Goal: Task Accomplishment & Management: Manage account settings

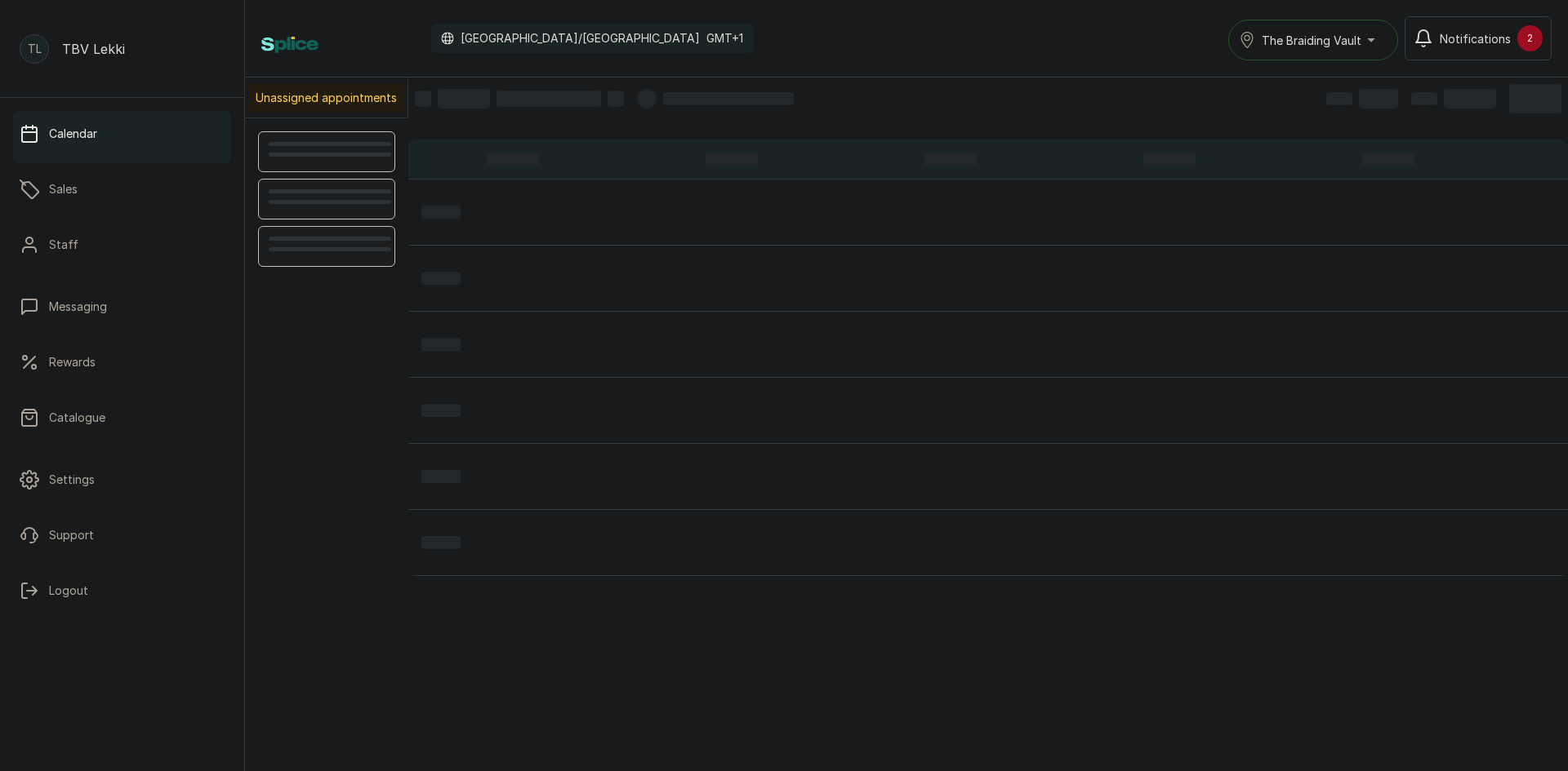
scroll to position [550, 0]
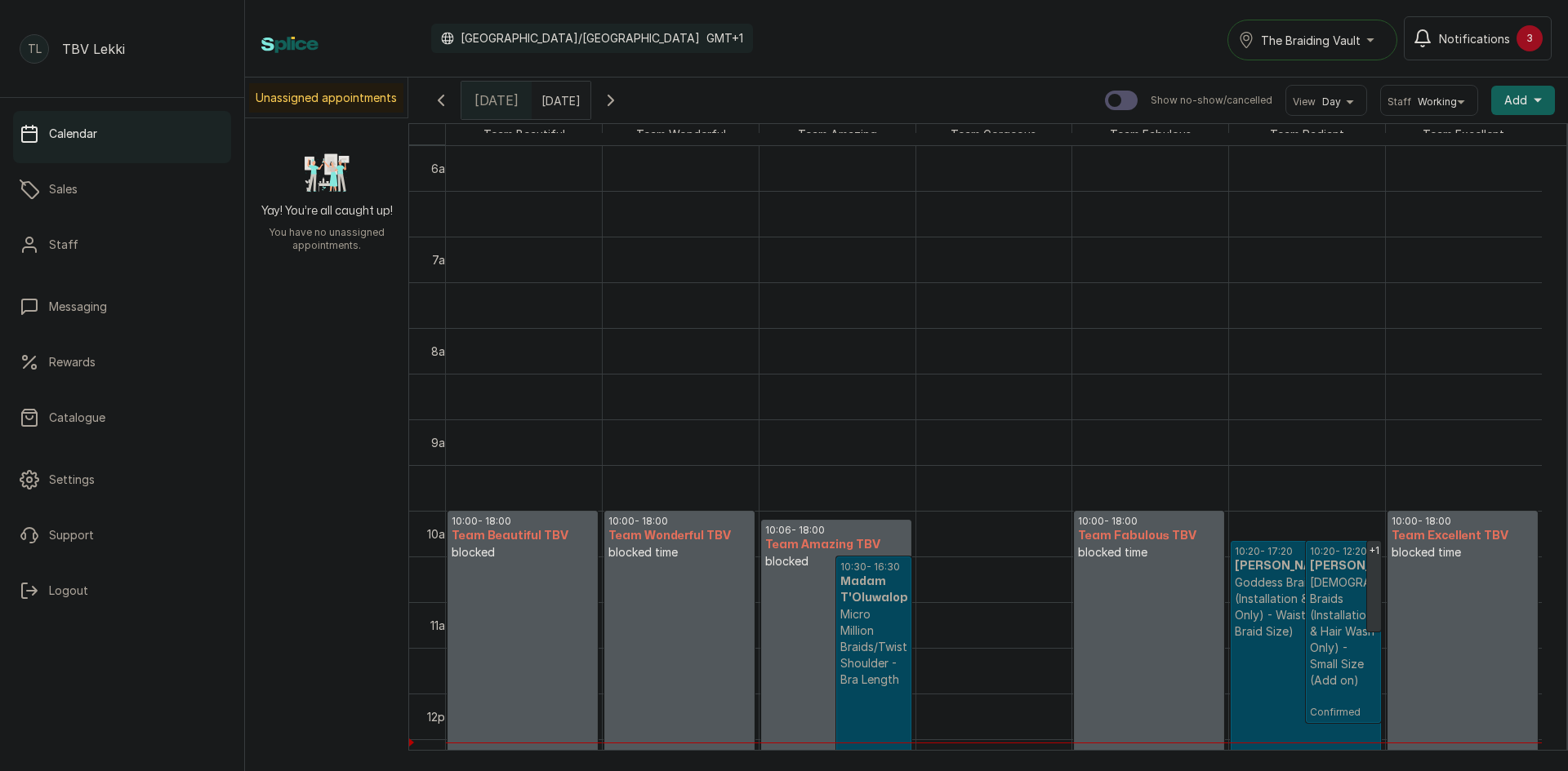
click at [1500, 50] on button "Notifications 3" at bounding box center [1478, 38] width 148 height 44
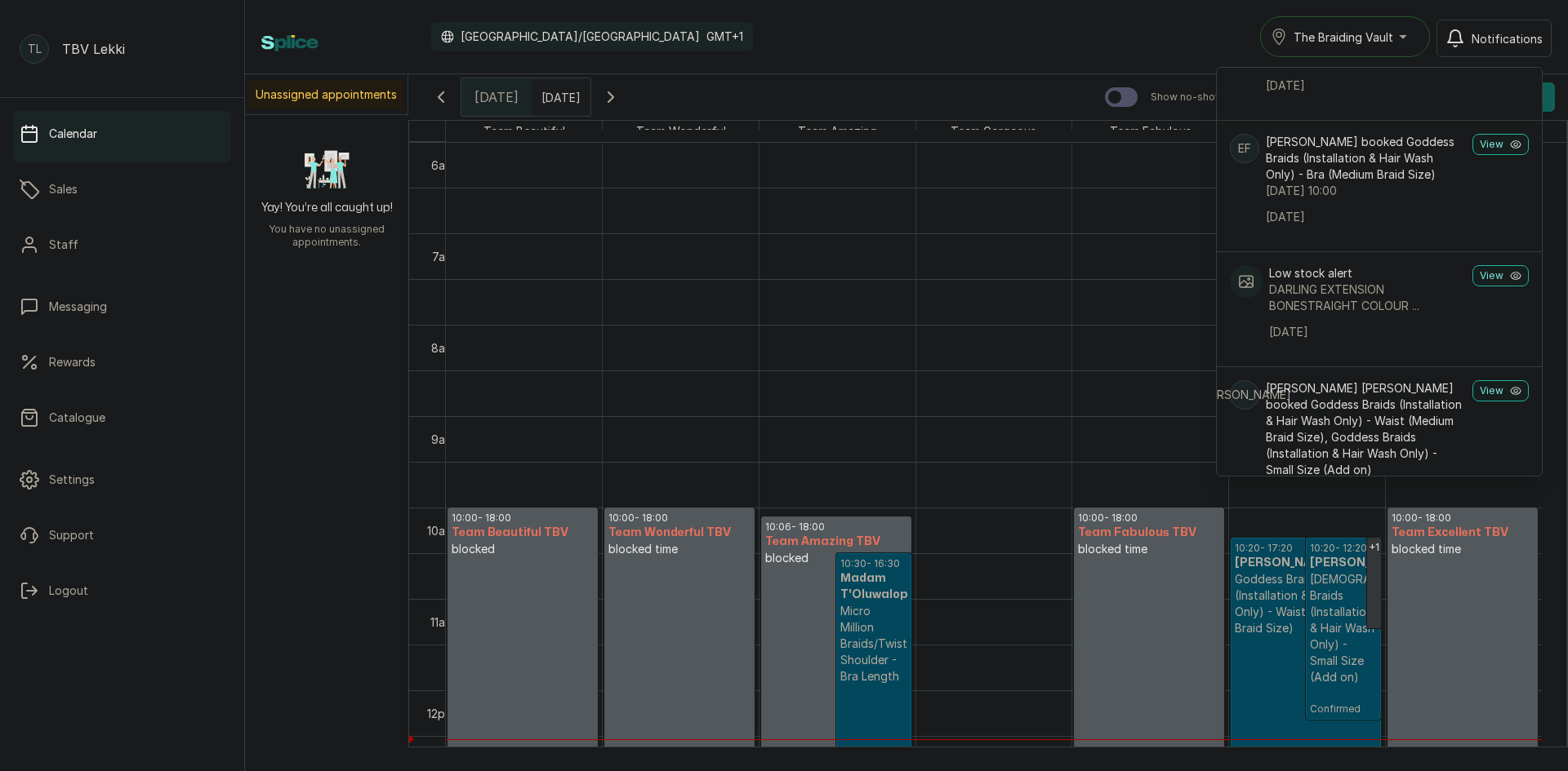
scroll to position [898, 0]
click at [1043, 60] on div "Calendar Africa/Lagos GMT+1 The Braiding Vault Notifications Notifications KN K…" at bounding box center [906, 37] width 1323 height 74
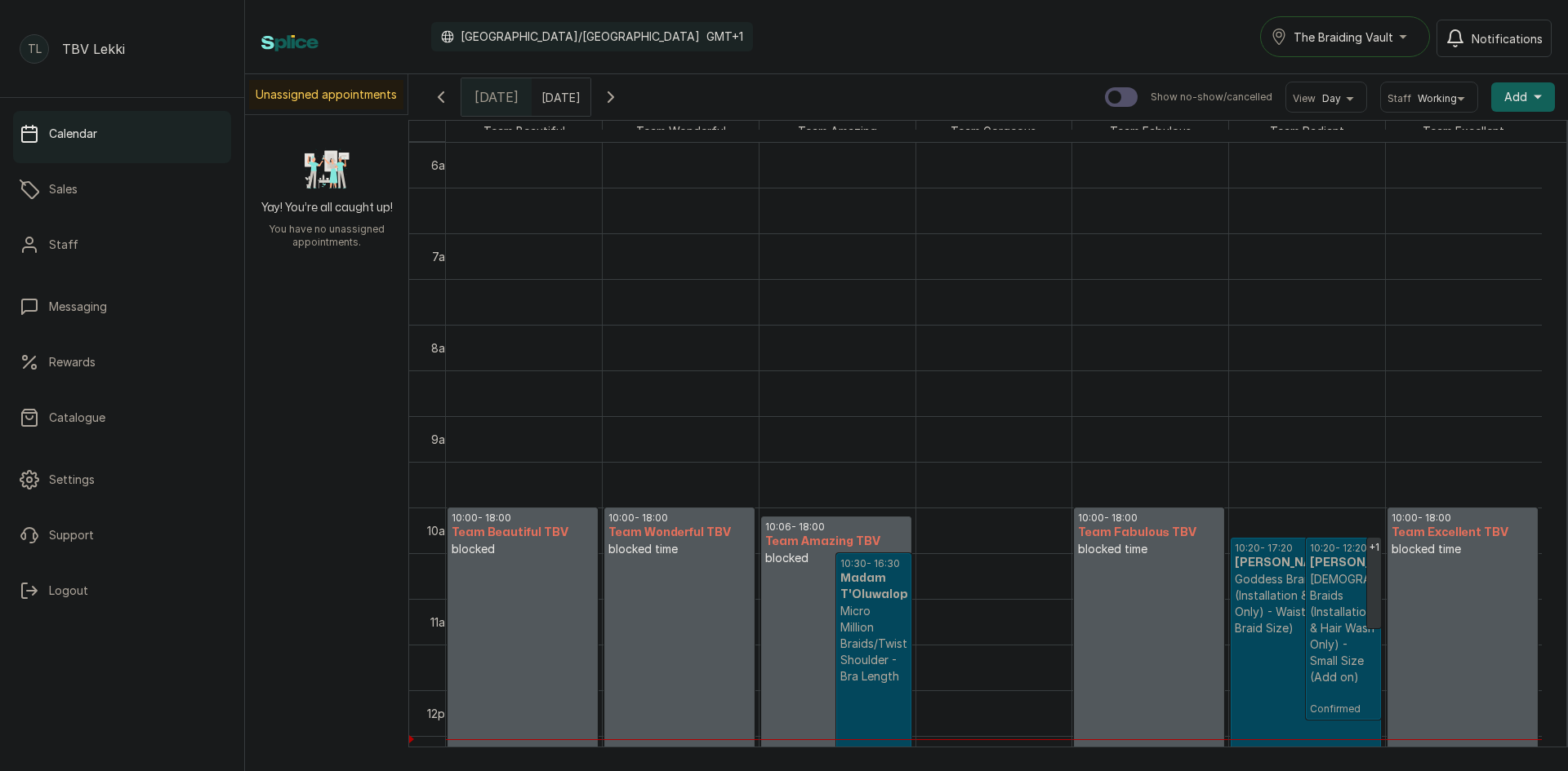
click at [870, 580] on h3 "Madam T'Oluwalope" at bounding box center [874, 587] width 66 height 32
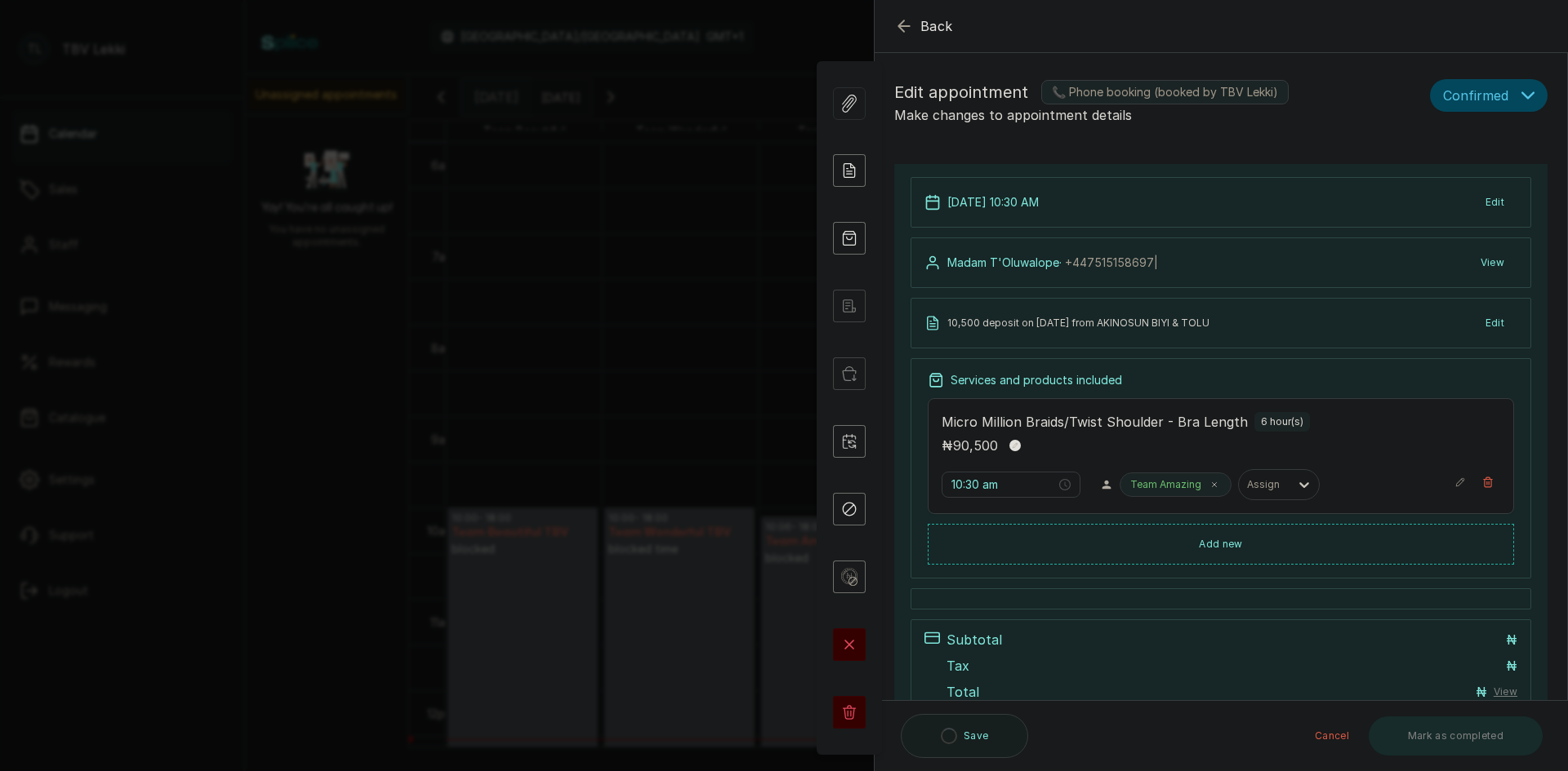
click at [910, 24] on icon "button" at bounding box center [903, 26] width 20 height 20
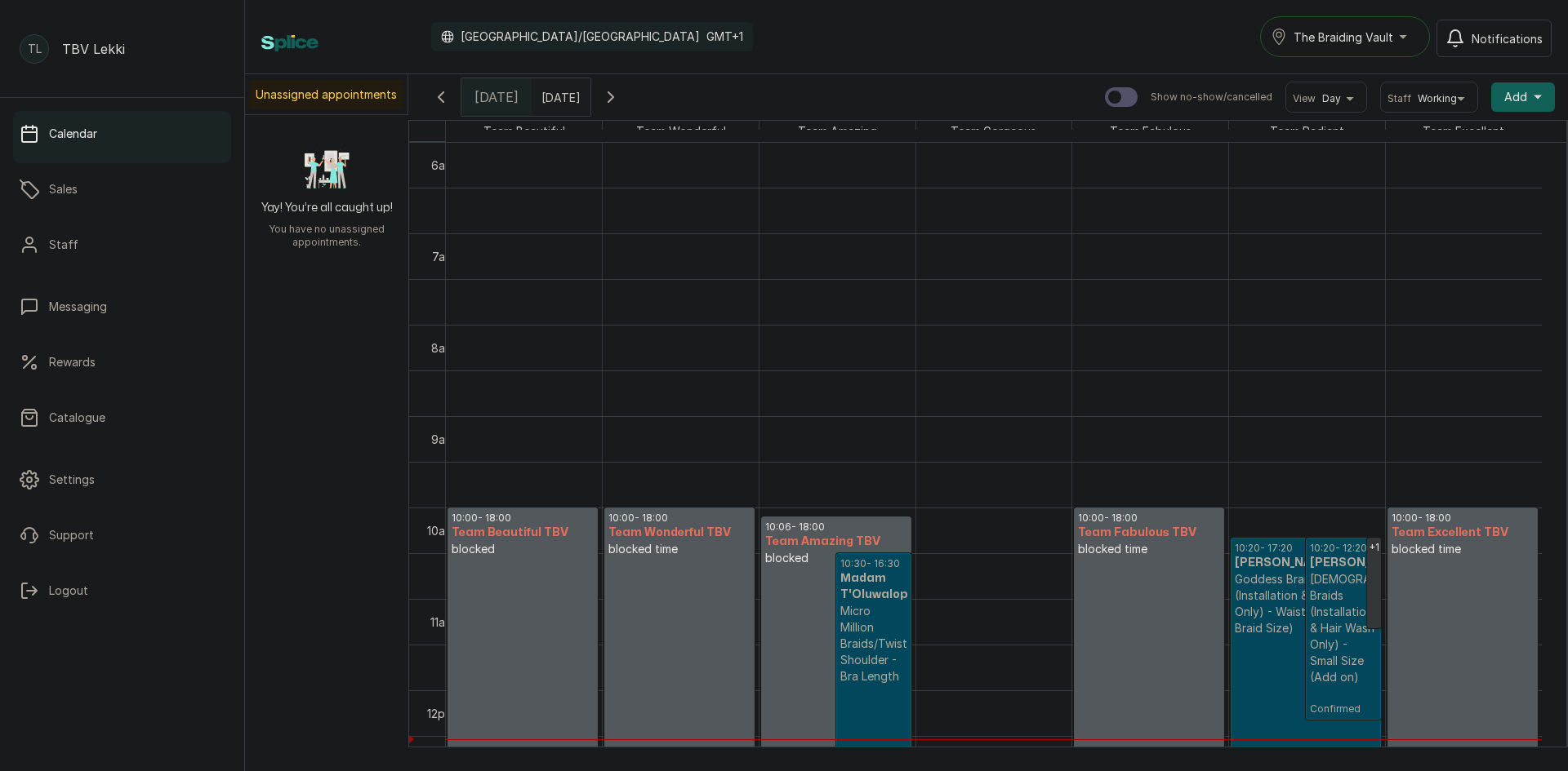
click at [792, 538] on h3 "Team Amazing TBV" at bounding box center [837, 541] width 142 height 16
select select "a6459e69-45d9-4ab3-b24d-354987e94a2f"
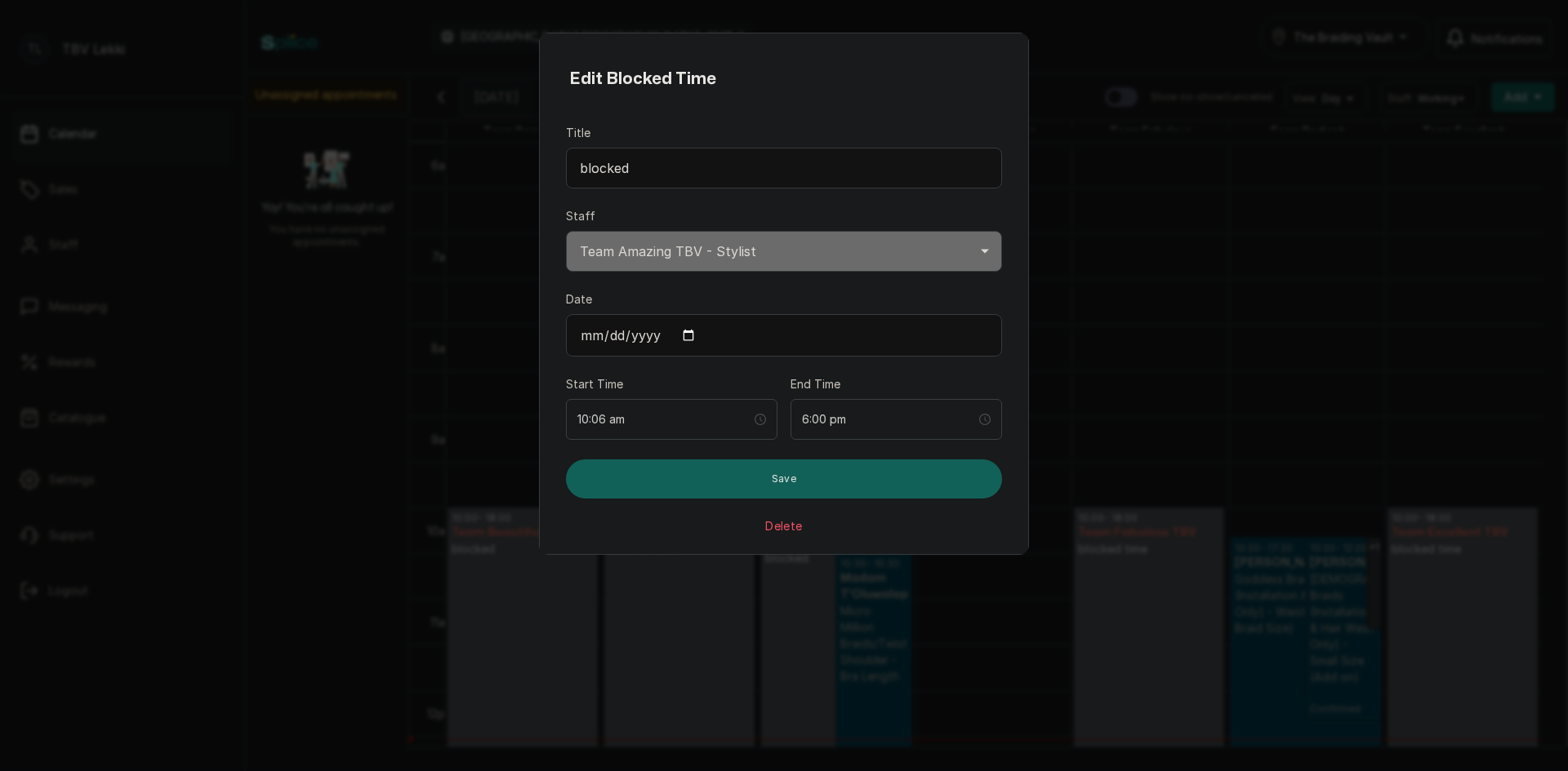
click at [913, 243] on select "Select Staff Team Excellent TBV - Stylist Team Radiant TBV - Stylist Team Fabul…" at bounding box center [784, 251] width 436 height 41
click at [765, 526] on button "Delete" at bounding box center [784, 526] width 37 height 16
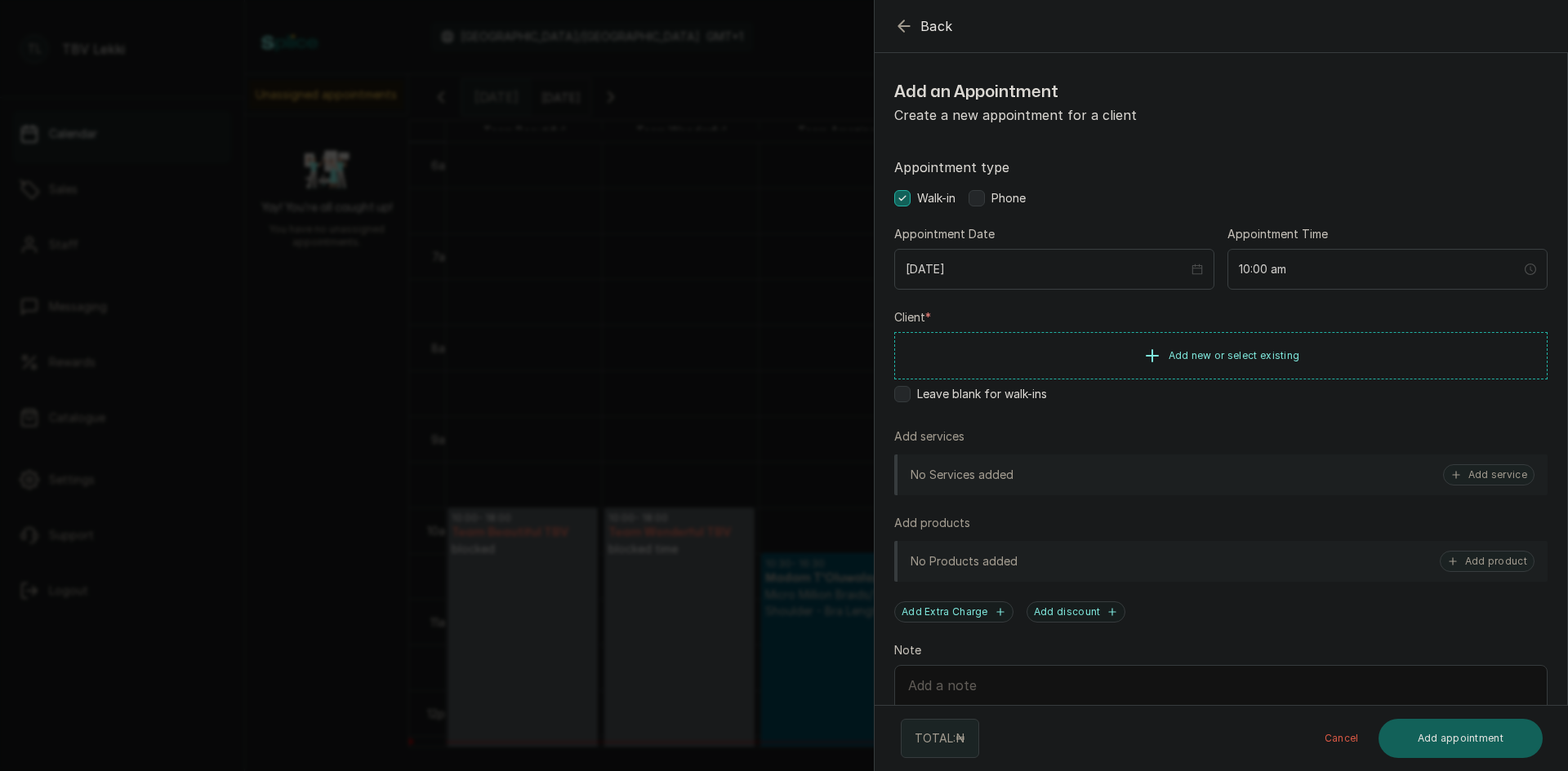
click at [935, 23] on span "Back" at bounding box center [936, 26] width 32 height 20
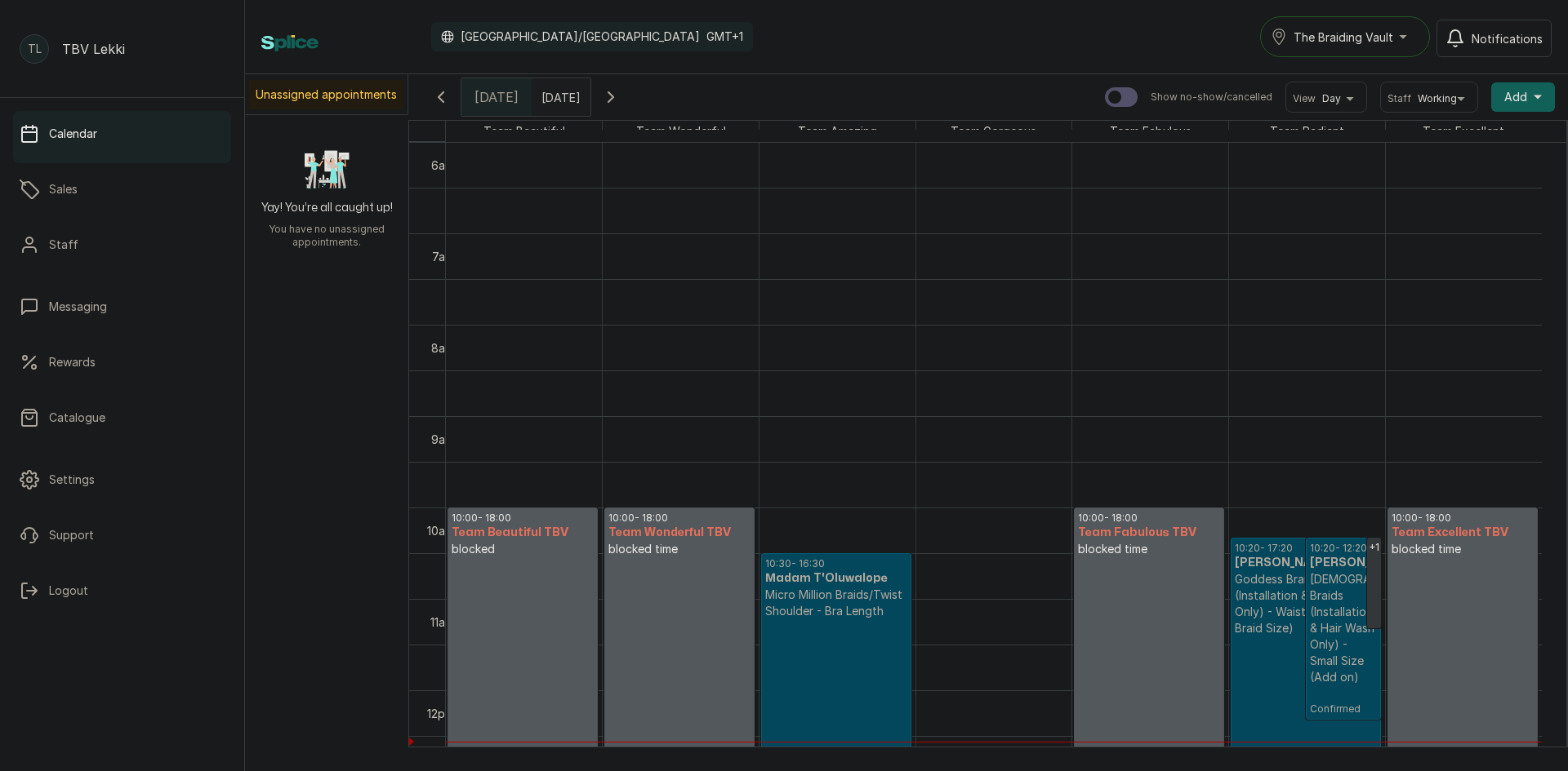
click at [1520, 95] on button "Add +" at bounding box center [1522, 97] width 64 height 29
click at [1455, 204] on span "Add Block Time" at bounding box center [1463, 206] width 157 height 20
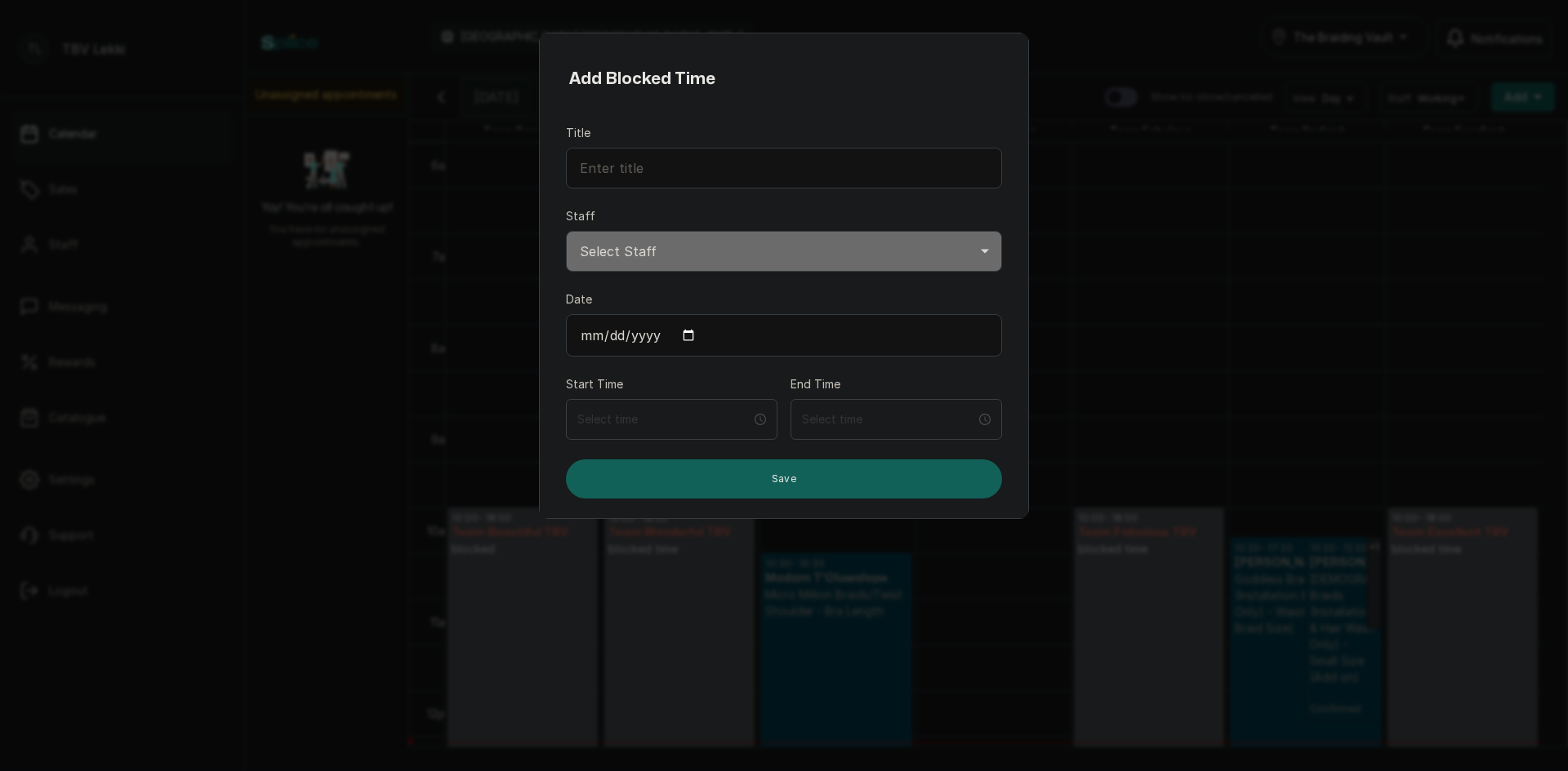
click at [687, 334] on input "Date" at bounding box center [784, 335] width 436 height 43
type input "2025-10-13"
click at [784, 242] on select "Select Staff Team Excellent TBV - Stylist Team Radiant TBV - Stylist Team Fabul…" at bounding box center [784, 251] width 436 height 41
select select "73eee268-66cf-48ca-828c-a95025b353d4"
click at [566, 231] on select "Select Staff Team Excellent TBV - Stylist Team Radiant TBV - Stylist Team Fabul…" at bounding box center [784, 251] width 436 height 41
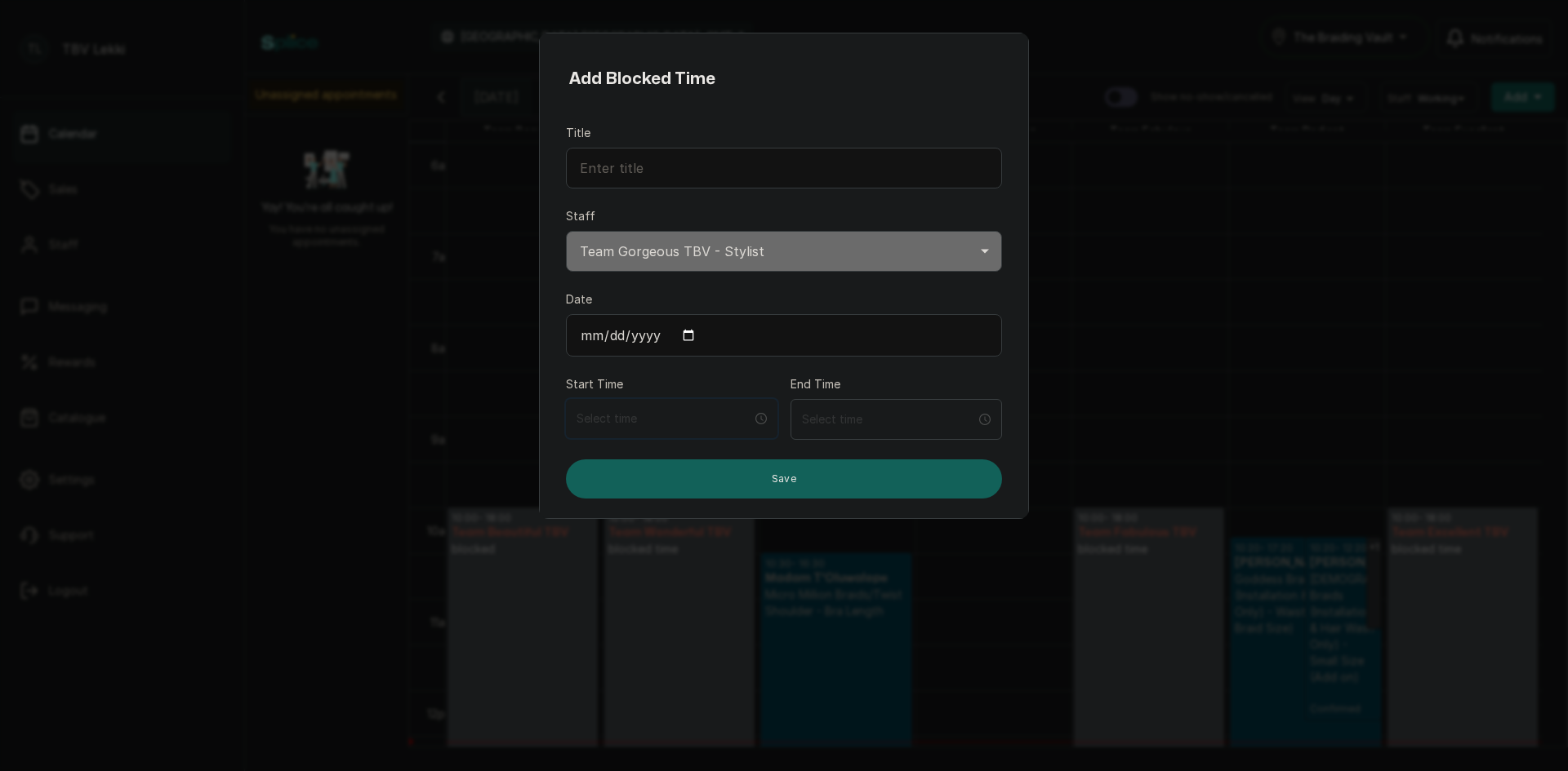
click at [632, 421] on input at bounding box center [664, 419] width 176 height 18
type input "2:00 am"
type input "12:00 am"
type input "12:00 pm"
click at [684, 458] on div "AM" at bounding box center [680, 460] width 39 height 23
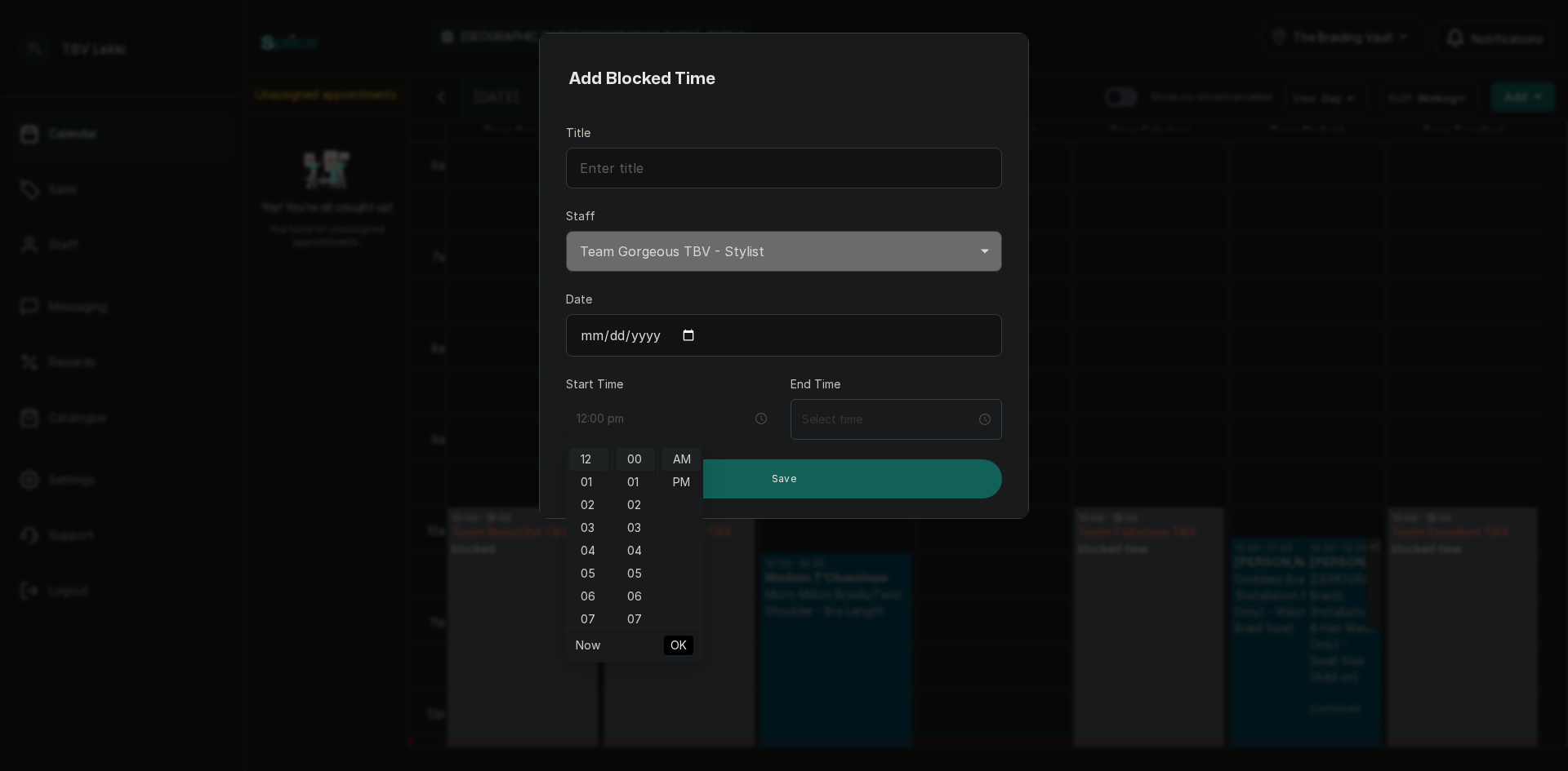
click at [683, 479] on div "PM" at bounding box center [680, 482] width 39 height 23
click at [644, 466] on div "00" at bounding box center [634, 460] width 39 height 23
type input "12:00 pm"
click at [680, 640] on span "OK" at bounding box center [678, 646] width 16 height 31
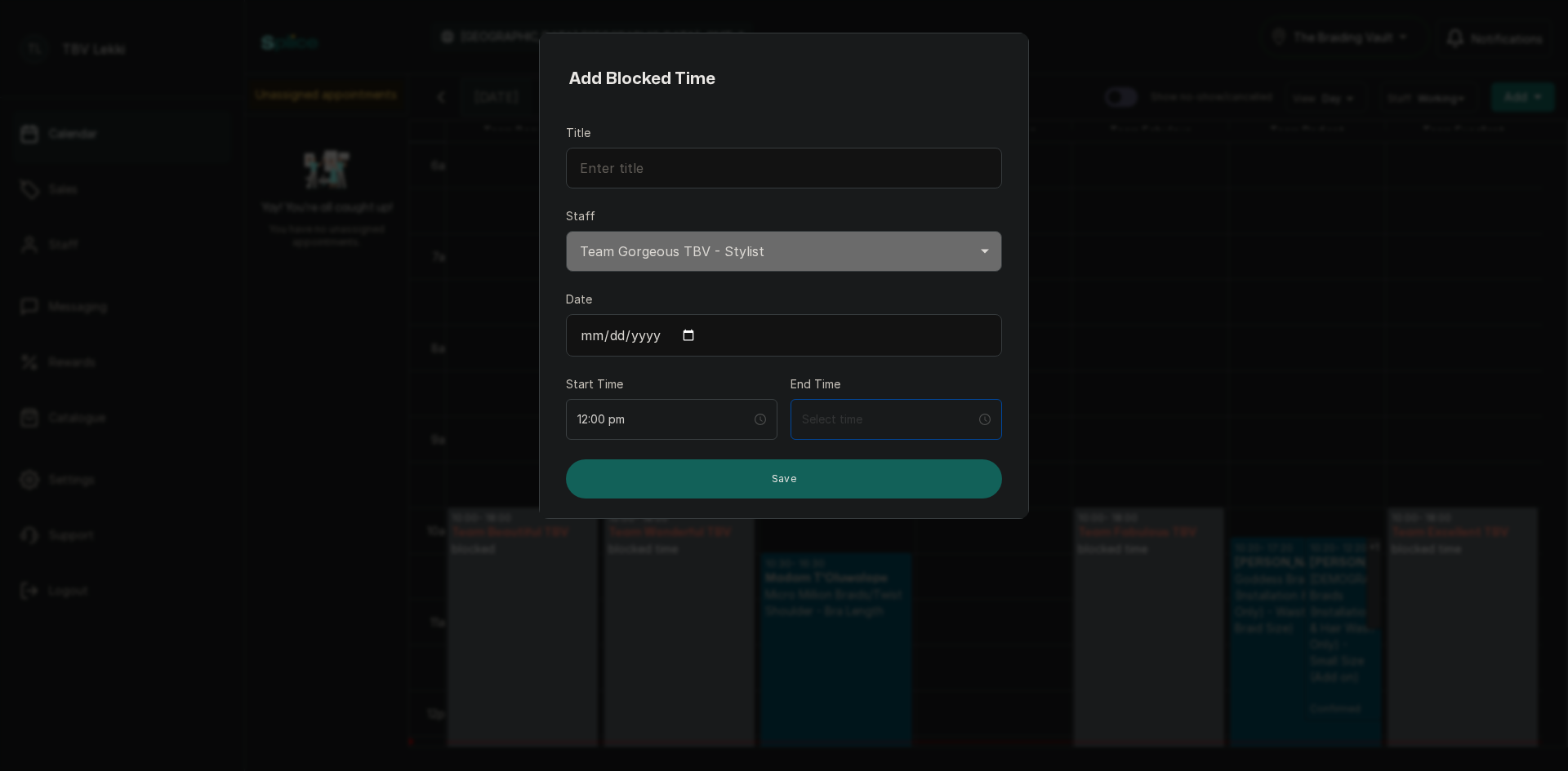
click at [849, 410] on div at bounding box center [896, 419] width 212 height 41
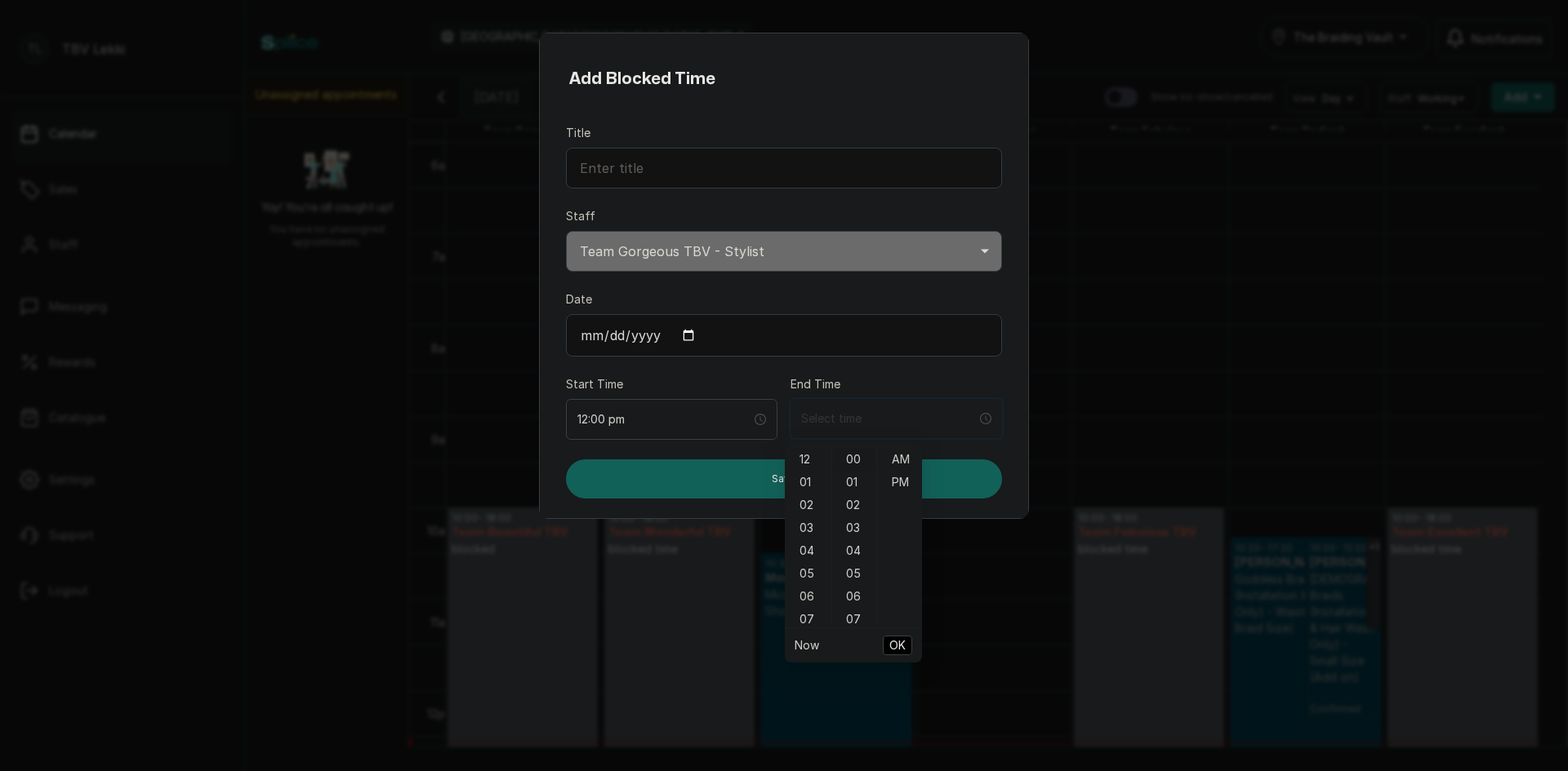
type input "12:00 am"
click at [804, 596] on div "06" at bounding box center [807, 596] width 39 height 23
type input "6:00 pm"
click at [895, 487] on div "PM" at bounding box center [899, 482] width 39 height 23
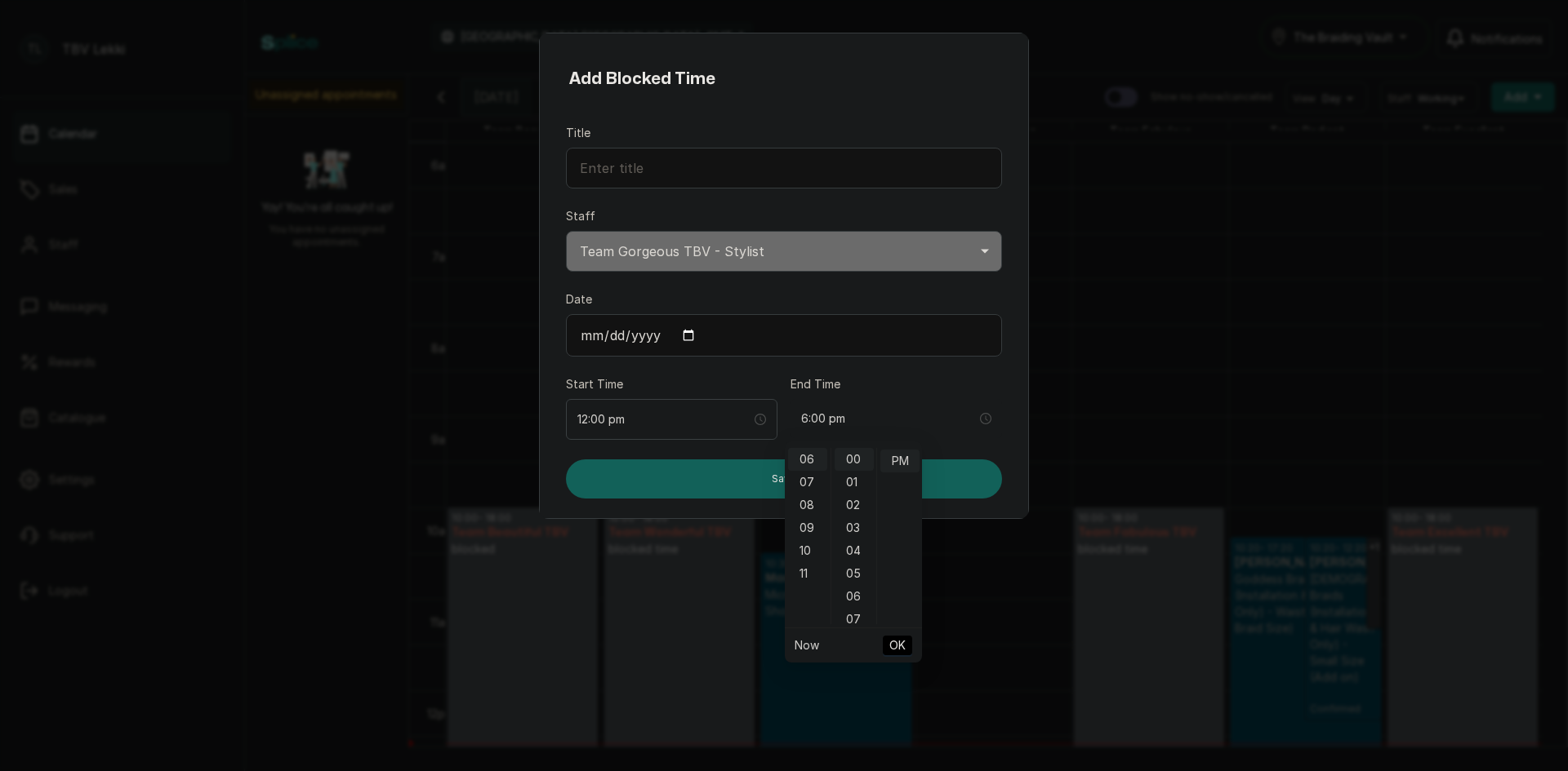
scroll to position [23, 0]
click at [897, 645] on span "OK" at bounding box center [897, 646] width 16 height 31
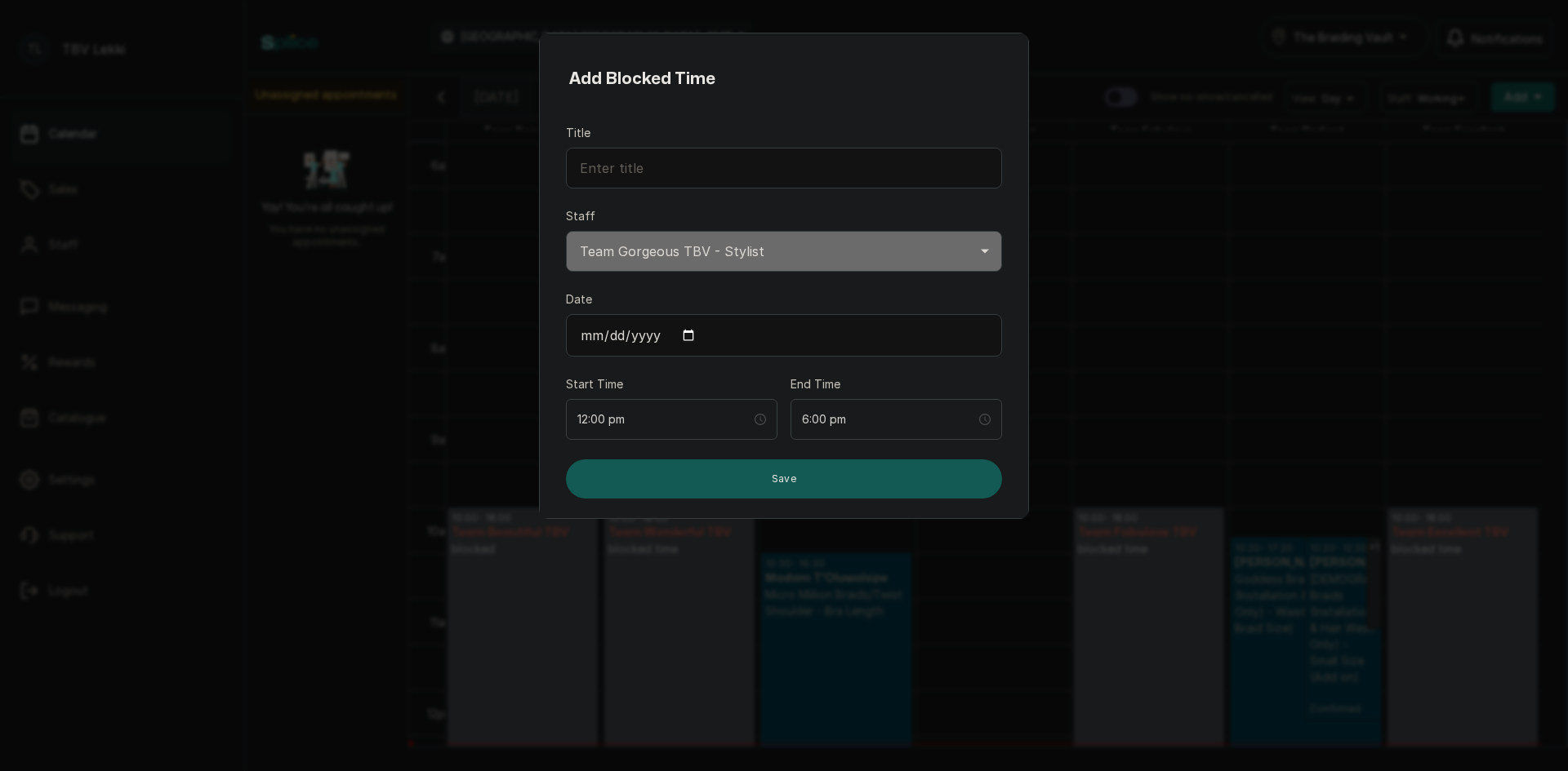
click at [877, 478] on button "Save" at bounding box center [784, 479] width 436 height 39
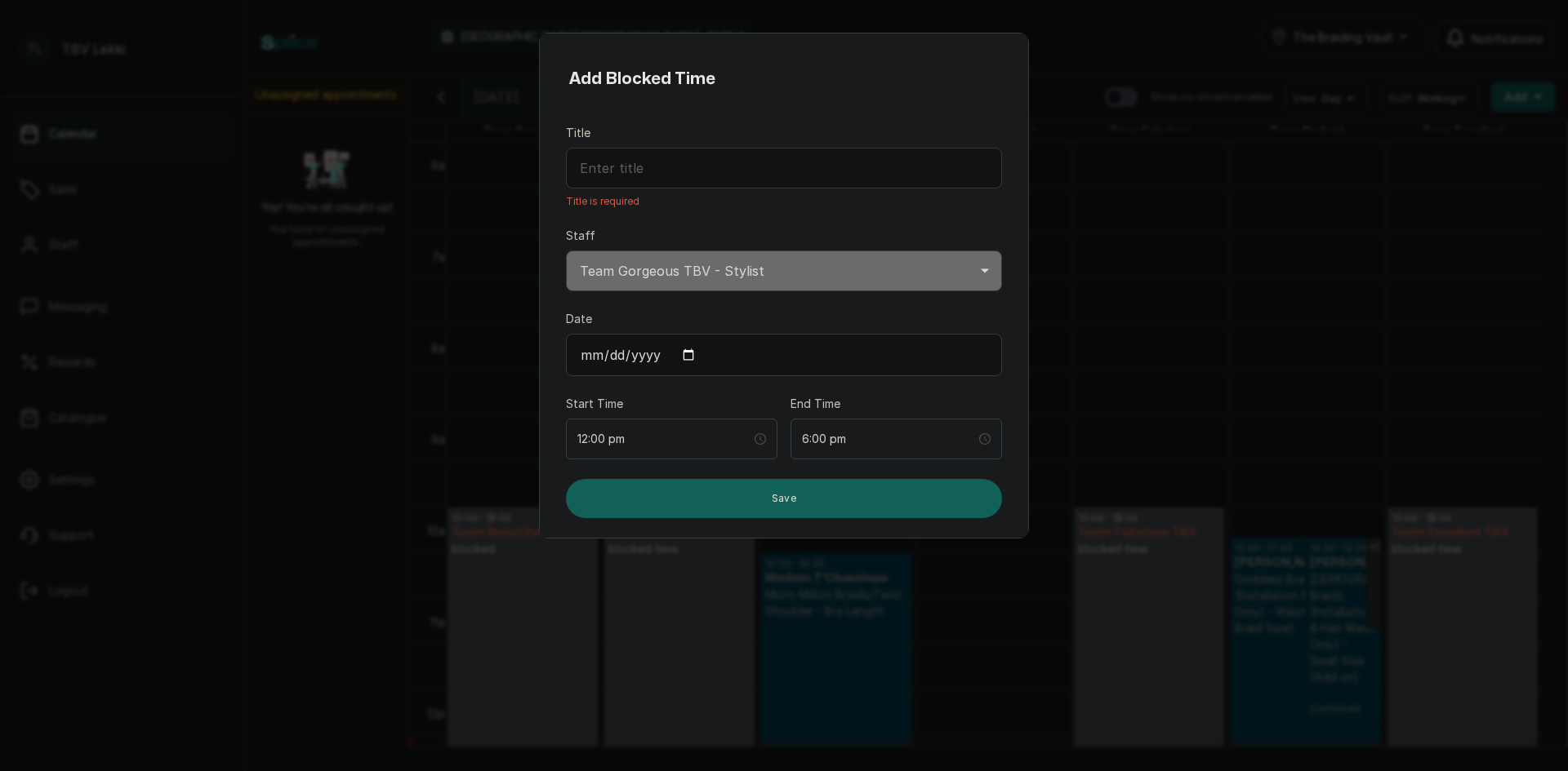
click at [778, 161] on input "Title" at bounding box center [784, 168] width 436 height 41
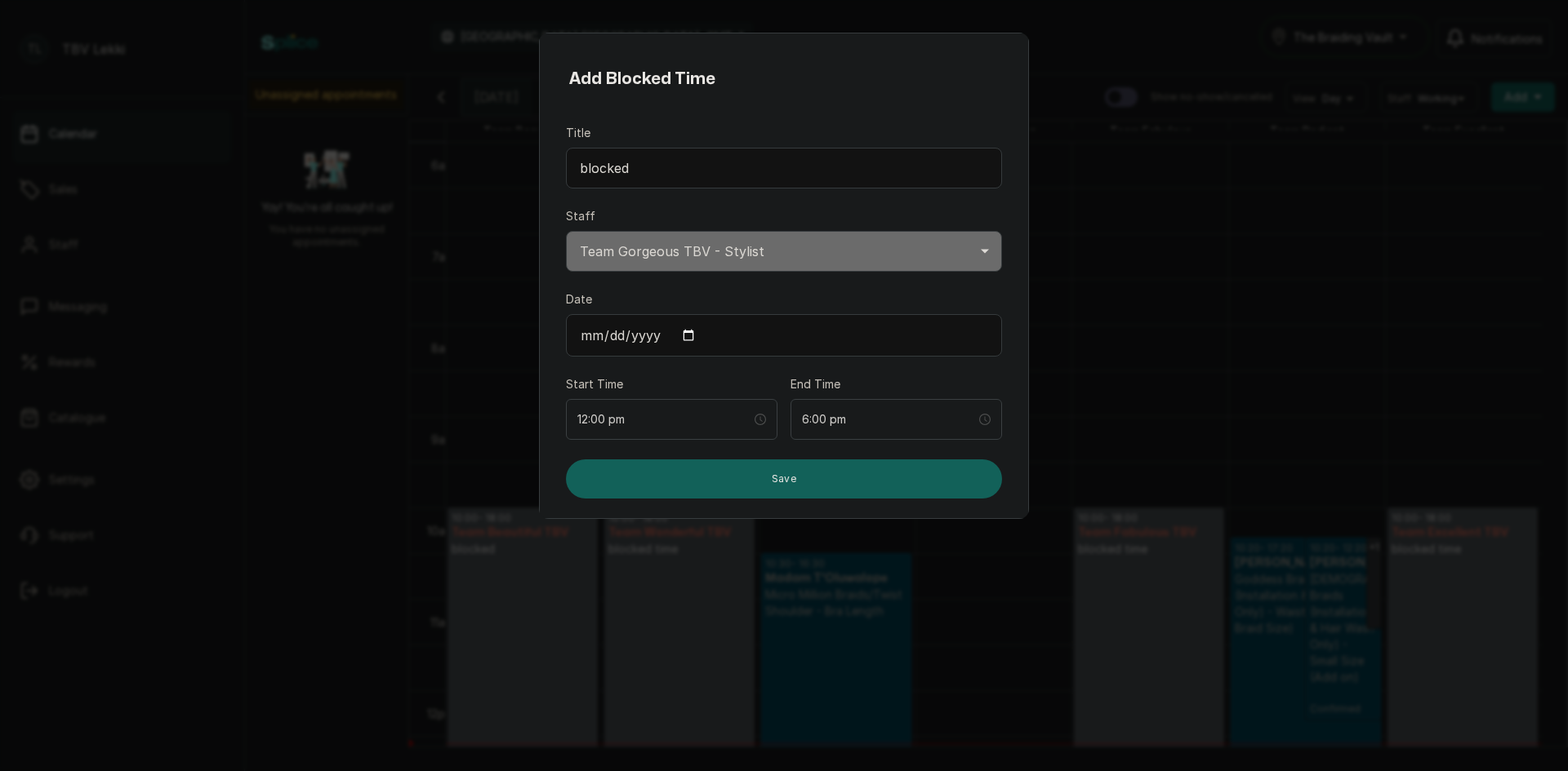
type input "blocked"
click at [911, 472] on button "Save" at bounding box center [784, 479] width 436 height 39
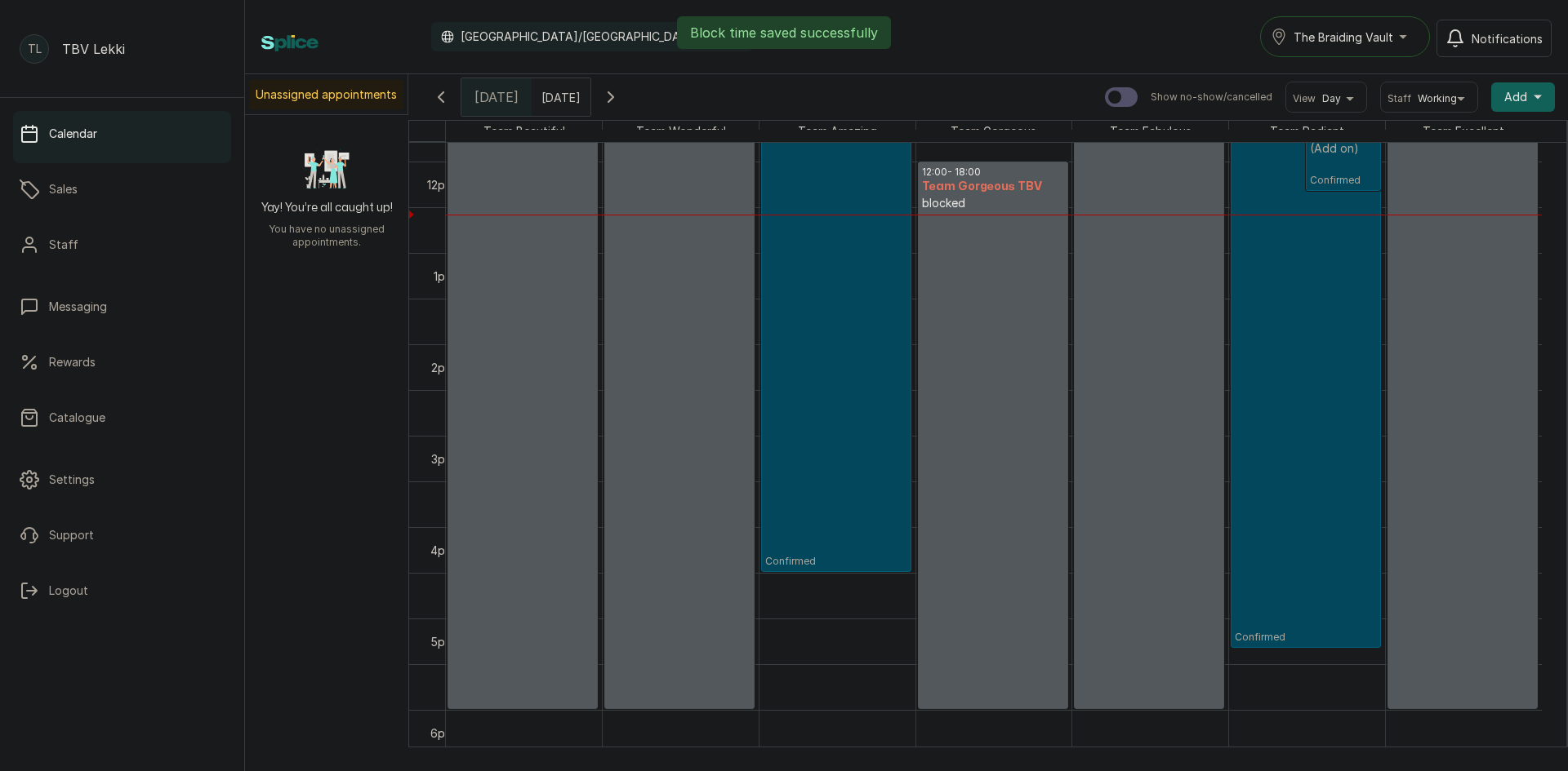
scroll to position [1120, 0]
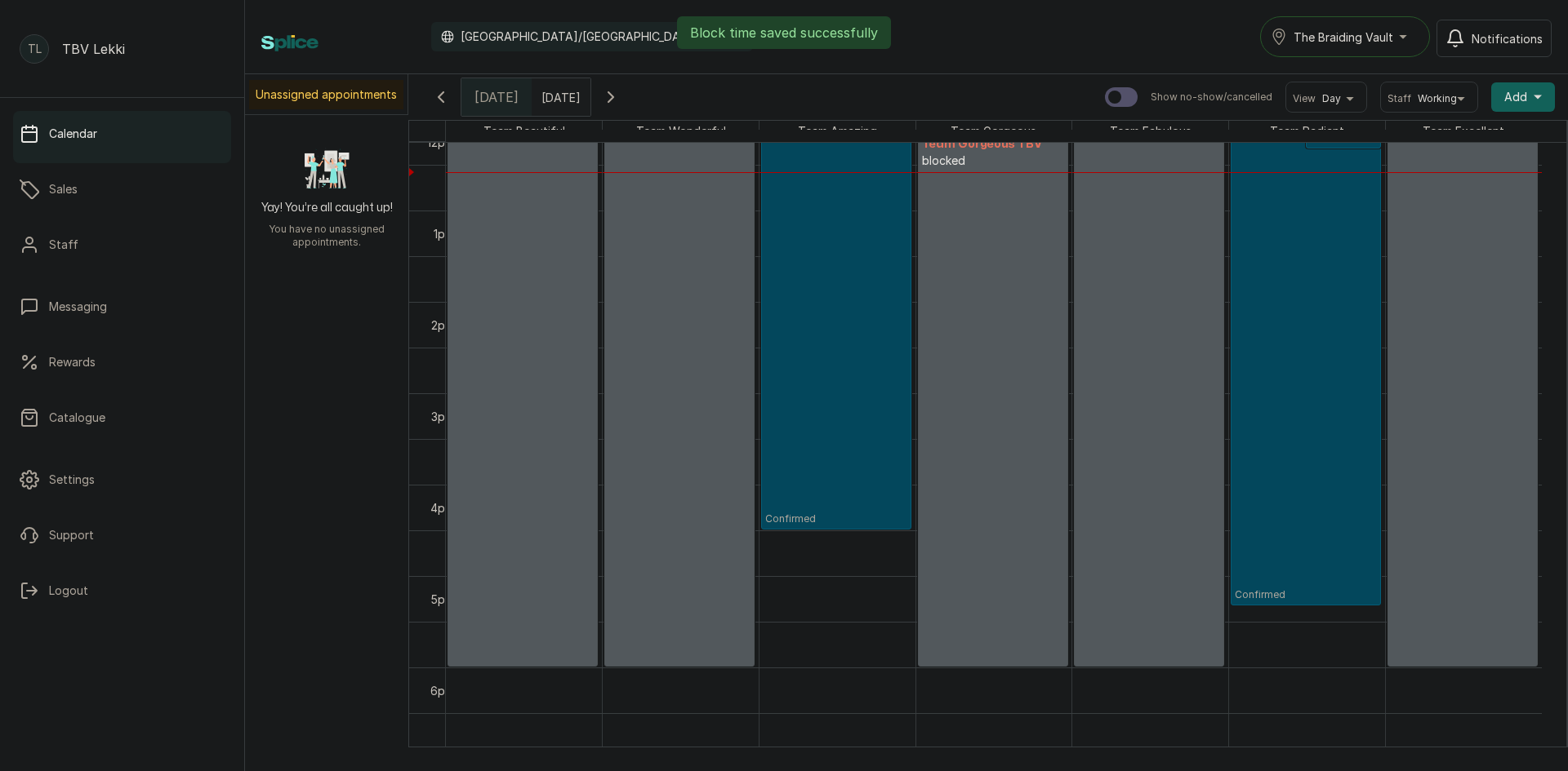
type input "dd/MM/yyyy"
click at [558, 100] on input "dd/MM/yyyy" at bounding box center [546, 92] width 27 height 28
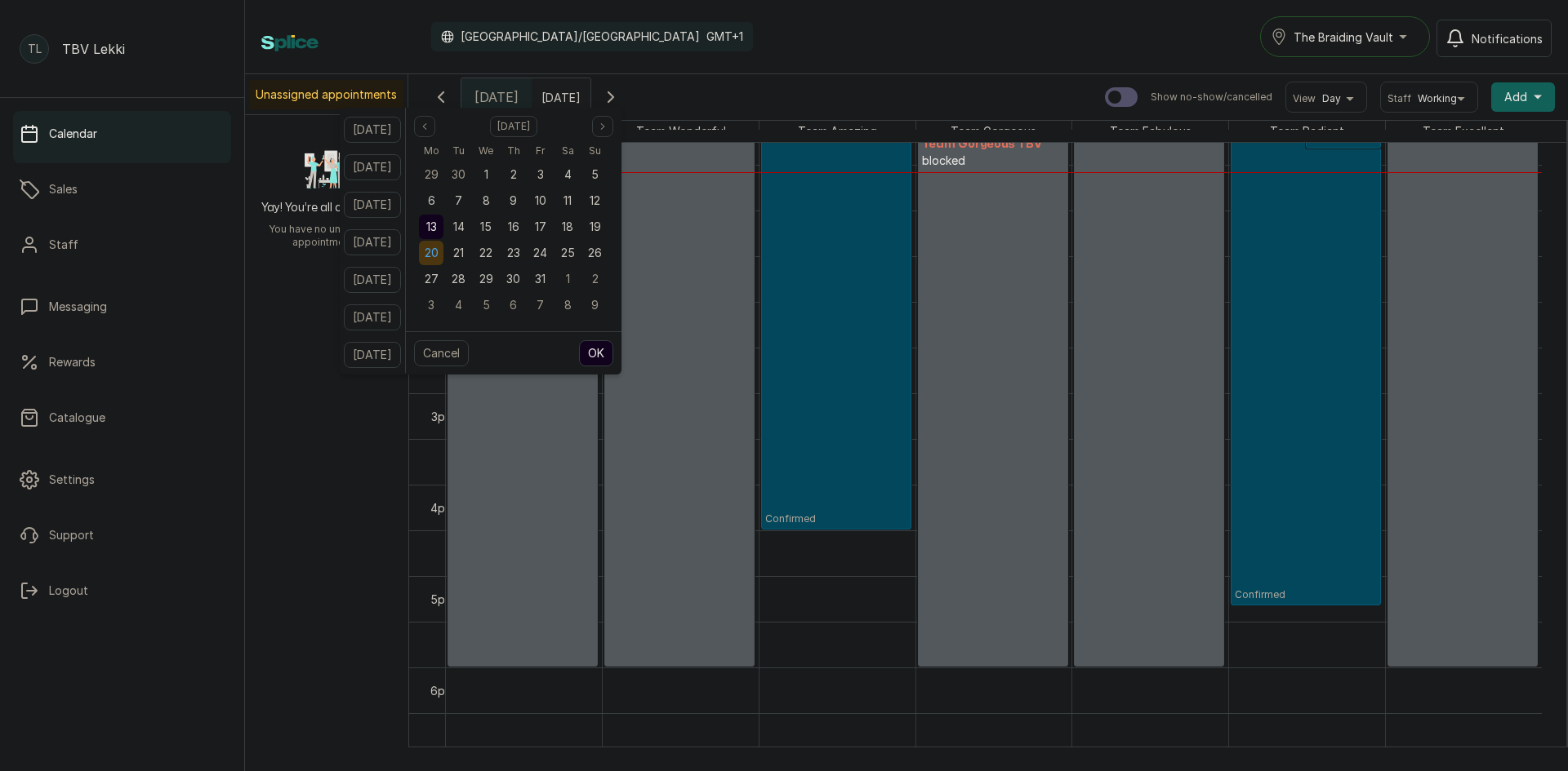
click at [439, 247] on span "20" at bounding box center [431, 253] width 14 height 14
click at [610, 348] on button "OK" at bounding box center [596, 354] width 34 height 27
type input "20/10/2025"
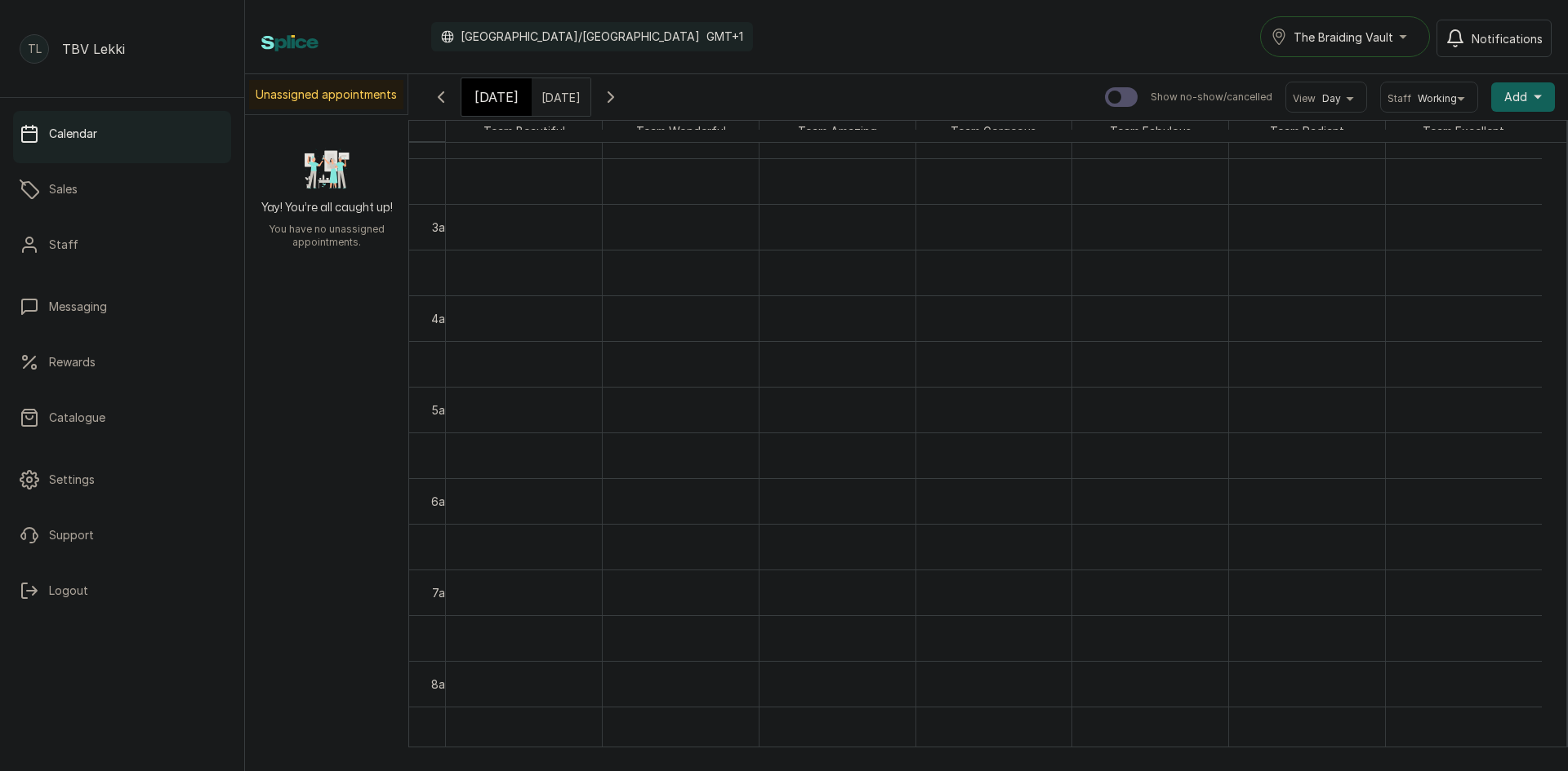
scroll to position [245, 0]
click at [1526, 86] on button "Add +" at bounding box center [1522, 97] width 64 height 29
click at [1442, 207] on span "Add Block Time" at bounding box center [1463, 206] width 157 height 20
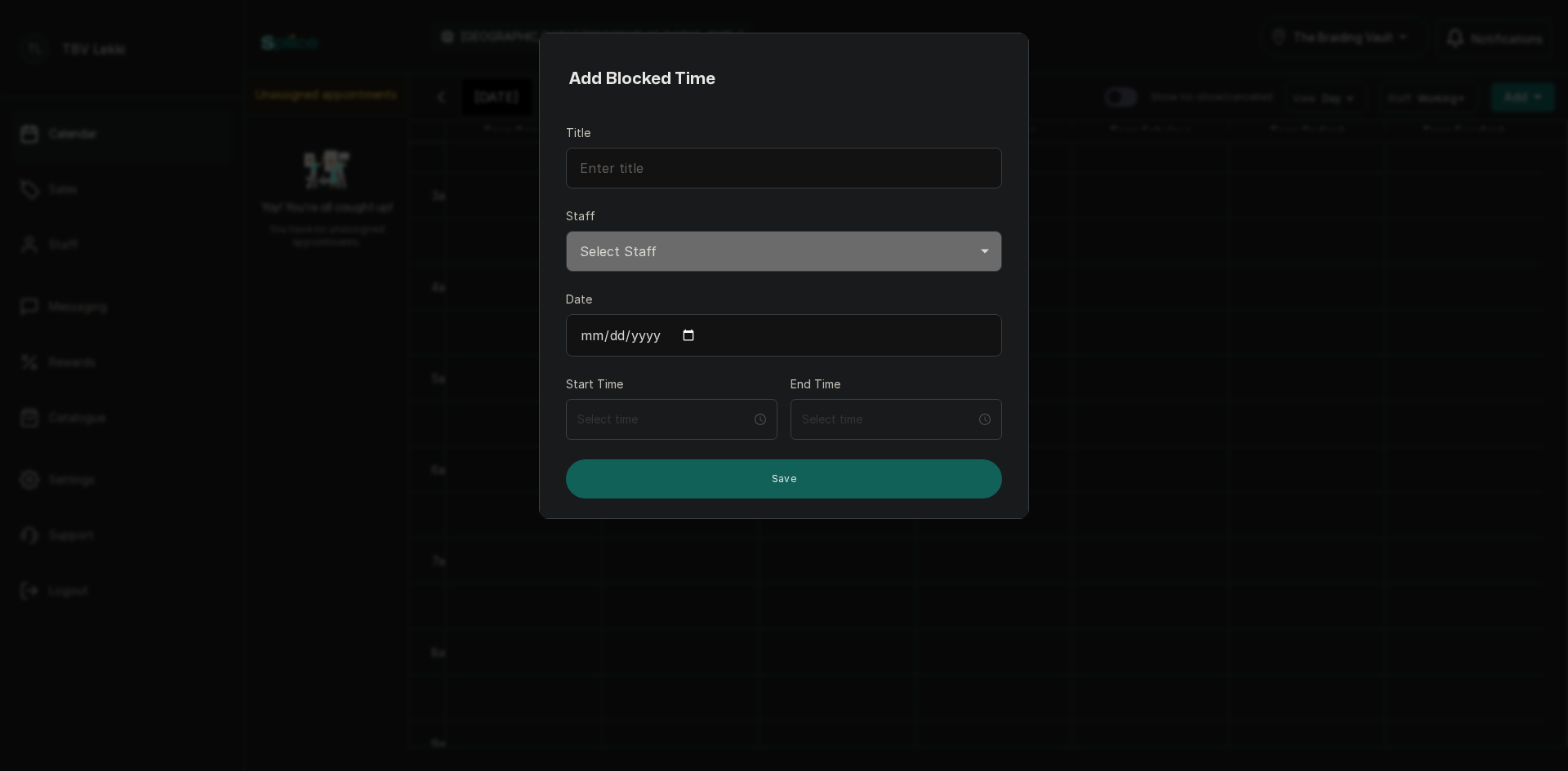
click at [686, 335] on input "Date" at bounding box center [784, 335] width 436 height 43
type input "2025-10-20"
click at [653, 404] on div at bounding box center [671, 419] width 212 height 41
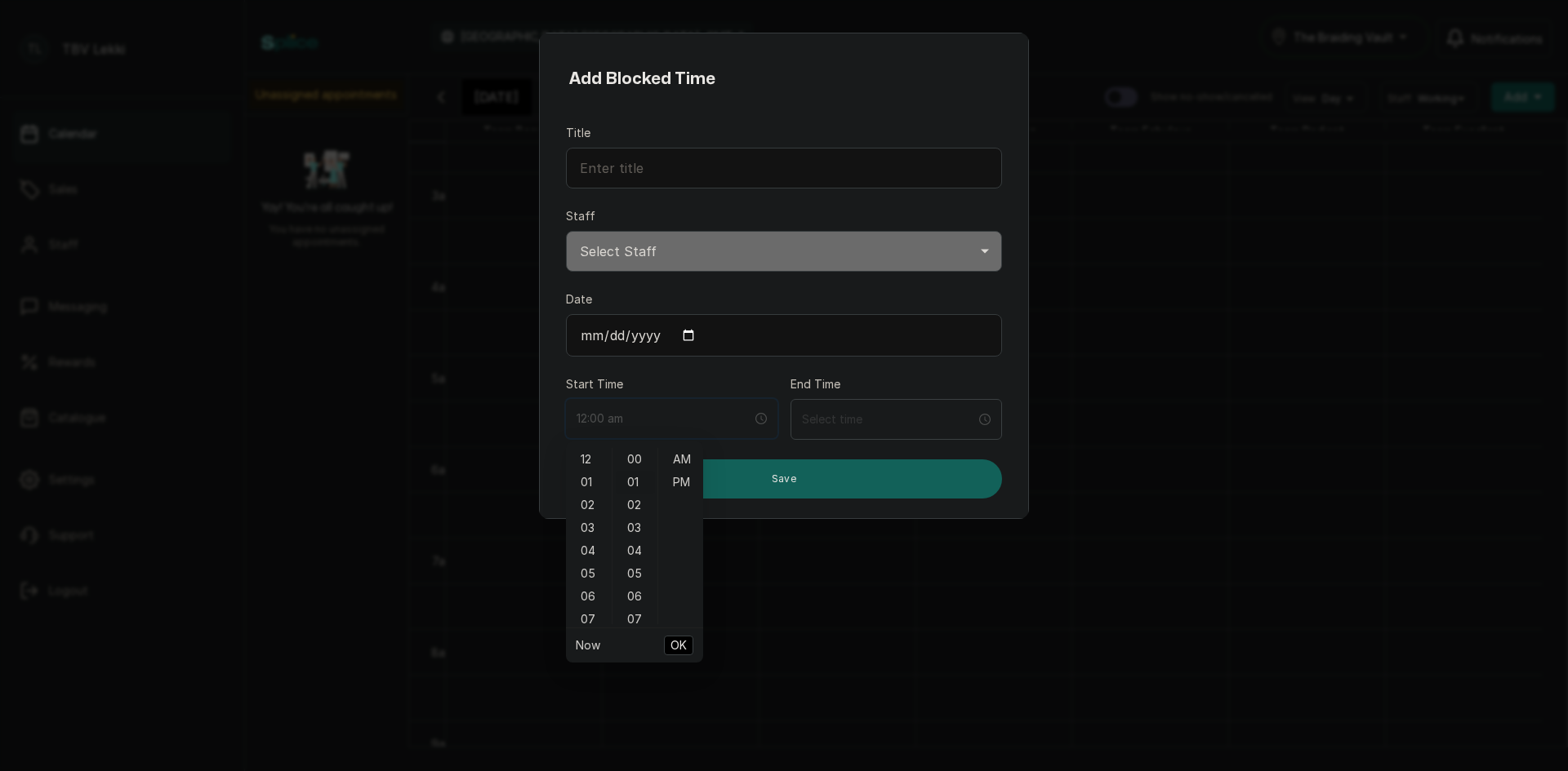
type input "12:01 am"
type input "7:00 am"
type input "12:07 am"
click at [586, 591] on div "10" at bounding box center [588, 591] width 39 height 23
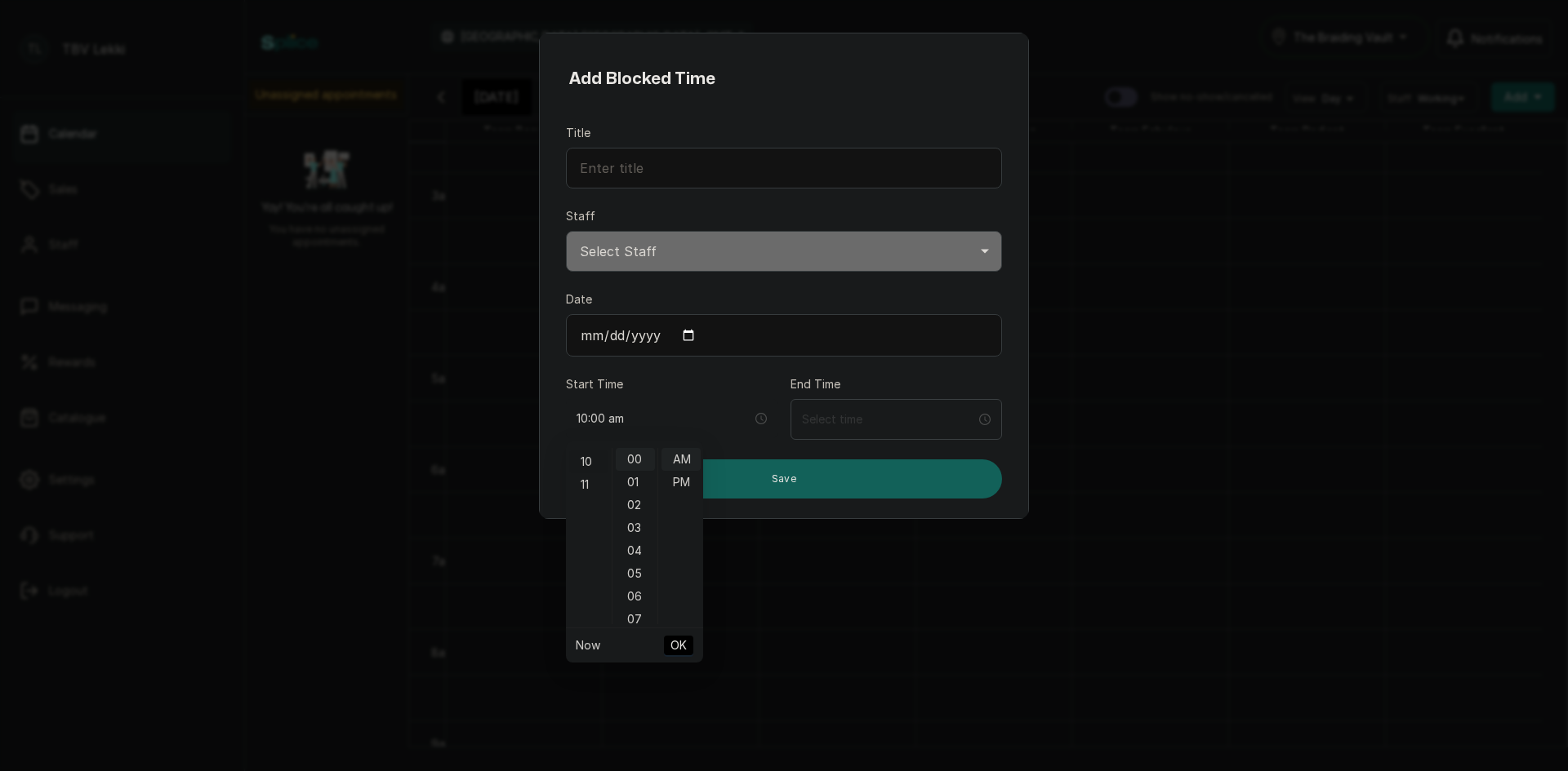
scroll to position [0, 0]
click at [629, 459] on div "00" at bounding box center [634, 460] width 39 height 23
type input "10:00 am"
click at [672, 645] on span "OK" at bounding box center [678, 646] width 16 height 31
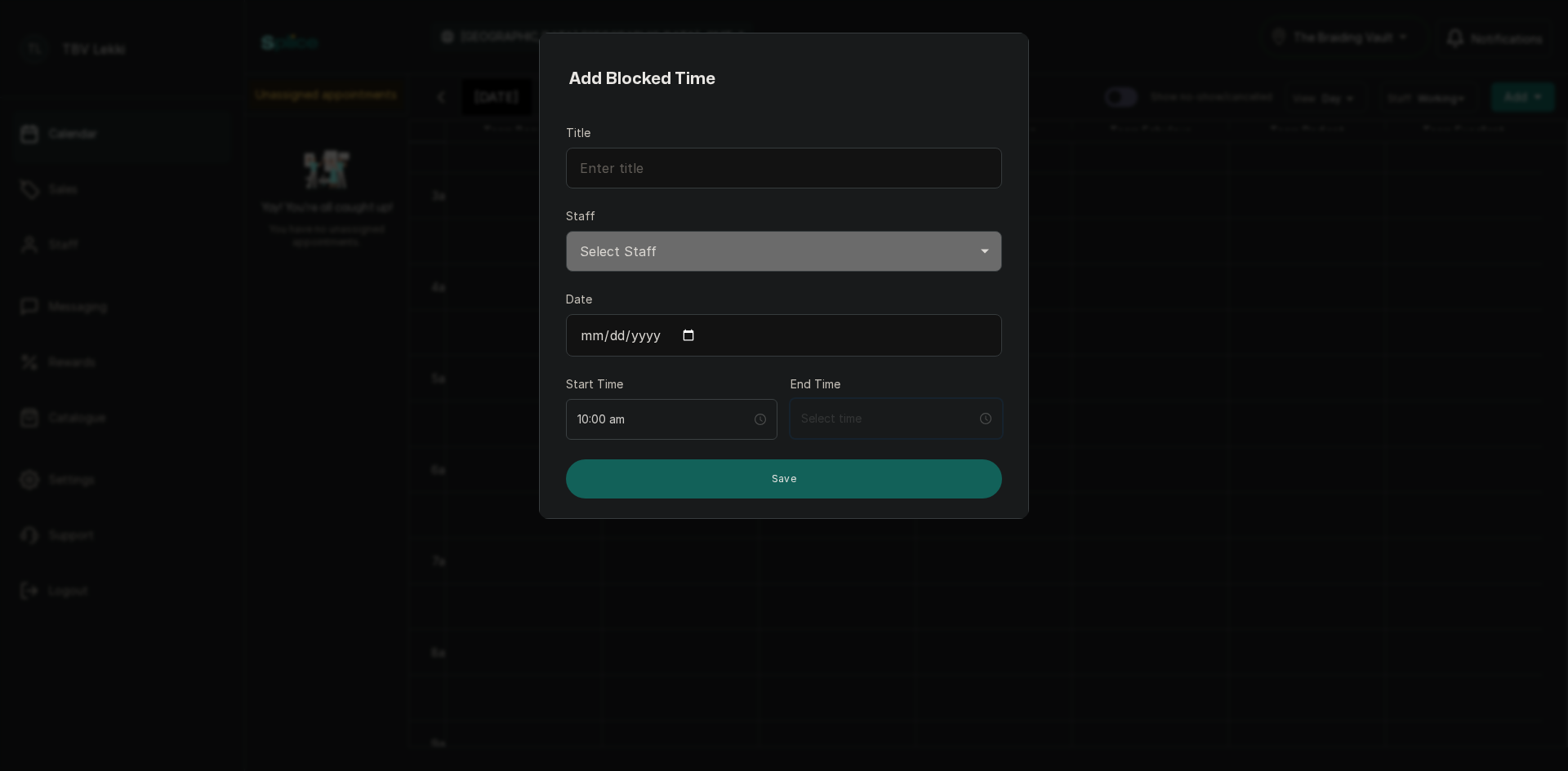
click at [898, 411] on input at bounding box center [888, 419] width 176 height 18
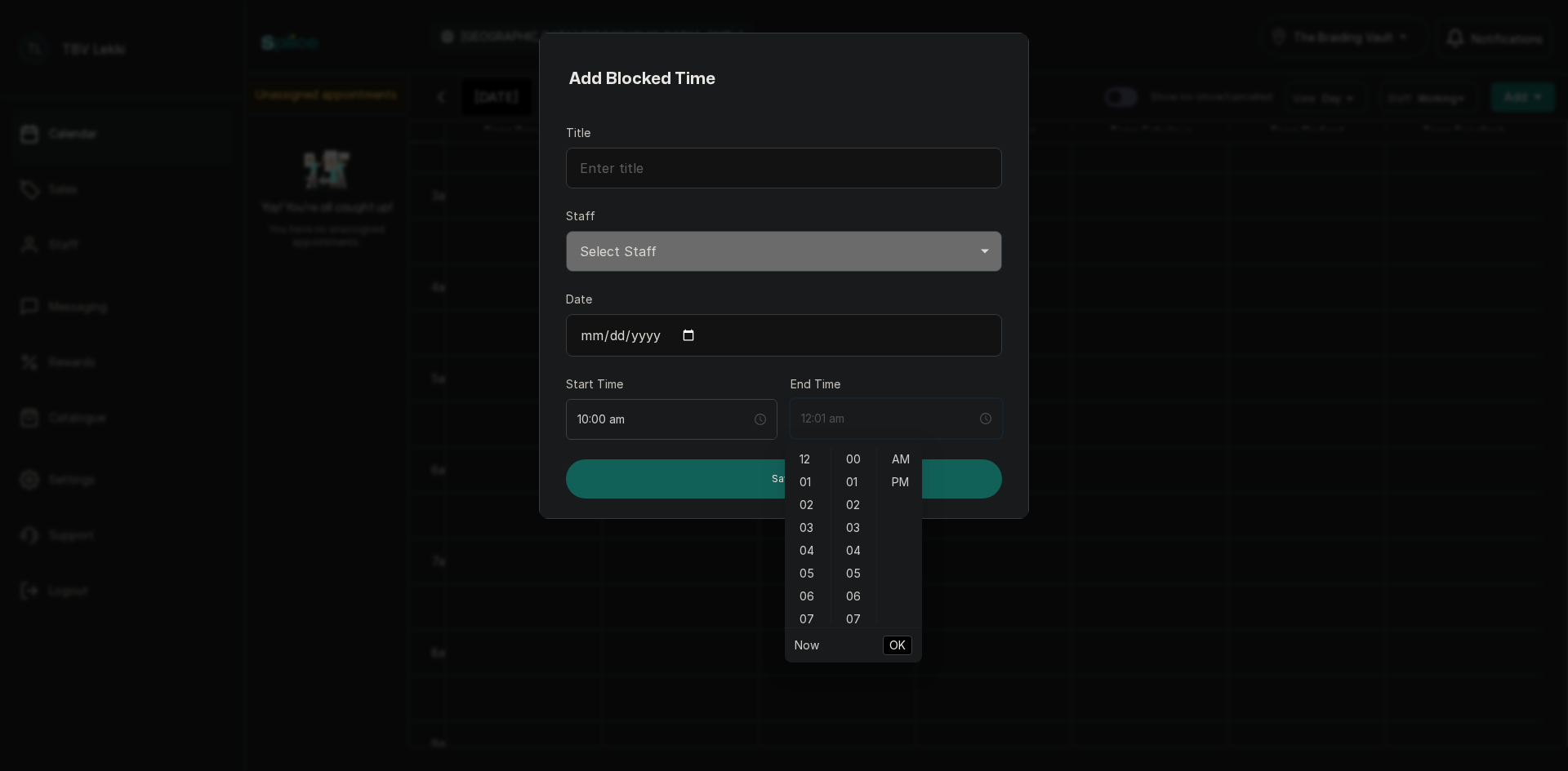
type input "12:03 am"
click at [812, 595] on div "06" at bounding box center [807, 596] width 39 height 23
type input "6:00 pm"
click at [904, 486] on div "PM" at bounding box center [899, 482] width 39 height 23
click at [889, 645] on span "OK" at bounding box center [897, 646] width 16 height 31
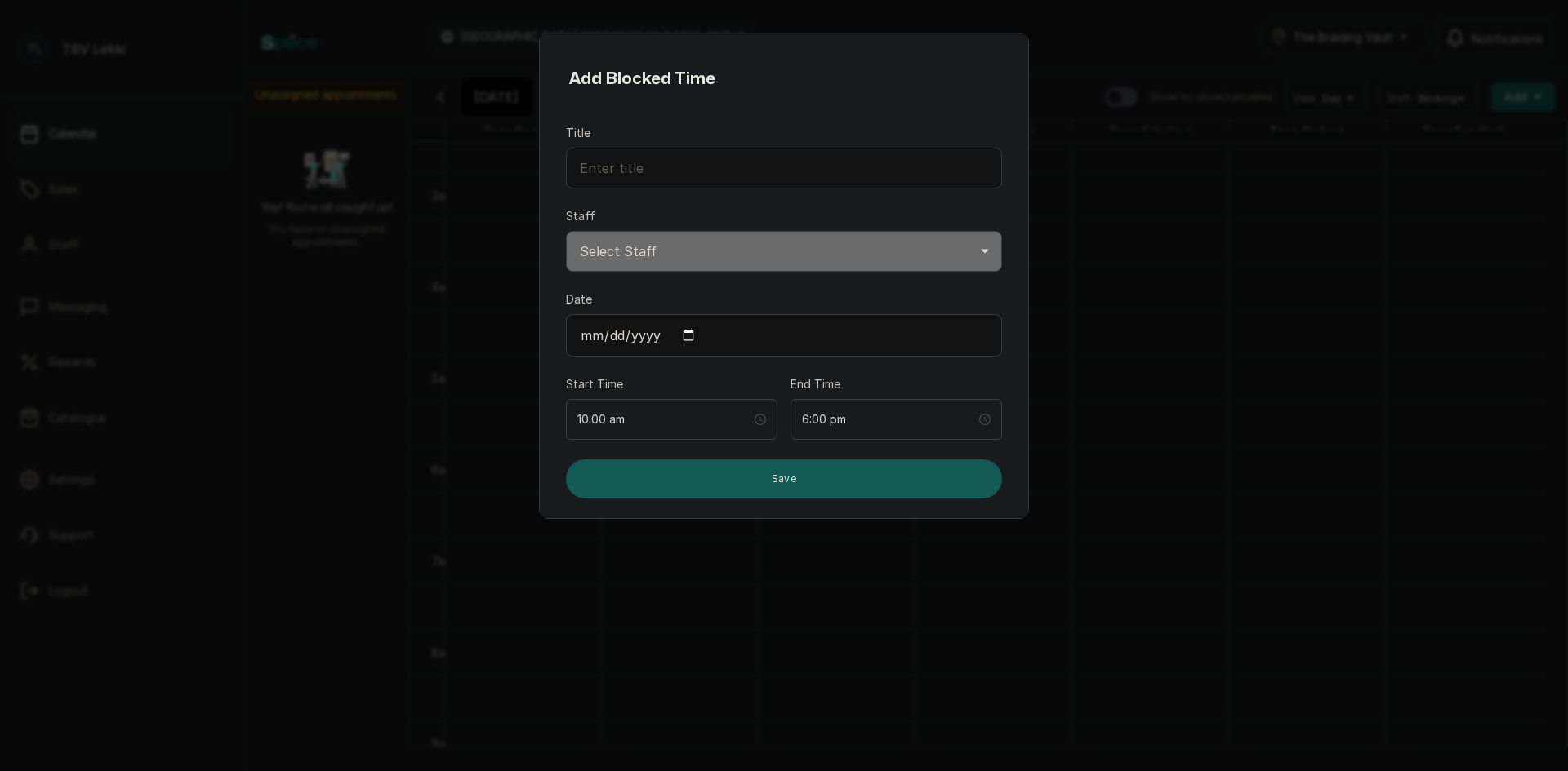
click at [857, 468] on button "Save" at bounding box center [784, 479] width 436 height 39
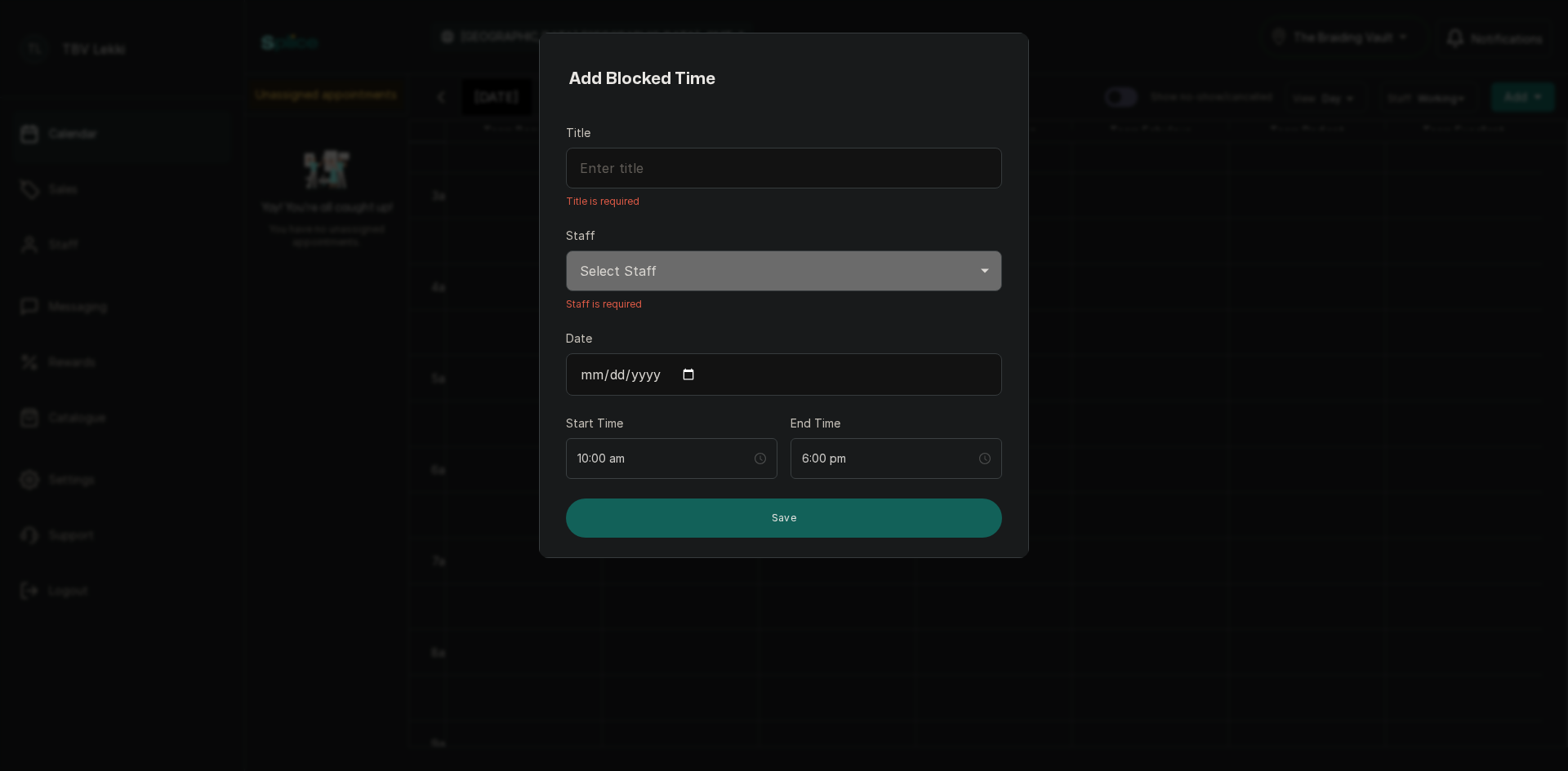
click at [701, 284] on select "Select Staff Team Excellent TBV - Stylist Team Radiant TBV - Stylist Team Fabul…" at bounding box center [784, 271] width 436 height 41
select select "1a82fec9-a00a-45d0-8f34-9860151ed92b"
click at [566, 251] on select "Select Staff Team Excellent TBV - Stylist Team Radiant TBV - Stylist Team Fabul…" at bounding box center [784, 271] width 436 height 41
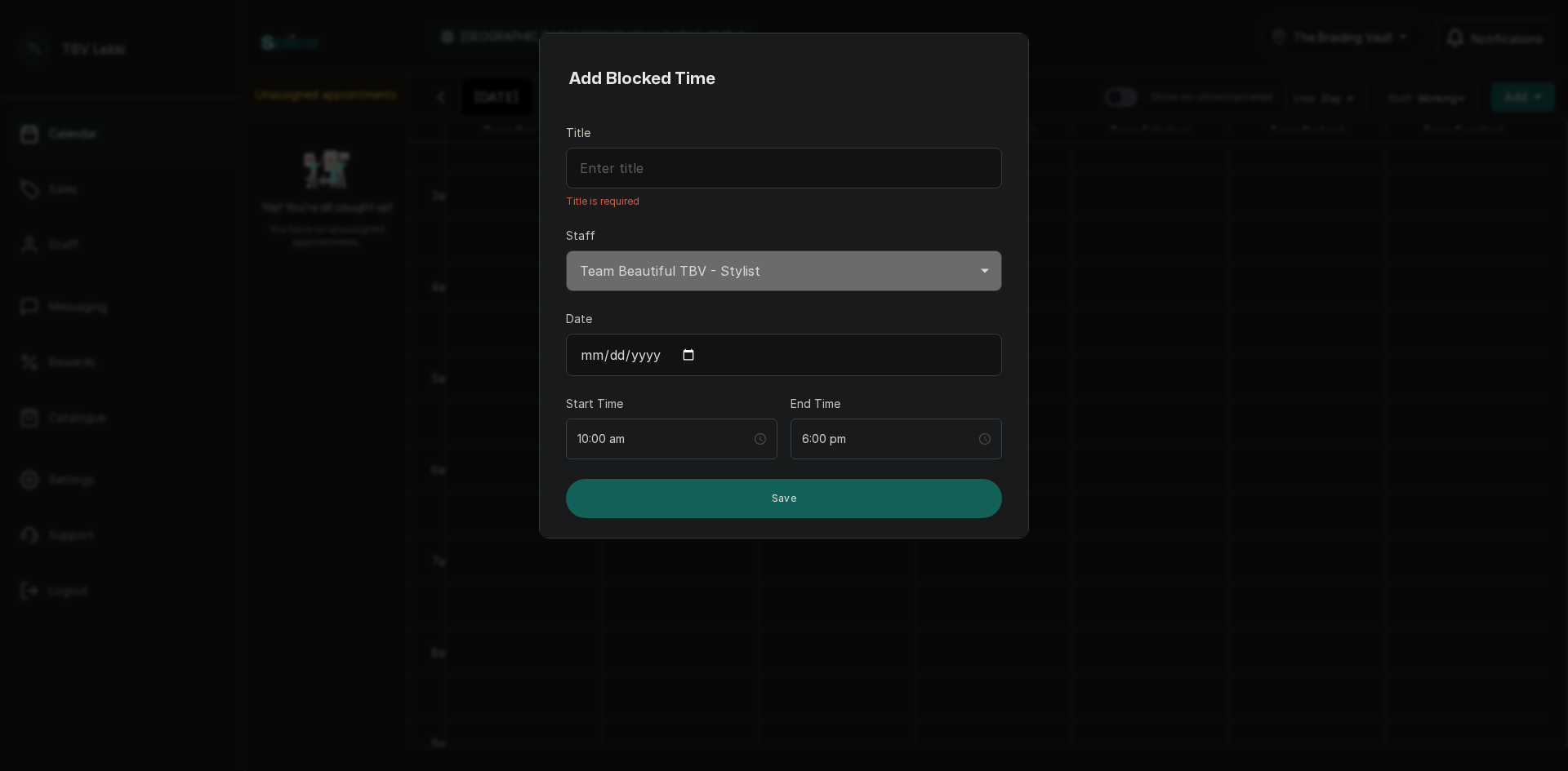
click at [790, 166] on input "Title" at bounding box center [784, 168] width 436 height 41
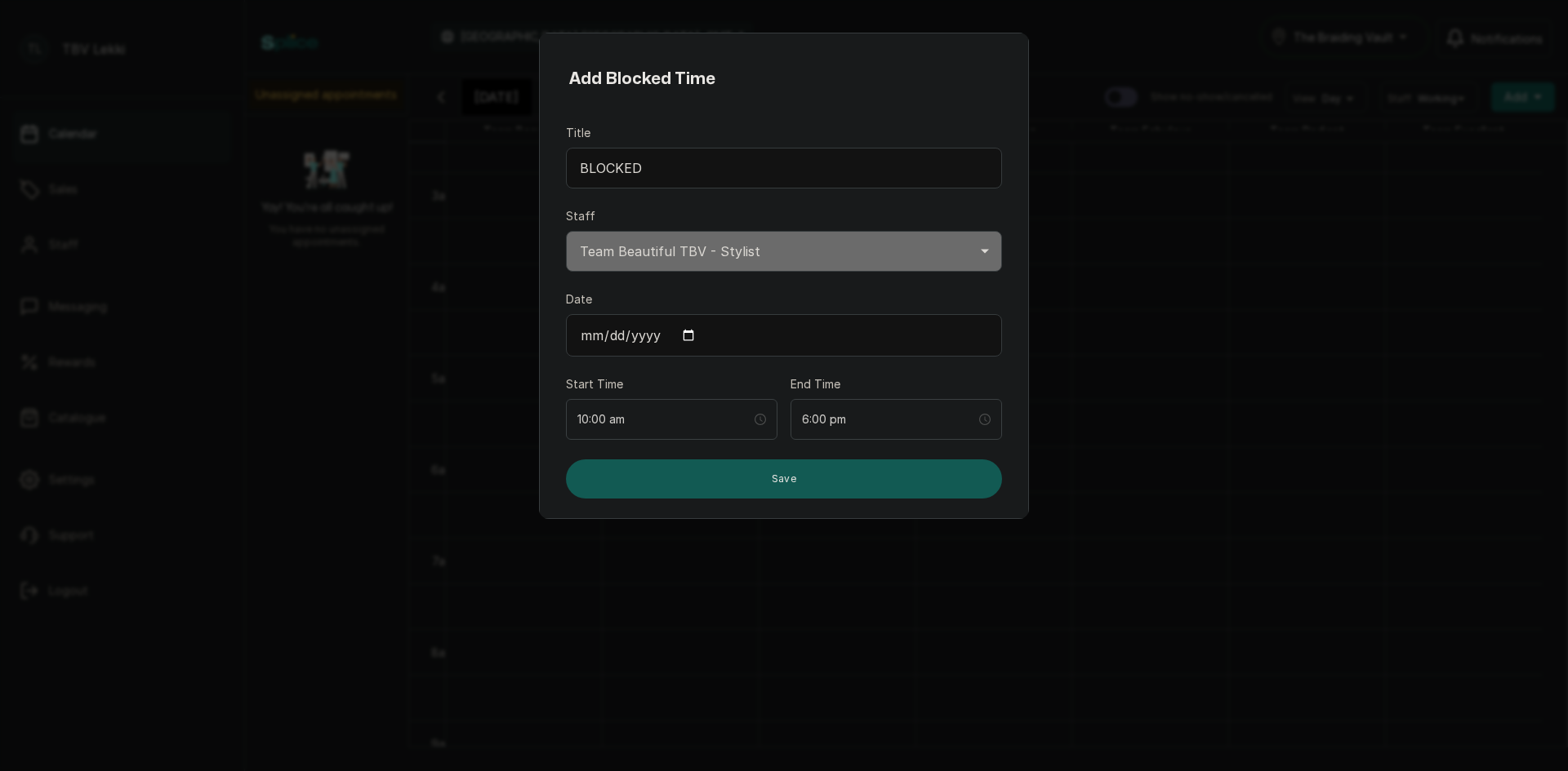
type input "BLOCKED"
click at [602, 488] on button "Save" at bounding box center [784, 479] width 436 height 39
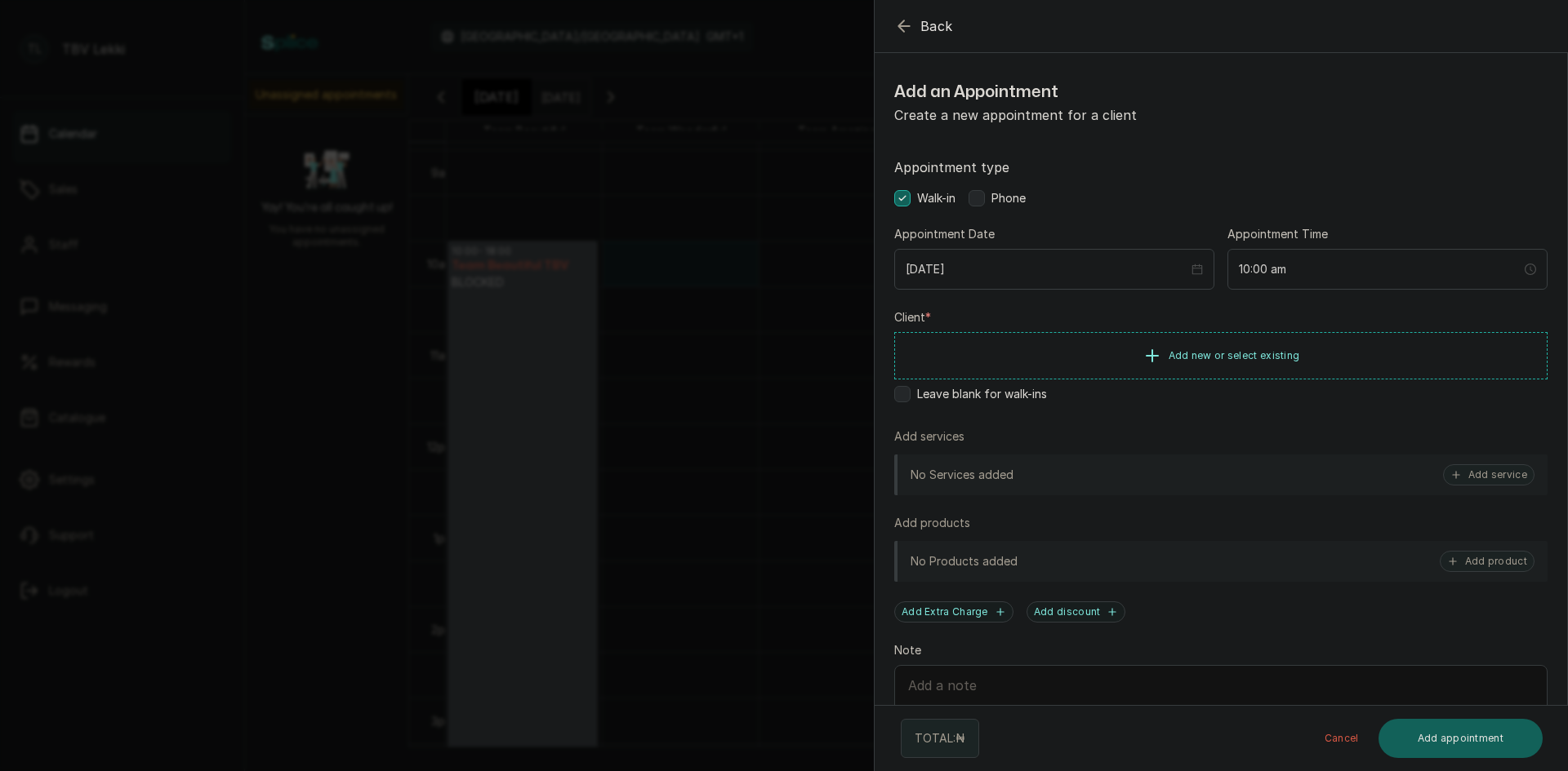
click at [914, 28] on button "Back" at bounding box center [923, 26] width 59 height 20
click at [918, 20] on button "Back" at bounding box center [923, 26] width 59 height 20
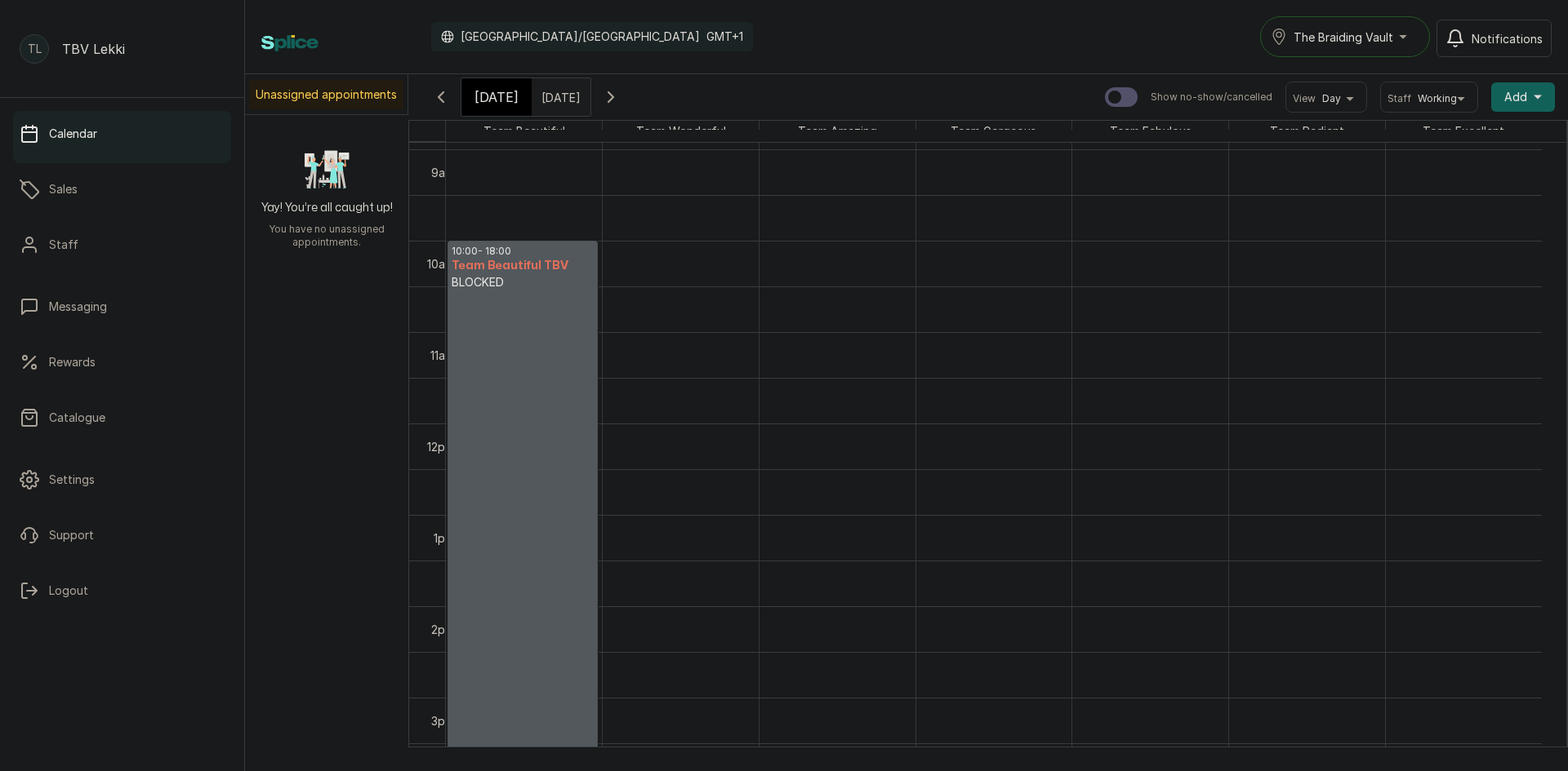
click at [1501, 112] on div "Show no-show/cancelled View Day Staff Working Add +" at bounding box center [1330, 97] width 450 height 31
click at [1504, 103] on span "Add" at bounding box center [1516, 97] width 23 height 16
click at [1480, 216] on div "Add Appointment New Sale Add Block Time" at bounding box center [1463, 174] width 183 height 111
click at [1464, 212] on span "Add Block Time" at bounding box center [1463, 206] width 157 height 20
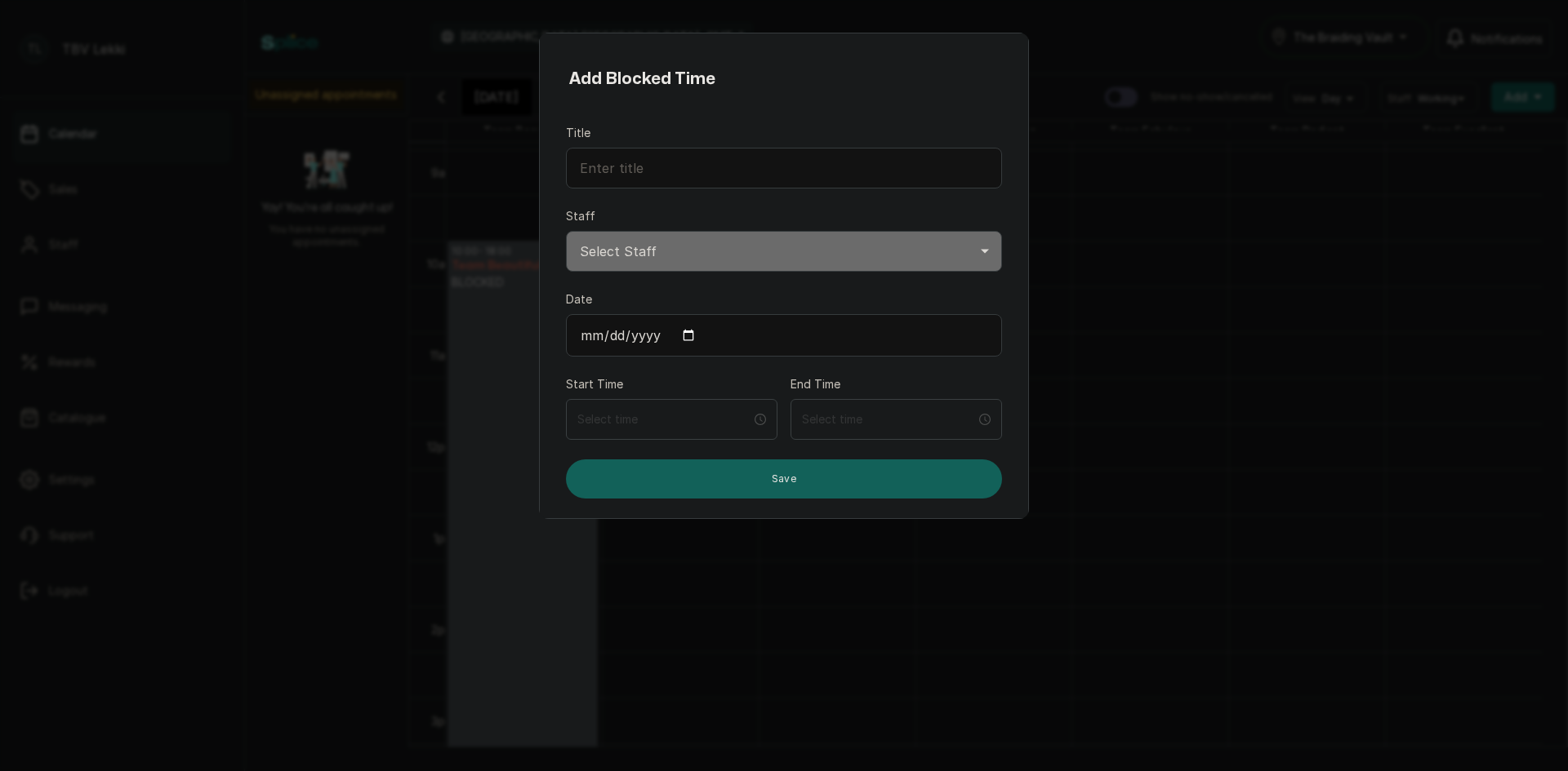
click at [1297, 323] on div "Add Blocked Time Title Staff Select Staff Team Excellent TBV - Stylist Team Rad…" at bounding box center [784, 386] width 1568 height 771
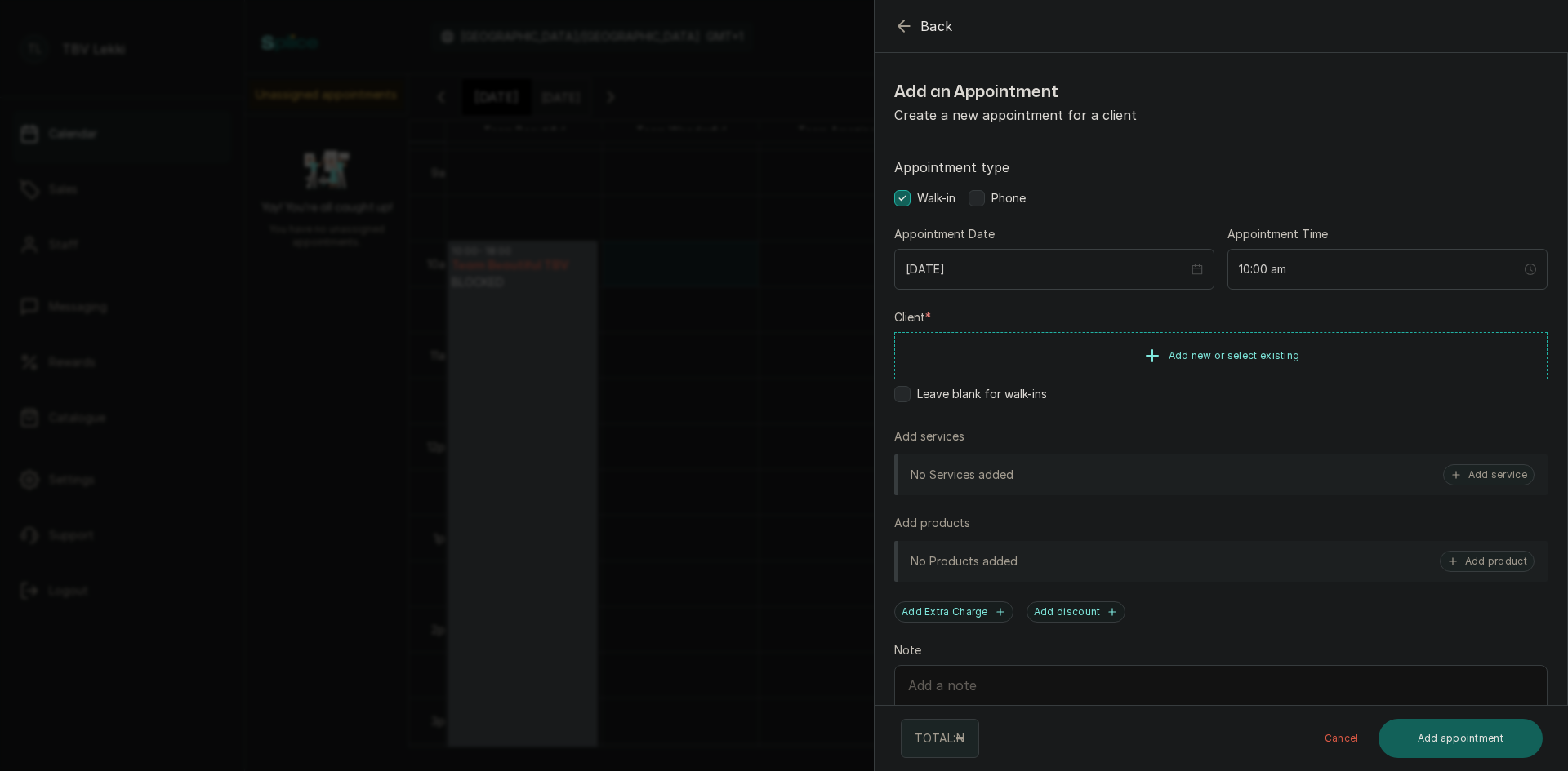
click at [905, 23] on icon "button" at bounding box center [903, 26] width 20 height 20
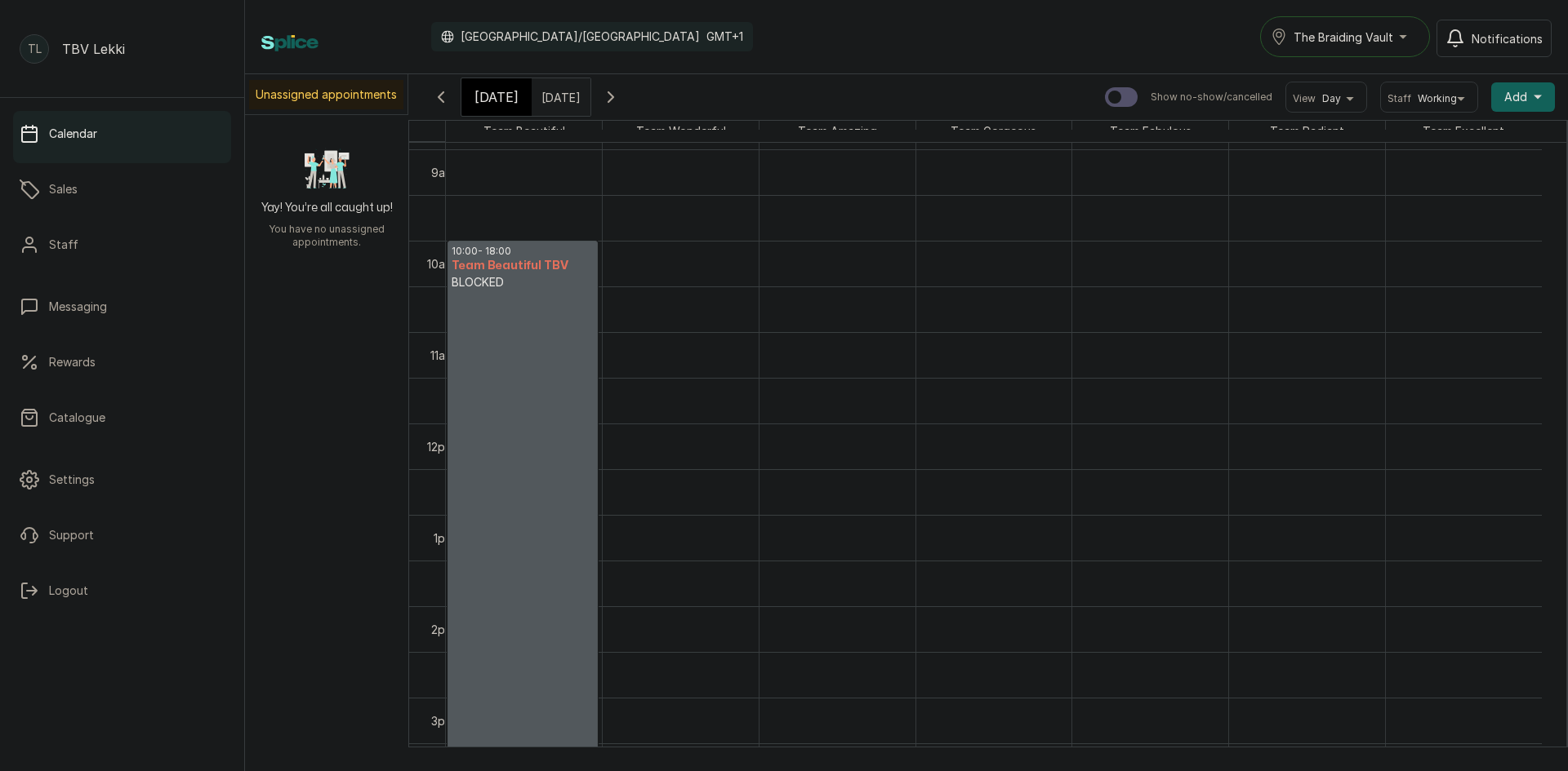
click at [1517, 93] on button "Add +" at bounding box center [1522, 97] width 64 height 29
click at [1442, 206] on span "Add Block Time" at bounding box center [1463, 206] width 157 height 20
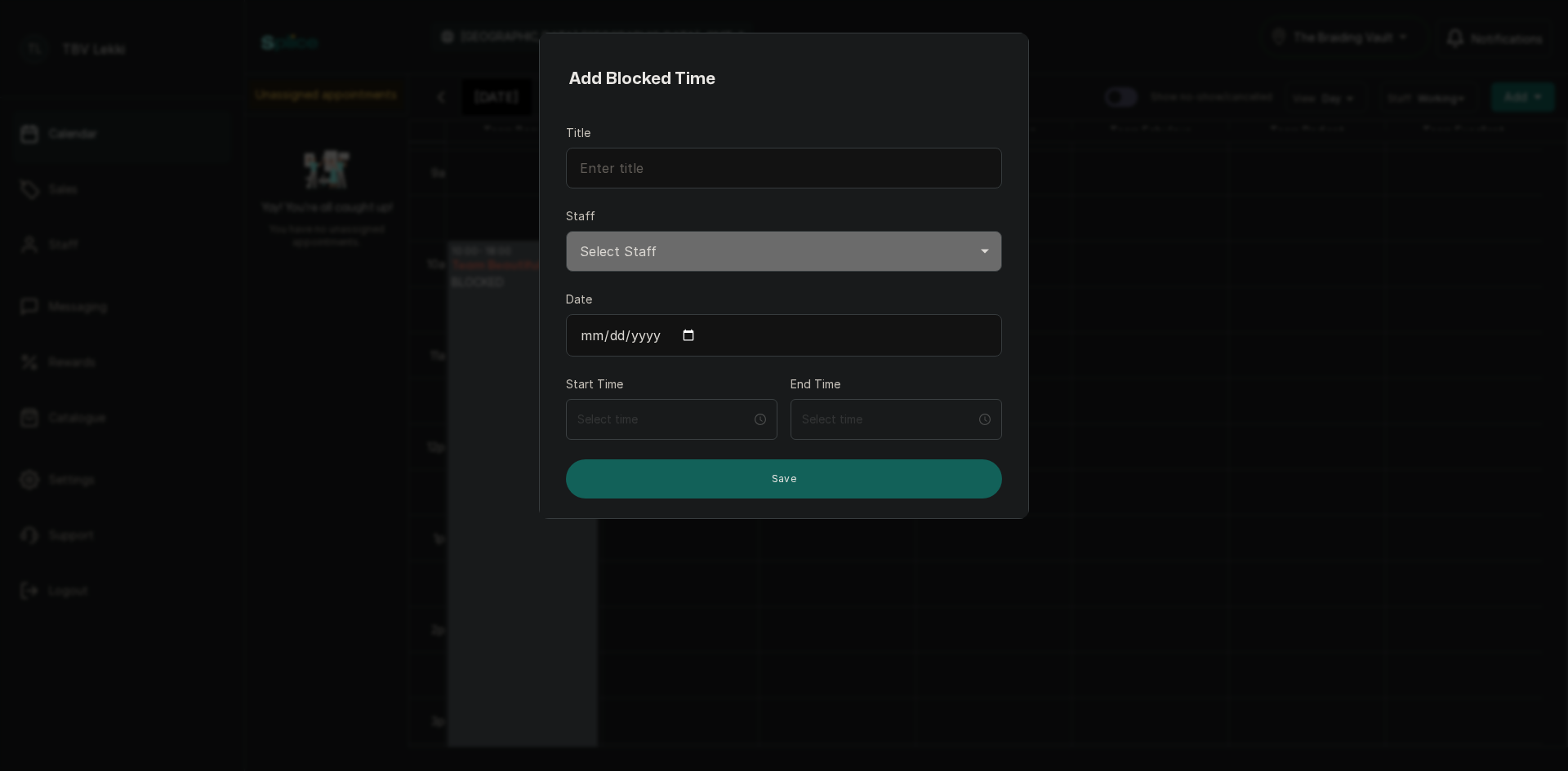
click at [683, 331] on input "Date" at bounding box center [784, 335] width 436 height 43
type input "2025-10-20"
click at [650, 252] on select "Select Staff Team Excellent TBV - Stylist Team Radiant TBV - Stylist Team Fabul…" at bounding box center [784, 251] width 436 height 41
select select "75f05efa-7c99-4aa1-b116-8345311e045c"
click at [566, 231] on select "Select Staff Team Excellent TBV - Stylist Team Radiant TBV - Stylist Team Fabul…" at bounding box center [784, 251] width 436 height 41
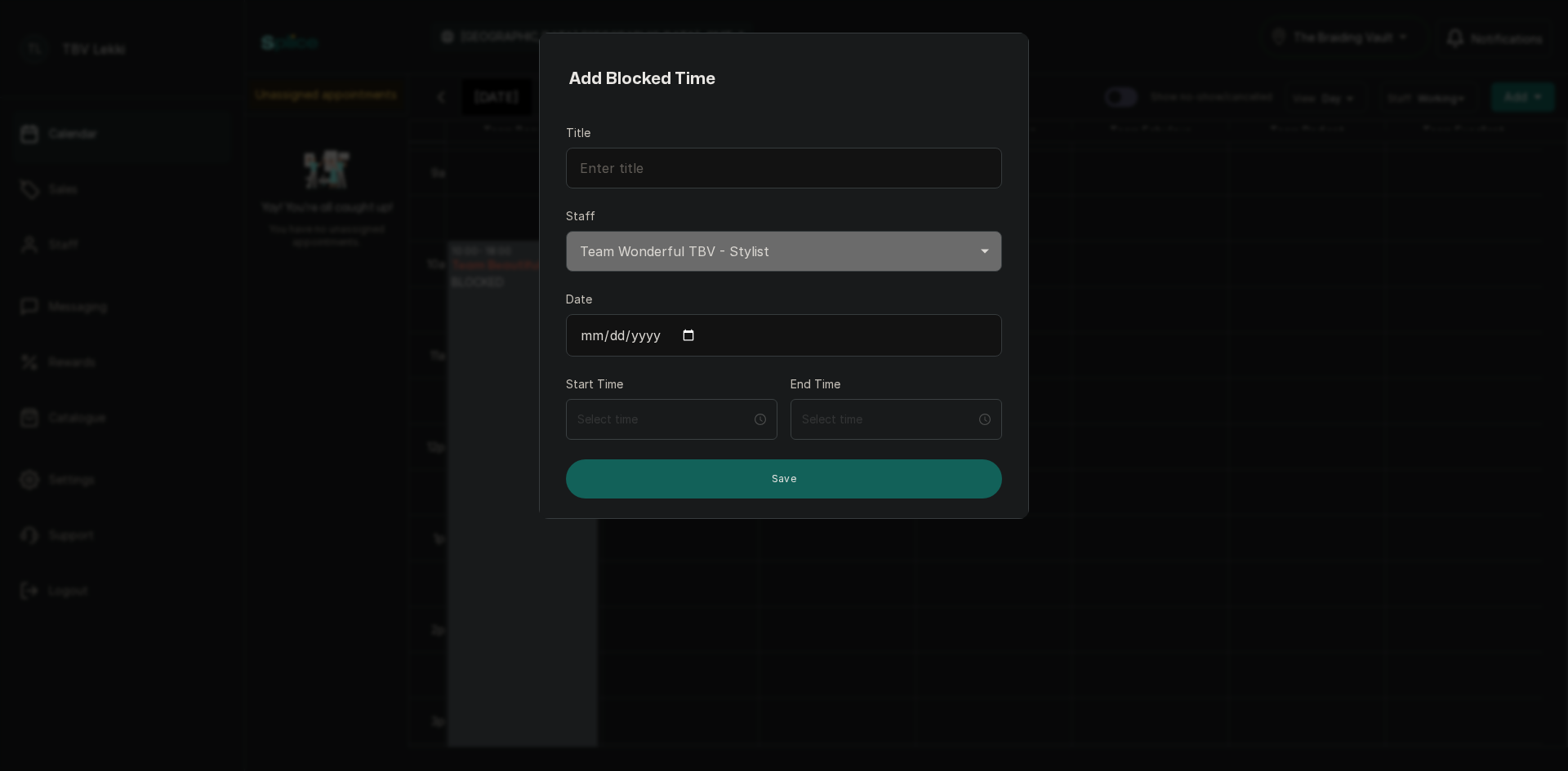
click at [712, 167] on input "Title" at bounding box center [784, 168] width 436 height 41
type input "BLOCKED"
click at [636, 417] on input at bounding box center [664, 419] width 176 height 18
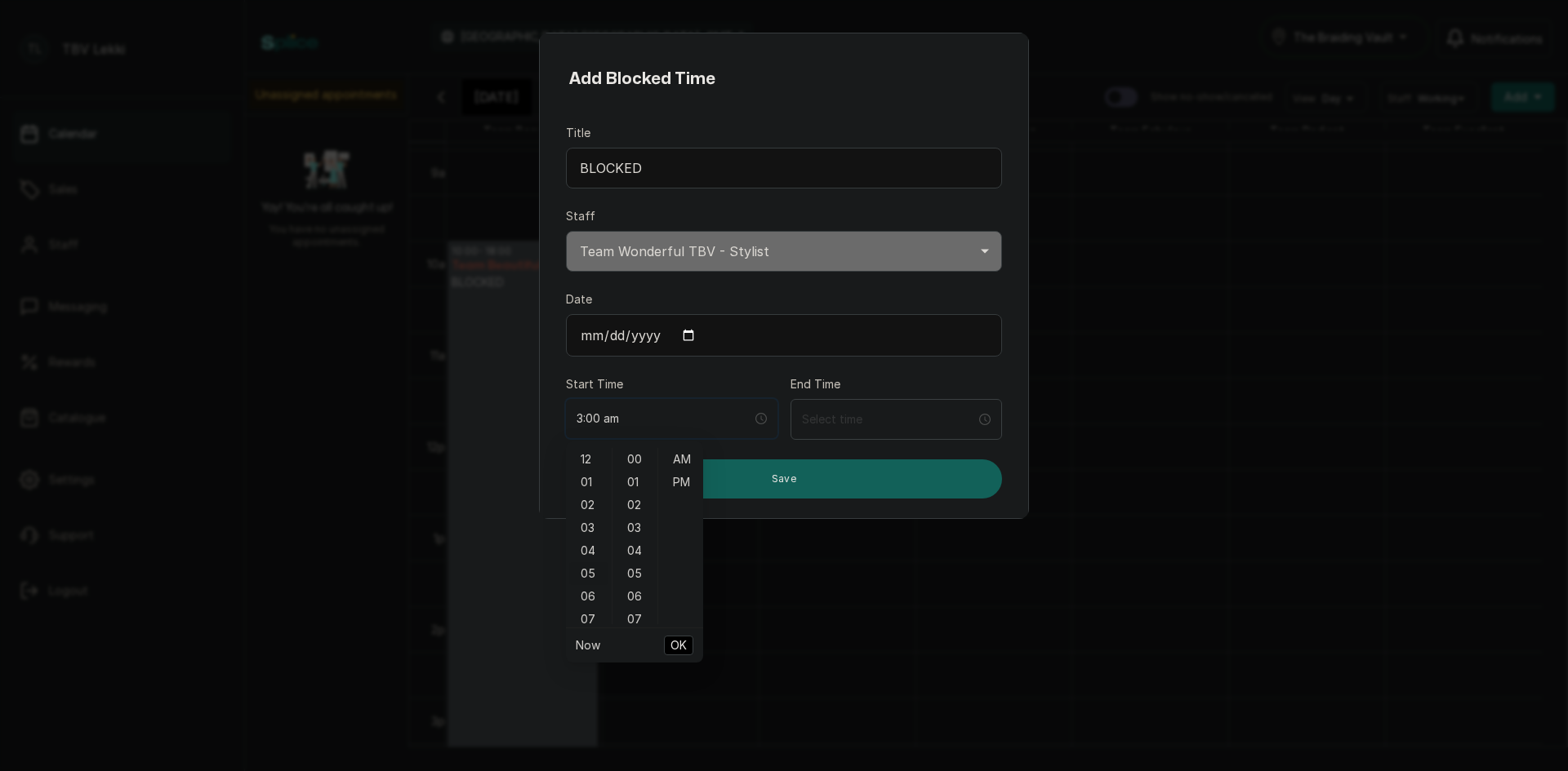
type input "5:00 am"
type input "12:07 am"
type input "7:00 am"
type input "8:00 am"
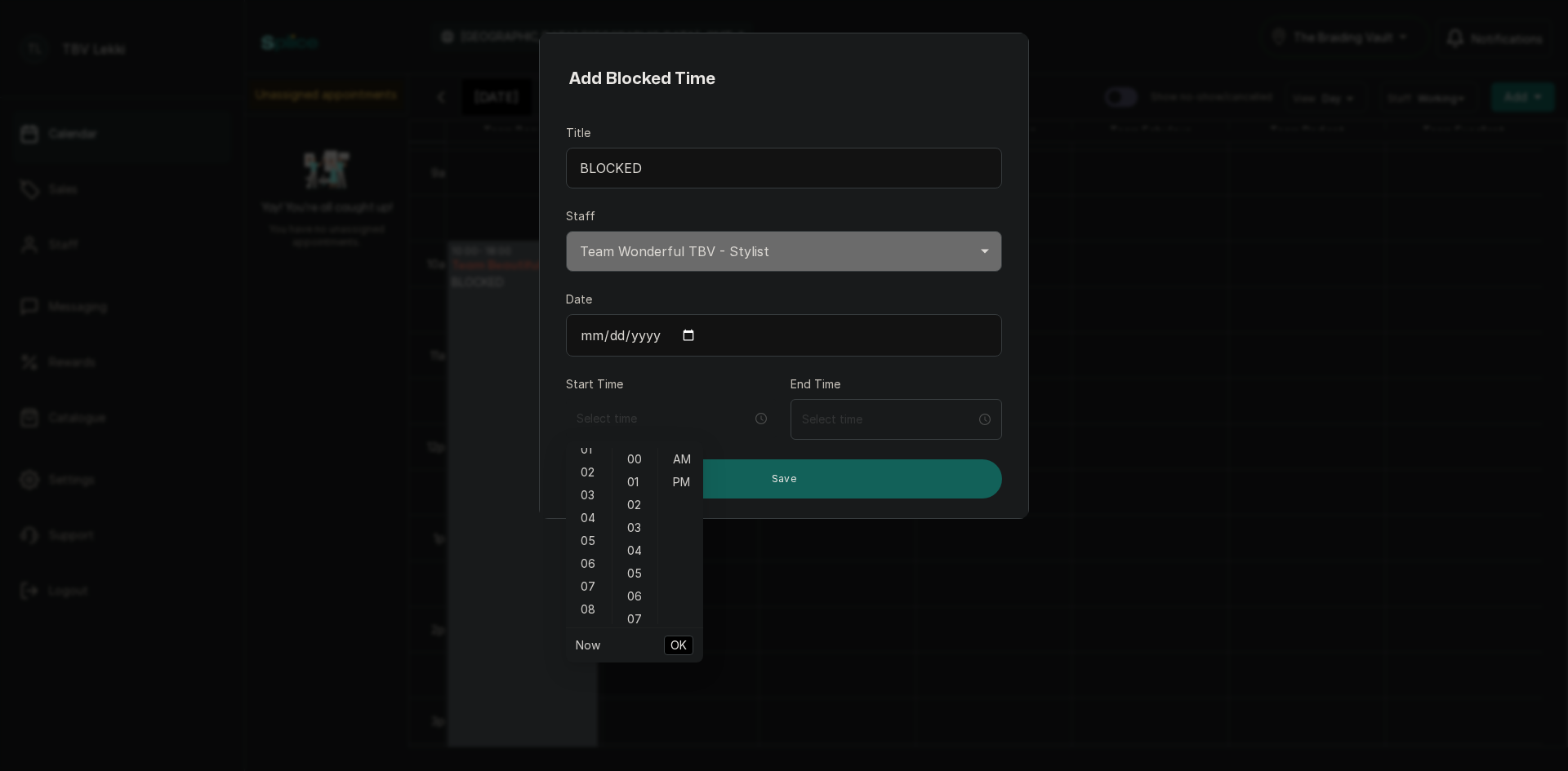
scroll to position [66, 0]
click at [590, 618] on div "10" at bounding box center [588, 623] width 39 height 23
type input "10:00 am"
click at [682, 640] on span "OK" at bounding box center [678, 646] width 16 height 31
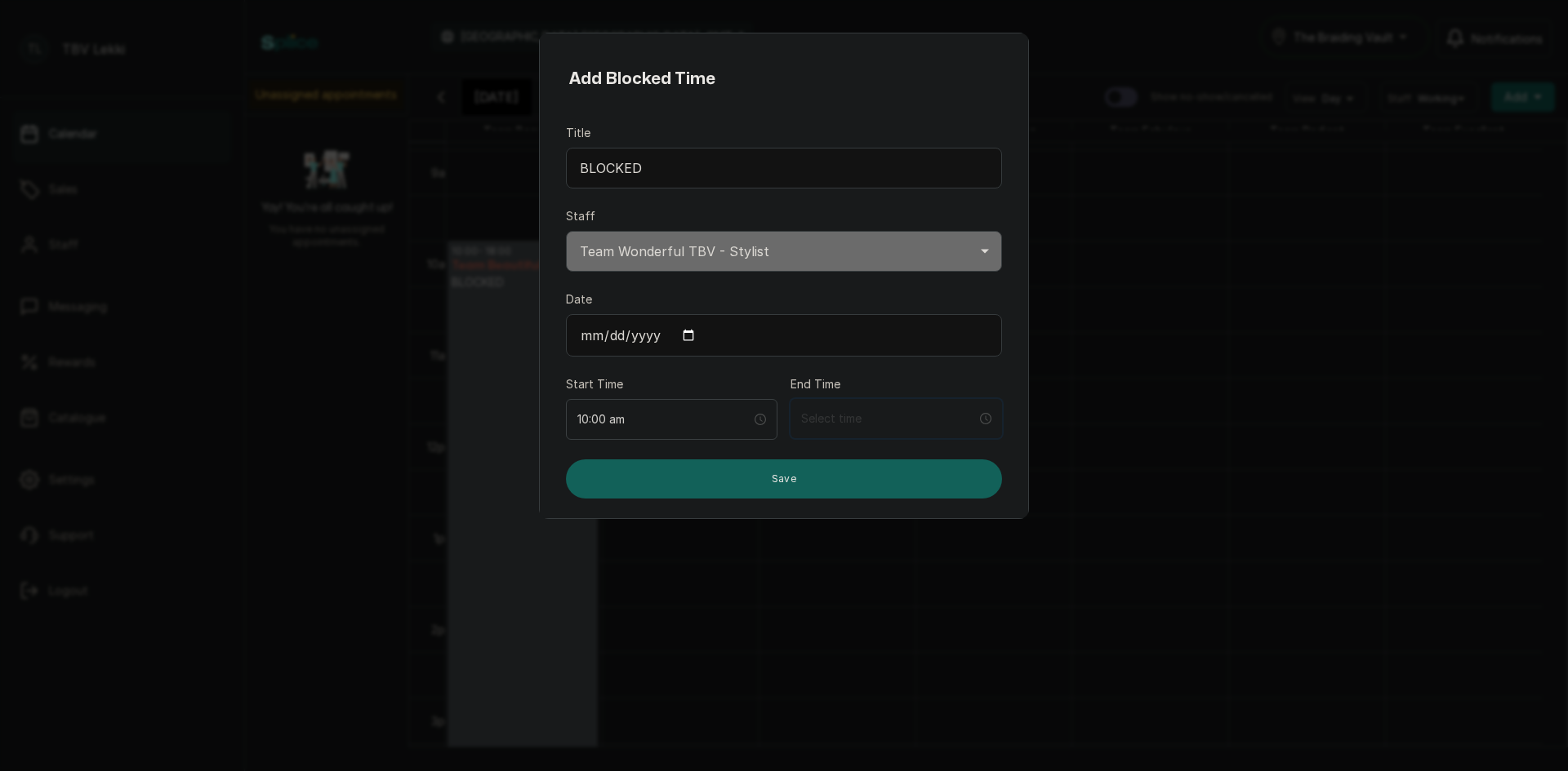
click at [878, 417] on input at bounding box center [888, 419] width 176 height 18
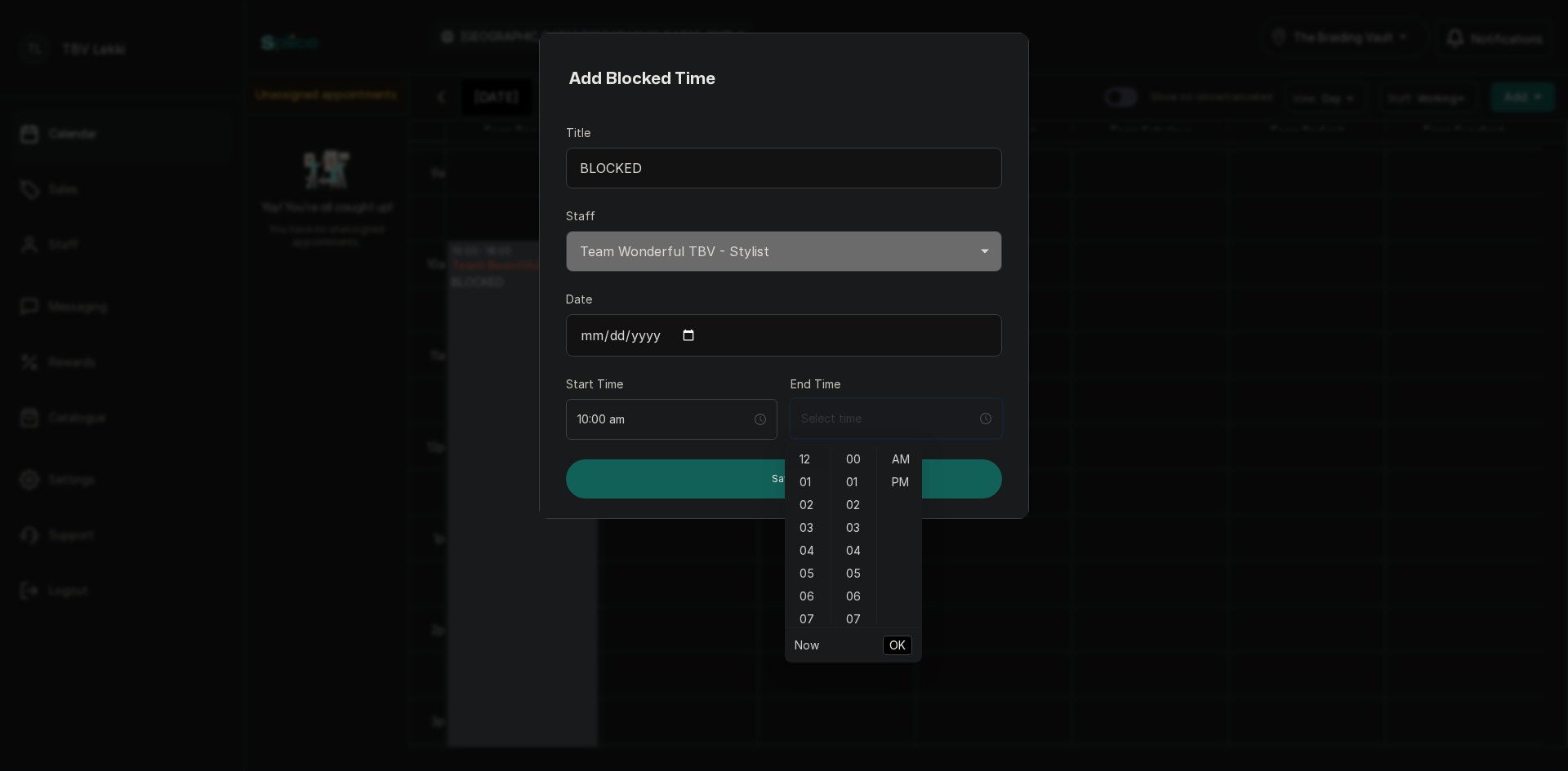
type input "12:00 am"
click at [803, 599] on div "06" at bounding box center [807, 596] width 39 height 23
type input "6:00 pm"
click at [898, 480] on div "PM" at bounding box center [899, 482] width 39 height 23
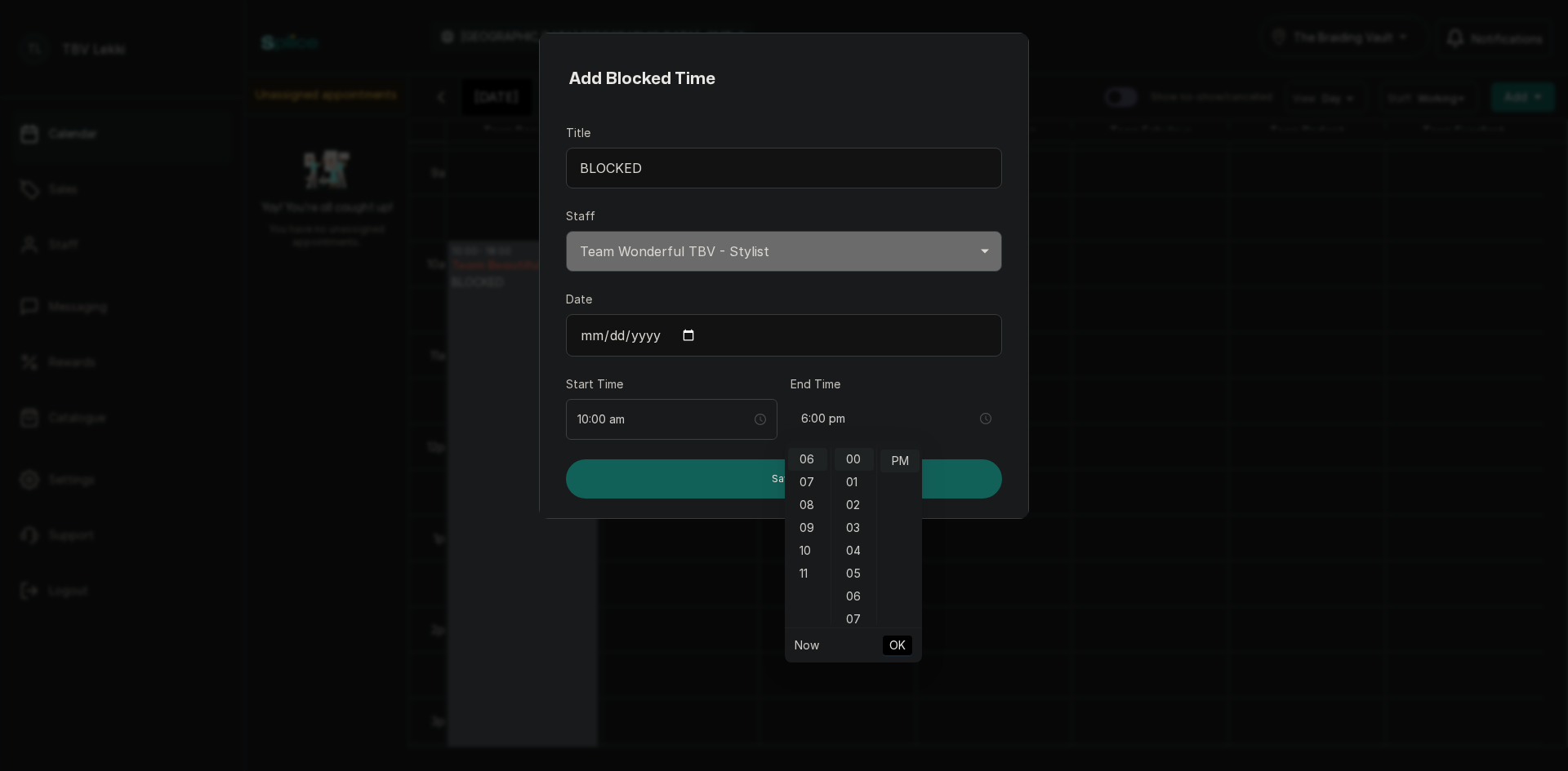
scroll to position [23, 0]
click at [901, 643] on span "OK" at bounding box center [897, 646] width 16 height 31
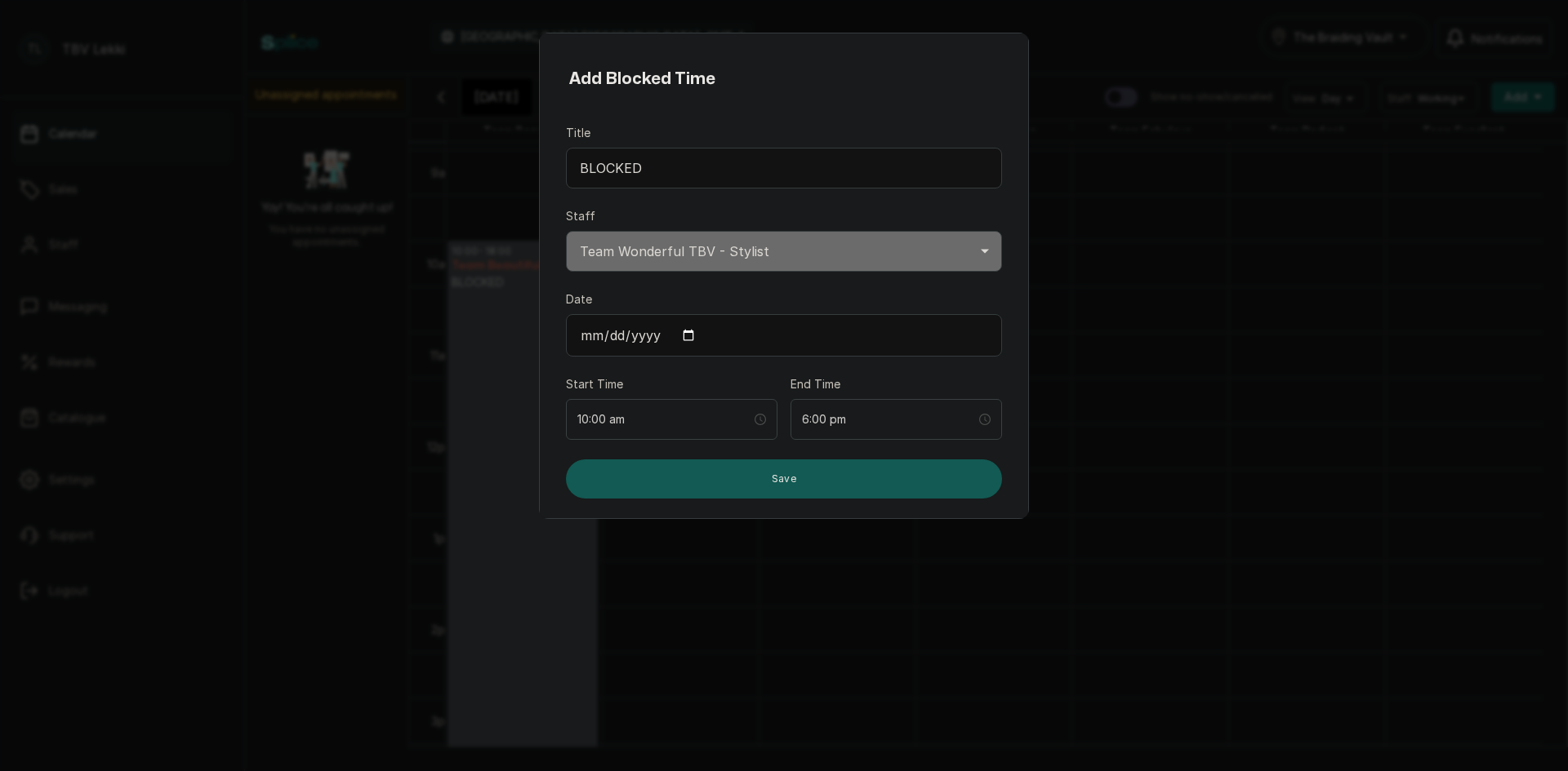
click at [841, 474] on button "Save" at bounding box center [784, 479] width 436 height 39
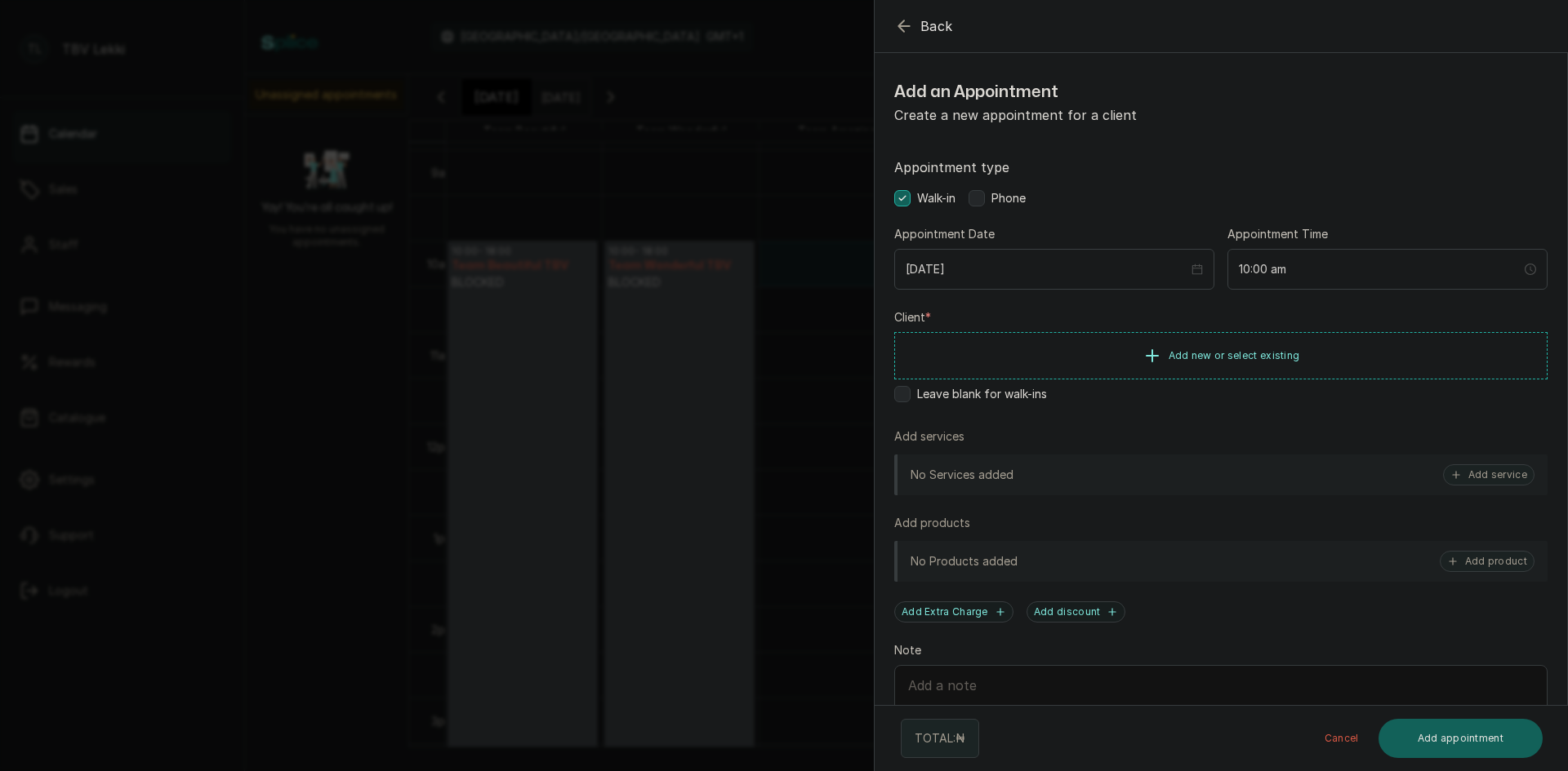
click at [903, 22] on icon "button" at bounding box center [903, 25] width 10 height 10
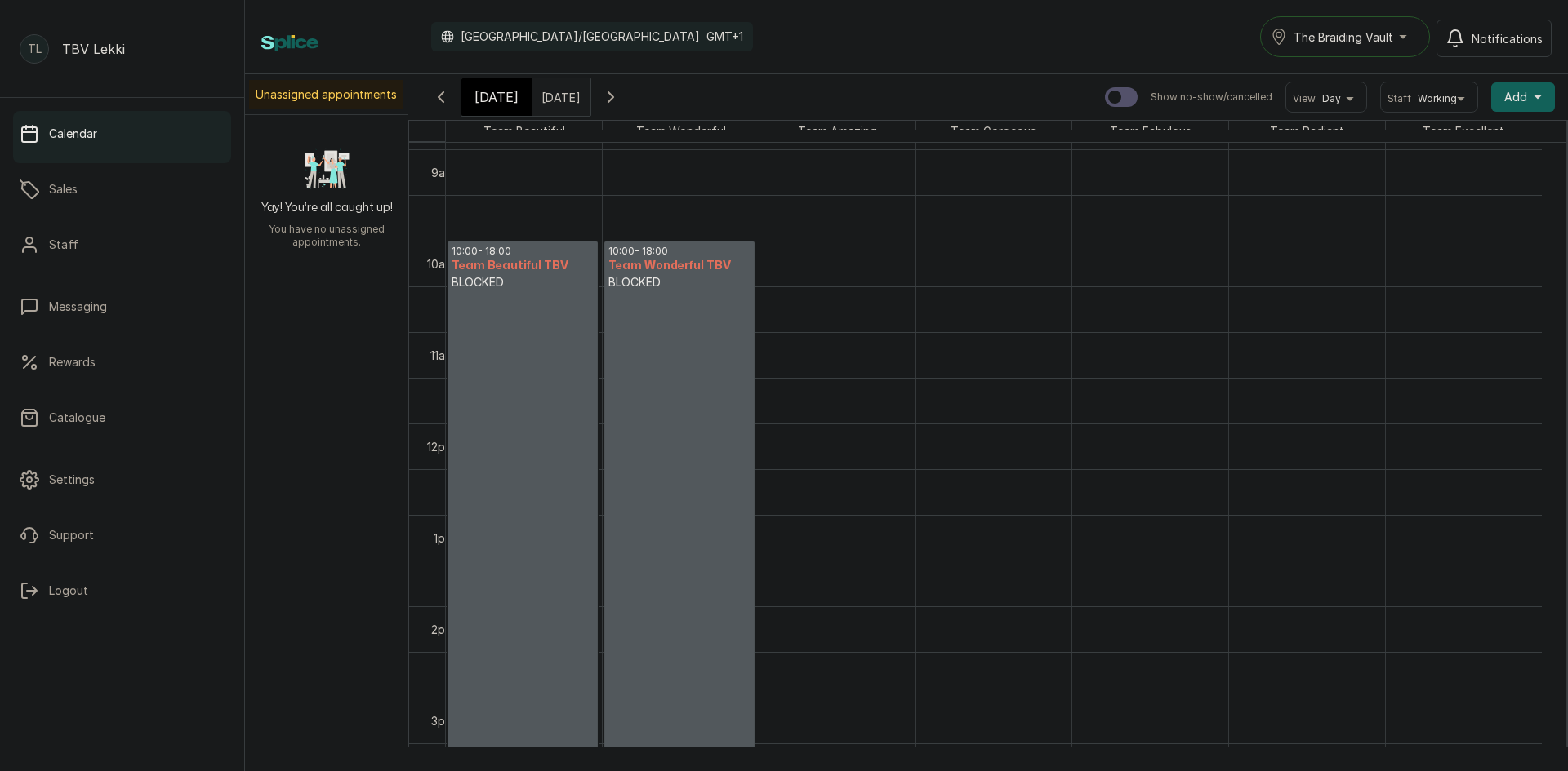
click at [1414, 35] on div "The Braiding Vault" at bounding box center [1345, 36] width 148 height 20
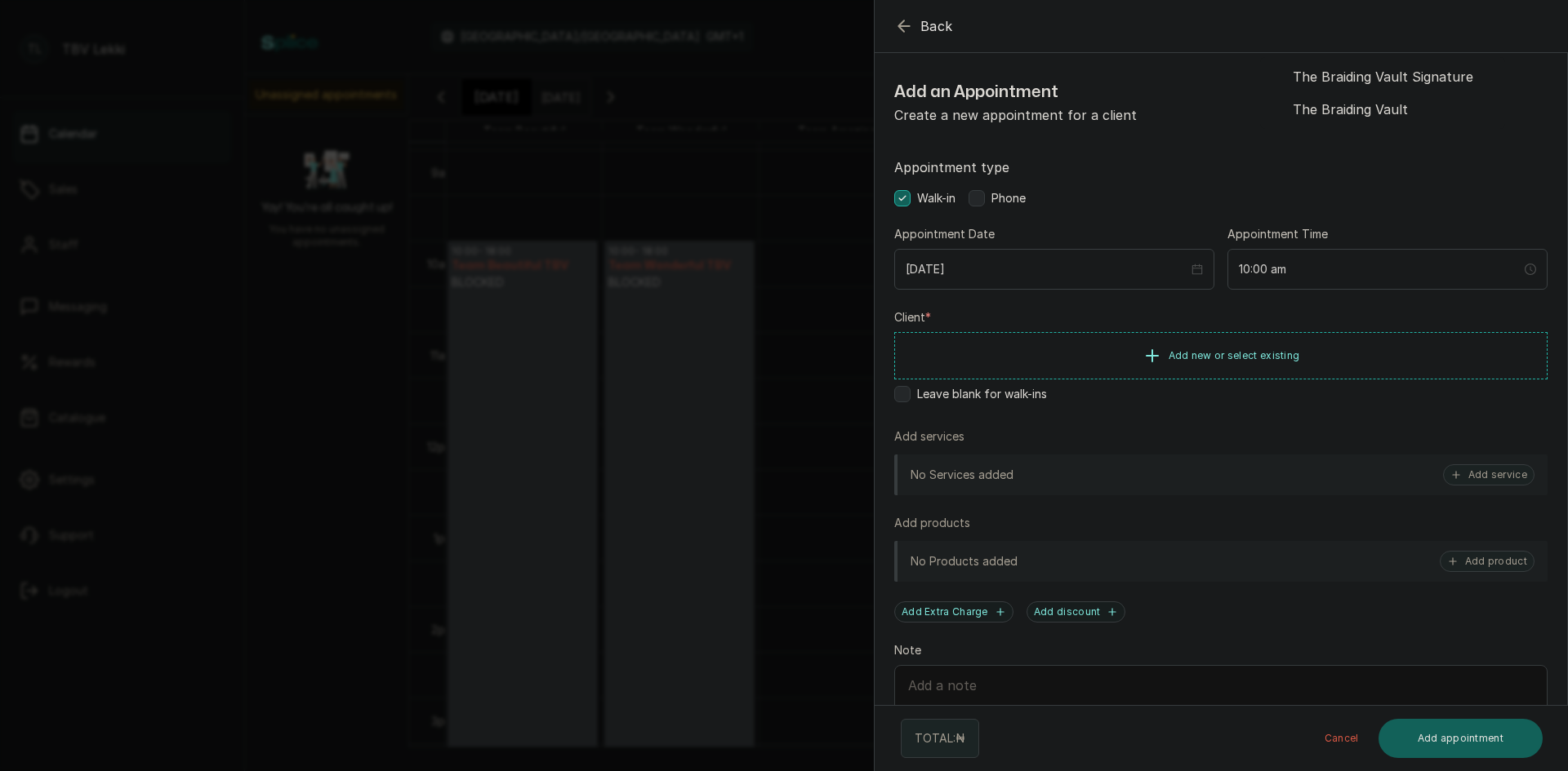
click at [904, 31] on icon "button" at bounding box center [903, 25] width 10 height 10
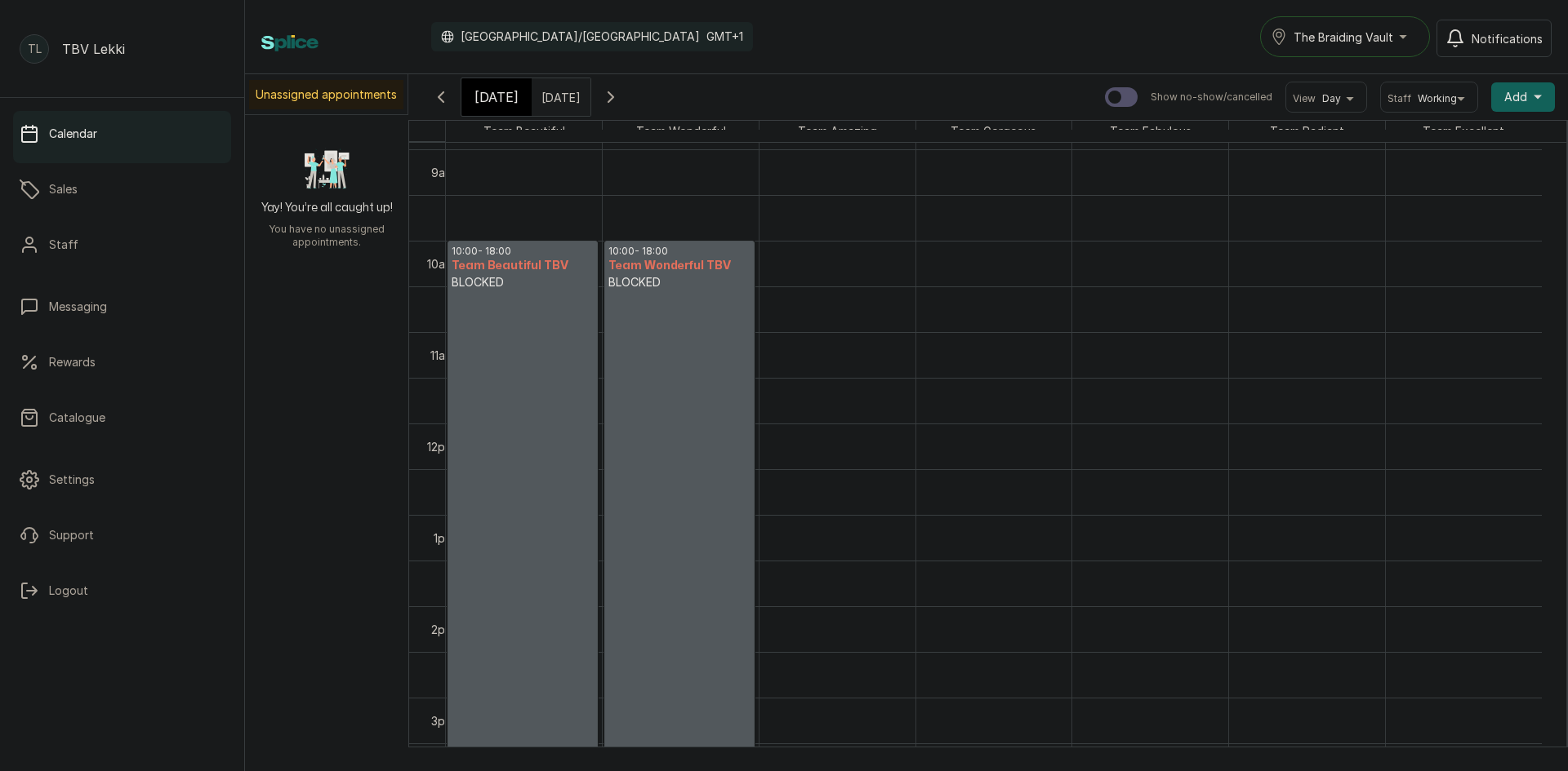
click at [1517, 96] on button "Add +" at bounding box center [1522, 97] width 64 height 29
click at [1448, 213] on span "Add Block Time" at bounding box center [1463, 206] width 157 height 20
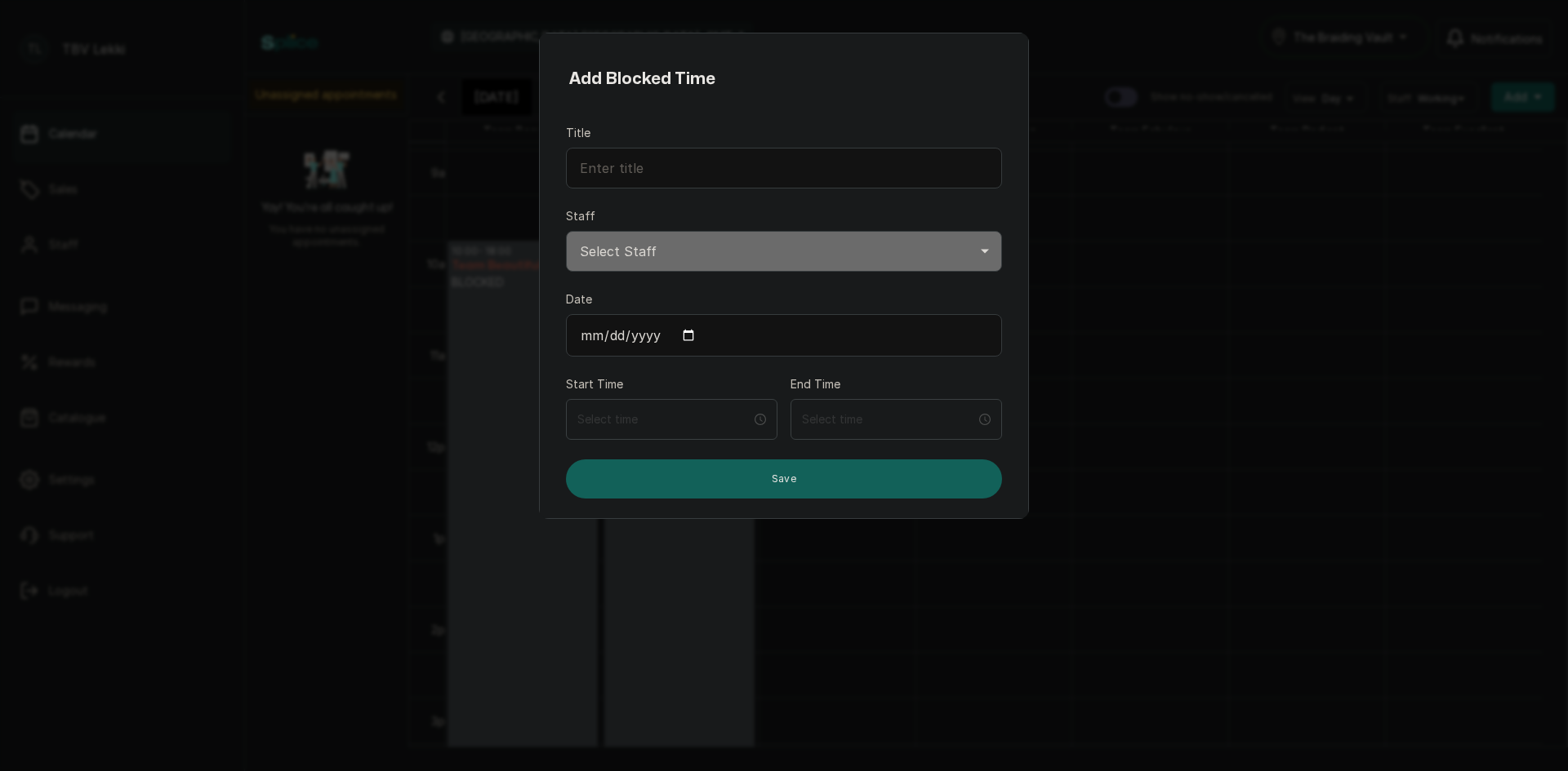
click at [683, 338] on input "Date" at bounding box center [784, 335] width 436 height 43
type input "2025-10-20"
click at [659, 247] on select "Select Staff Team Excellent TBV - Stylist Team Radiant TBV - Stylist Team Fabul…" at bounding box center [784, 251] width 436 height 41
select select "a18f7b8b-c15d-4228-86b1-84f9e2019729"
click at [566, 231] on select "Select Staff Team Excellent TBV - Stylist Team Radiant TBV - Stylist Team Fabul…" at bounding box center [784, 251] width 436 height 41
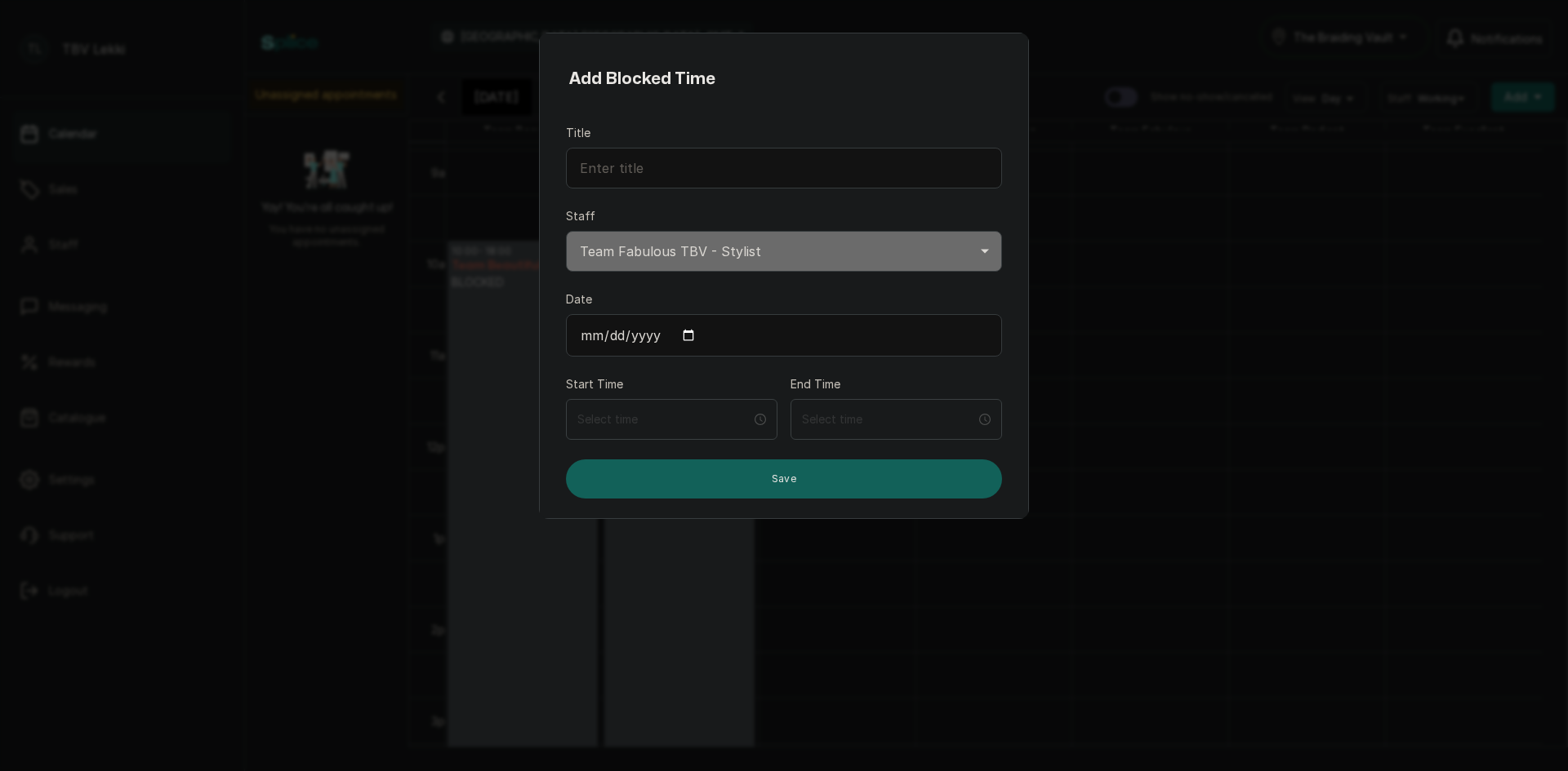
click at [677, 185] on input "Title" at bounding box center [784, 168] width 436 height 41
type input "BLOCKED"
drag, startPoint x: 650, startPoint y: 168, endPoint x: 560, endPoint y: 171, distance: 90.0
click at [560, 171] on div "Title BLOCKED Staff Select Staff Team Excellent TBV - Stylist Team Radiant TBV …" at bounding box center [784, 302] width 488 height 393
paste input "text"
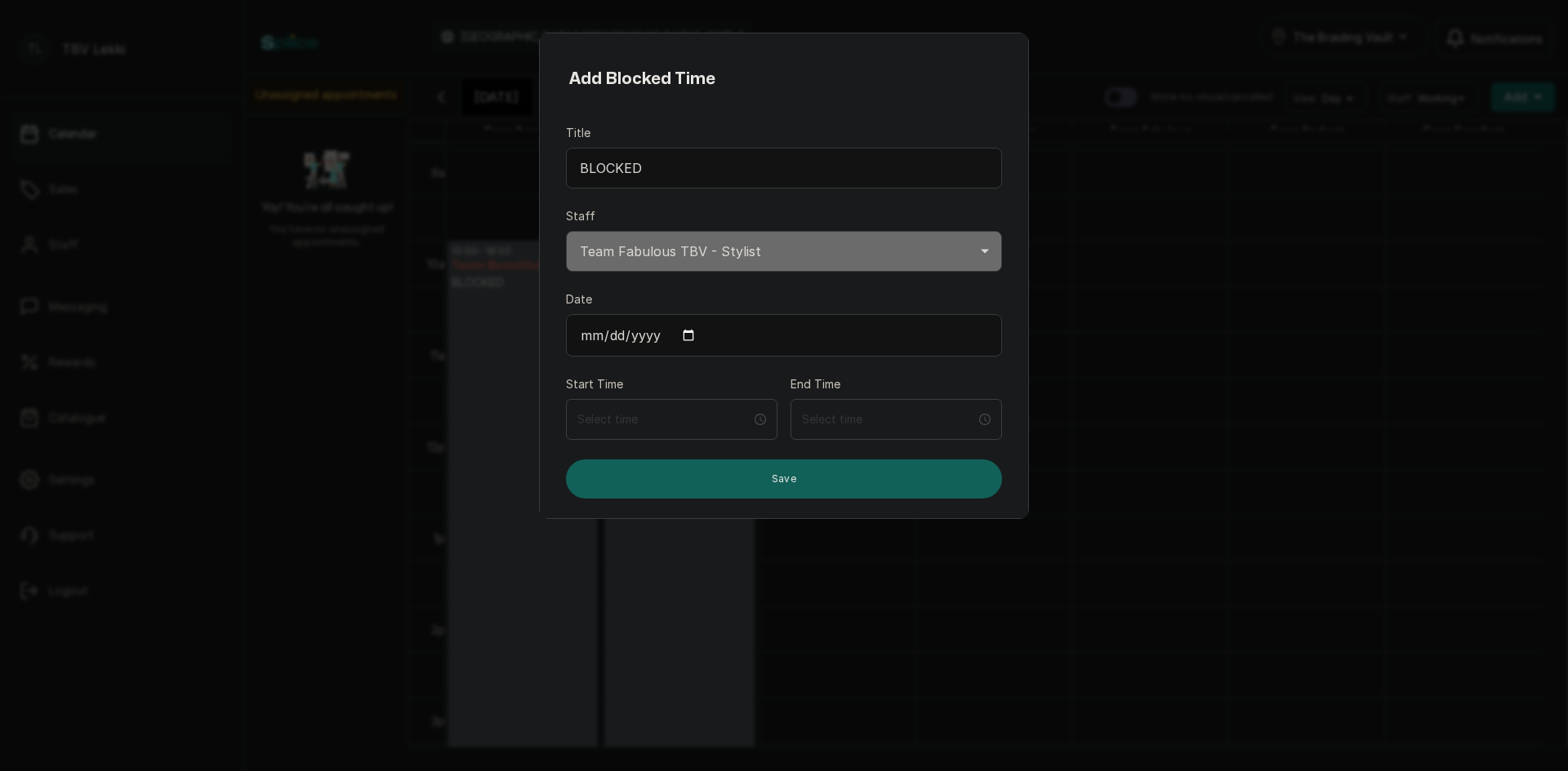
drag, startPoint x: 652, startPoint y: 172, endPoint x: 517, endPoint y: 185, distance: 135.6
click at [517, 185] on div "Add Blocked Time Title BLOCKED Staff Select Staff Team Excellent TBV - Stylist …" at bounding box center [784, 386] width 1568 height 771
type input "BLOCKED"
click at [665, 423] on input at bounding box center [664, 419] width 176 height 18
click at [591, 620] on div "07" at bounding box center [588, 620] width 39 height 23
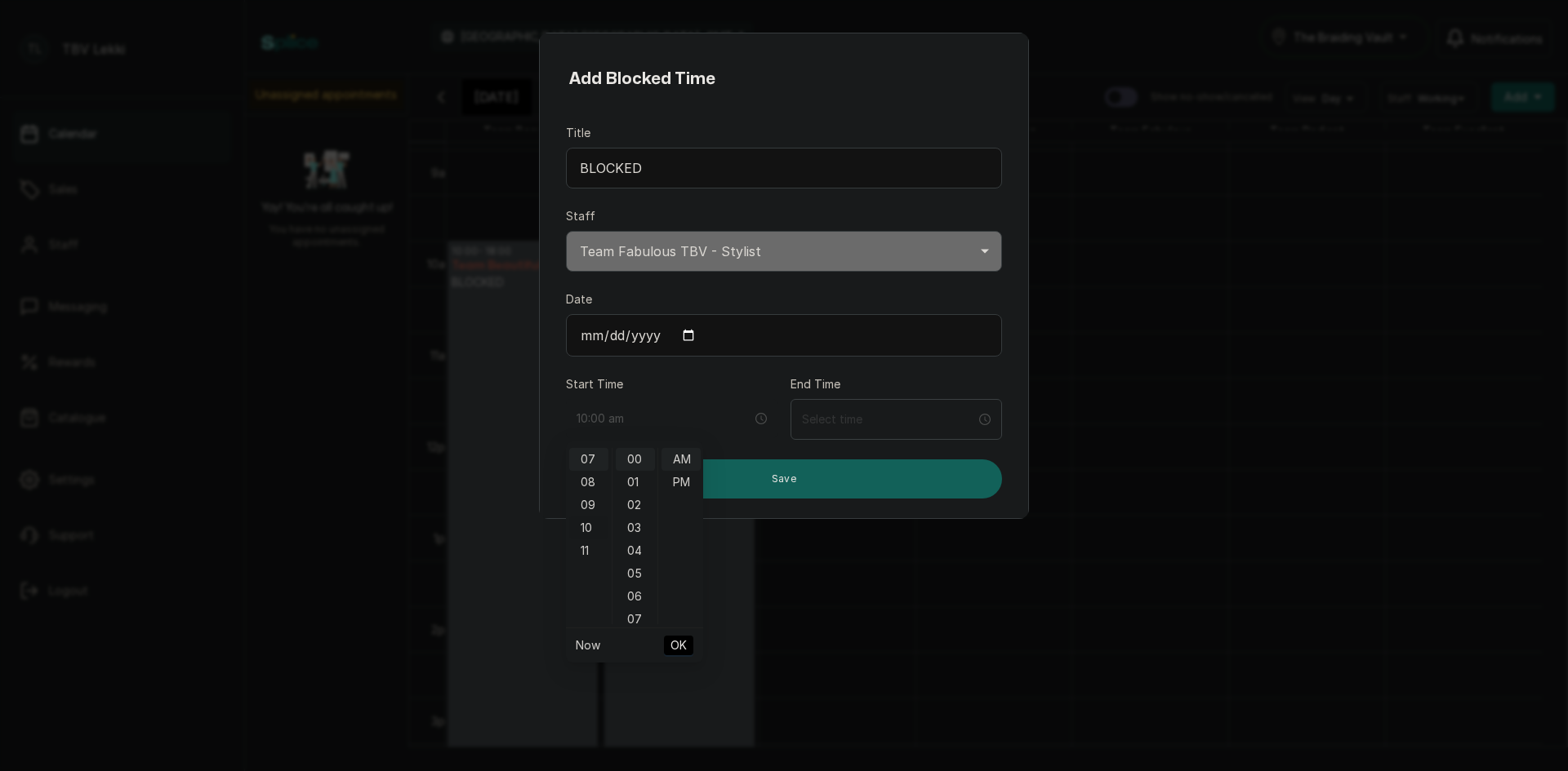
click at [588, 528] on div "10" at bounding box center [588, 528] width 39 height 23
type input "10:00 am"
click at [684, 641] on span "OK" at bounding box center [678, 646] width 16 height 31
click at [858, 423] on input at bounding box center [888, 419] width 176 height 18
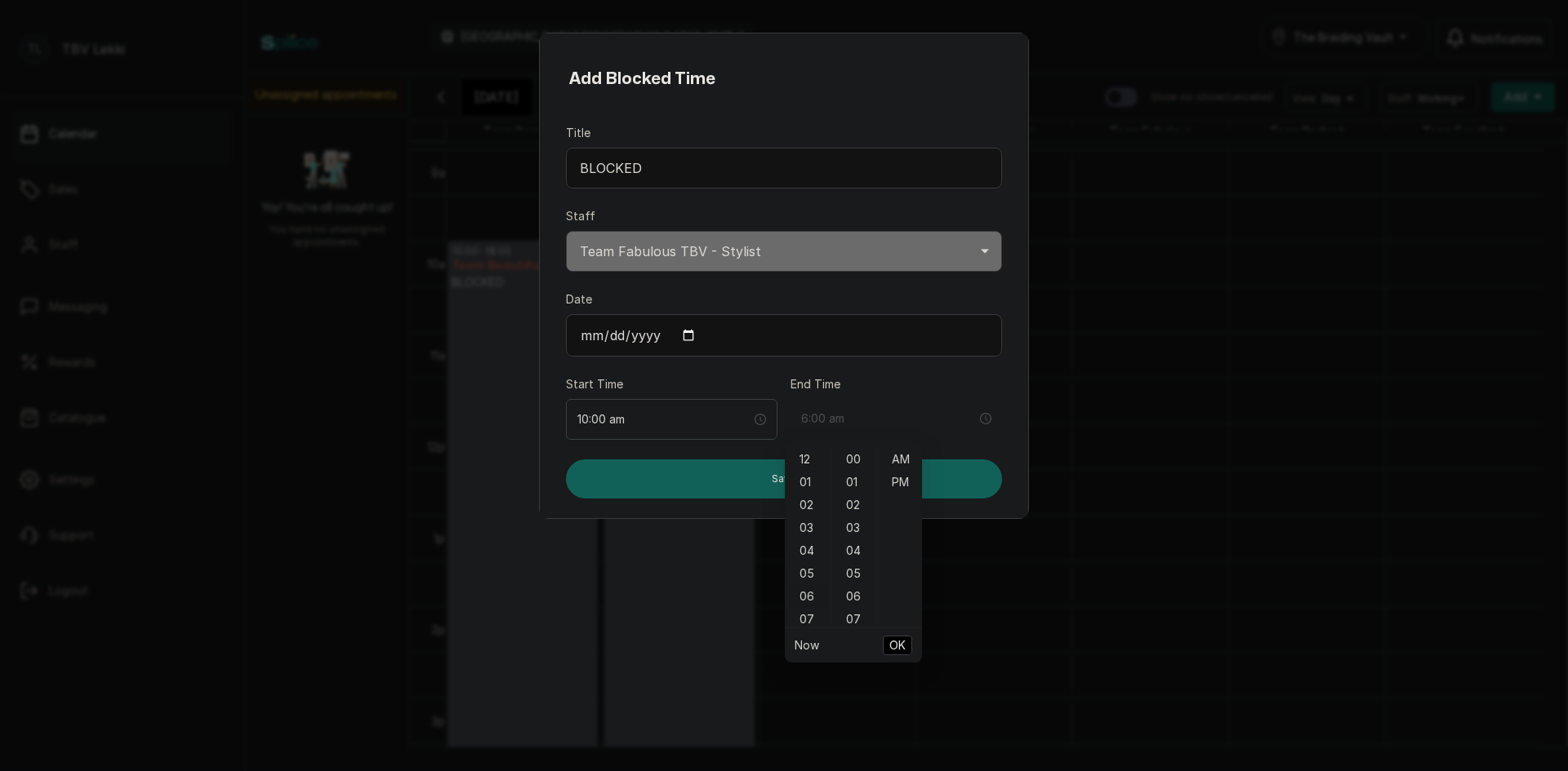
click at [812, 600] on div "06" at bounding box center [807, 596] width 39 height 23
type input "6:00 pm"
click at [892, 484] on div "PM" at bounding box center [899, 482] width 39 height 23
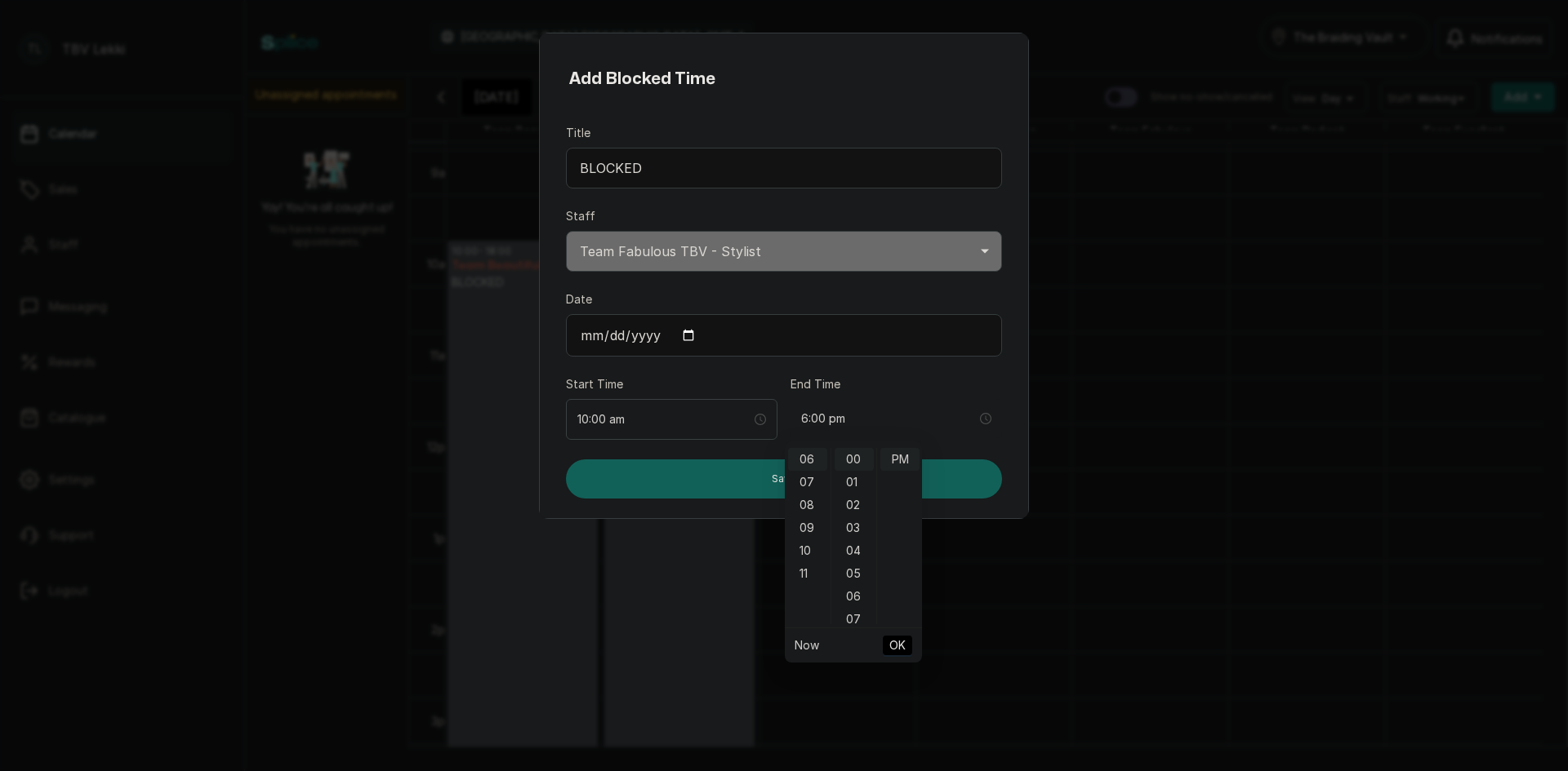
click at [896, 647] on span "OK" at bounding box center [897, 646] width 16 height 31
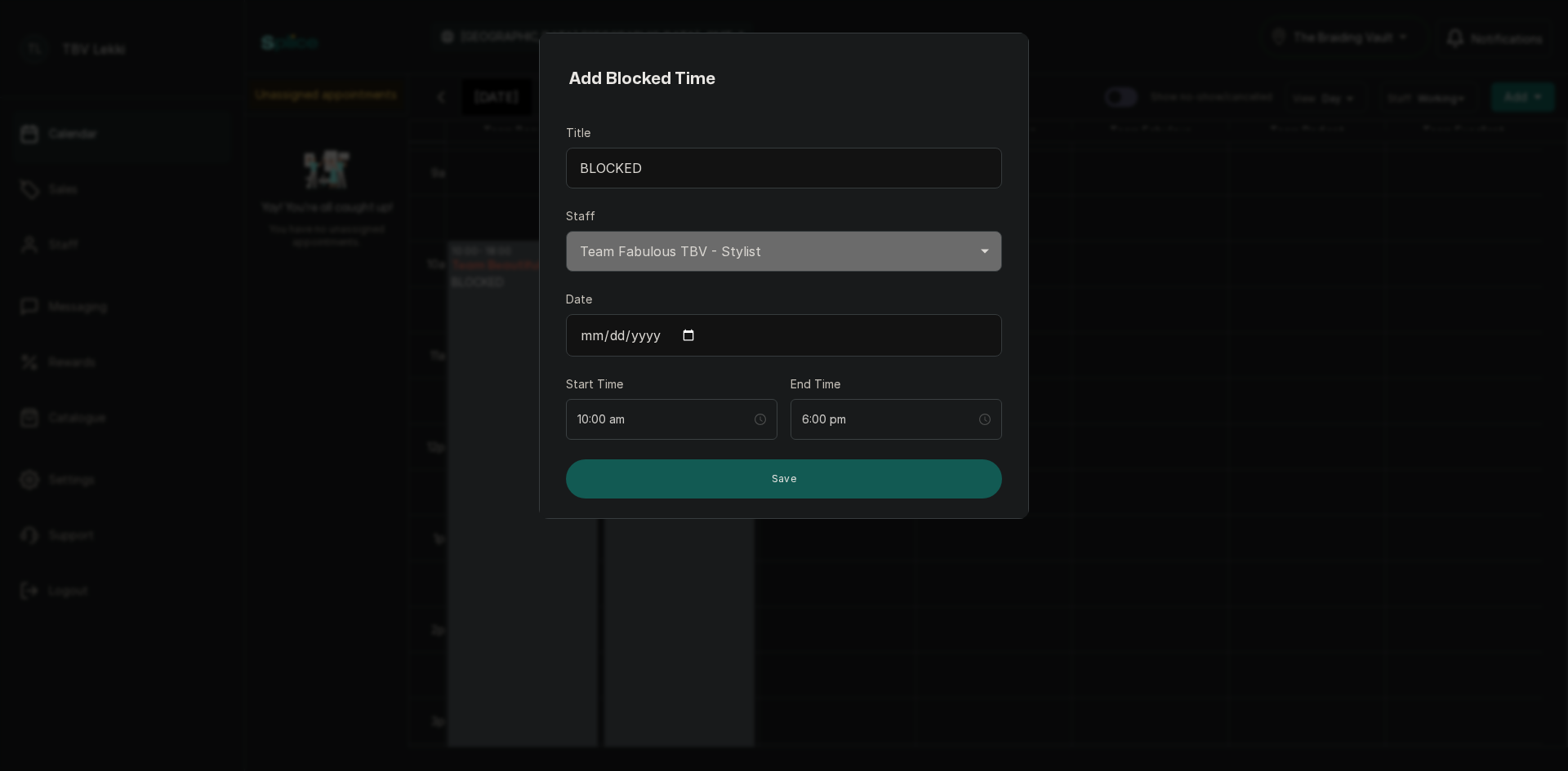
click at [854, 492] on button "Save" at bounding box center [784, 479] width 436 height 39
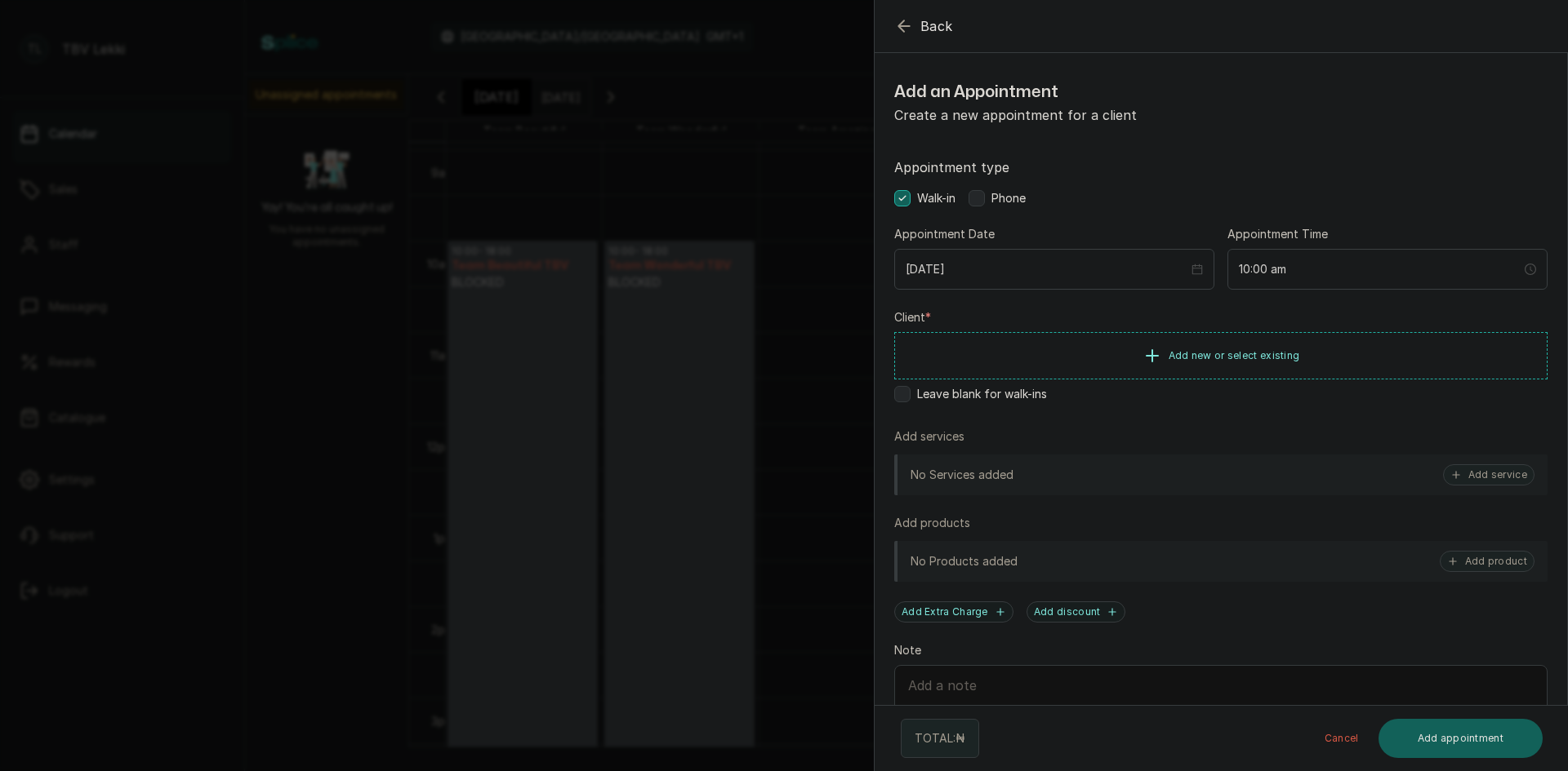
click at [908, 27] on icon "button" at bounding box center [903, 25] width 10 height 10
click at [909, 23] on icon "button" at bounding box center [903, 26] width 20 height 20
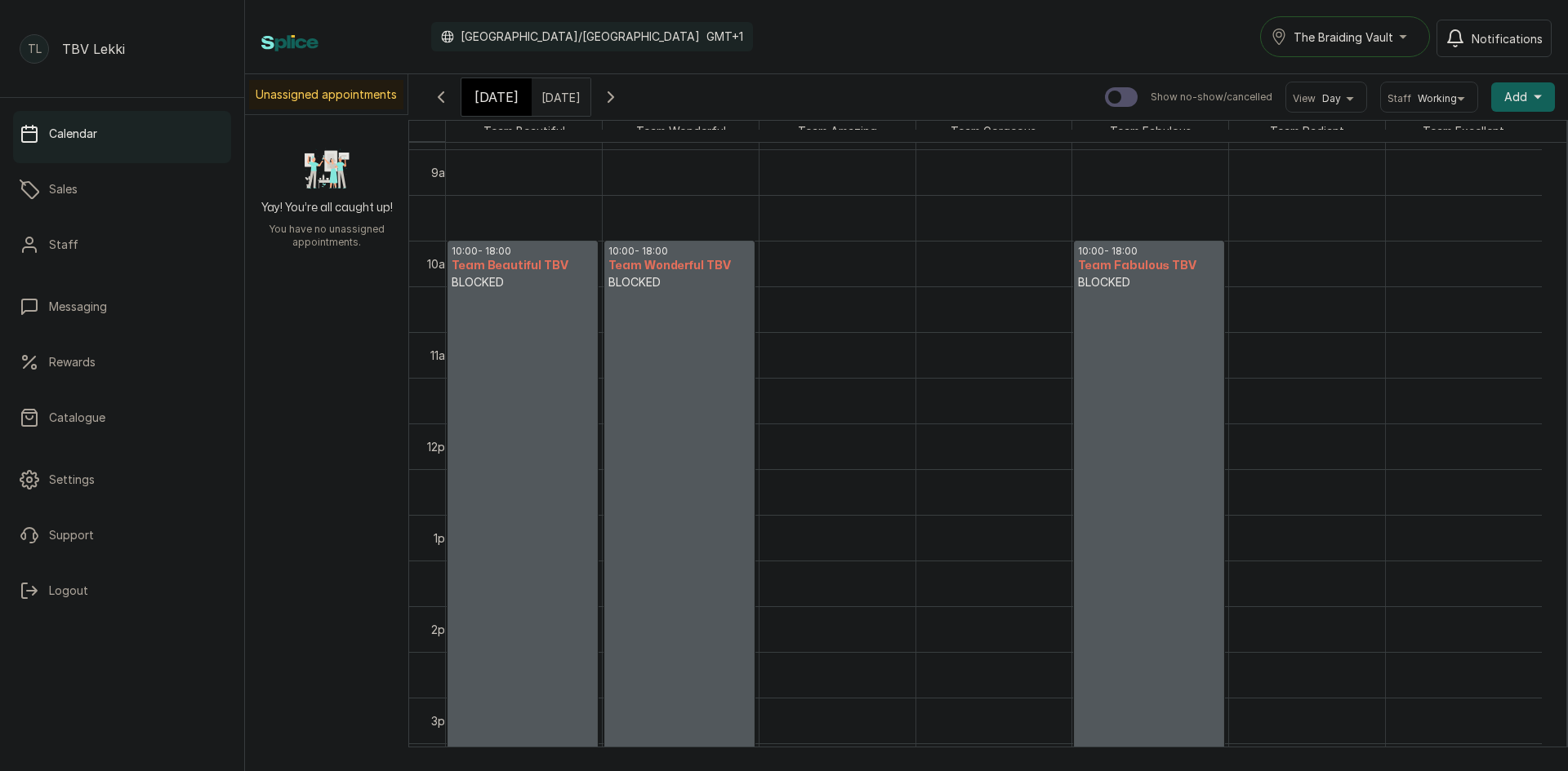
click at [1504, 100] on span "Add" at bounding box center [1516, 97] width 23 height 16
click at [1442, 209] on span "Add Block Time" at bounding box center [1463, 206] width 157 height 20
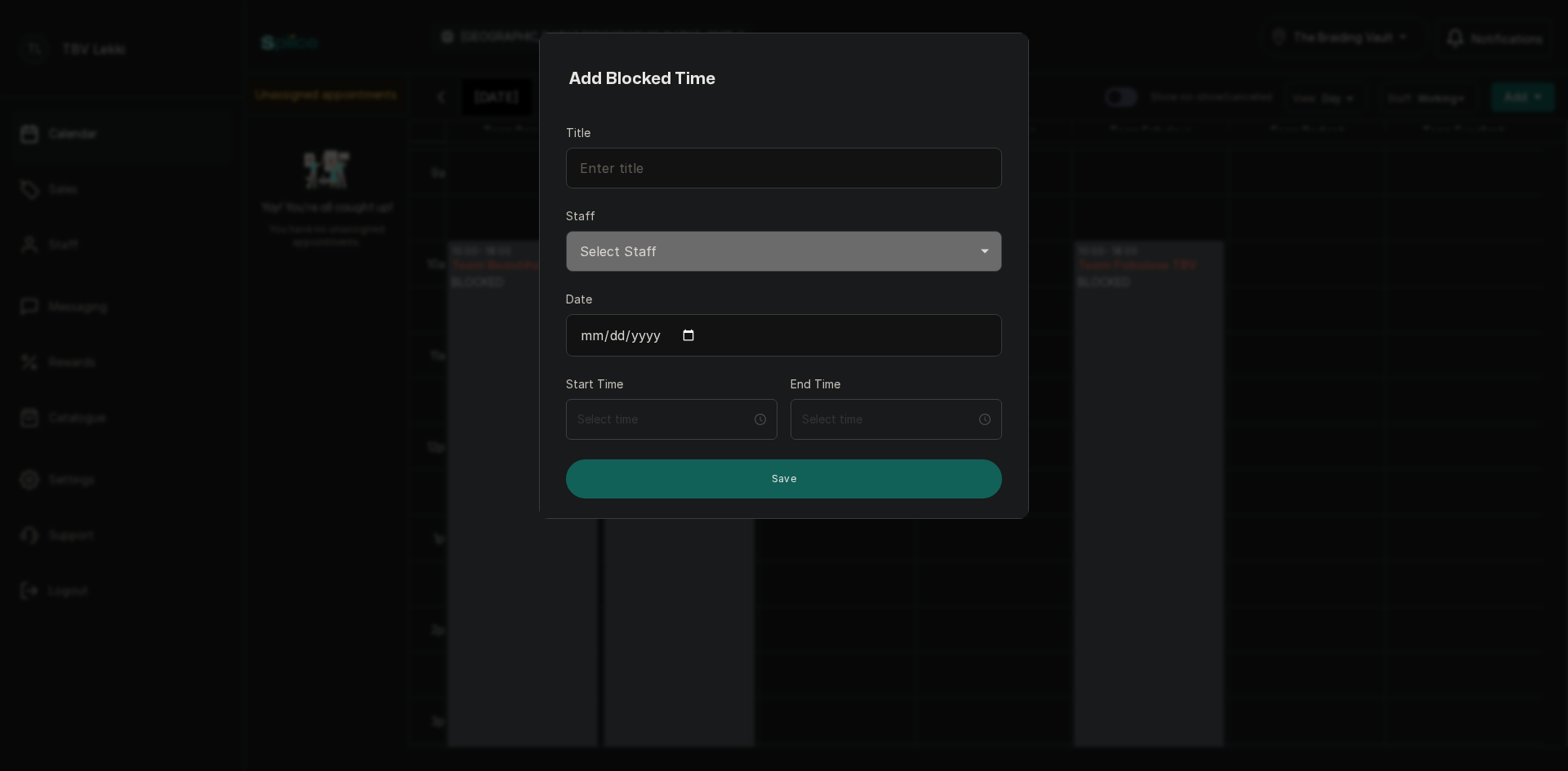
click at [691, 329] on input "Date" at bounding box center [784, 335] width 436 height 43
type input "2025-10-20"
click at [738, 177] on input "Title" at bounding box center [784, 168] width 436 height 41
paste input "BLOCKED"
type input "BLOCKED"
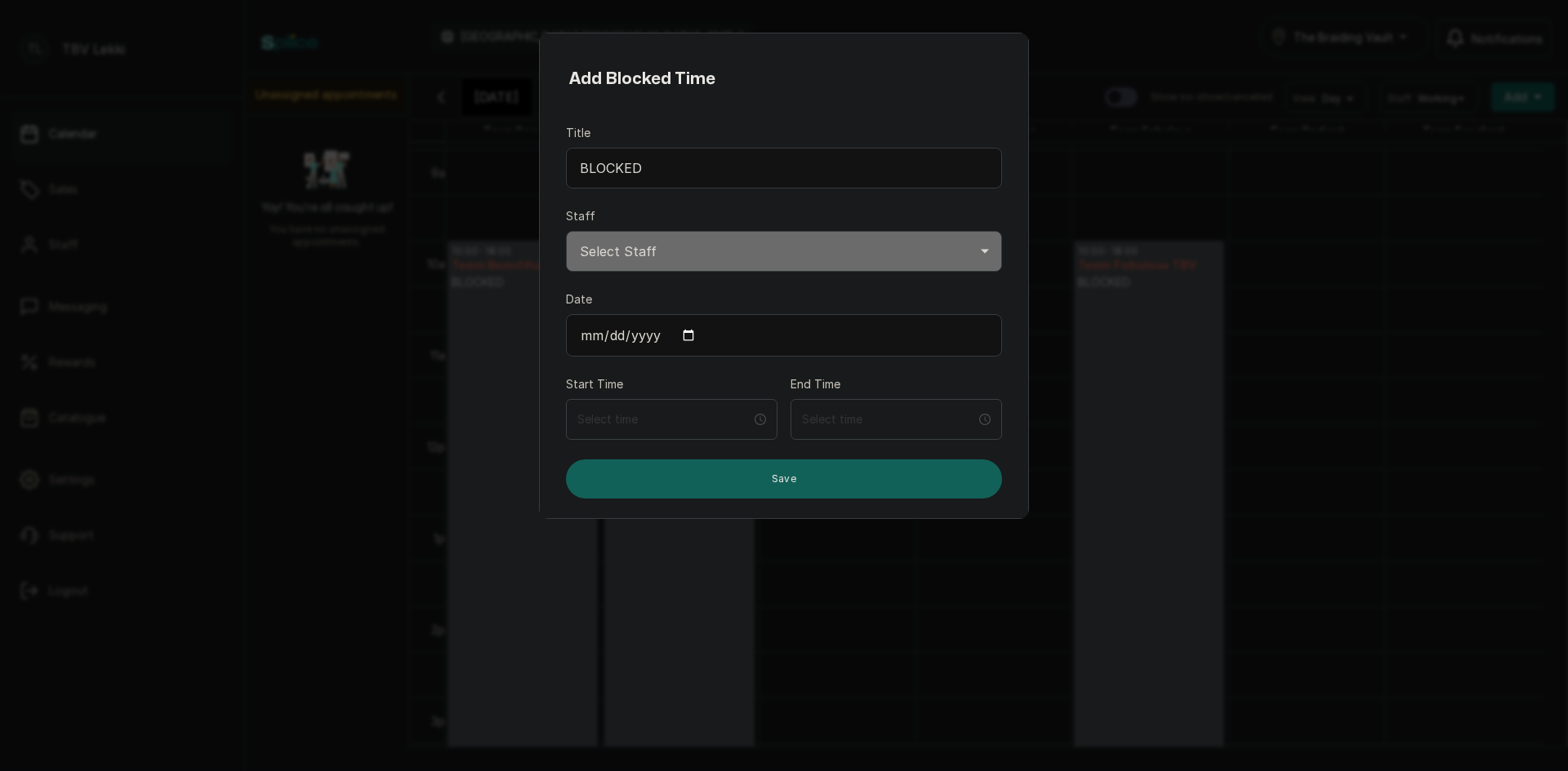
click at [667, 265] on select "Select Staff Team Excellent TBV - Stylist Team Radiant TBV - Stylist Team Fabul…" at bounding box center [784, 251] width 436 height 41
select select "a249fc54-4bef-47e4-a2d9-a6db9e891320"
click at [566, 231] on select "Select Staff Team Excellent TBV - Stylist Team Radiant TBV - Stylist Team Fabul…" at bounding box center [784, 251] width 436 height 41
click at [704, 416] on input at bounding box center [664, 419] width 176 height 18
type input "12:02 am"
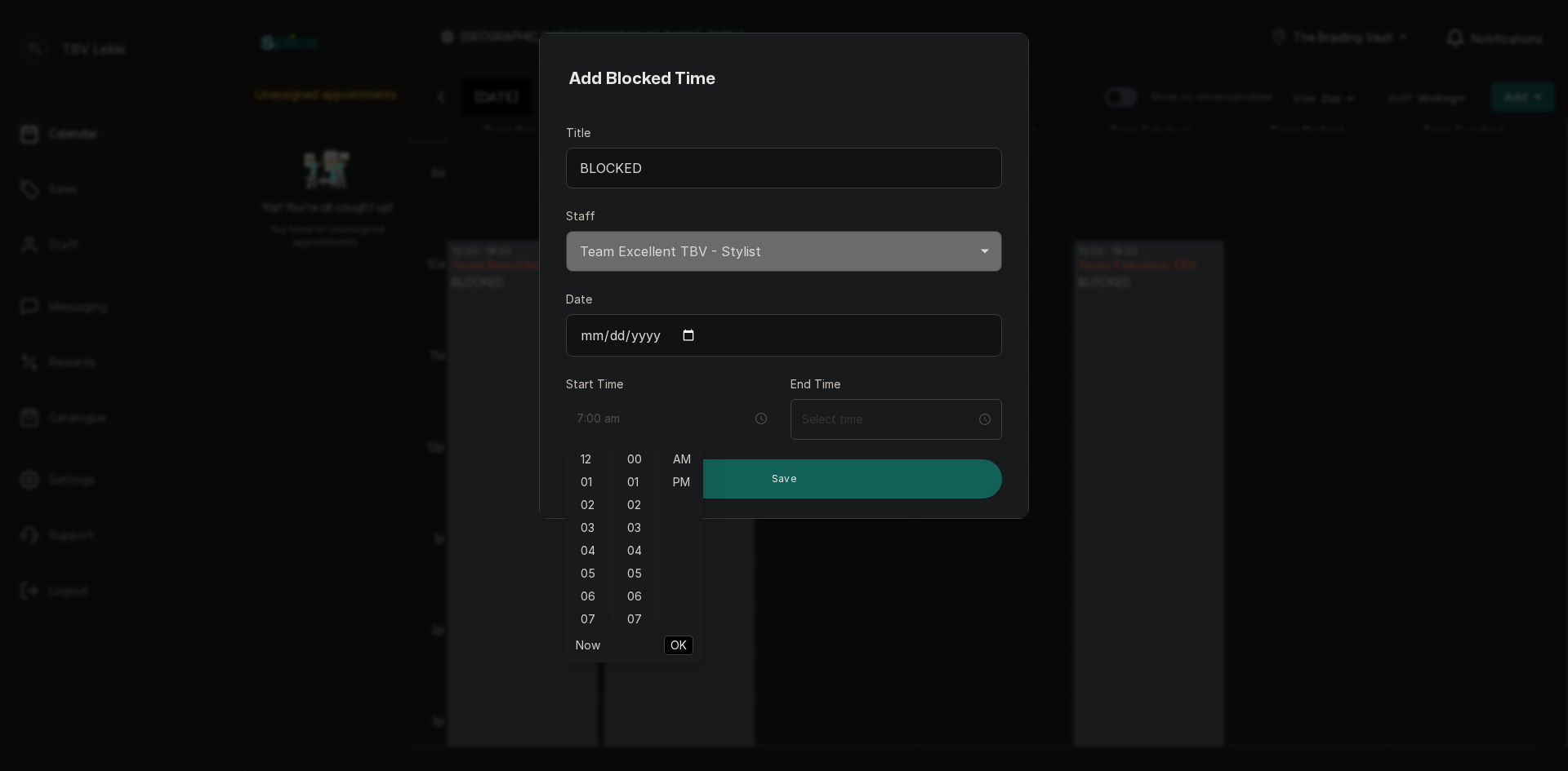
click at [591, 619] on div "07" at bounding box center [588, 620] width 39 height 23
click at [586, 528] on div "10" at bounding box center [588, 528] width 39 height 23
type input "10:00 am"
click at [683, 647] on span "OK" at bounding box center [678, 646] width 16 height 31
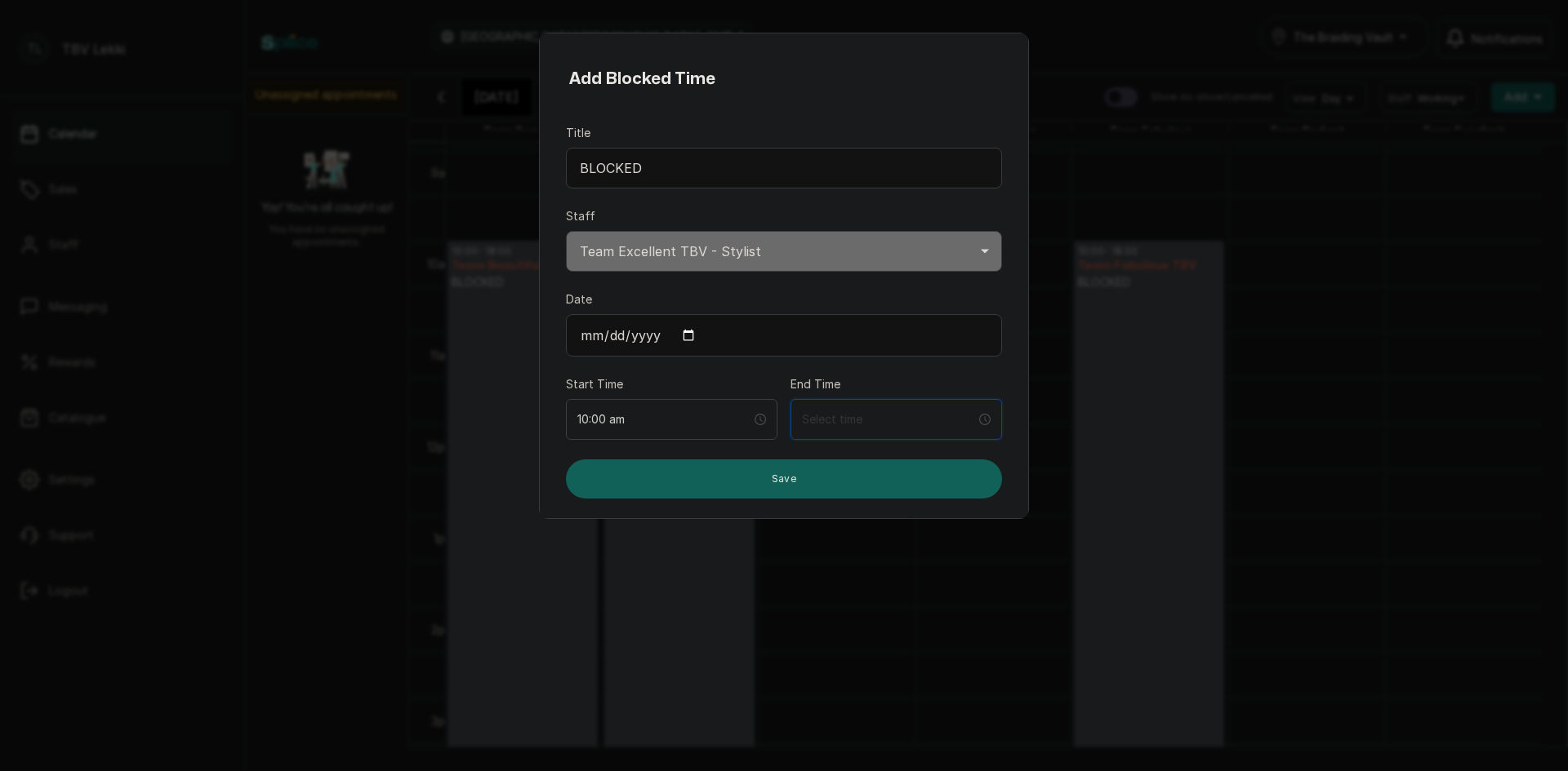
click at [836, 421] on input at bounding box center [888, 419] width 174 height 18
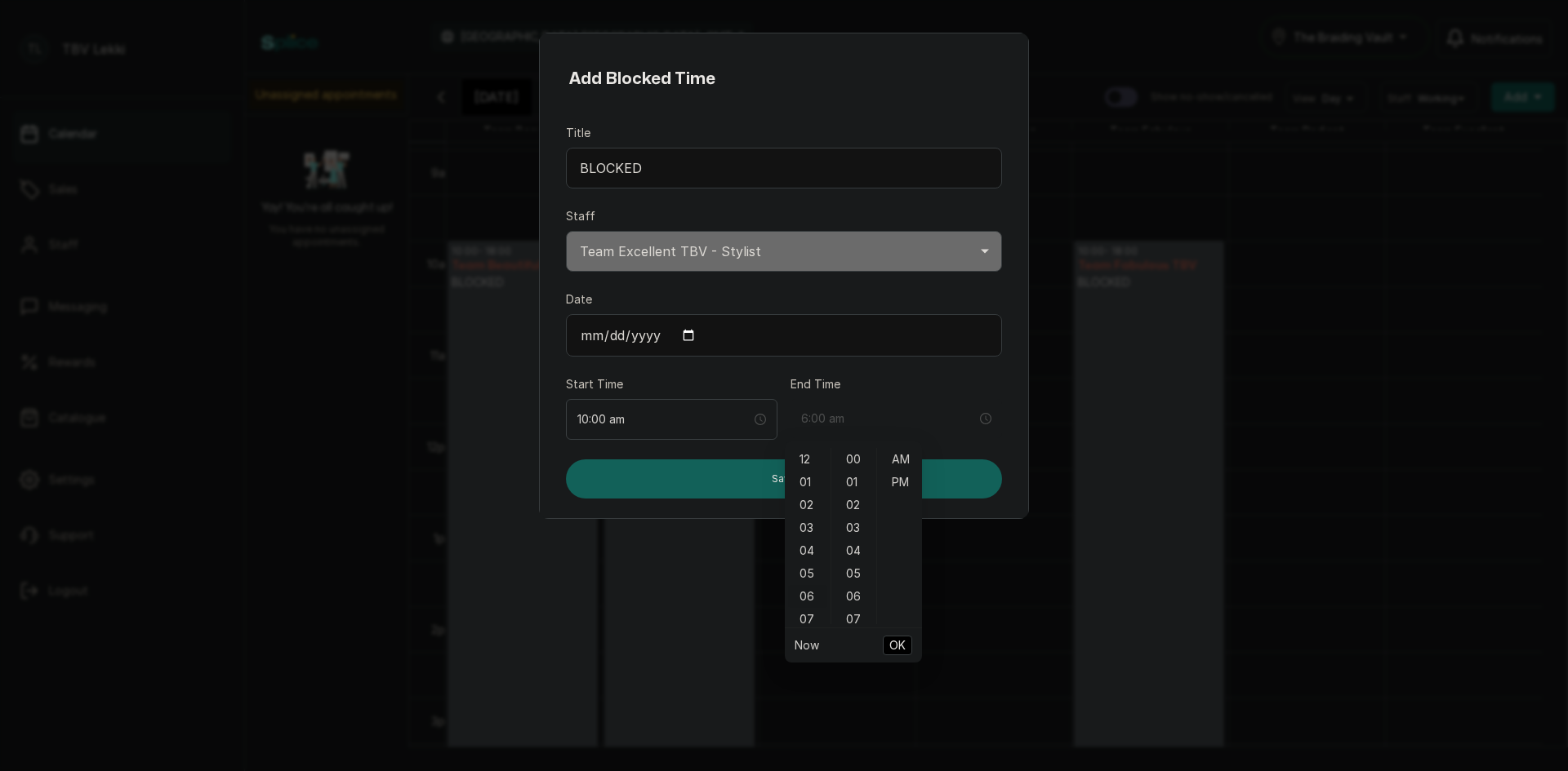
click at [809, 598] on div "06" at bounding box center [807, 596] width 39 height 23
type input "6:00 pm"
click at [892, 488] on div "PM" at bounding box center [899, 482] width 39 height 23
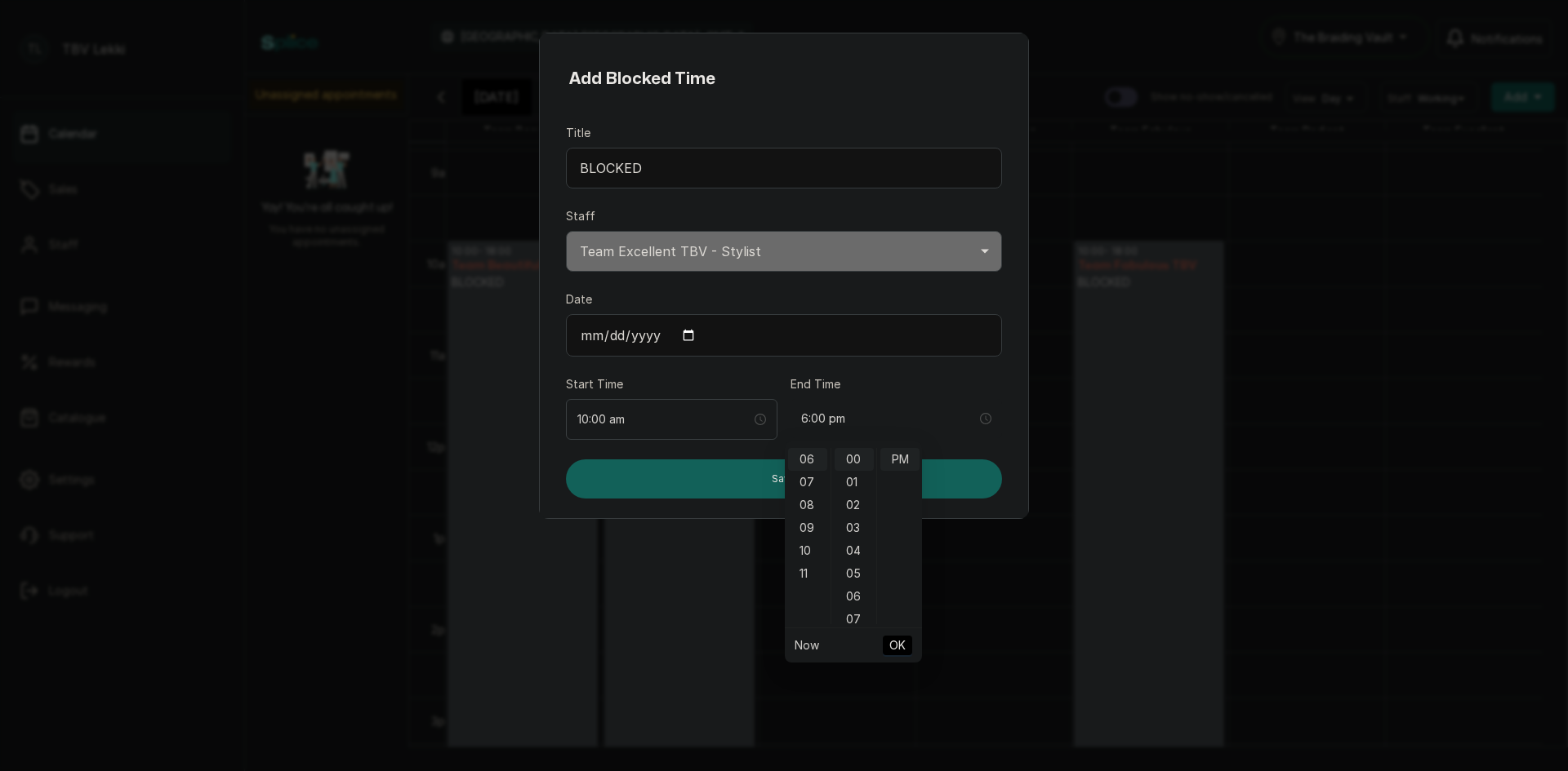
click at [899, 641] on span "OK" at bounding box center [897, 646] width 16 height 31
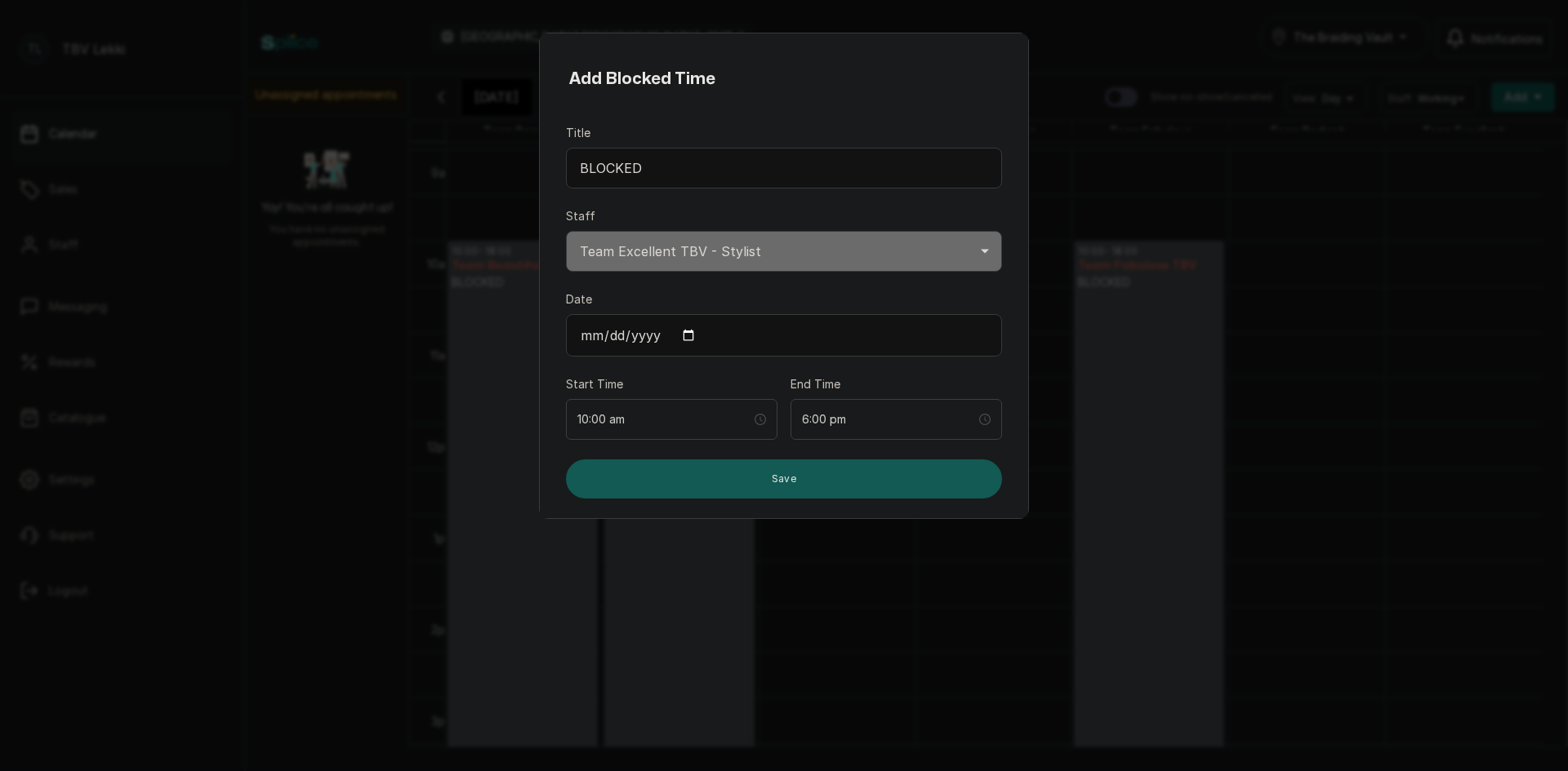
click at [838, 474] on button "Save" at bounding box center [784, 479] width 436 height 39
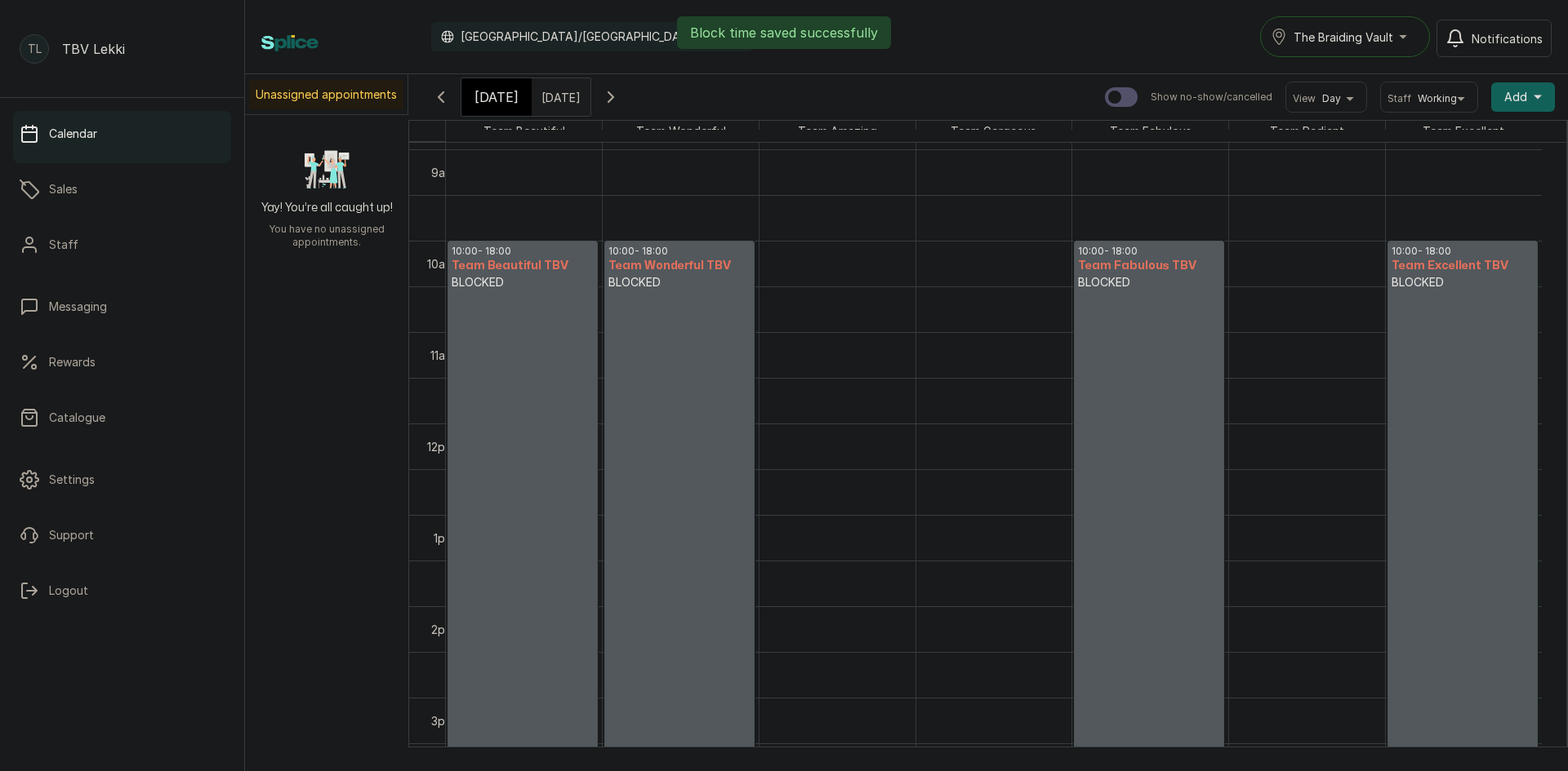
click at [1523, 91] on button "Add +" at bounding box center [1522, 97] width 64 height 29
click at [1423, 213] on span "Add Block Time" at bounding box center [1463, 206] width 157 height 20
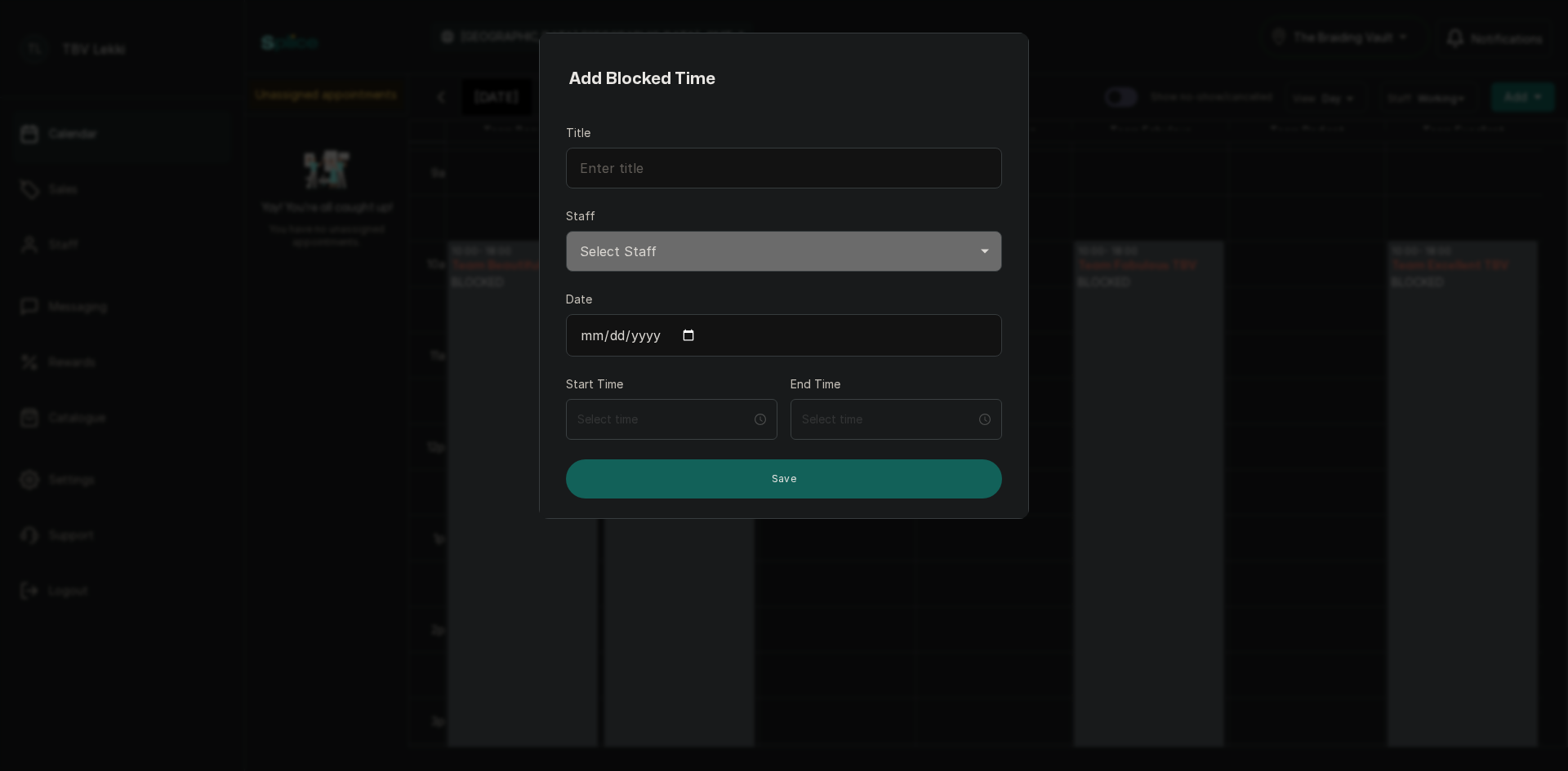
click at [698, 166] on input "Title" at bounding box center [784, 168] width 436 height 41
paste input "BLOCKED"
type input "BLOCKED"
click at [729, 235] on select "Select Staff Team Excellent TBV - Stylist Team Radiant TBV - Stylist Team Fabul…" at bounding box center [784, 251] width 436 height 41
select select "096826b5-84c7-4f50-9084-5f4ef995cbb9"
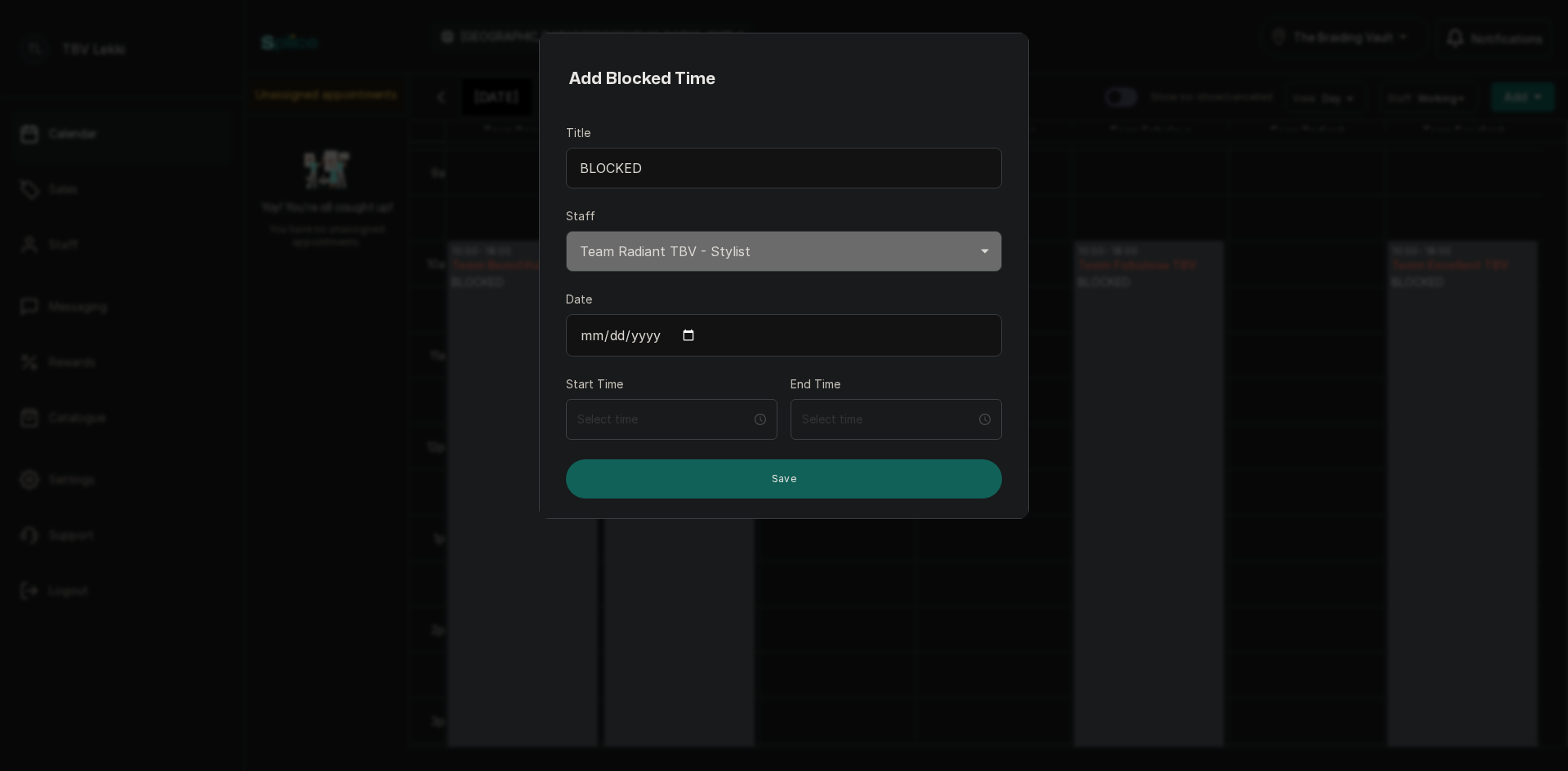
click at [566, 231] on select "Select Staff Team Excellent TBV - Stylist Team Radiant TBV - Stylist Team Fabul…" at bounding box center [784, 251] width 436 height 41
click at [647, 418] on input at bounding box center [664, 419] width 176 height 18
click at [582, 624] on div "07" at bounding box center [588, 620] width 39 height 23
click at [589, 527] on div "10" at bounding box center [588, 528] width 39 height 23
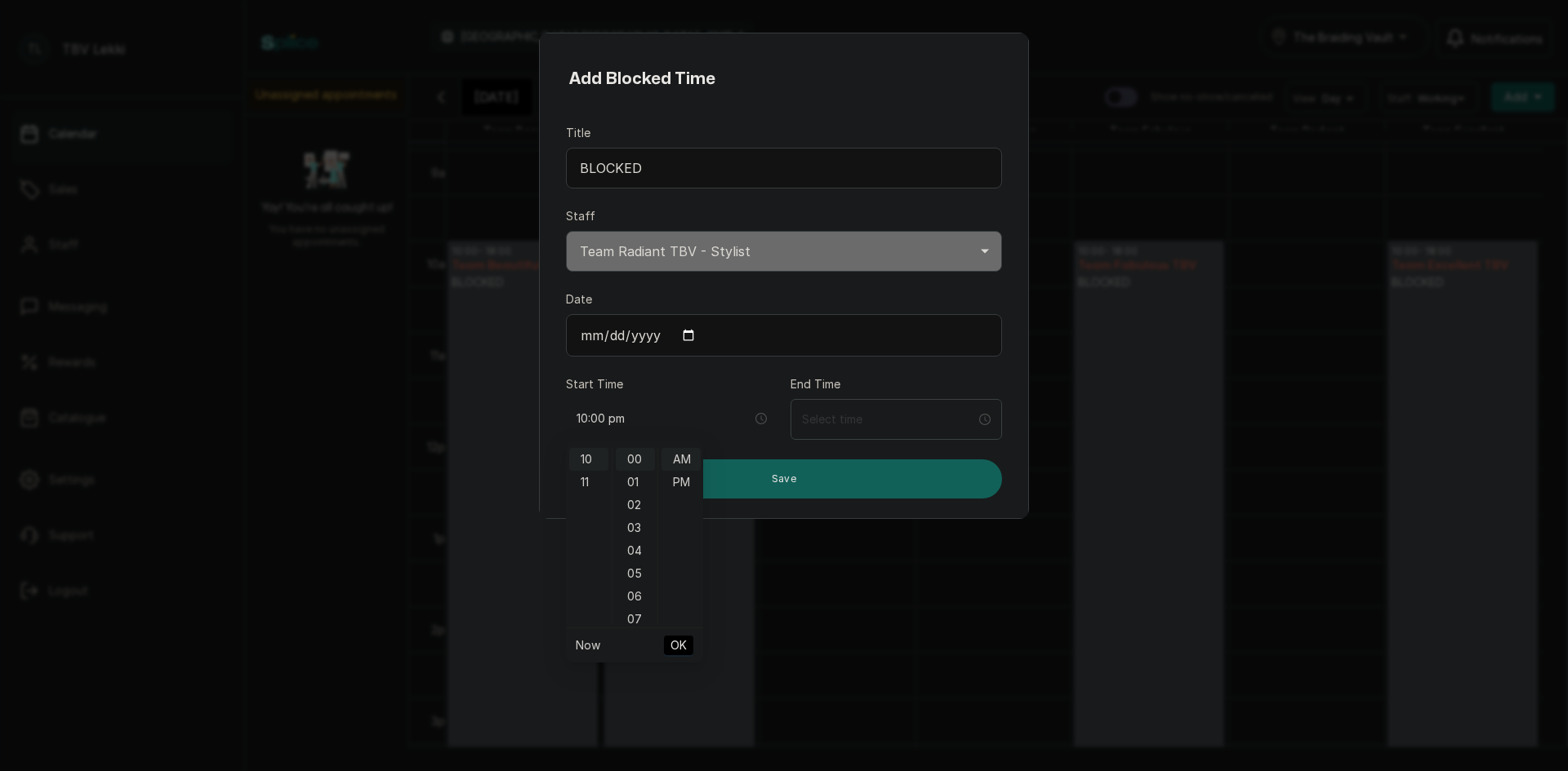
type input "10:00 am"
click at [678, 641] on span "OK" at bounding box center [678, 646] width 16 height 31
click at [864, 414] on input at bounding box center [888, 419] width 176 height 18
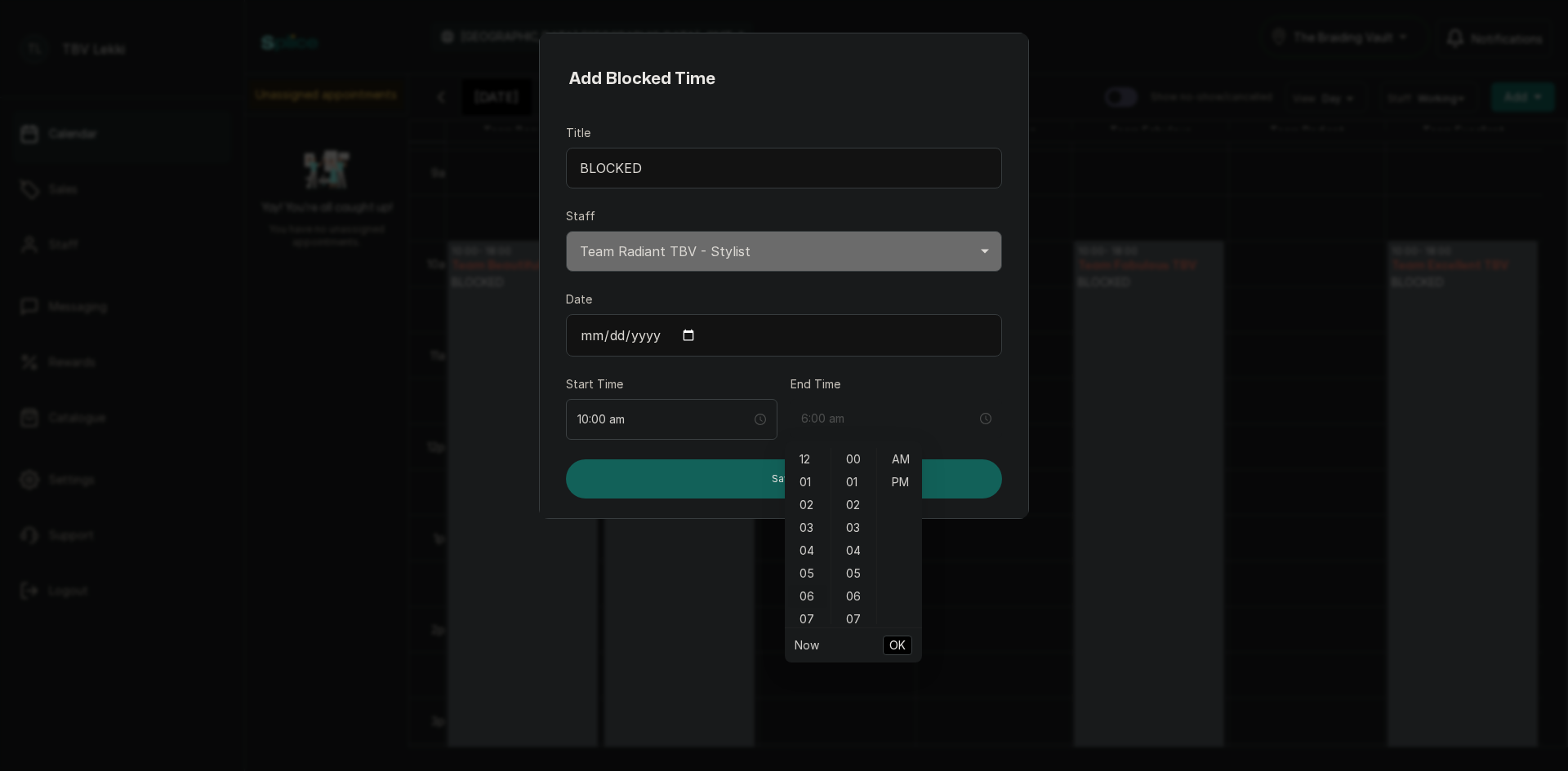
click at [804, 602] on div "06" at bounding box center [807, 596] width 39 height 23
type input "6:00 pm"
click at [899, 491] on div "PM" at bounding box center [899, 482] width 39 height 23
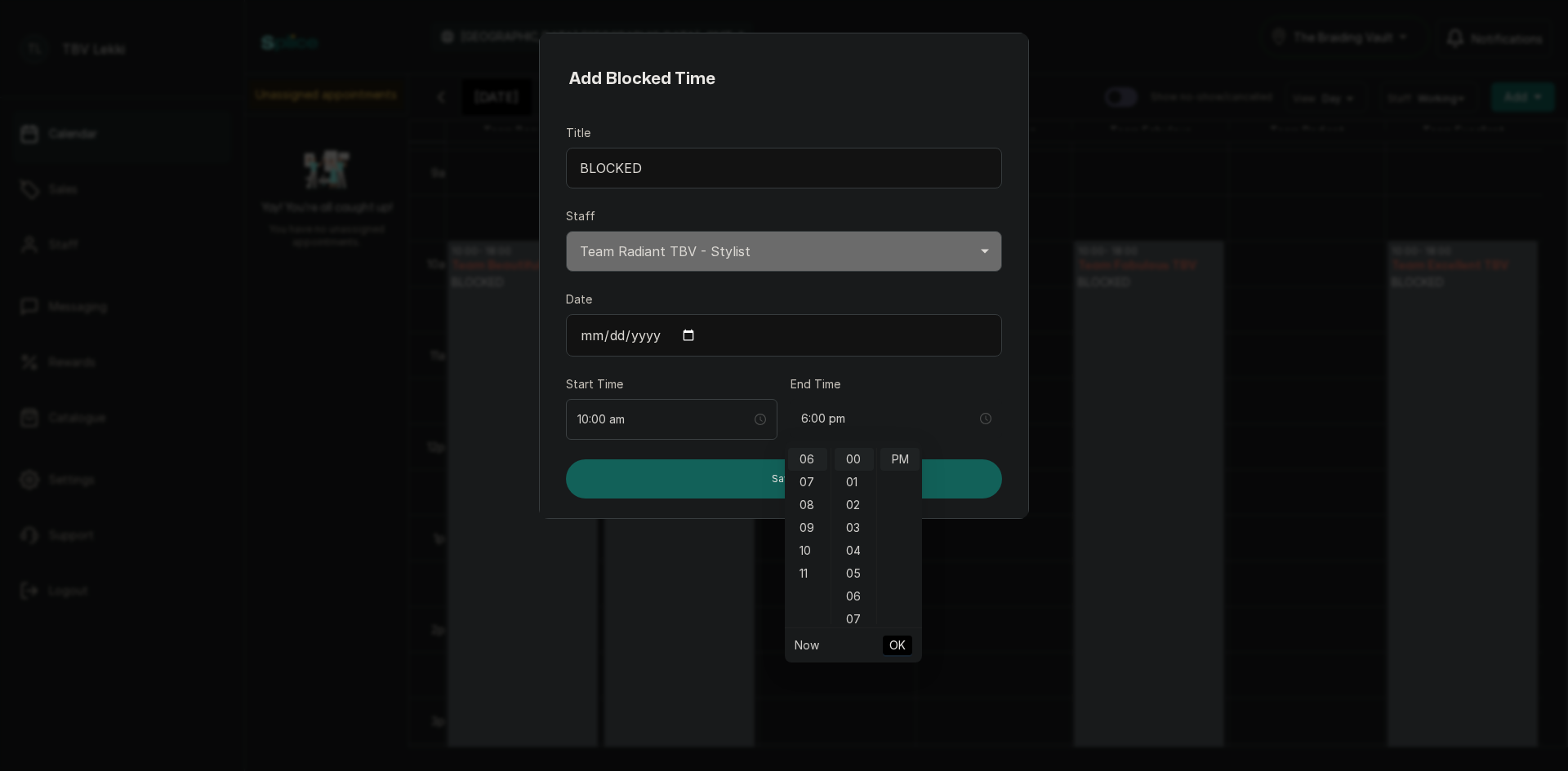
click at [904, 649] on span "OK" at bounding box center [897, 646] width 16 height 31
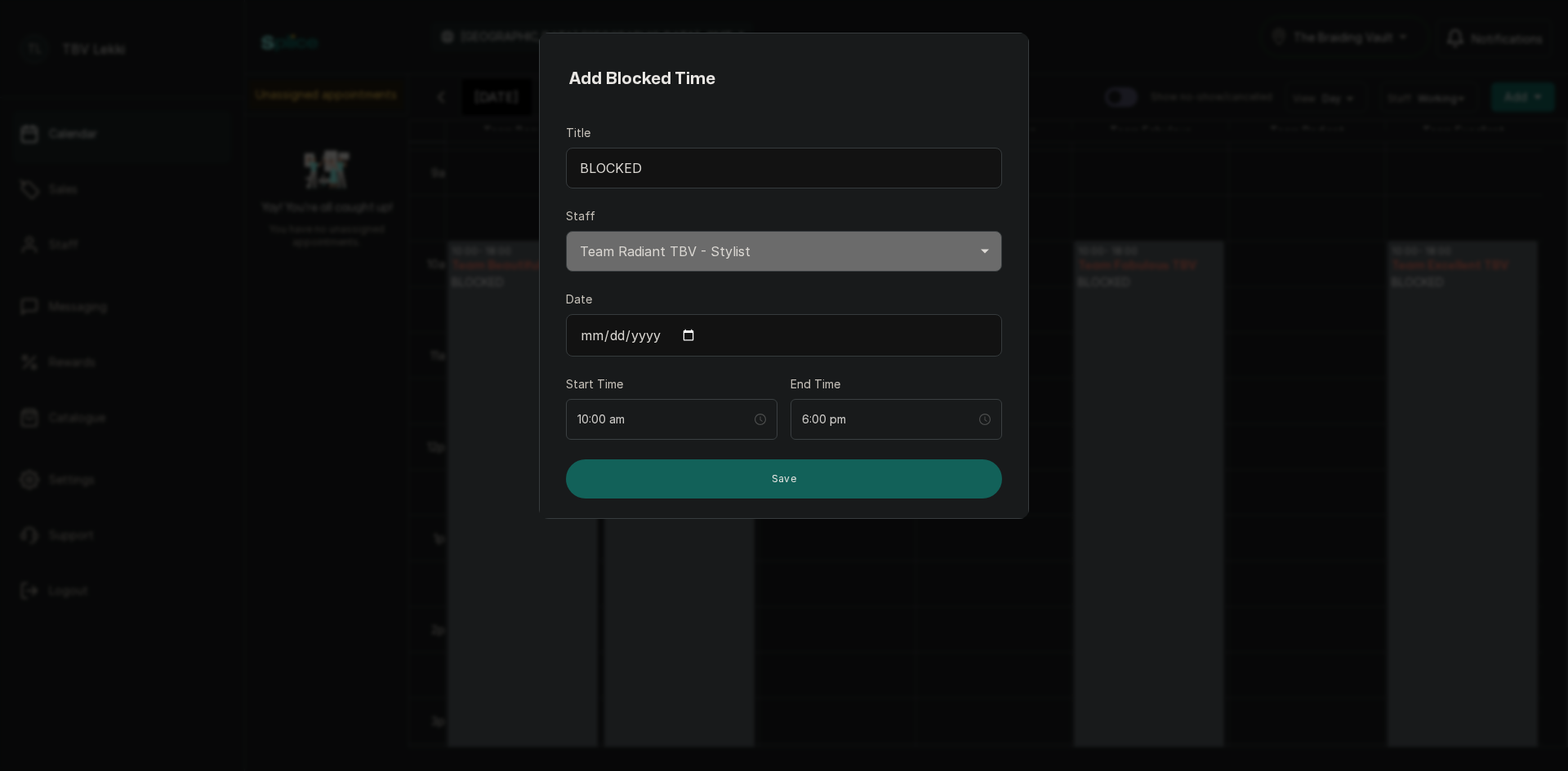
click at [690, 334] on input "Date" at bounding box center [784, 335] width 436 height 43
type input "2025-10-20"
click at [715, 480] on button "Save" at bounding box center [784, 479] width 436 height 39
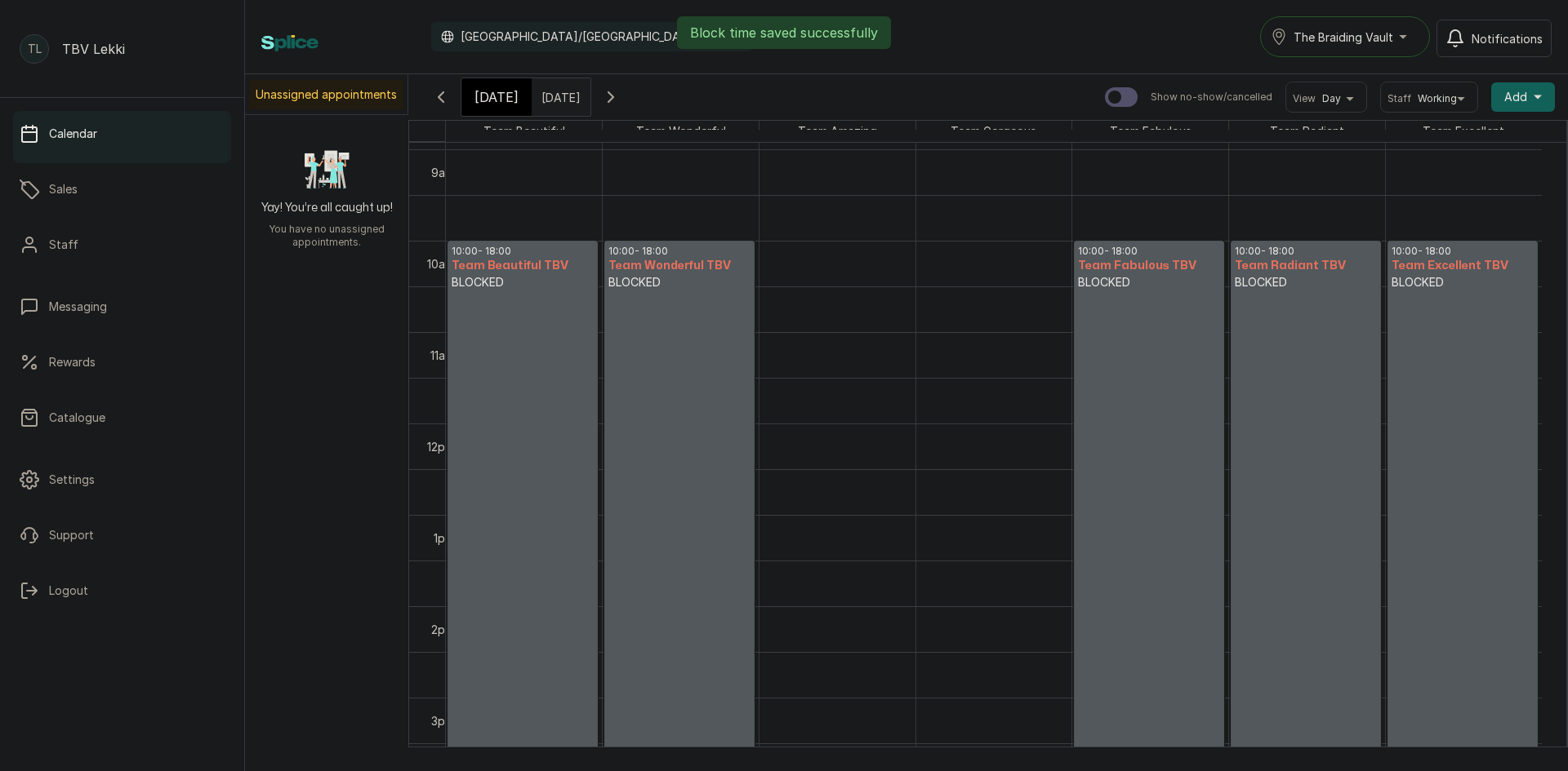
click at [486, 92] on span "[DATE]" at bounding box center [497, 97] width 44 height 20
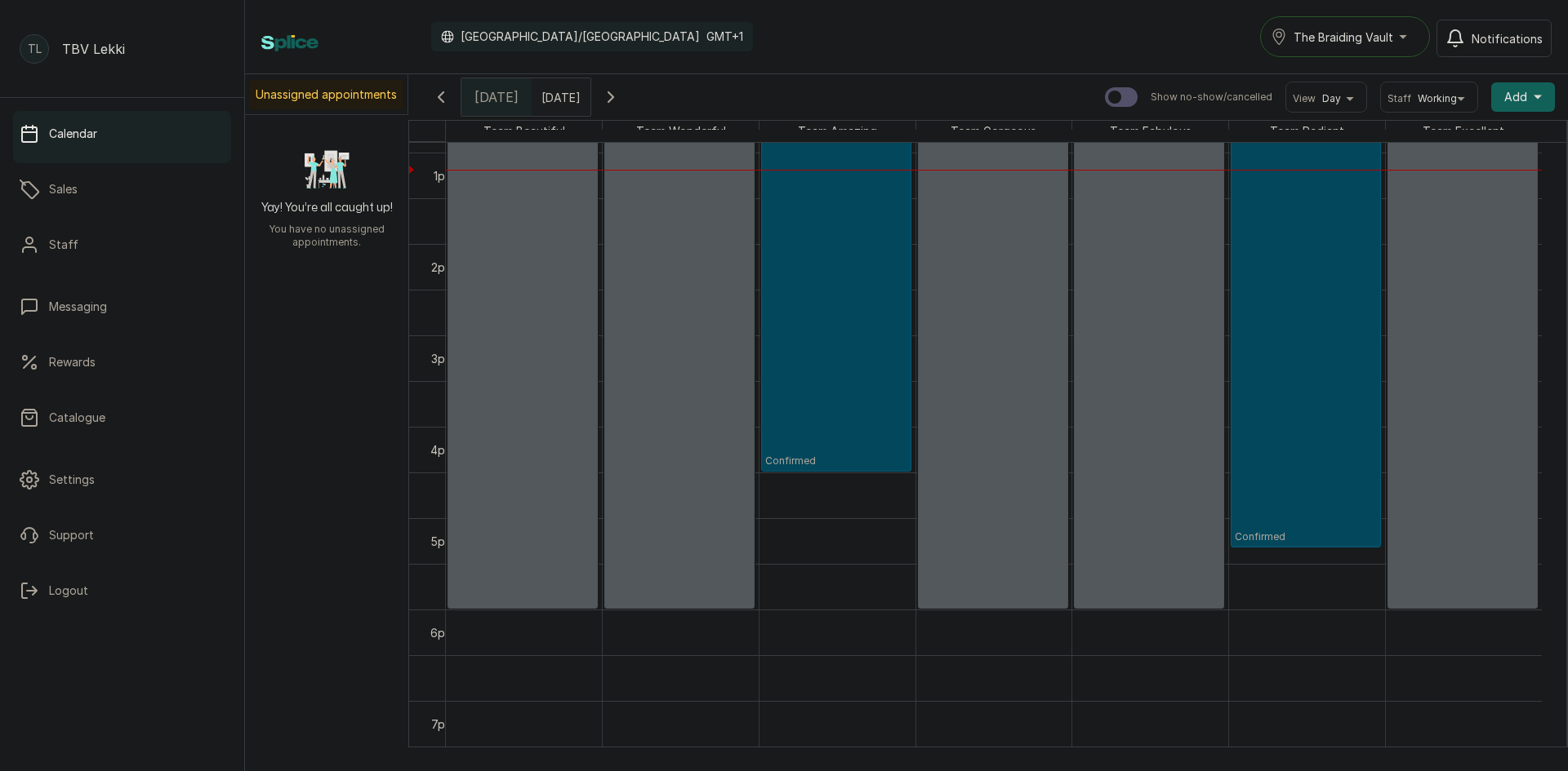
scroll to position [1365, 0]
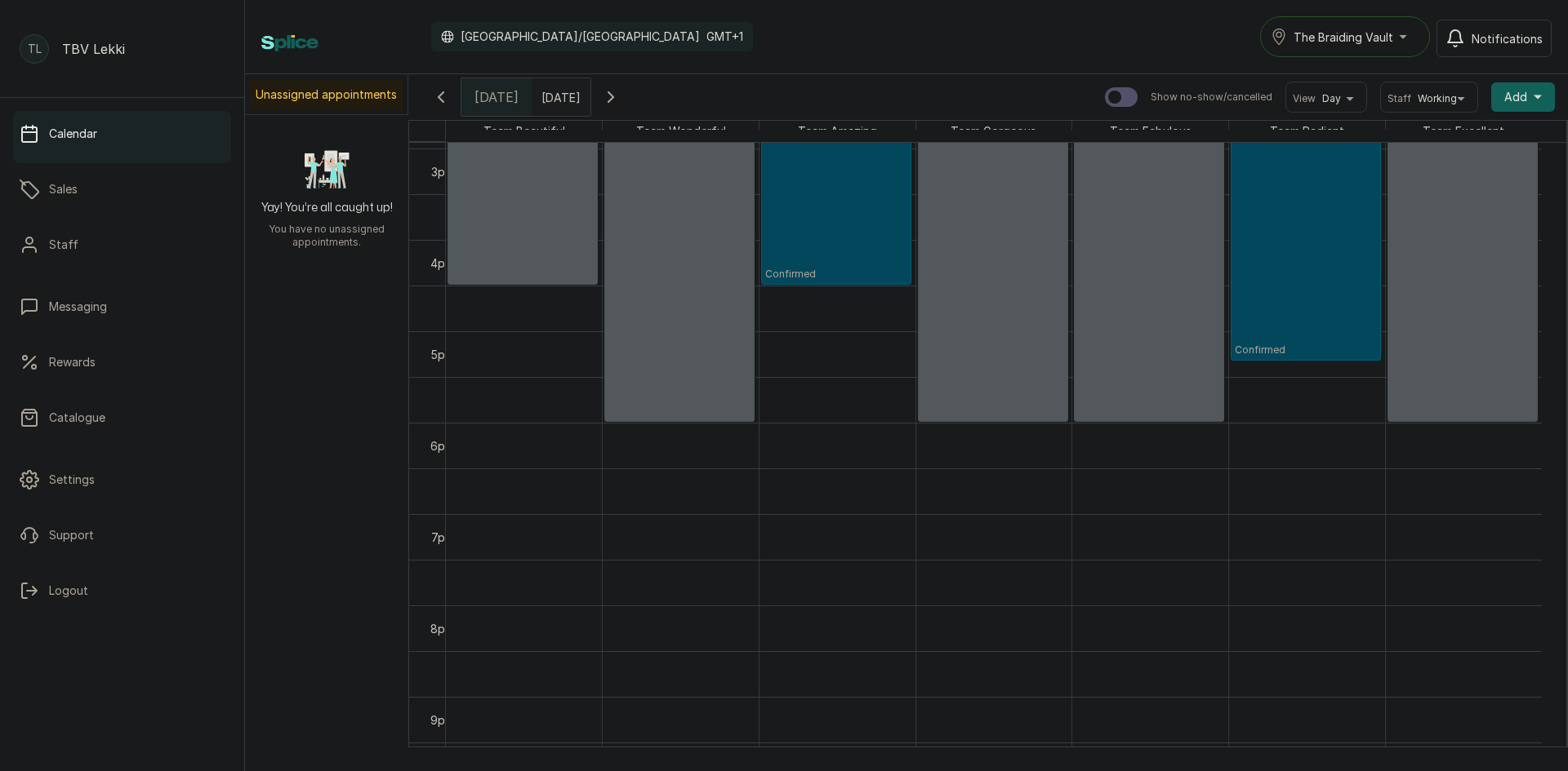
drag, startPoint x: 521, startPoint y: 418, endPoint x: 516, endPoint y: 282, distance: 136.1
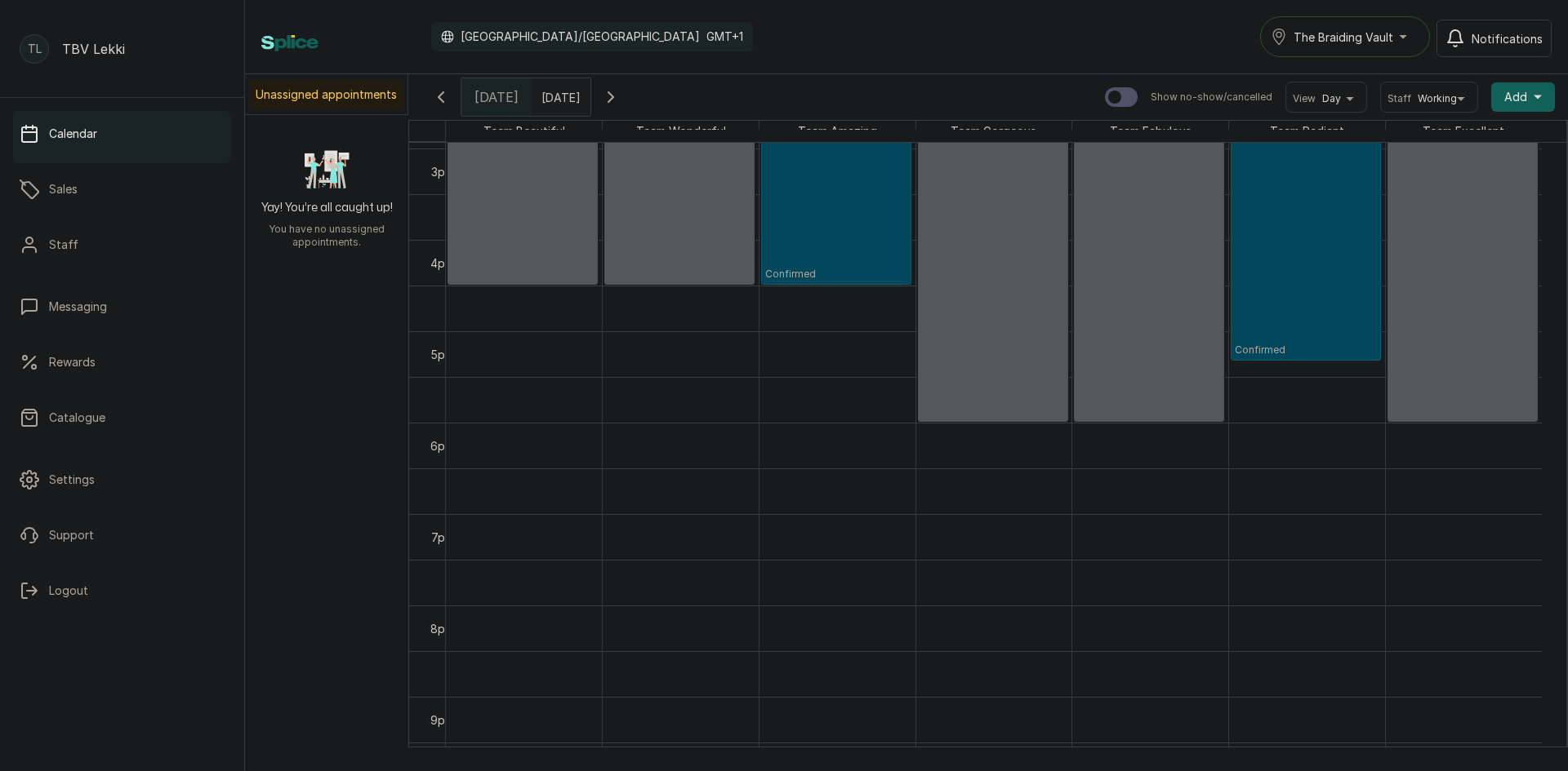
drag, startPoint x: 702, startPoint y: 423, endPoint x: 691, endPoint y: 300, distance: 123.5
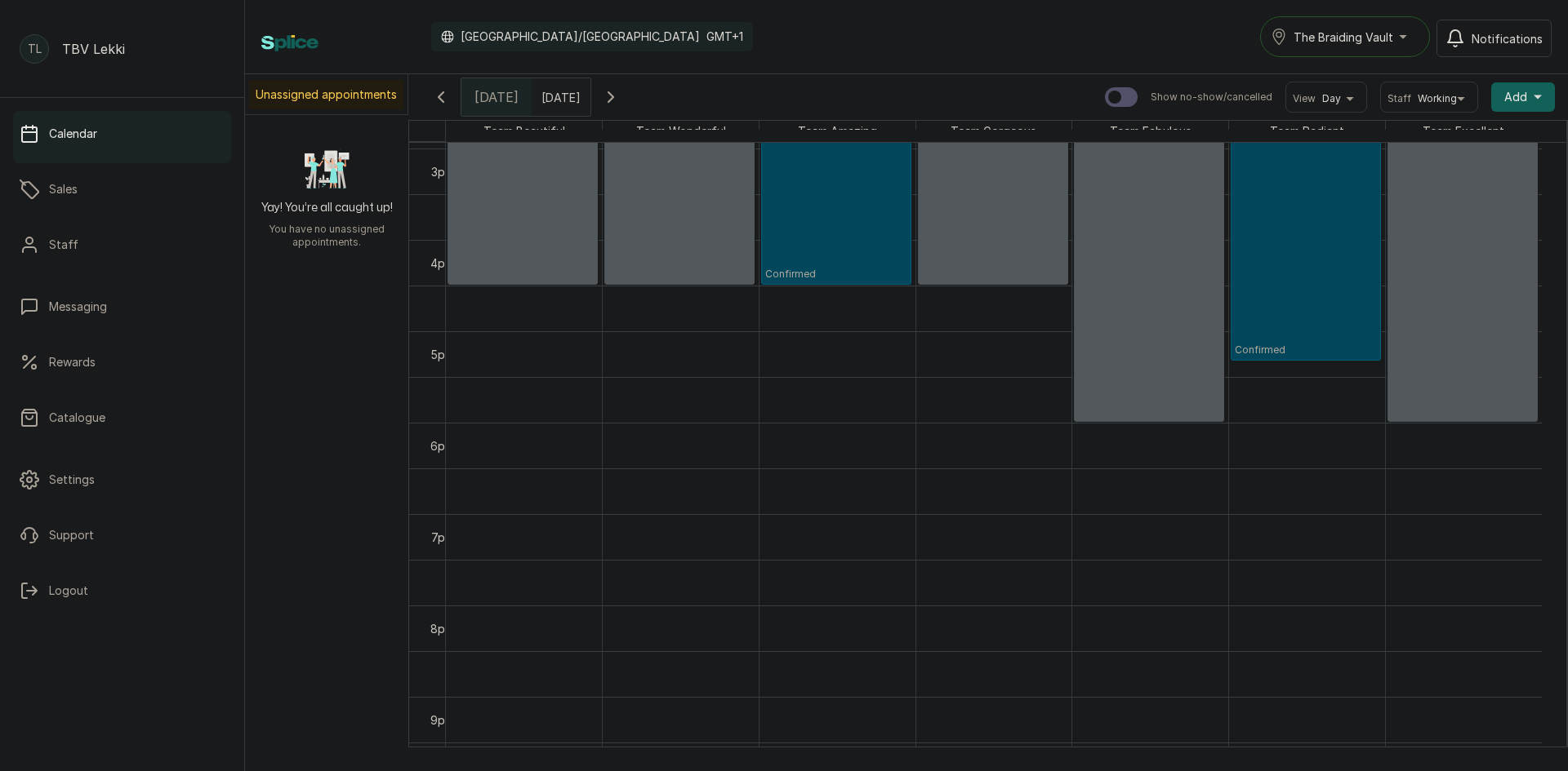
drag, startPoint x: 1009, startPoint y: 423, endPoint x: 988, endPoint y: 313, distance: 112.0
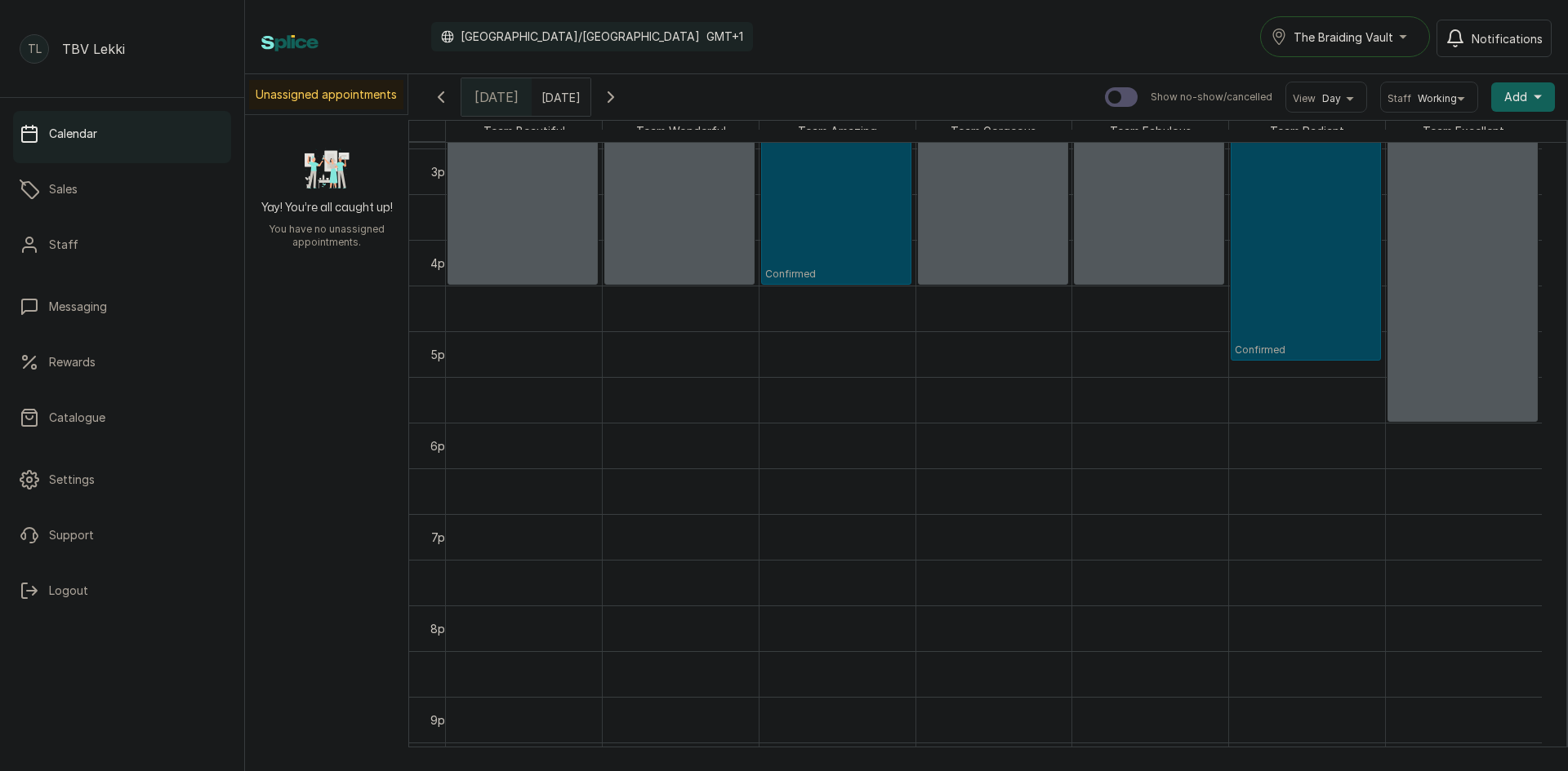
drag, startPoint x: 1137, startPoint y: 419, endPoint x: 1129, endPoint y: 280, distance: 139.2
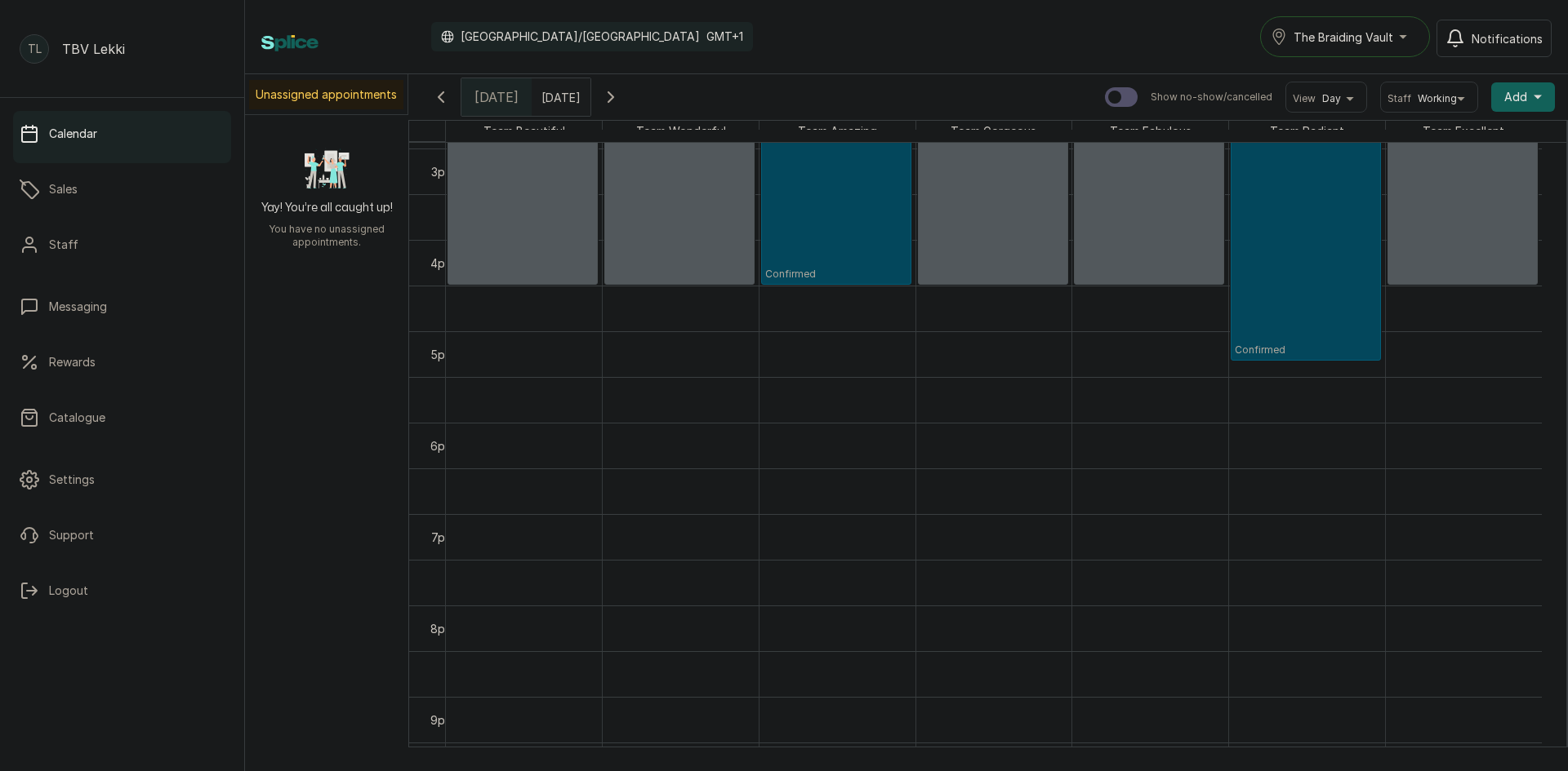
drag, startPoint x: 1484, startPoint y: 420, endPoint x: 1474, endPoint y: 281, distance: 139.4
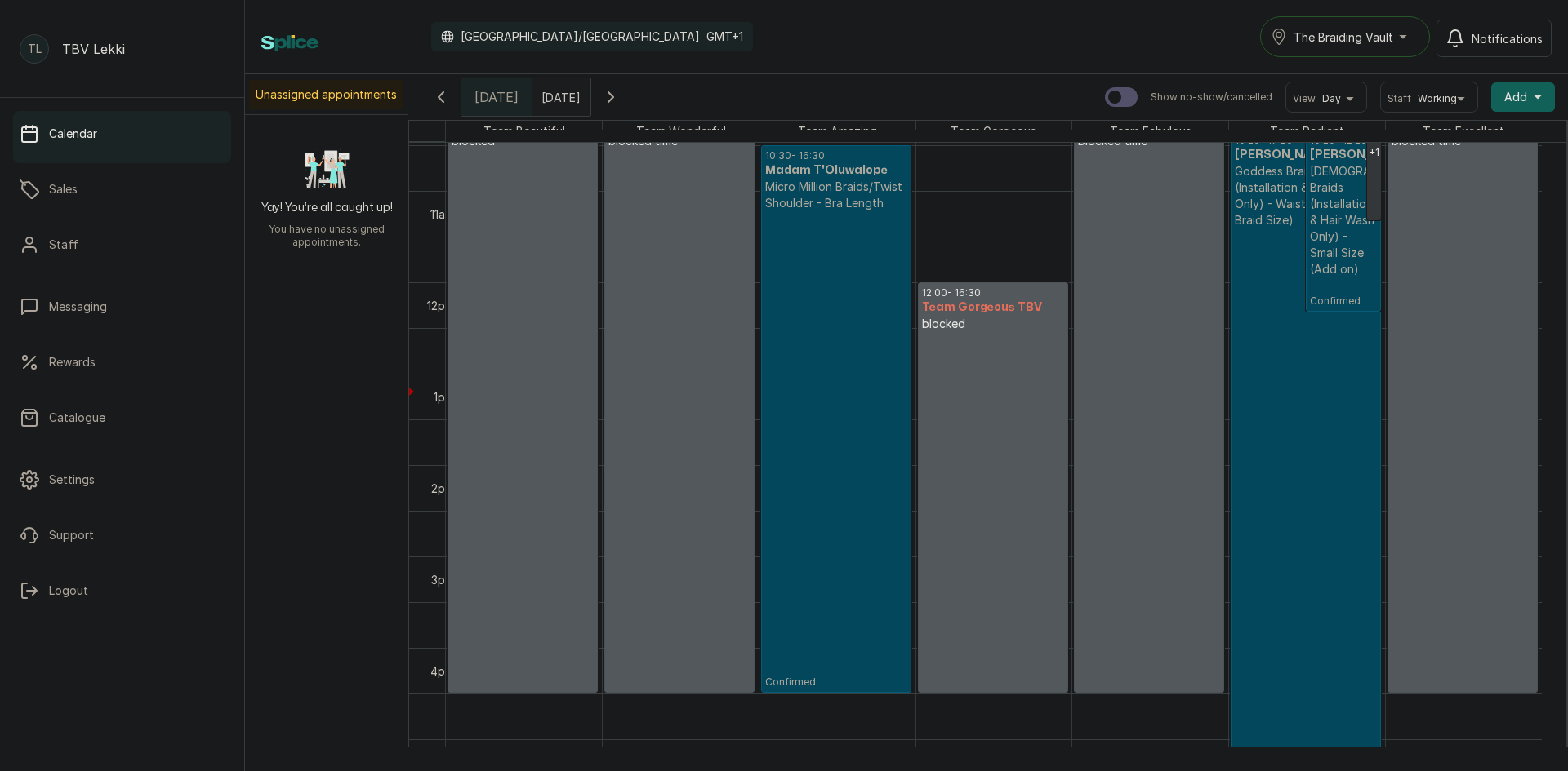
click at [1377, 40] on span "The Braiding Vault" at bounding box center [1343, 37] width 100 height 17
click at [1458, 79] on span "The Braiding Vault Signature" at bounding box center [1392, 76] width 199 height 20
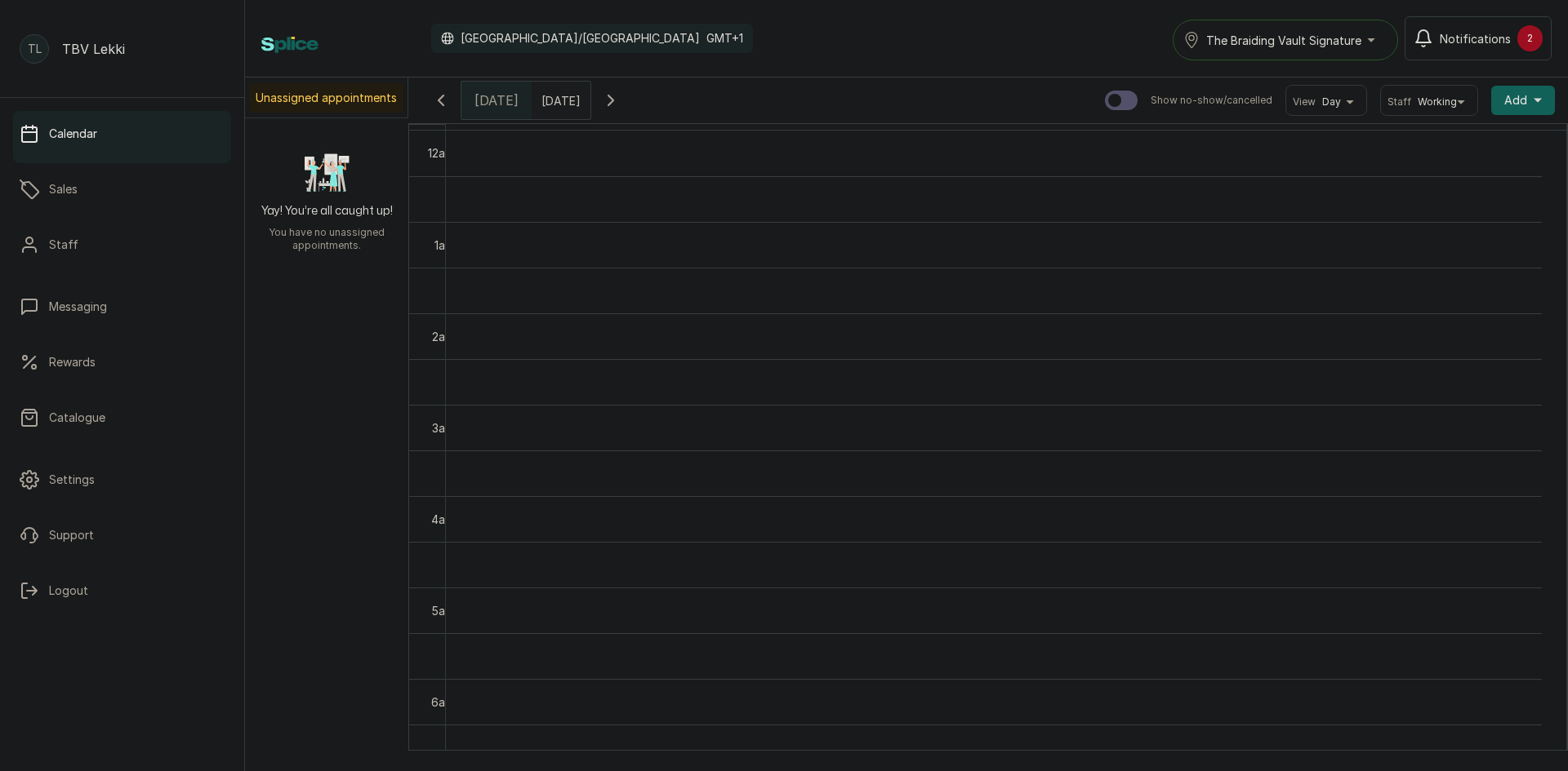
click at [614, 103] on icon "button" at bounding box center [611, 101] width 5 height 9
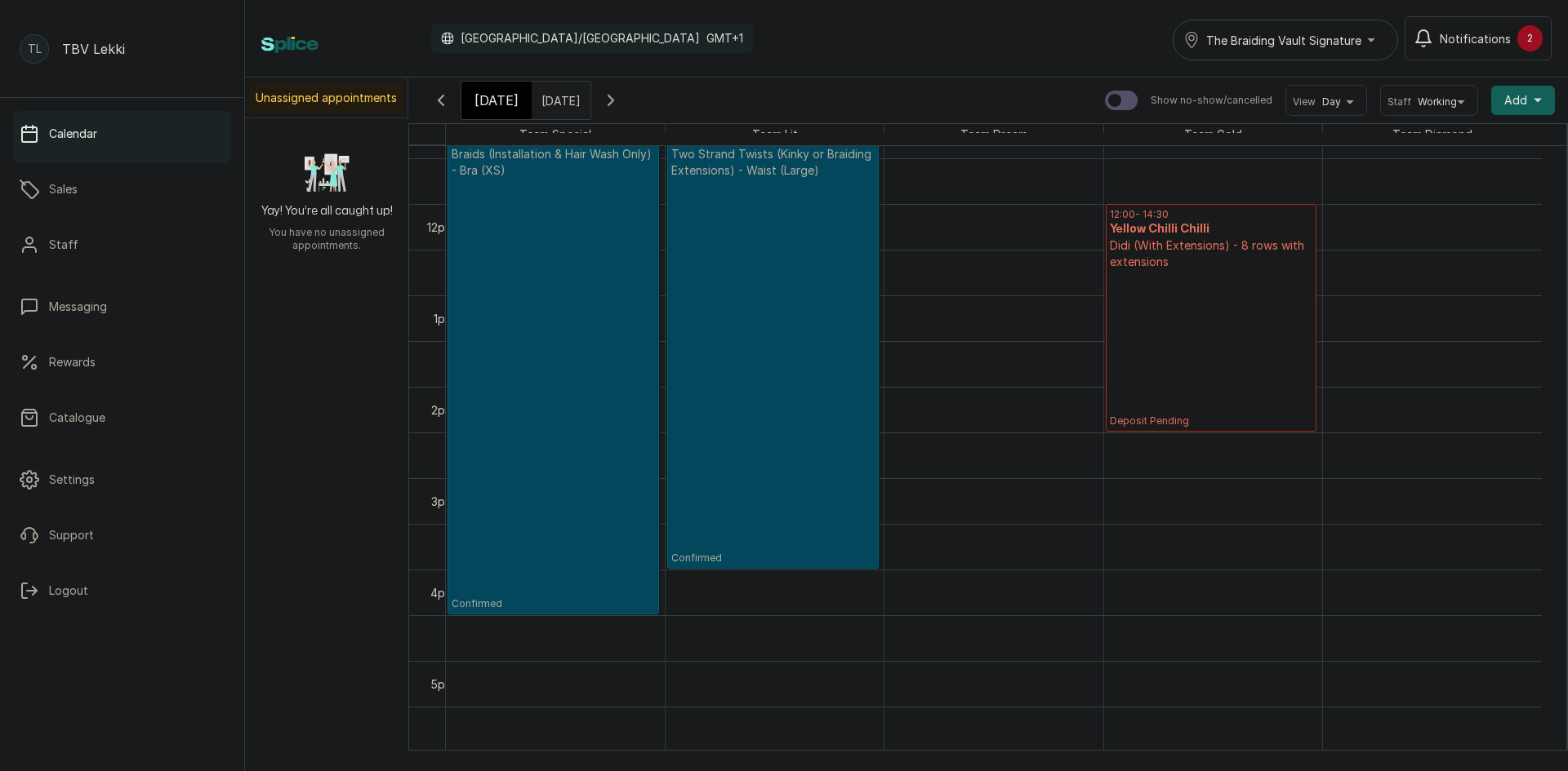
scroll to position [957, 0]
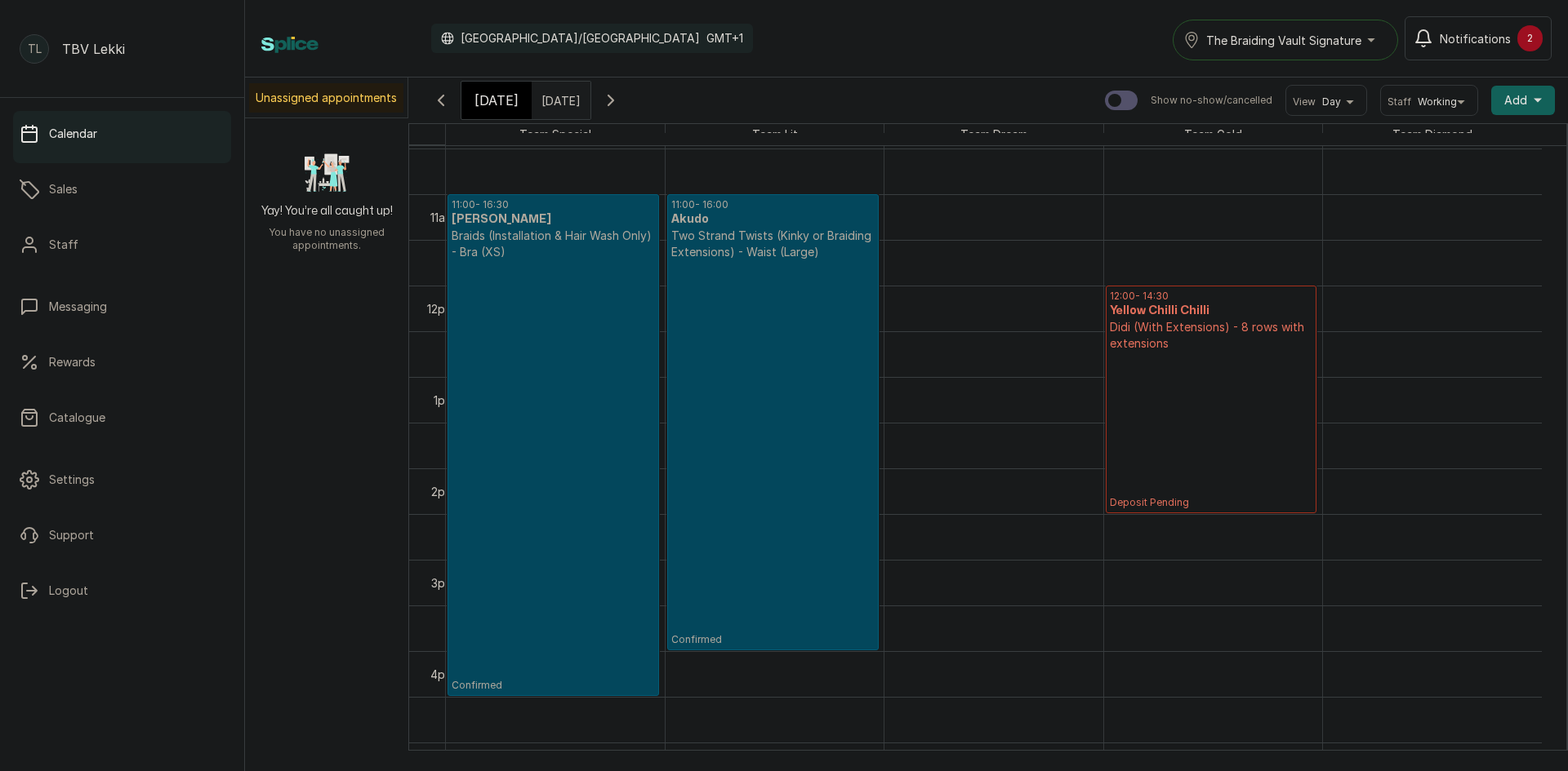
type input "dd/MM/yyyy"
click at [550, 95] on input "dd/MM/yyyy" at bounding box center [546, 96] width 27 height 28
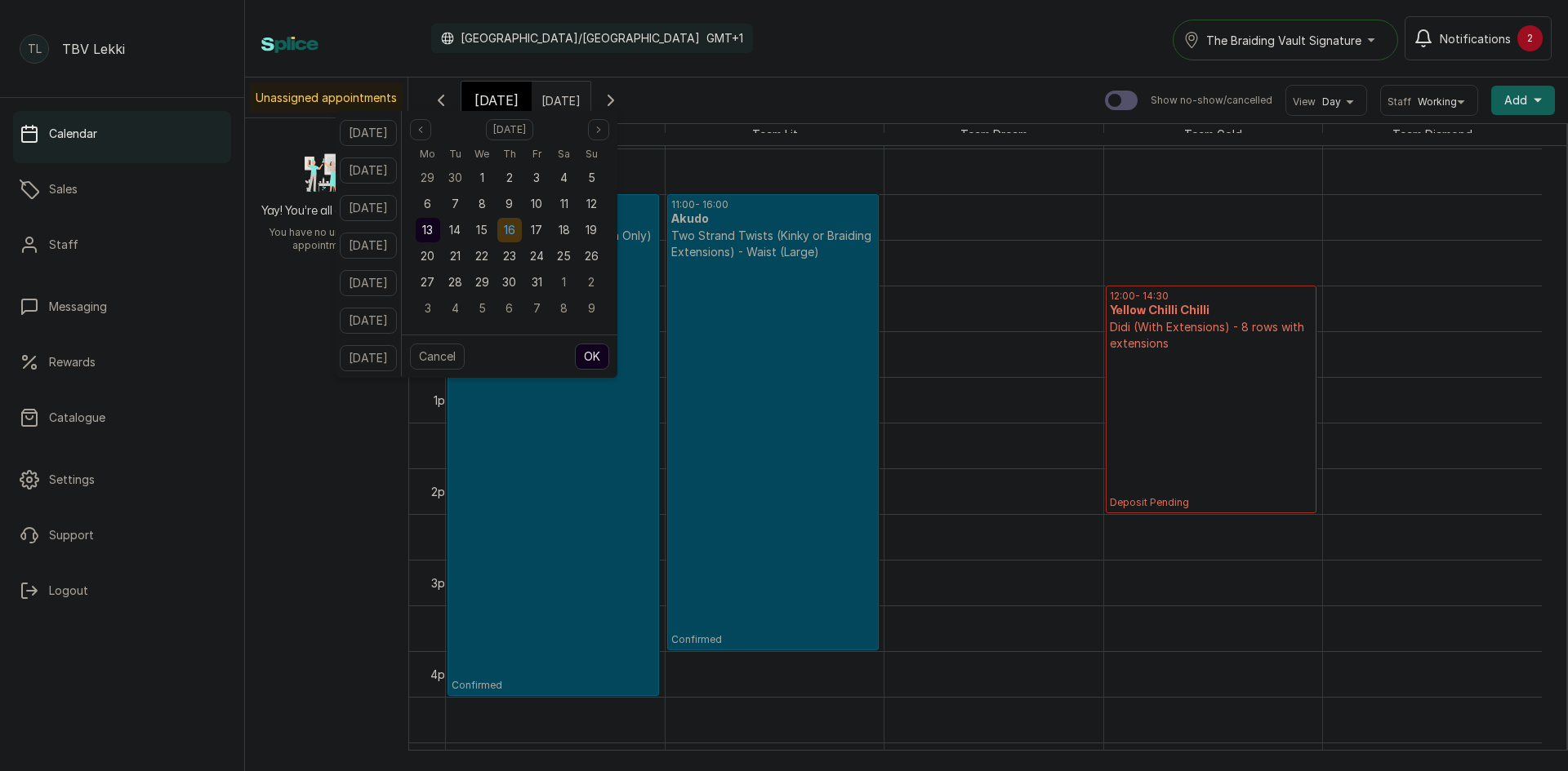
click at [516, 227] on span "16" at bounding box center [509, 230] width 11 height 14
click at [609, 364] on button "OK" at bounding box center [592, 357] width 34 height 27
type input "16/10/2025"
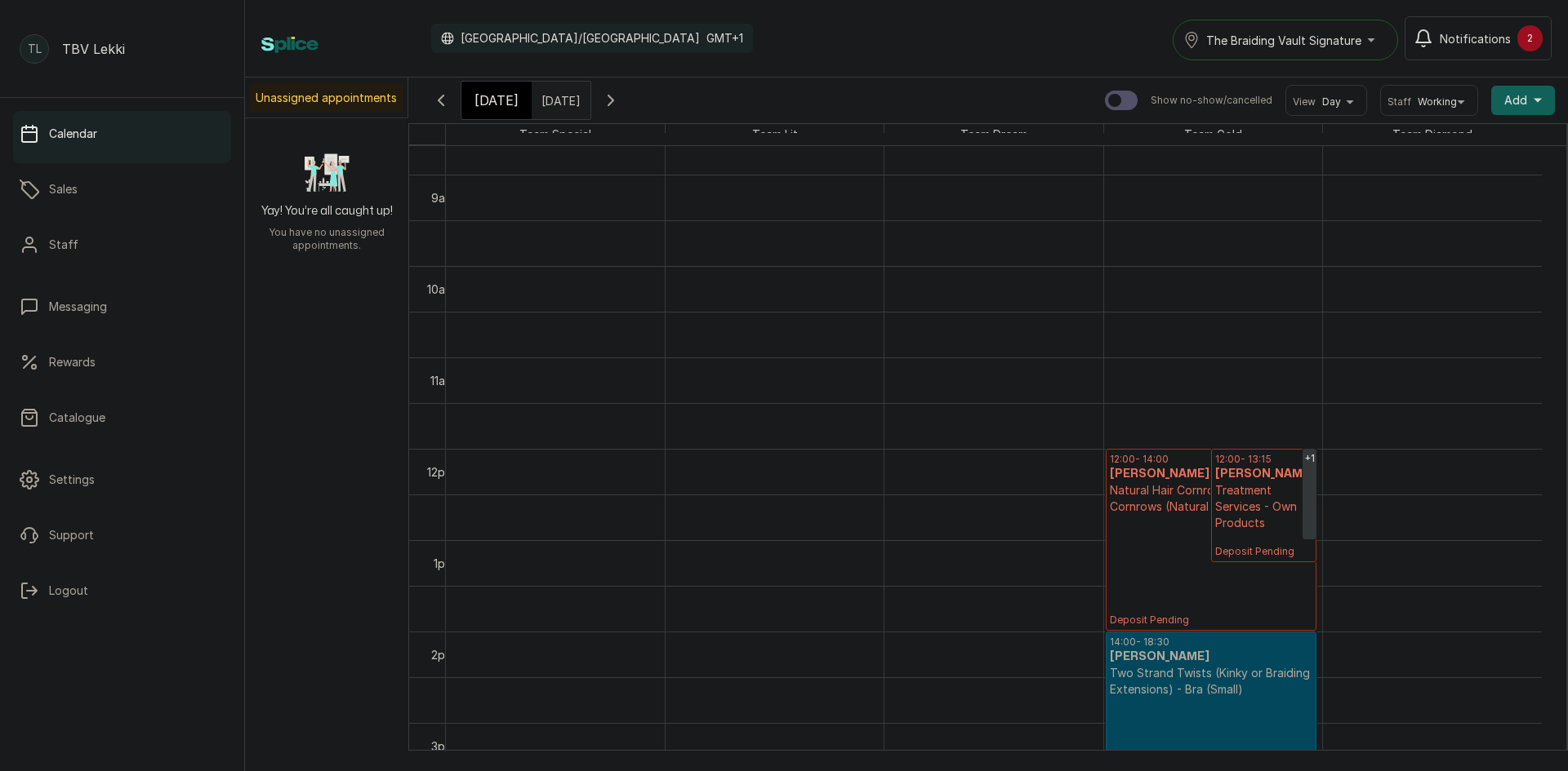
scroll to position [876, 0]
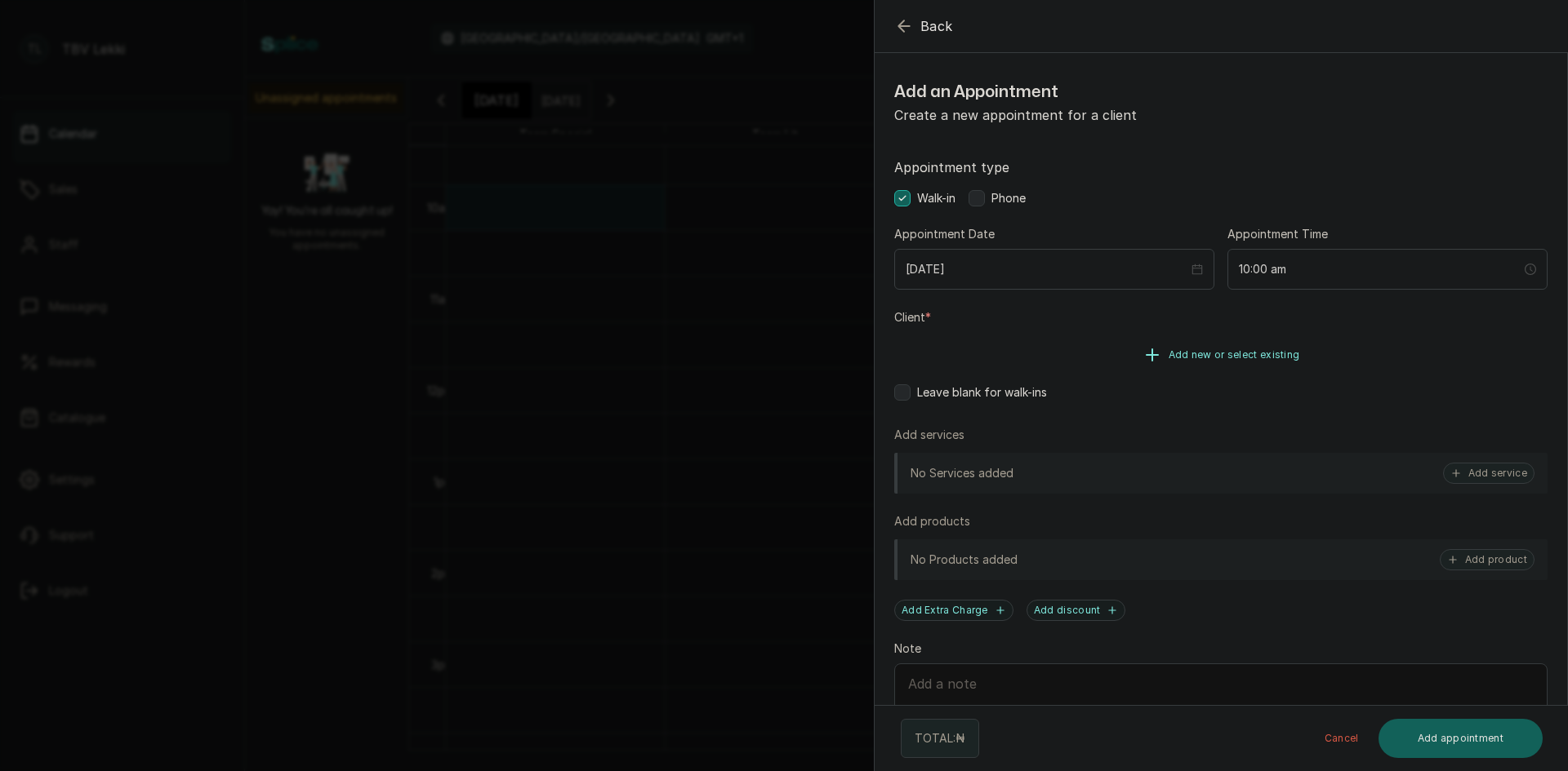
click at [1241, 355] on span "Add new or select existing" at bounding box center [1234, 355] width 131 height 13
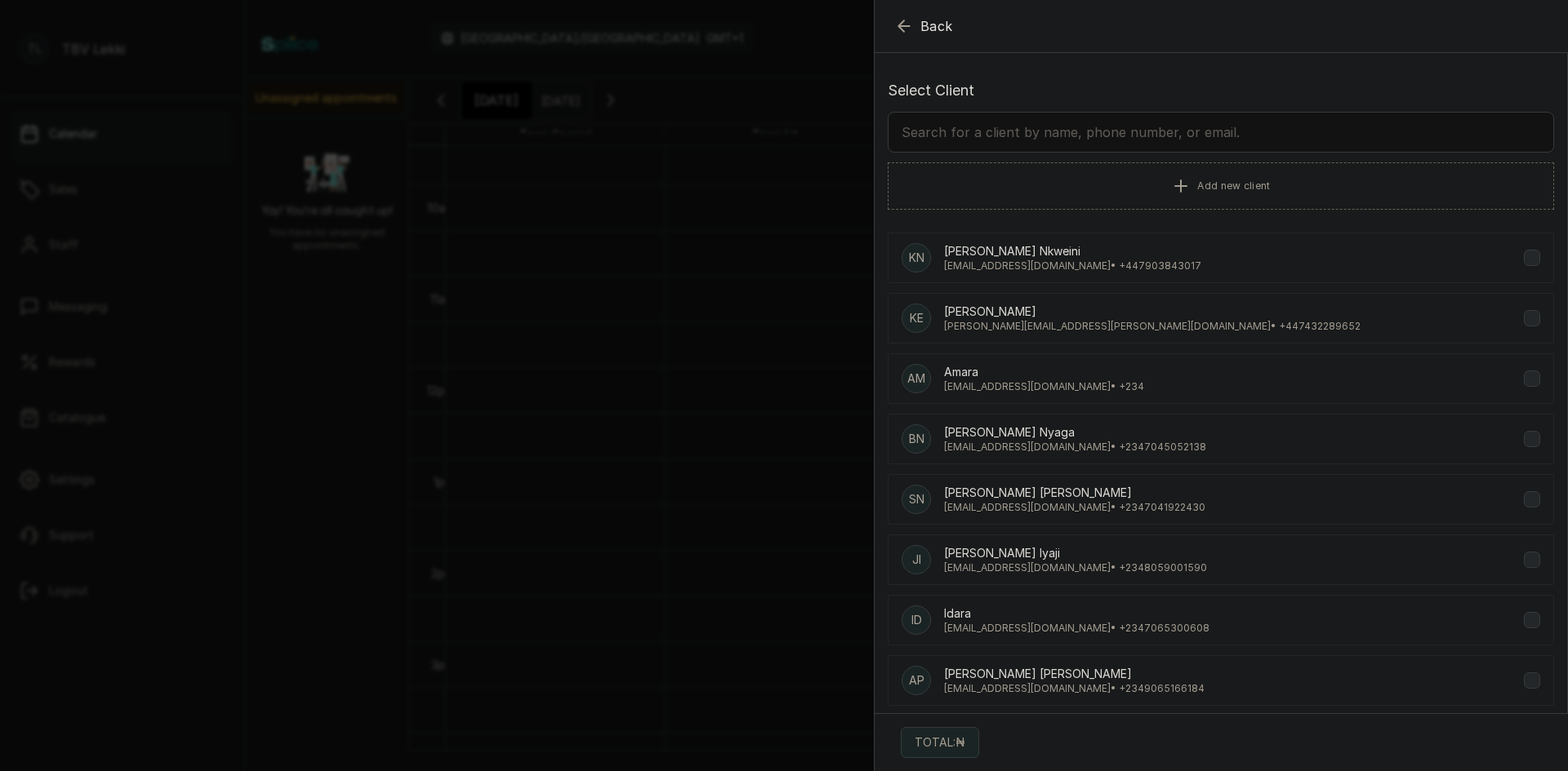
click at [1073, 131] on input "text" at bounding box center [1221, 132] width 667 height 41
type input "AIMA"
click at [1017, 633] on p "AIMAOJE@gmail.com • +234 8129290134" at bounding box center [1073, 629] width 259 height 13
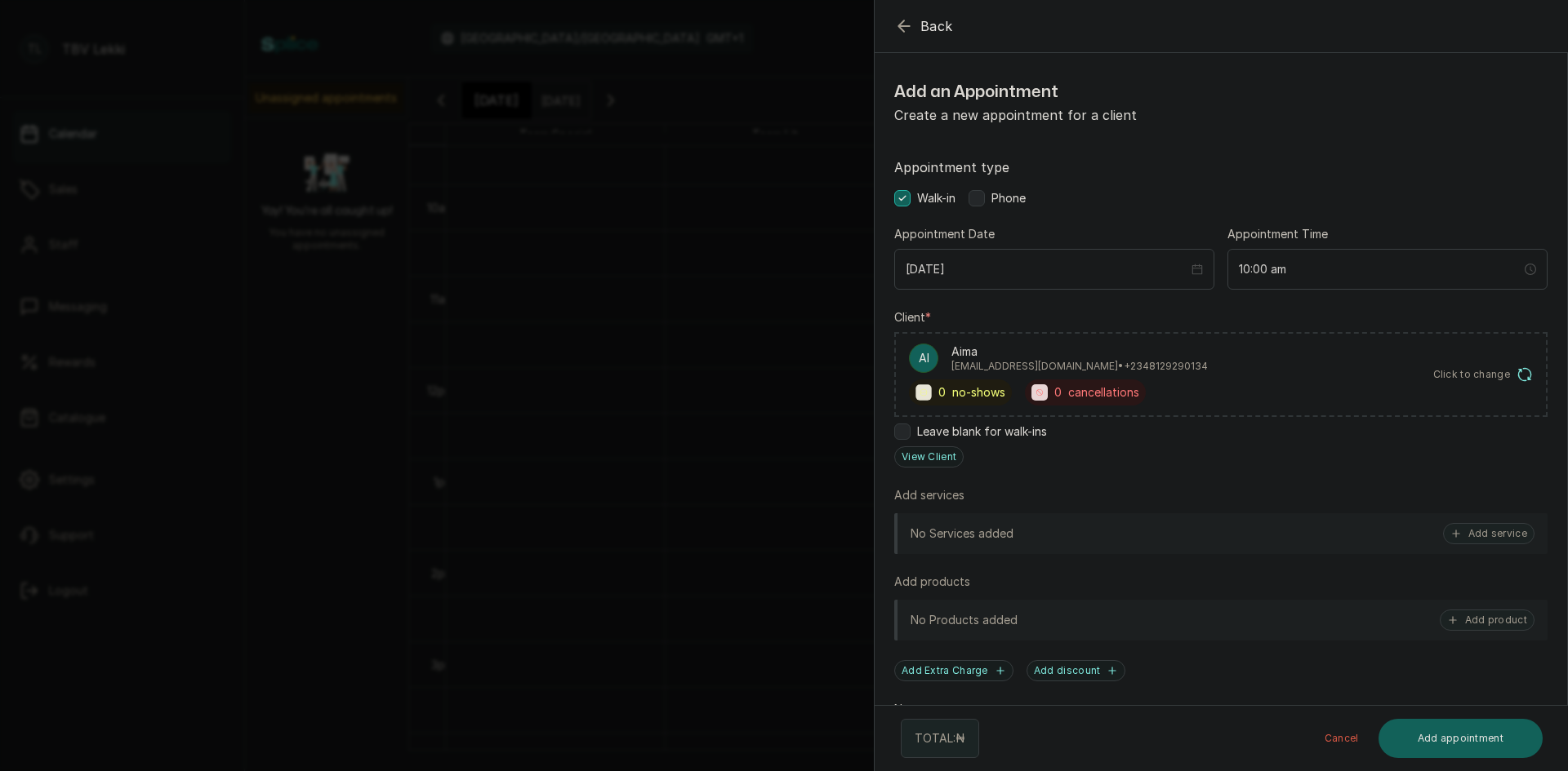
click at [1012, 204] on span "Phone" at bounding box center [1009, 197] width 34 height 16
click at [1486, 536] on button "Add service" at bounding box center [1488, 534] width 91 height 21
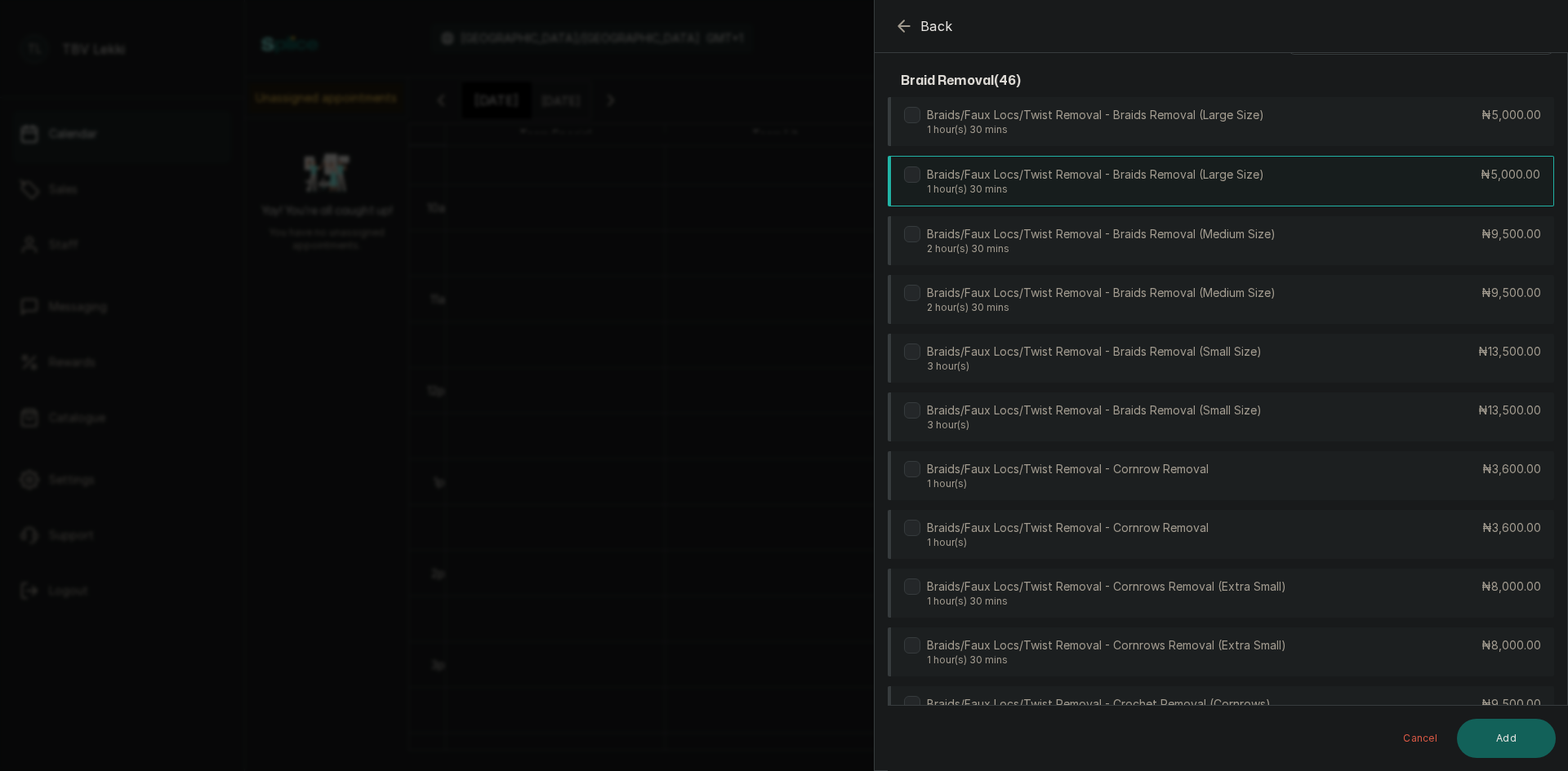
scroll to position [0, 0]
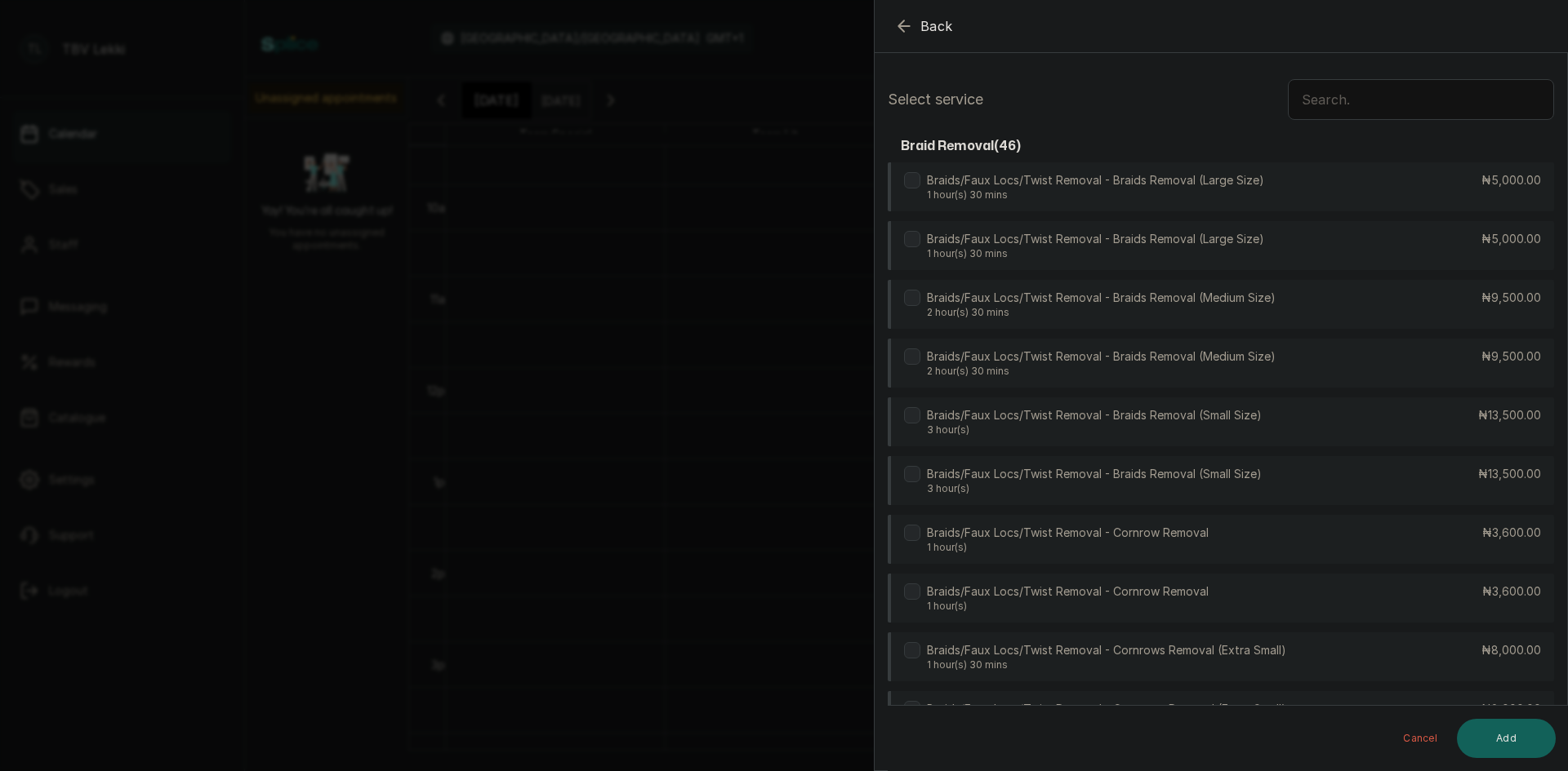
click at [1437, 95] on input "text" at bounding box center [1421, 99] width 266 height 41
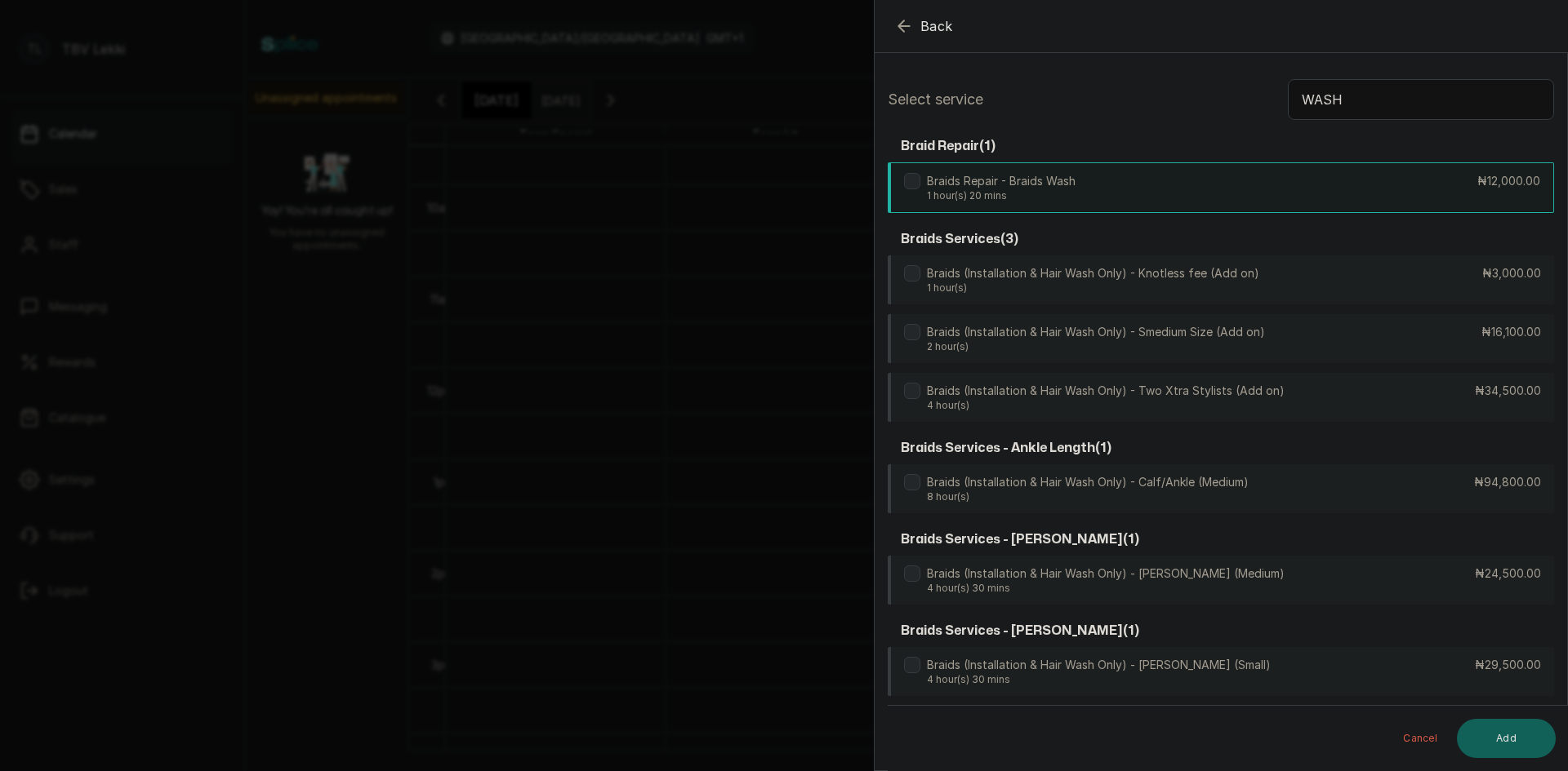
type input "WASH"
click at [930, 183] on p "Braids Repair - Braids Wash" at bounding box center [1001, 180] width 148 height 16
click at [1525, 747] on button "Add" at bounding box center [1506, 738] width 99 height 39
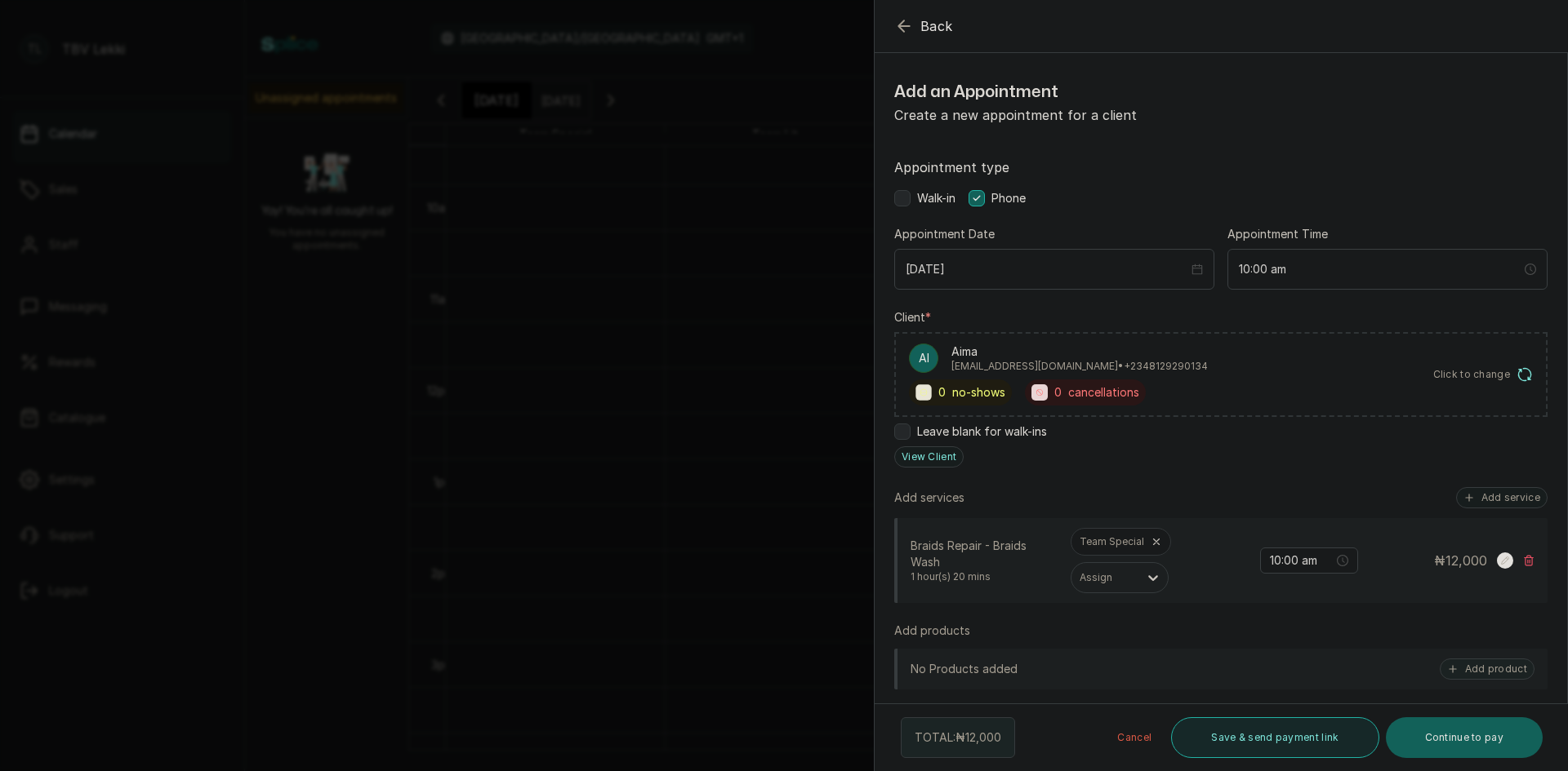
click at [1260, 735] on button "Save & send payment link" at bounding box center [1275, 738] width 207 height 41
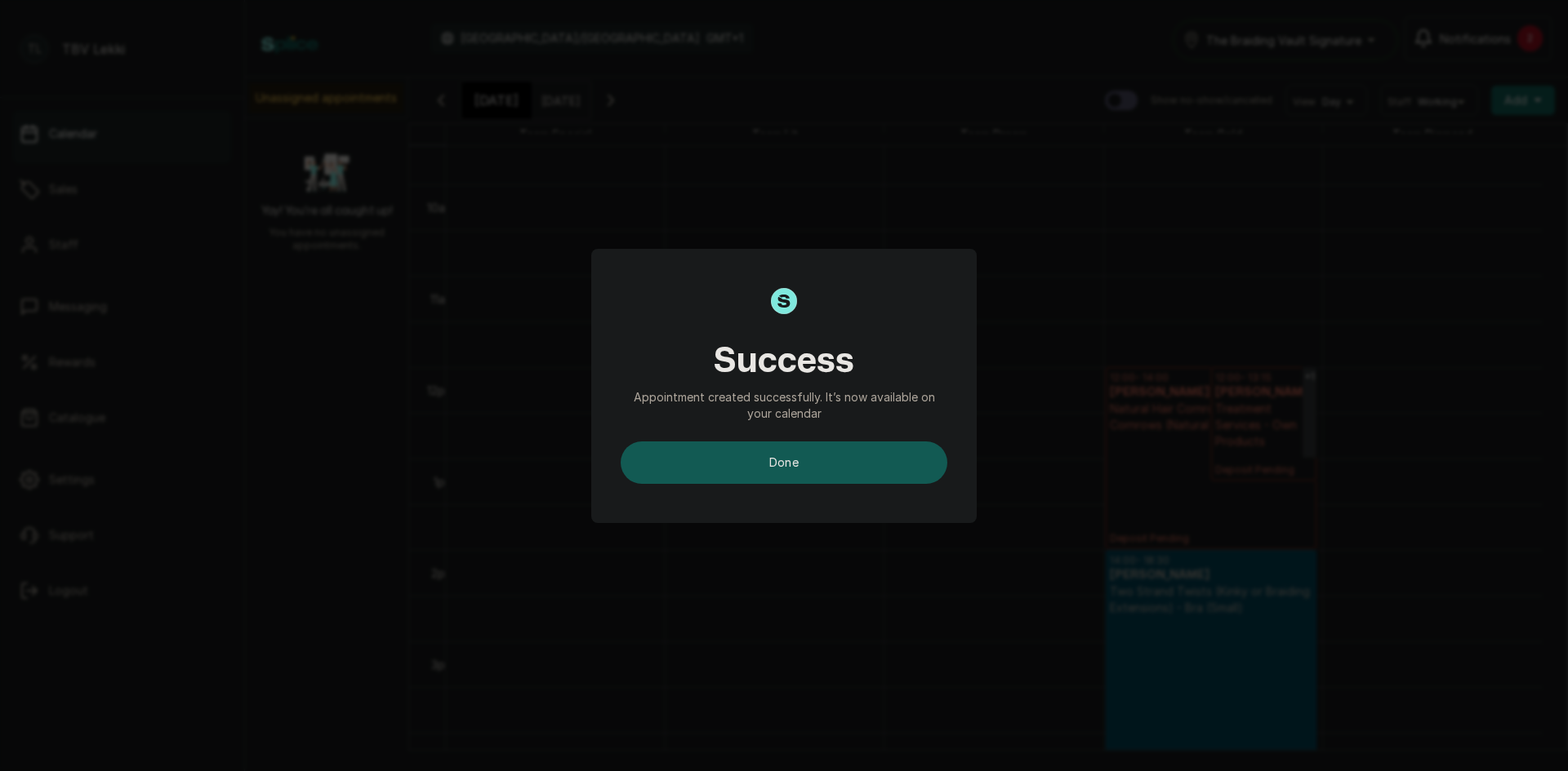
click at [841, 462] on button "done" at bounding box center [784, 462] width 327 height 43
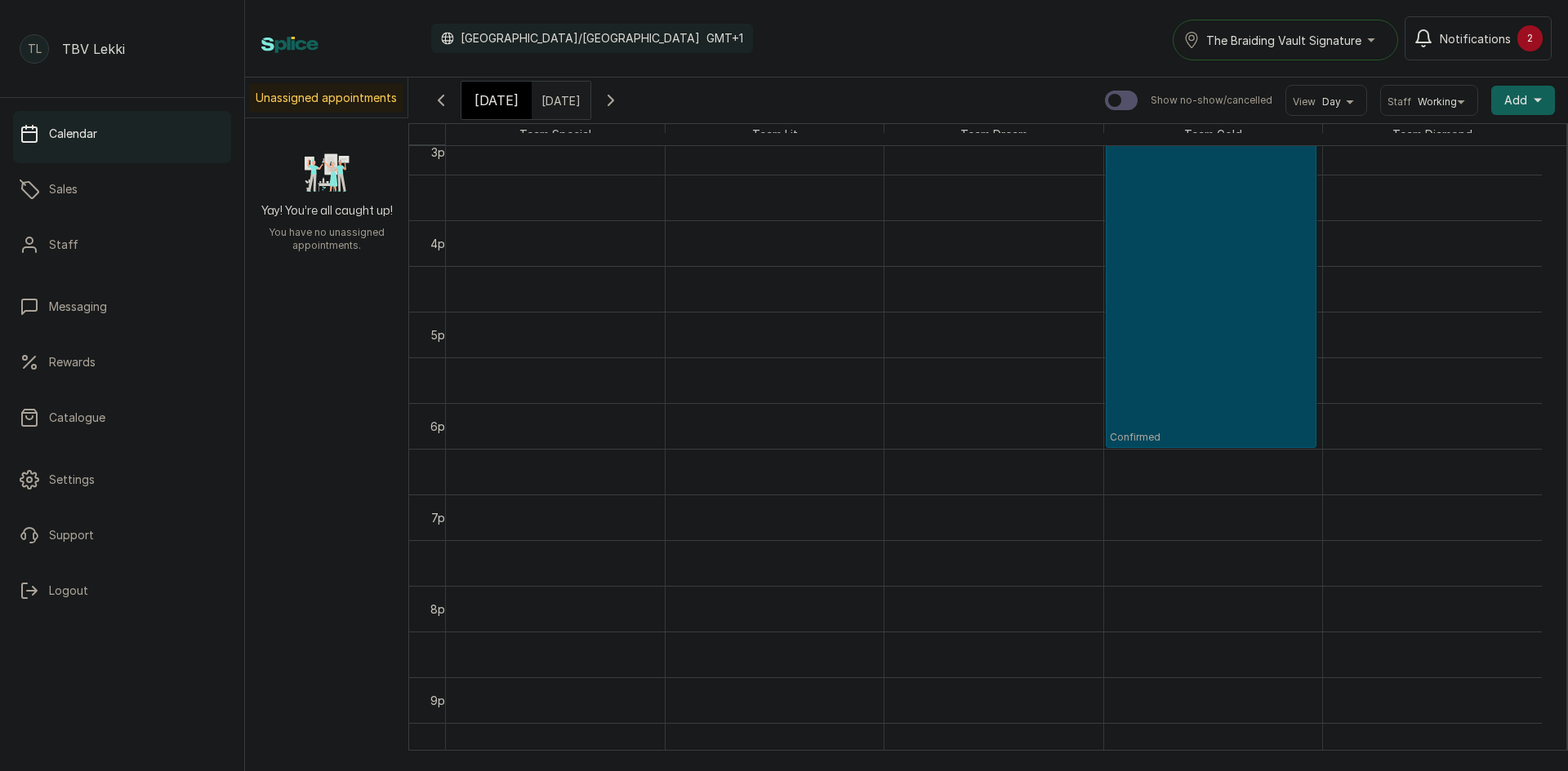
scroll to position [1446, 0]
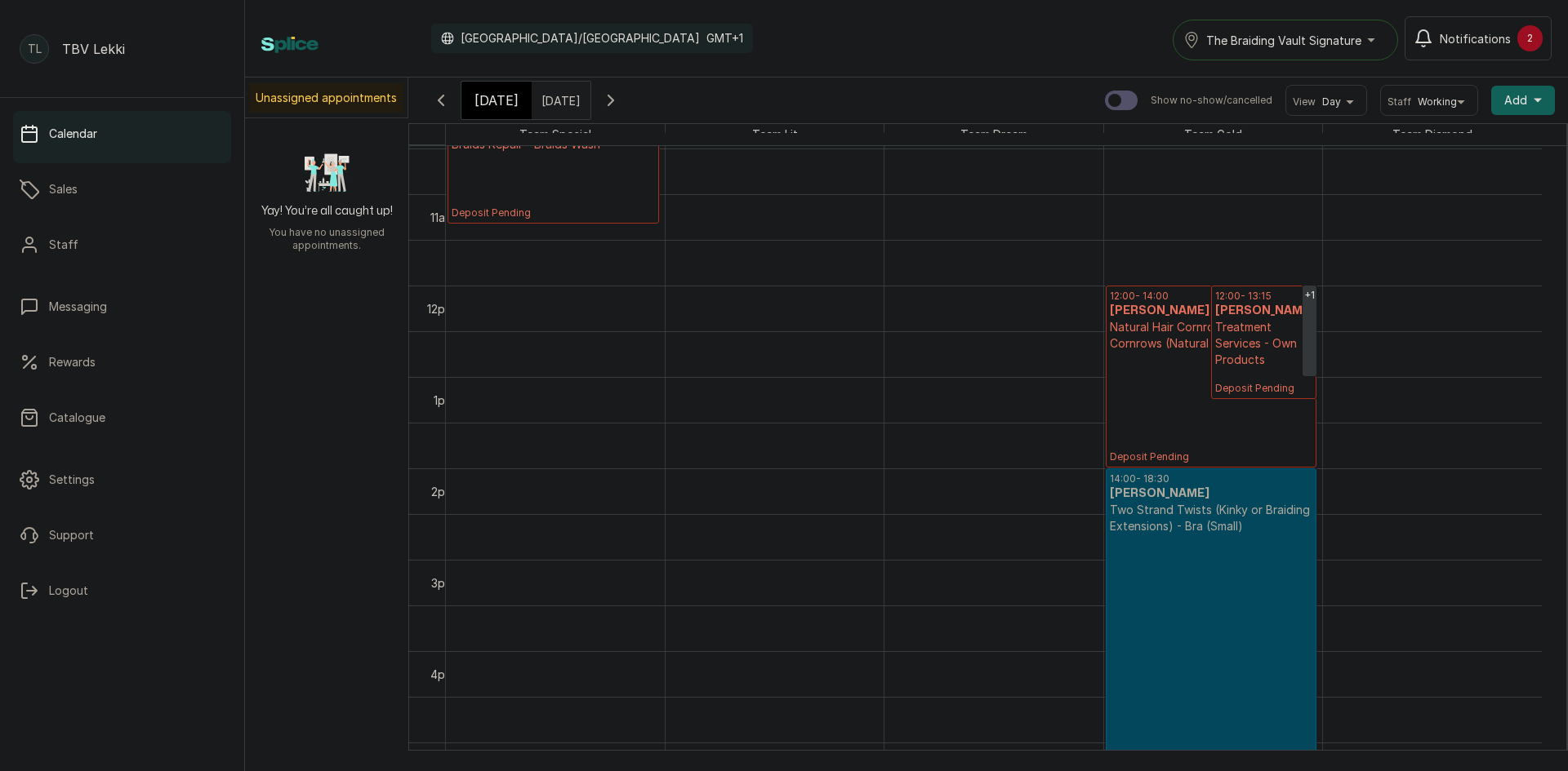
click at [439, 103] on icon "button" at bounding box center [441, 100] width 20 height 20
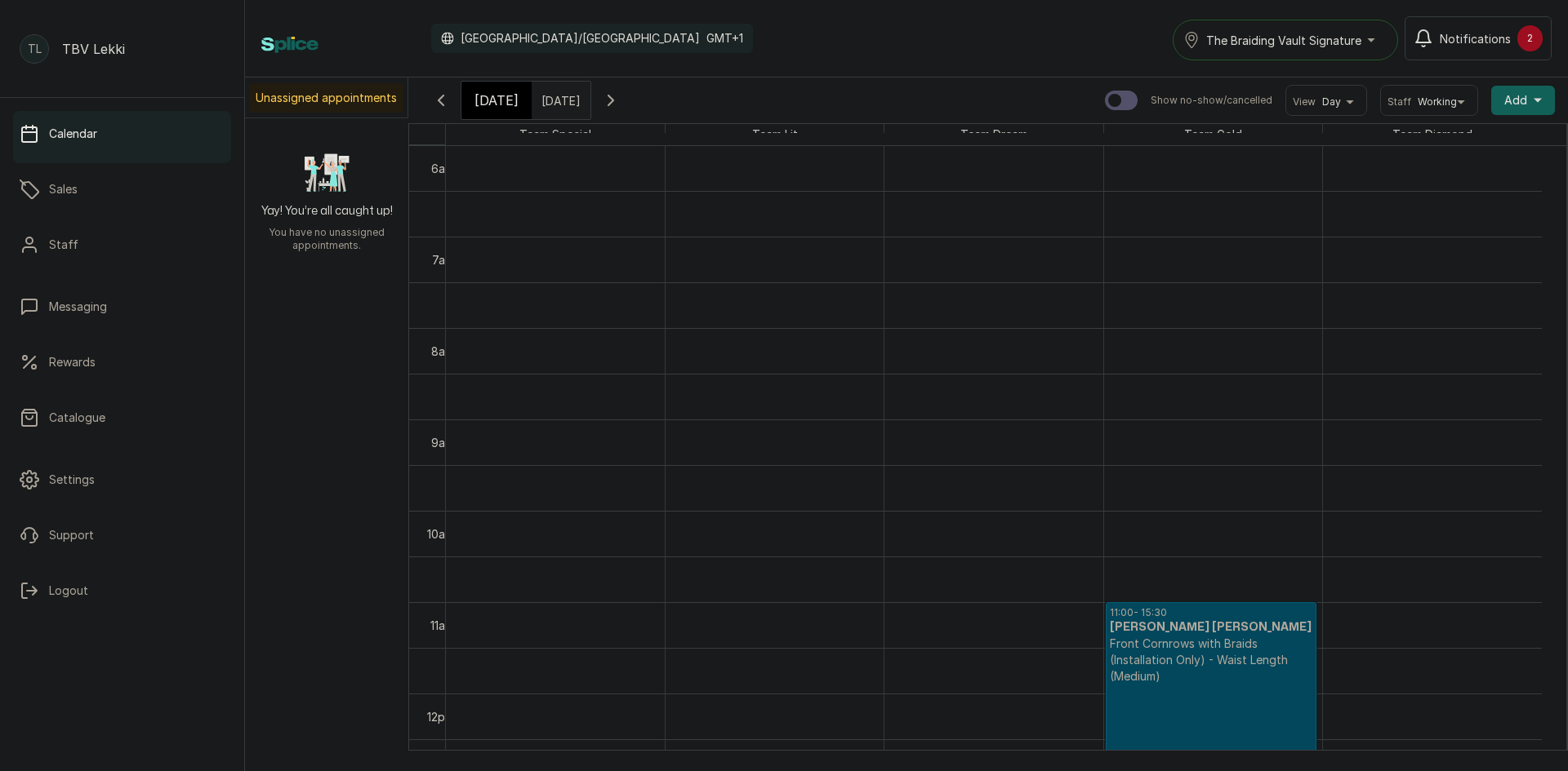
click at [1314, 32] on span "The Braiding Vault Signature" at bounding box center [1283, 41] width 155 height 17
click at [1313, 117] on span "The Braiding Vault" at bounding box center [1305, 112] width 199 height 20
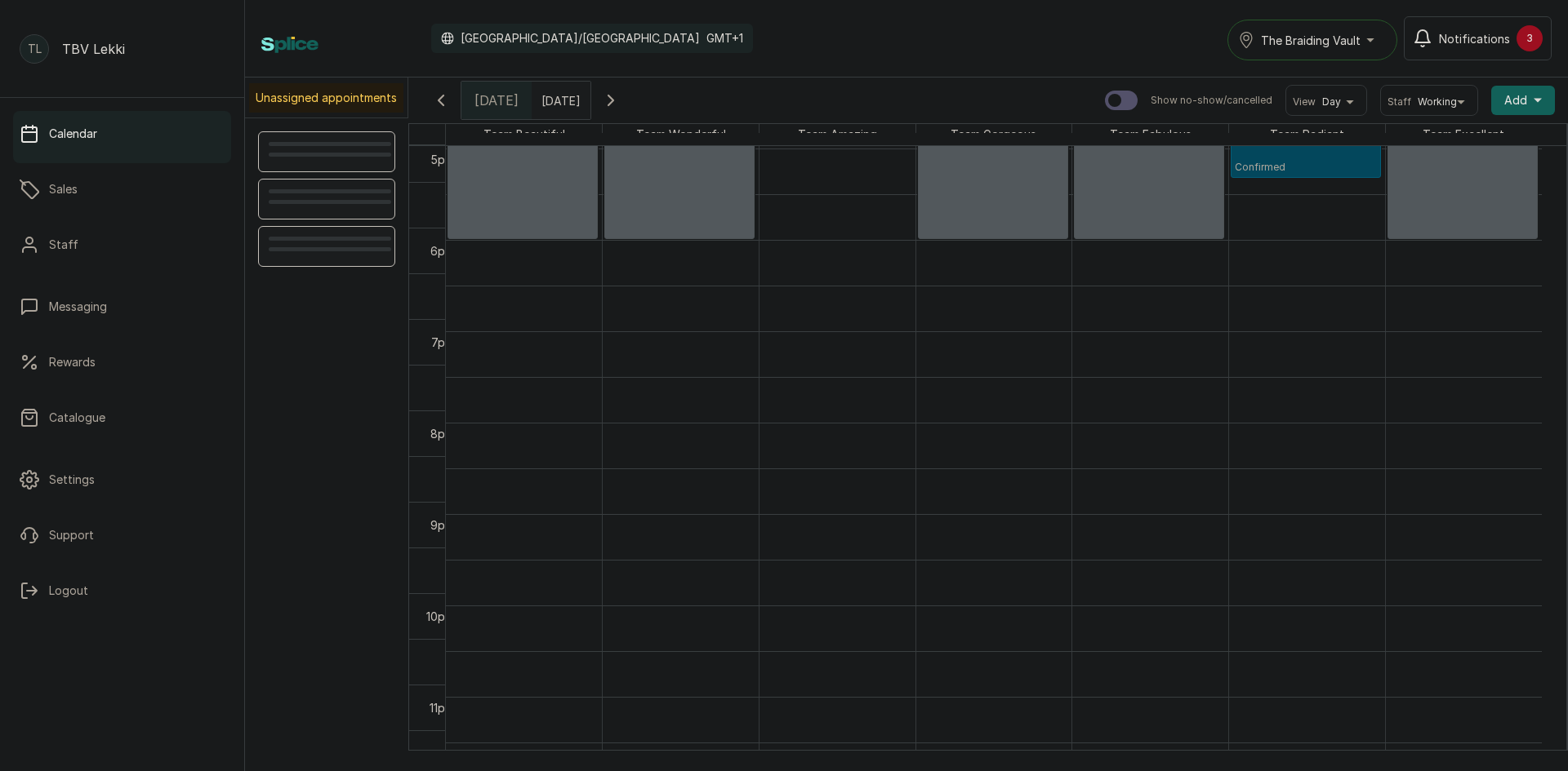
click at [1508, 32] on span "Notifications" at bounding box center [1474, 39] width 71 height 17
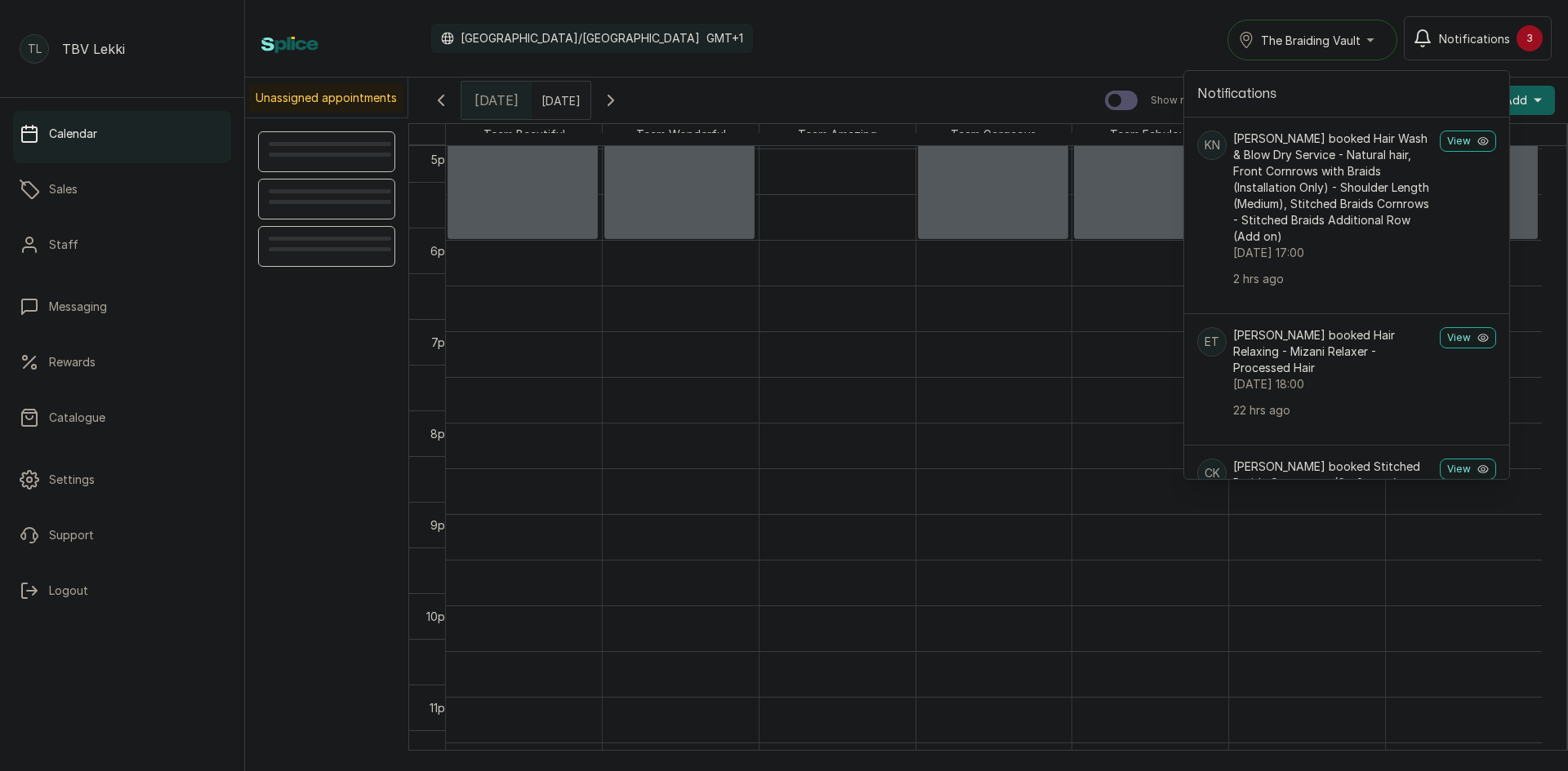
click at [897, 55] on div "Calendar [GEOGRAPHIC_DATA]/[GEOGRAPHIC_DATA] GMT+1 The Braiding Vault Notificat…" at bounding box center [906, 38] width 1290 height 44
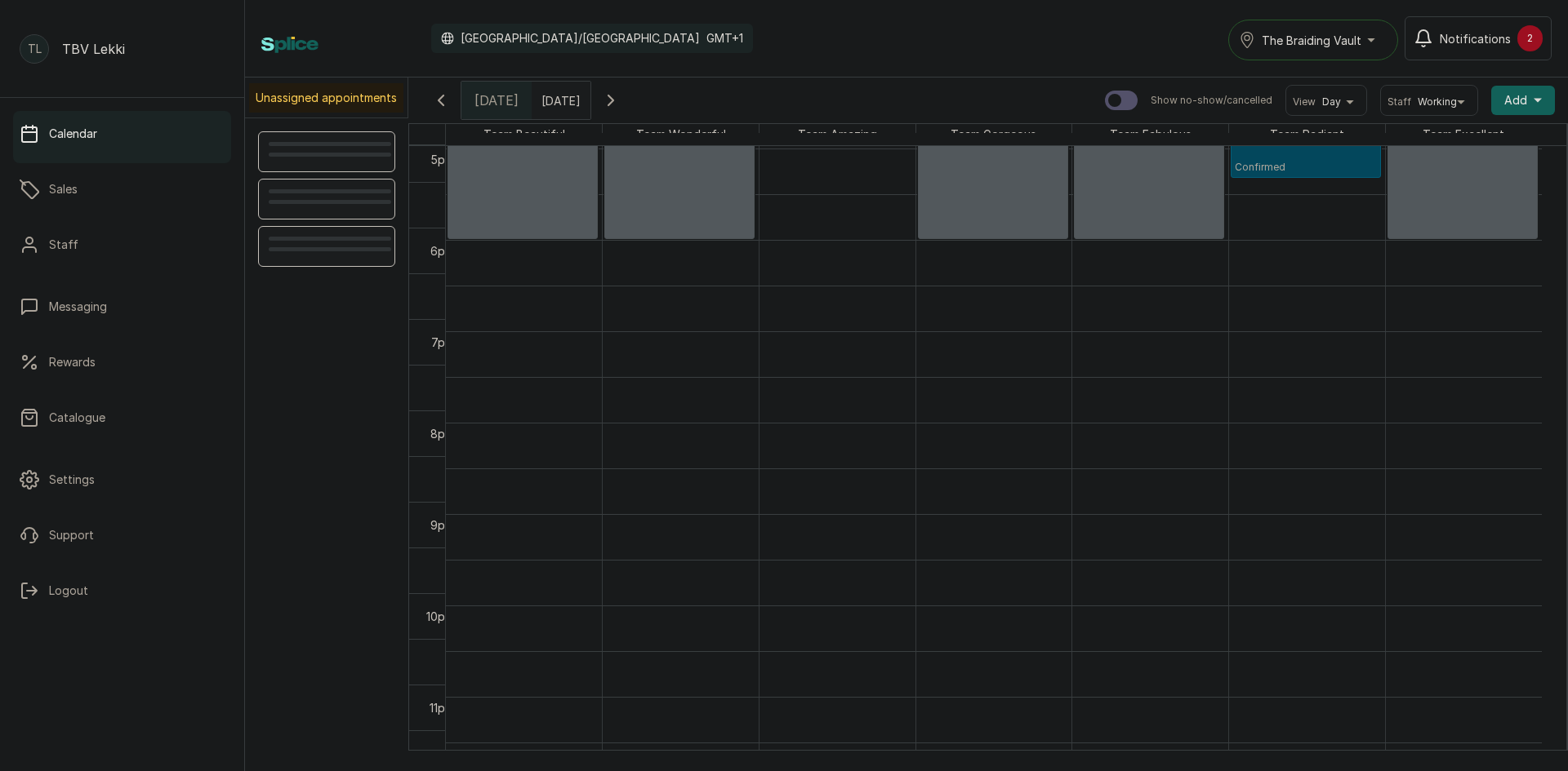
click at [620, 97] on icon "button" at bounding box center [611, 100] width 20 height 20
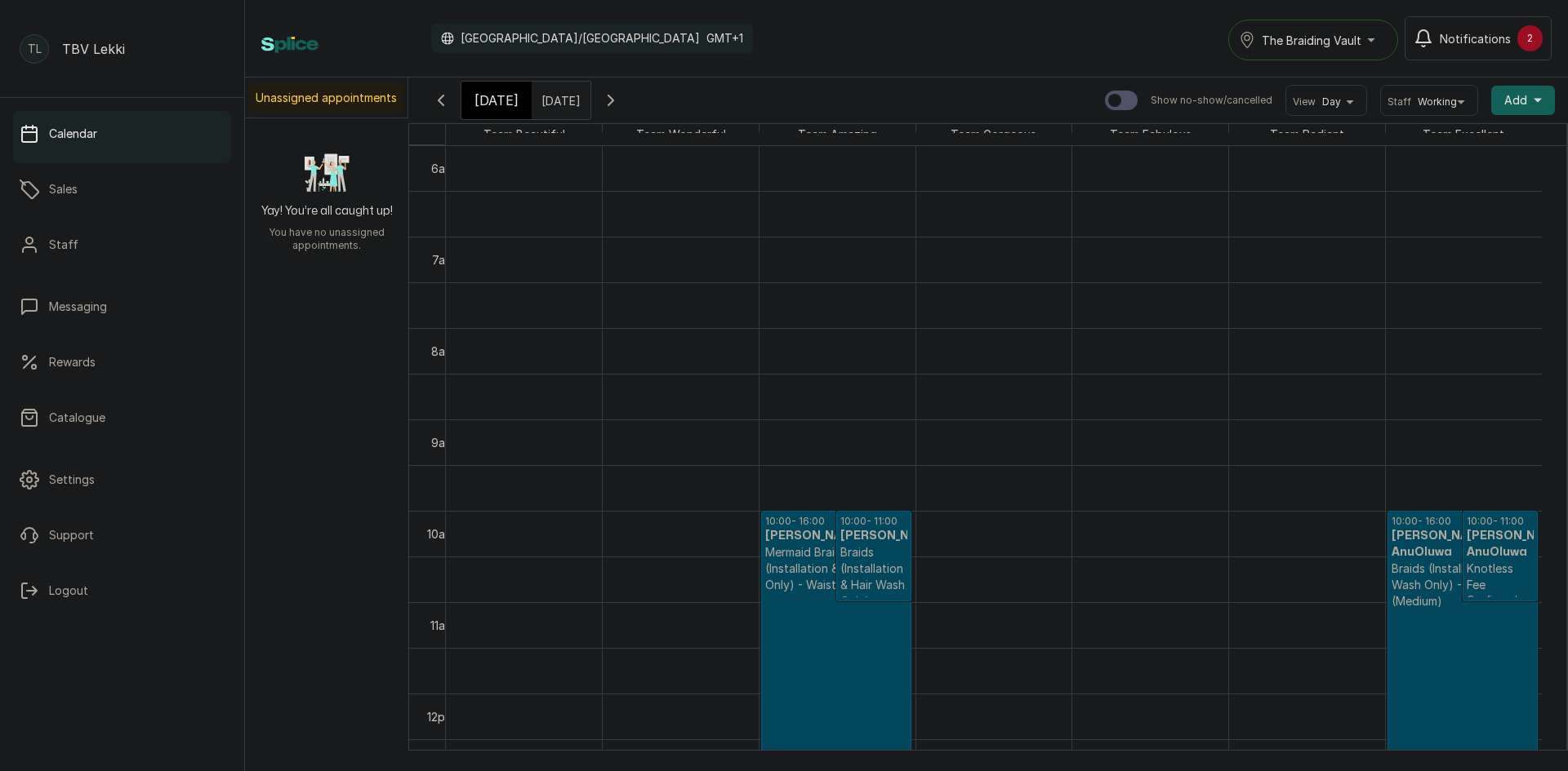
scroll to position [711, 0]
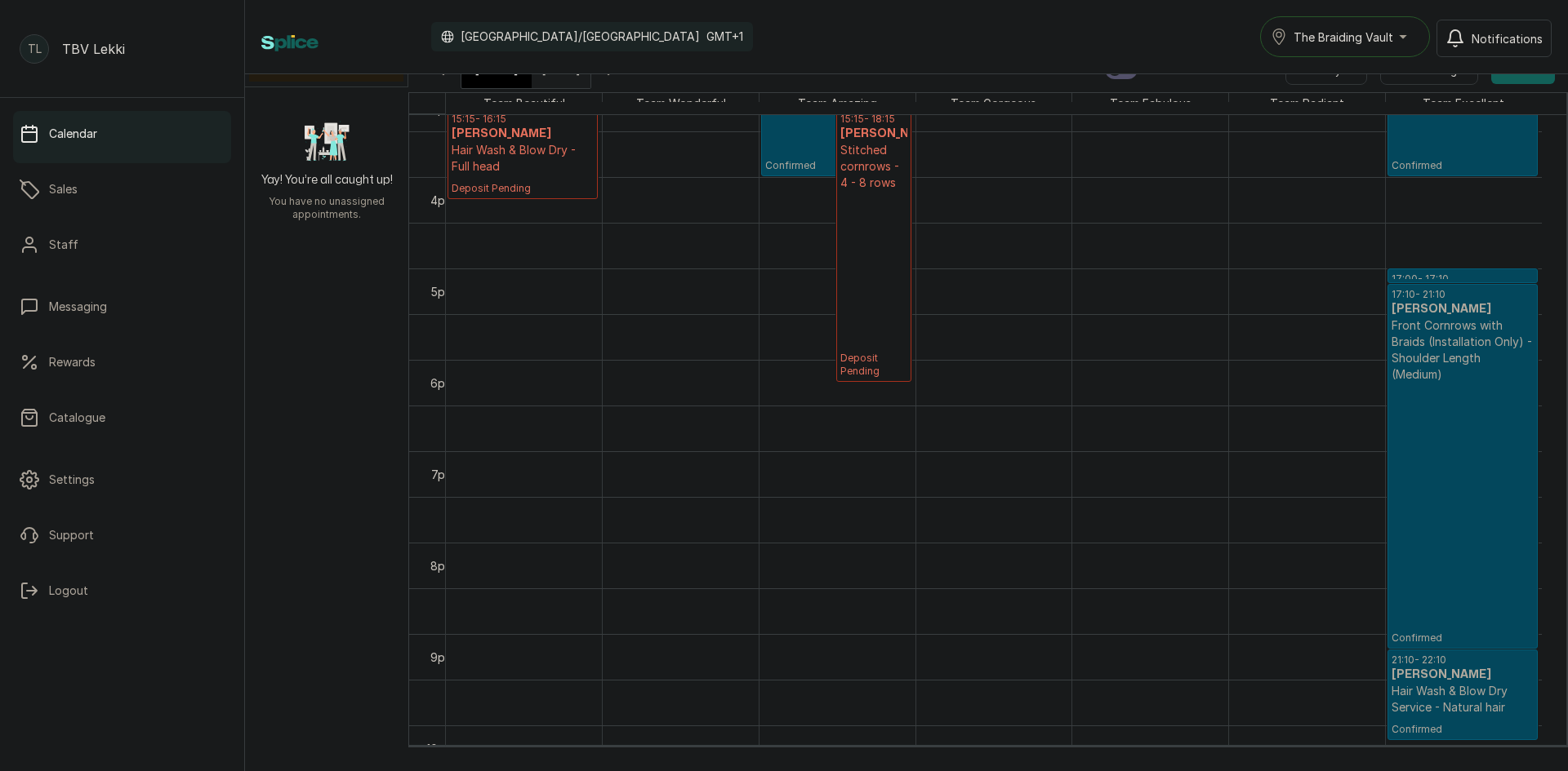
click at [1458, 271] on div "17:00 - 17:10 [PERSON_NAME] Stitched Braids Cornrows - Stitched Braids Addition…" at bounding box center [1463, 276] width 149 height 13
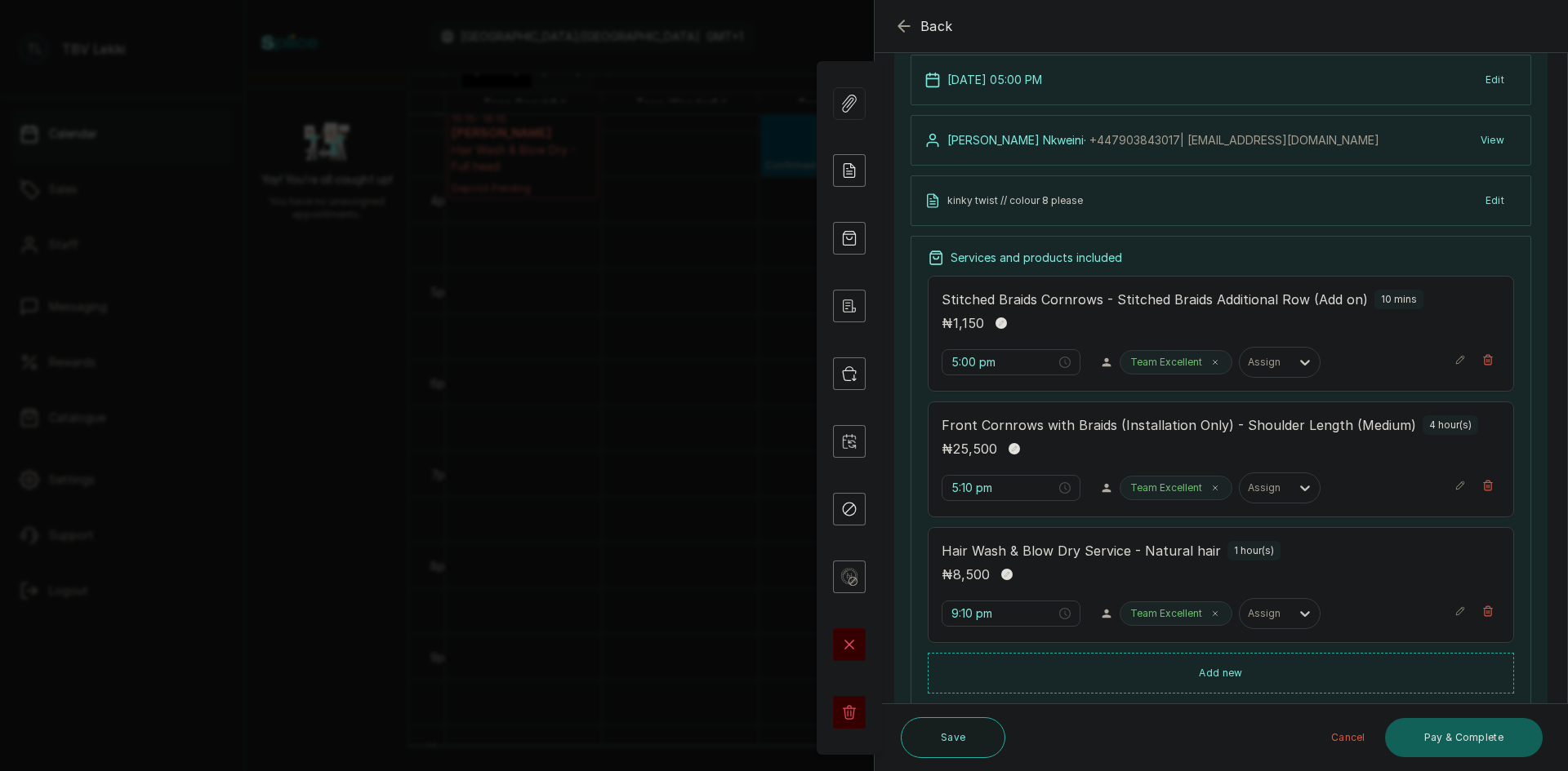
scroll to position [163, 0]
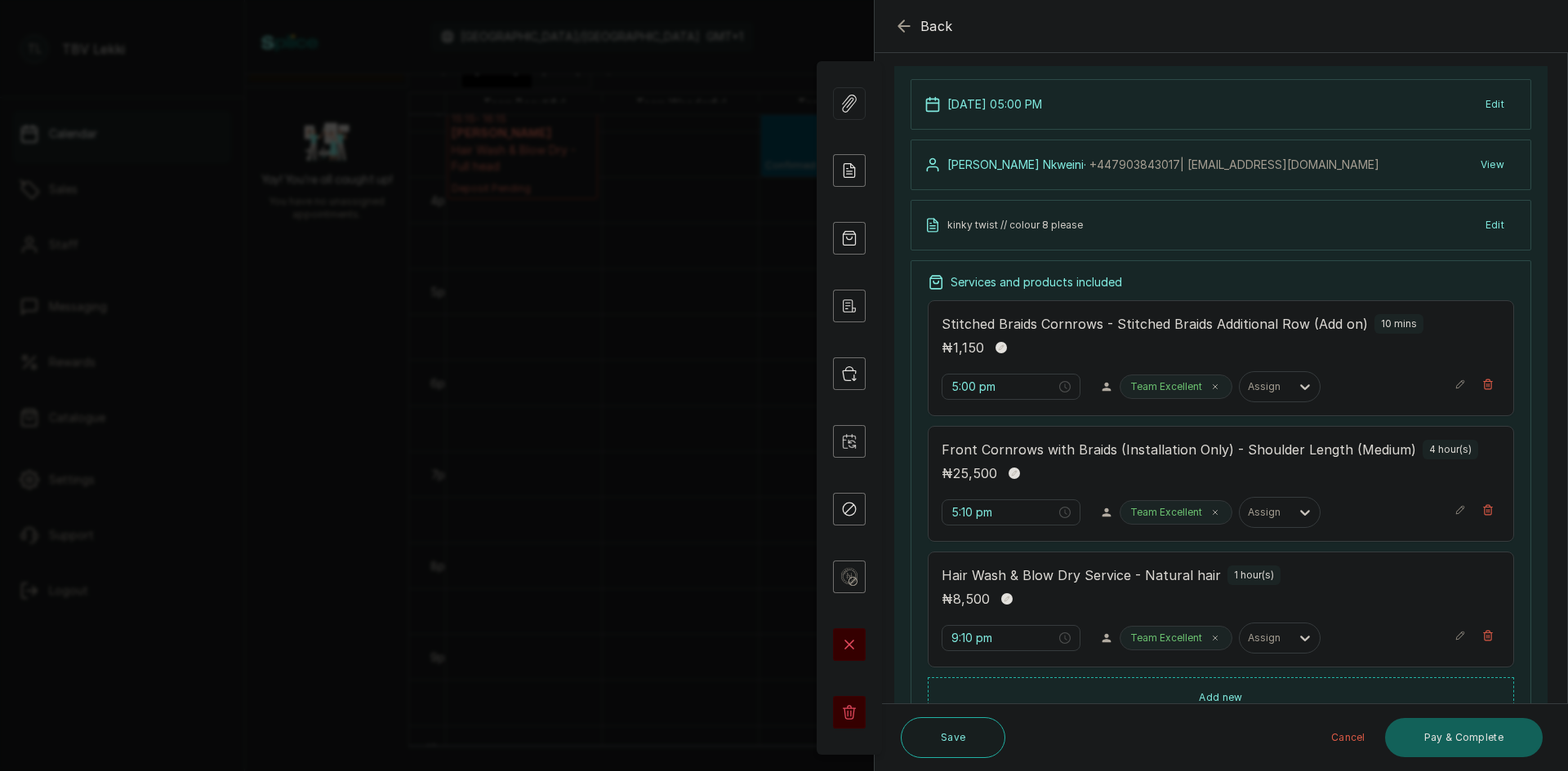
click at [911, 18] on icon "button" at bounding box center [903, 26] width 20 height 20
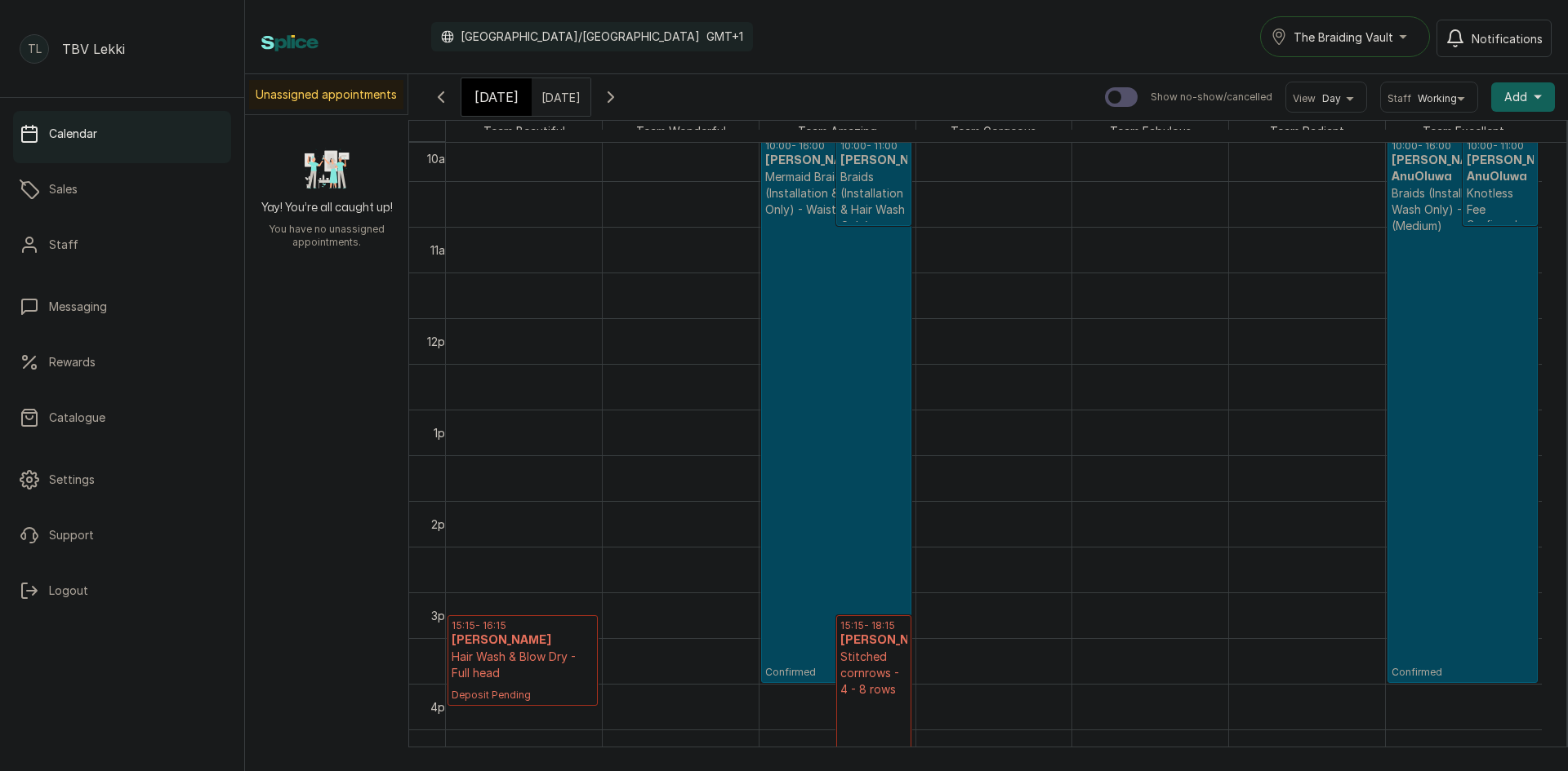
scroll to position [830, 0]
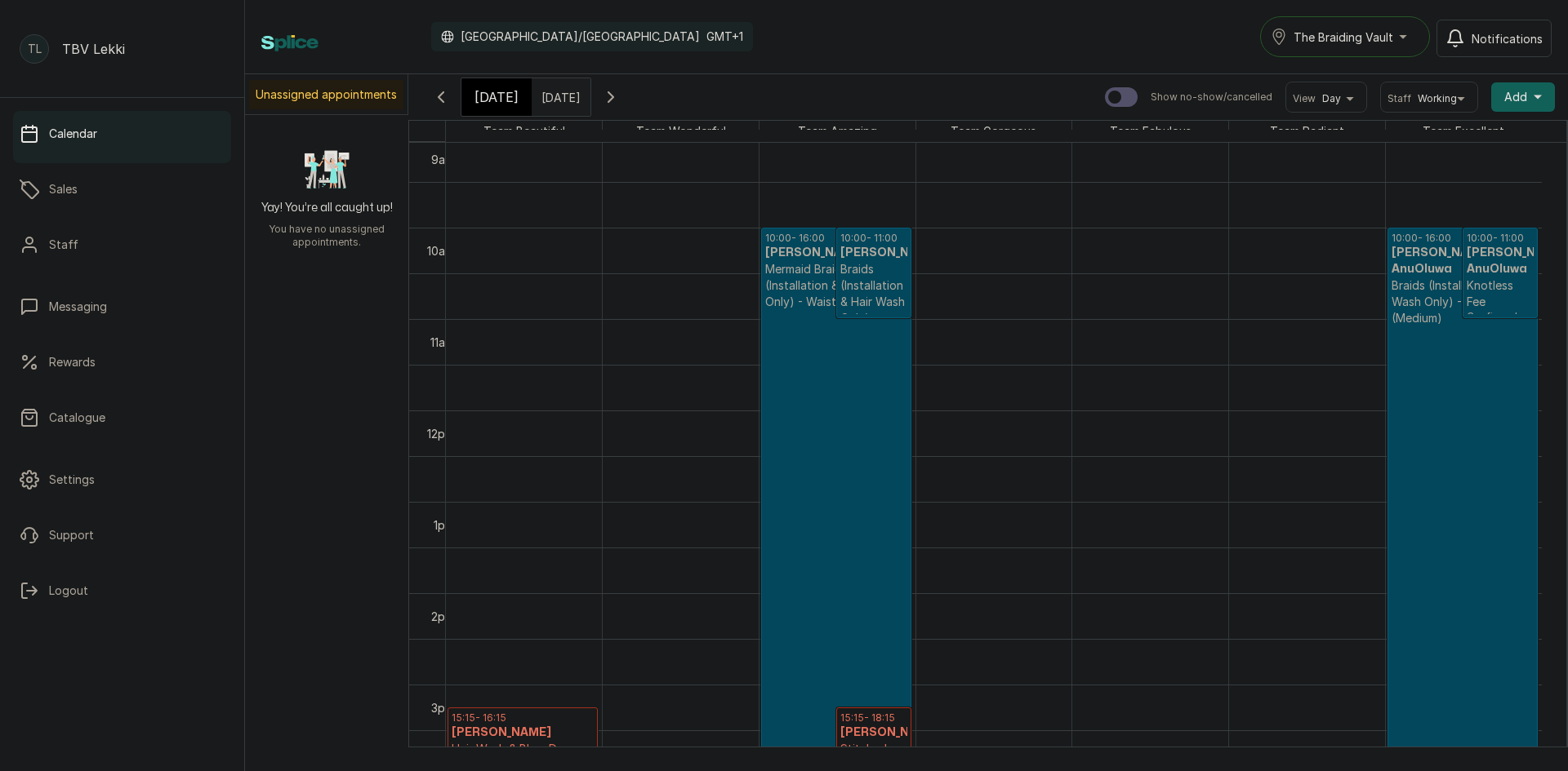
click at [620, 96] on icon "button" at bounding box center [611, 97] width 20 height 20
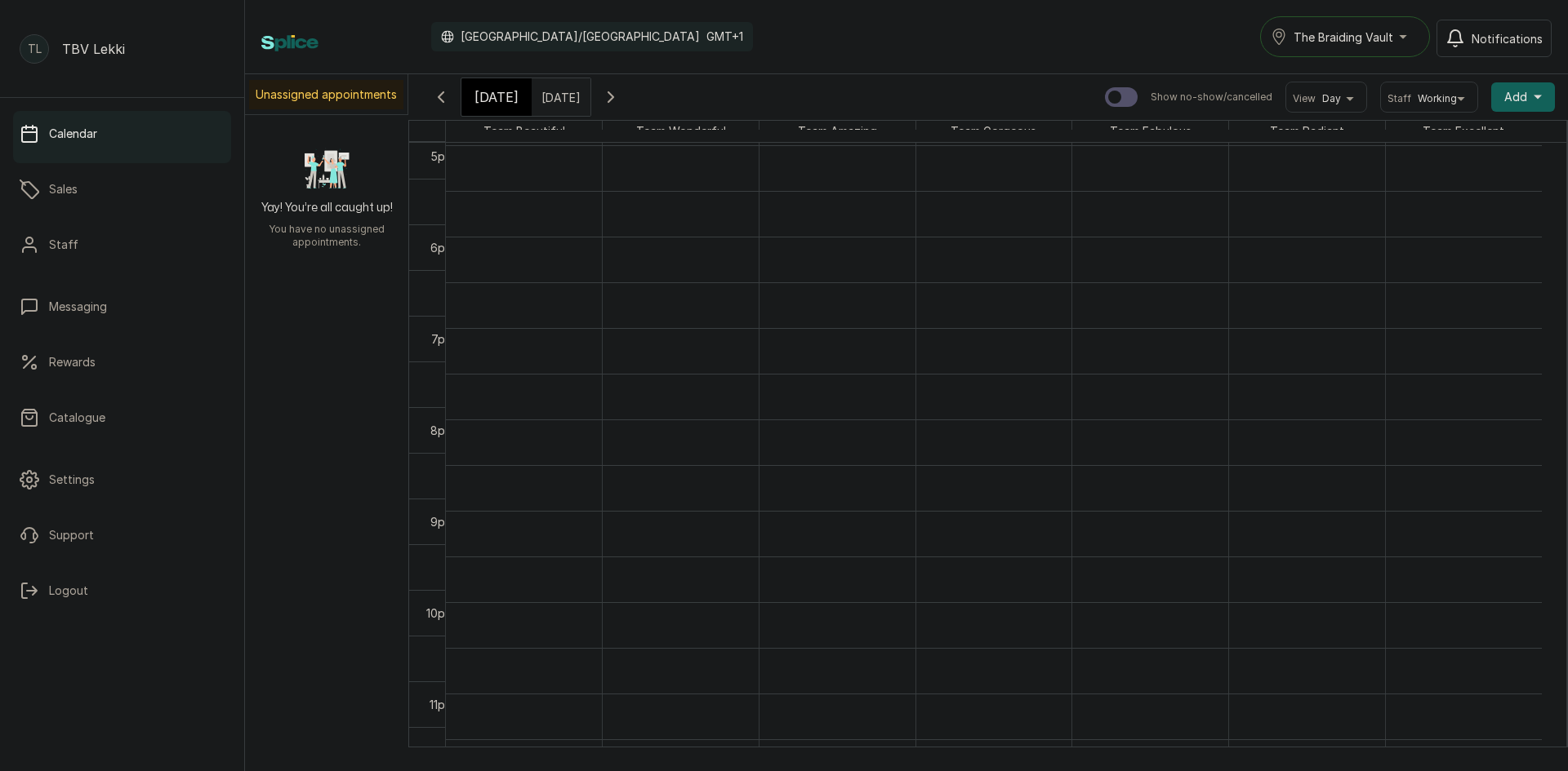
click at [620, 96] on icon "button" at bounding box center [611, 97] width 20 height 20
click at [620, 102] on icon "button" at bounding box center [611, 97] width 20 height 20
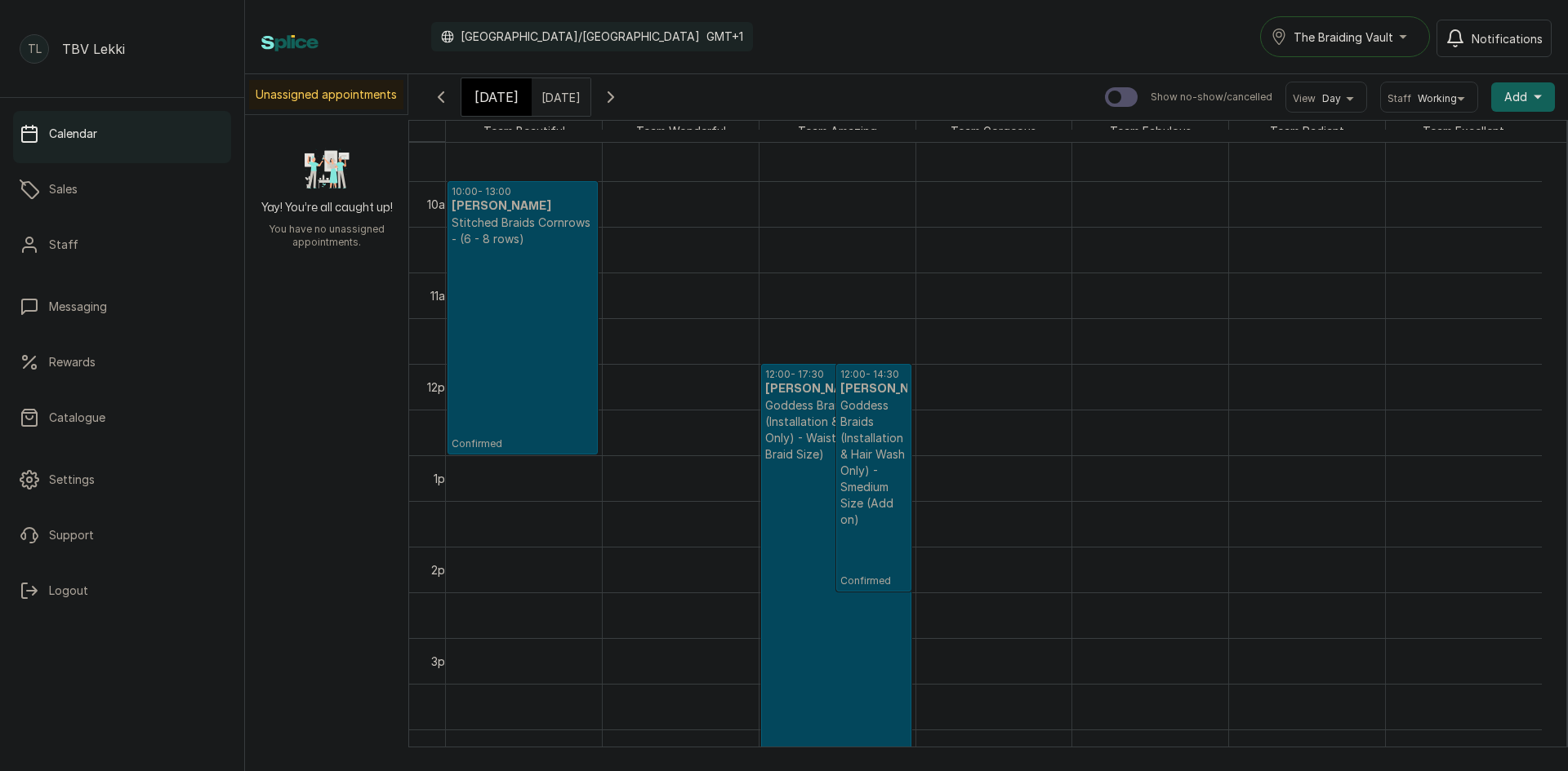
click at [546, 399] on p "Confirmed" at bounding box center [522, 349] width 142 height 203
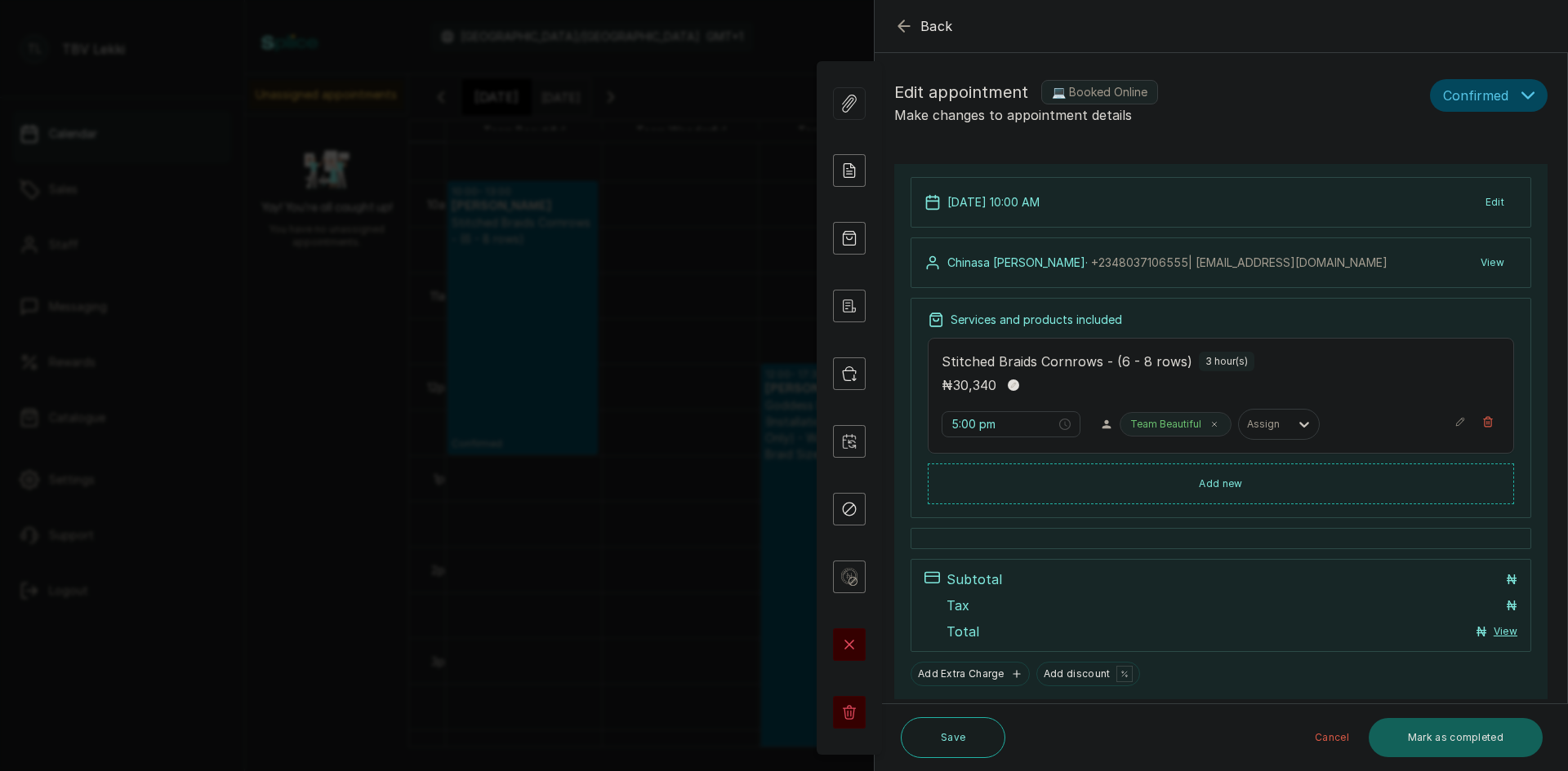
type input "10:00 am"
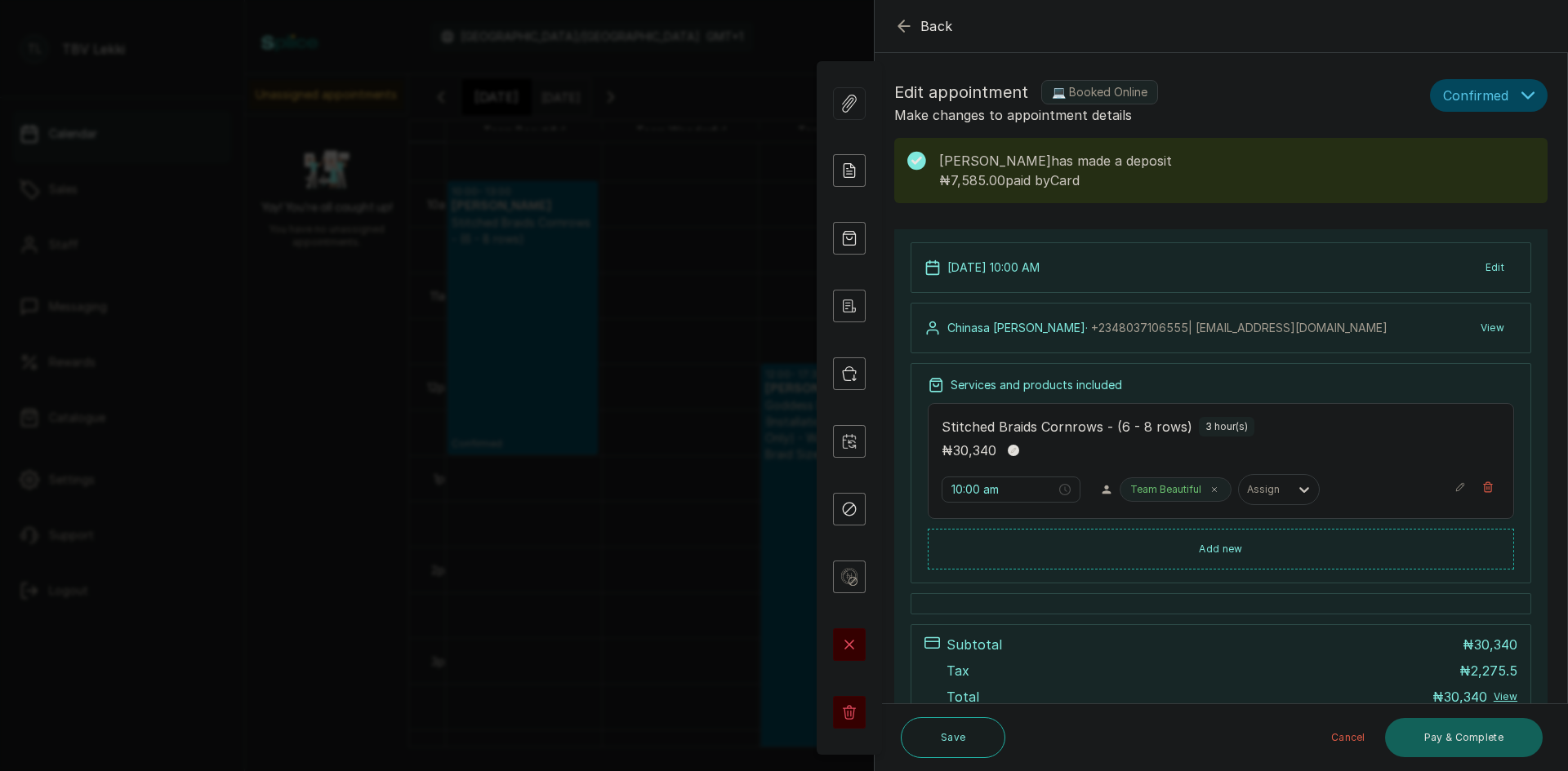
click at [899, 27] on icon "button" at bounding box center [903, 25] width 10 height 10
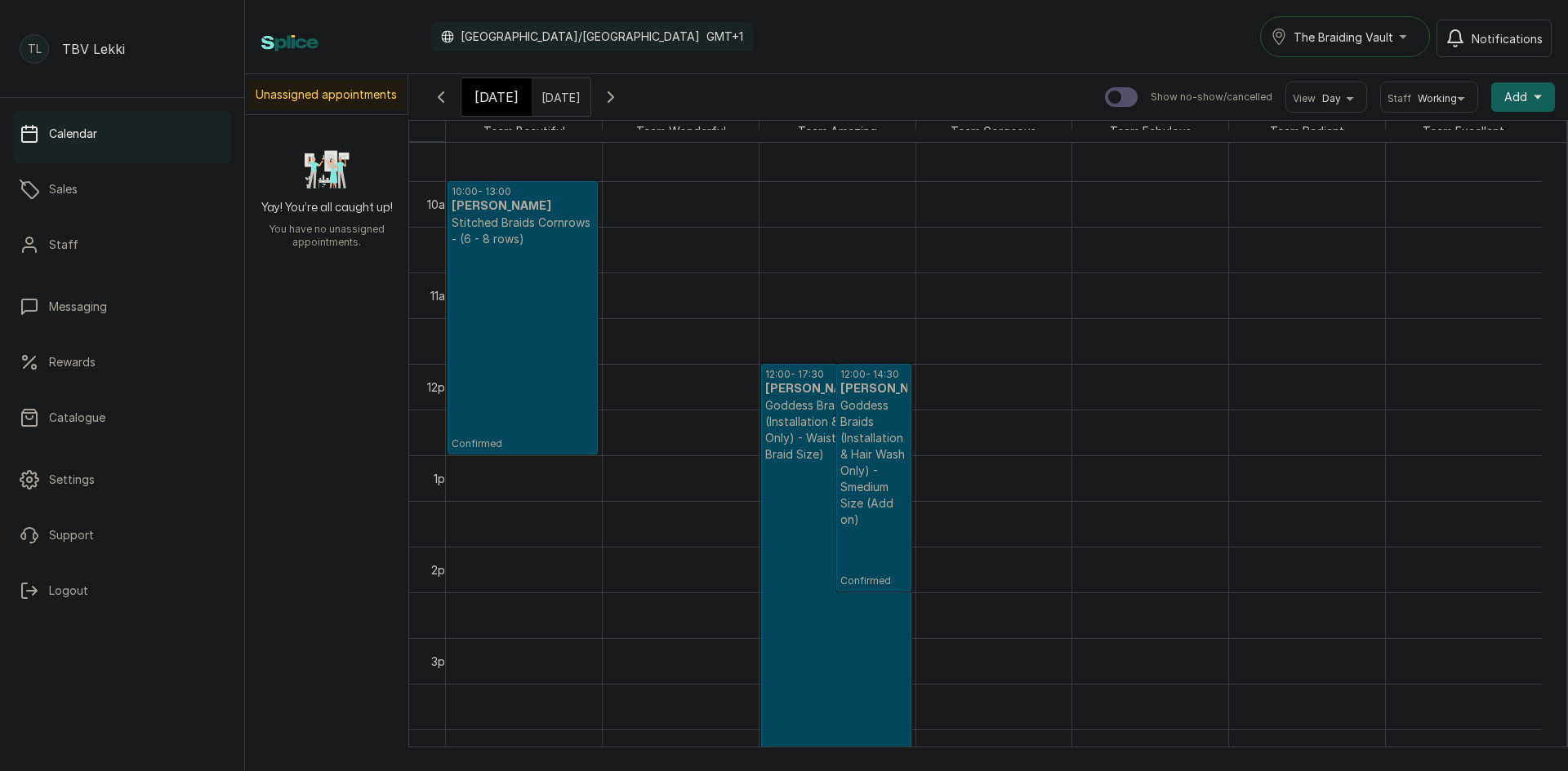
click at [777, 590] on p "Confirmed" at bounding box center [837, 662] width 142 height 399
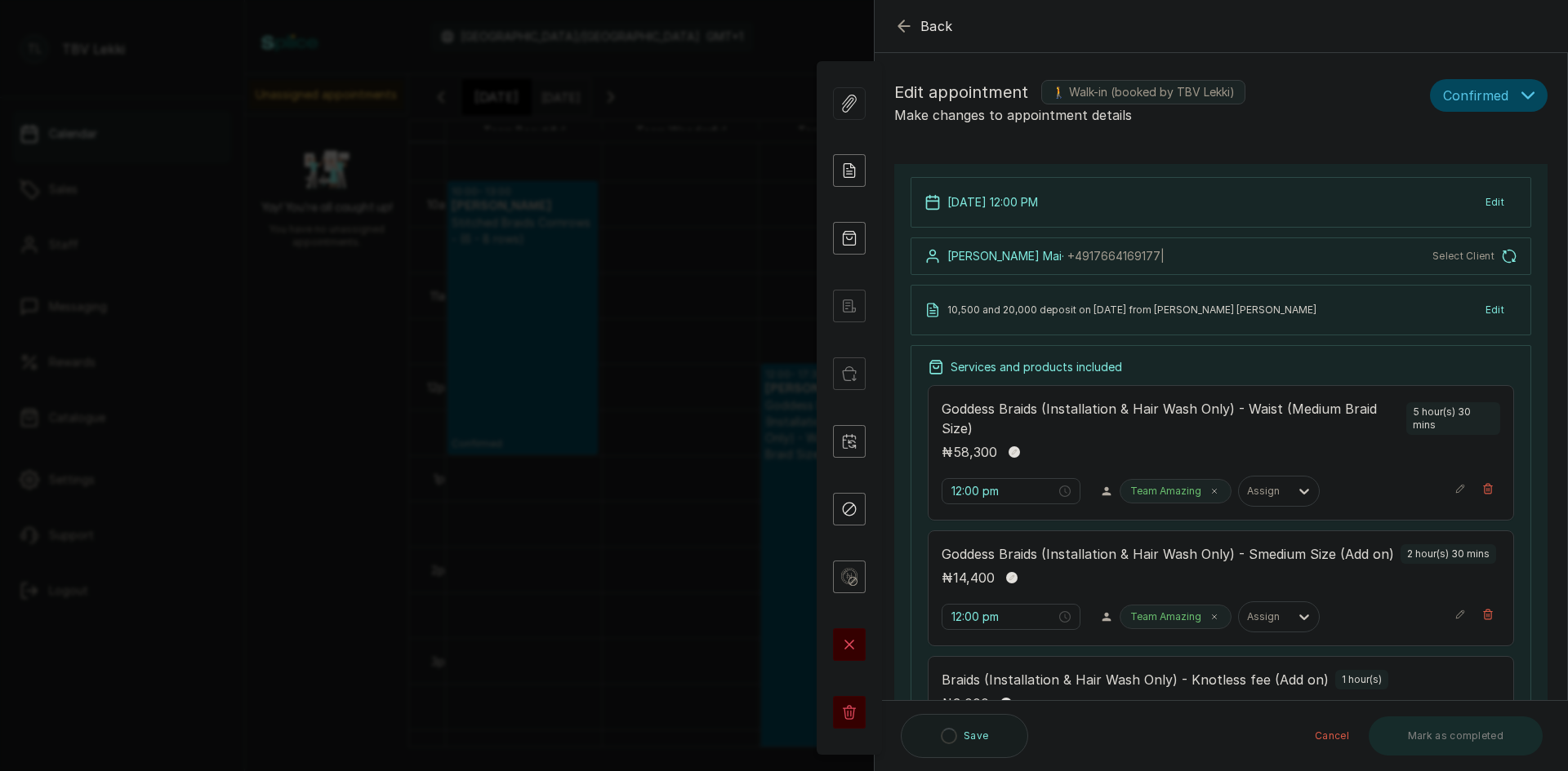
type input "12:00 pm"
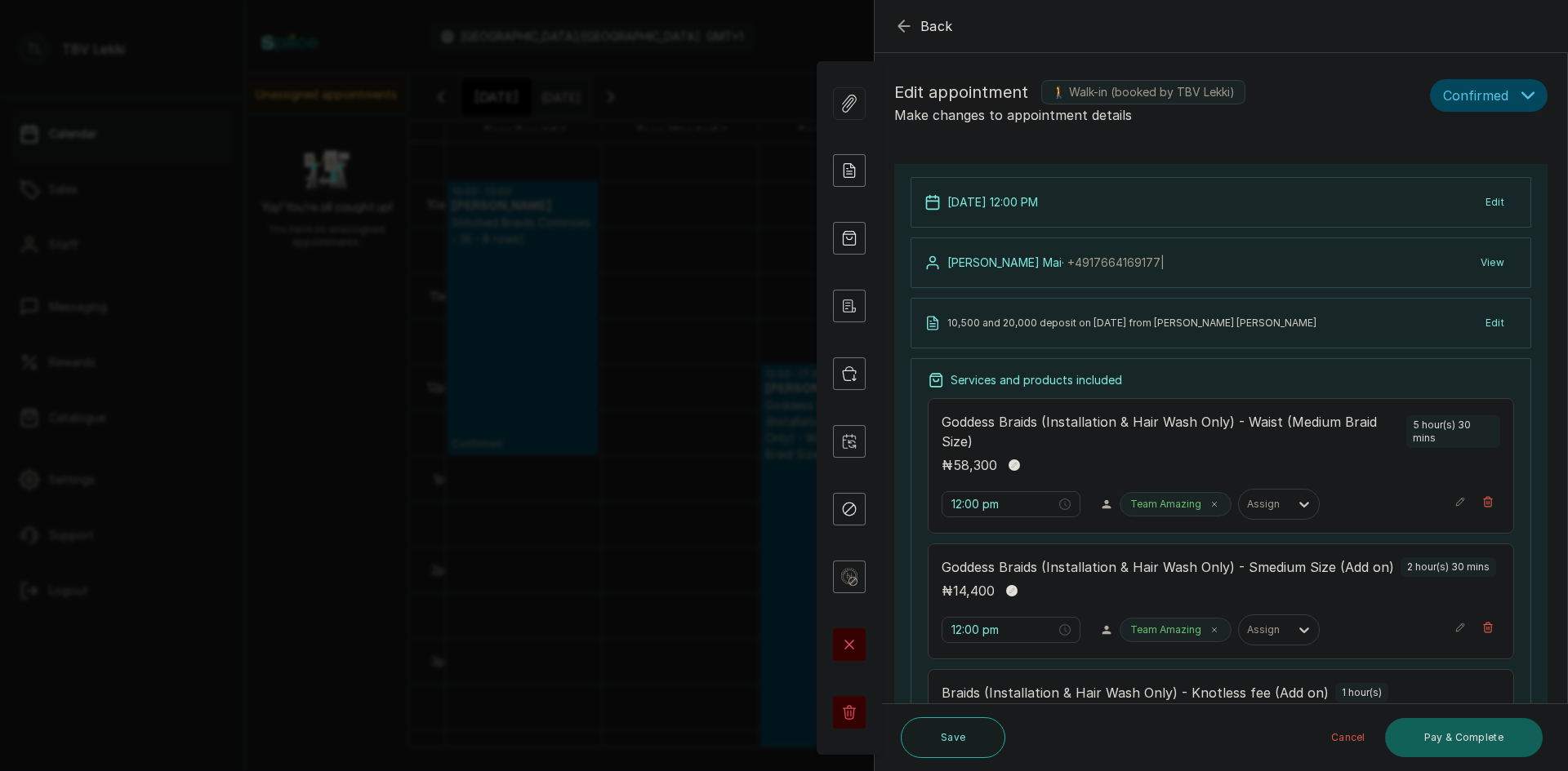
click at [897, 24] on icon "button" at bounding box center [903, 26] width 20 height 20
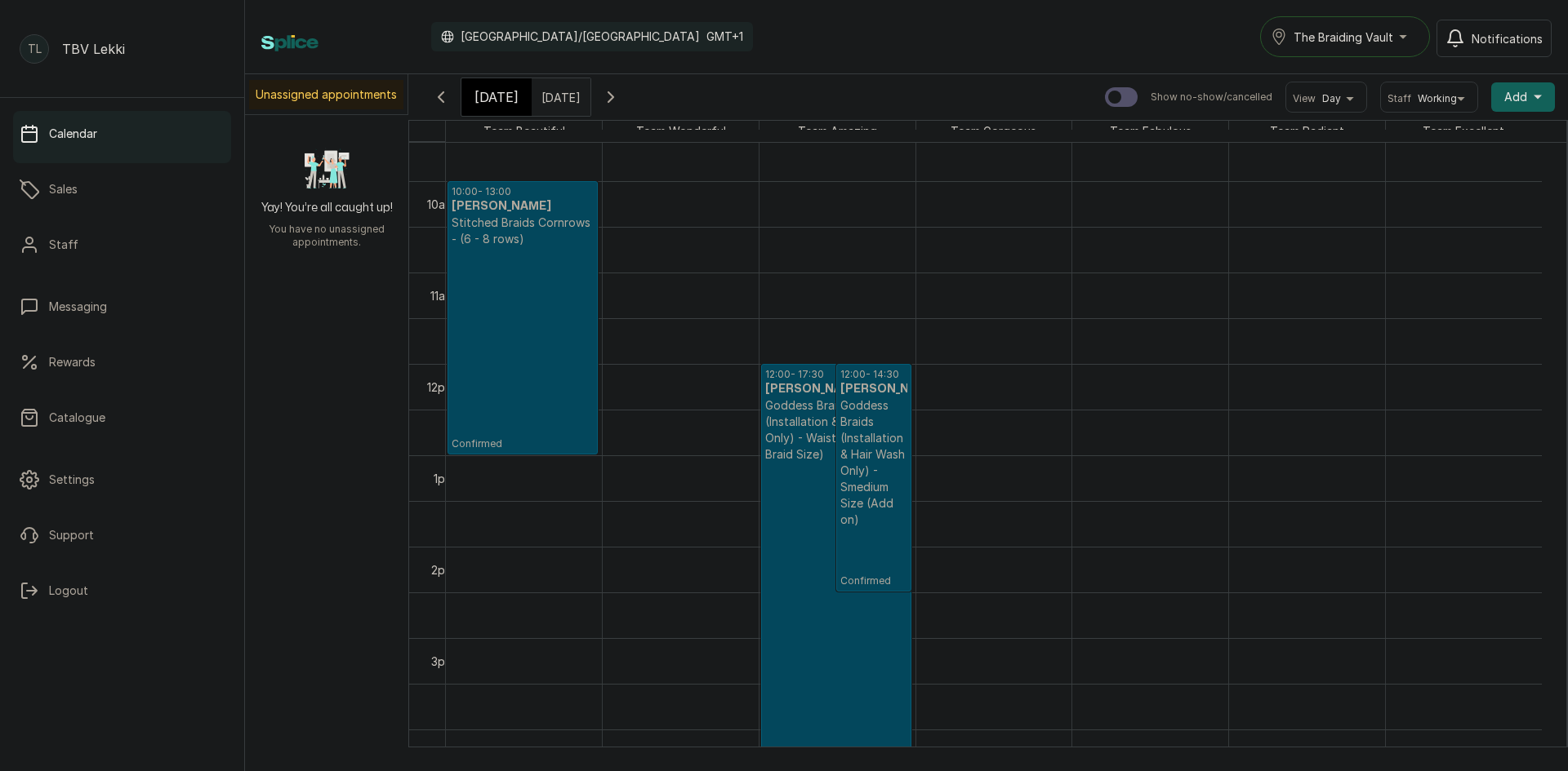
click at [620, 102] on icon "button" at bounding box center [611, 97] width 20 height 20
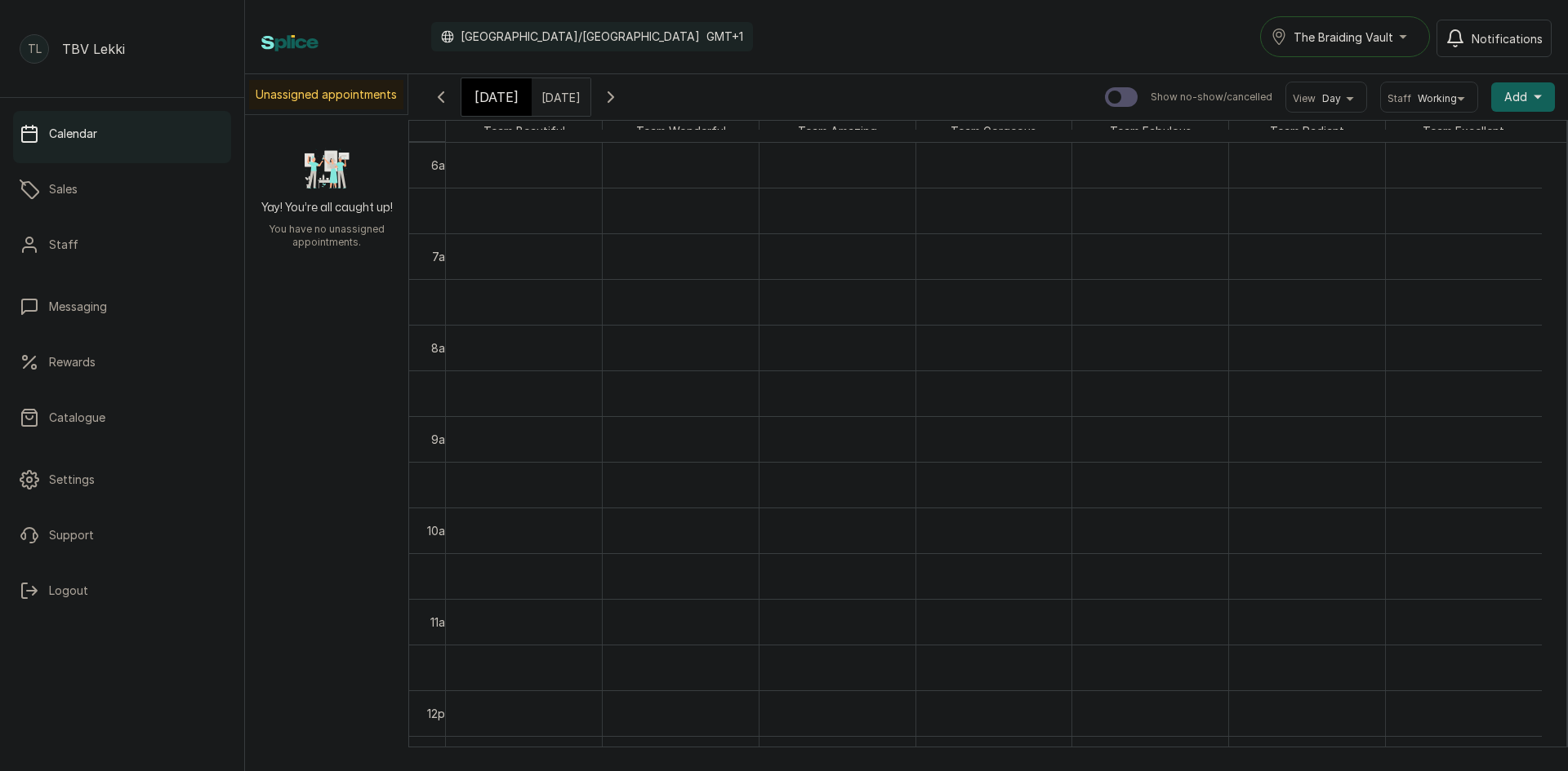
click at [510, 103] on span "[DATE]" at bounding box center [497, 97] width 44 height 20
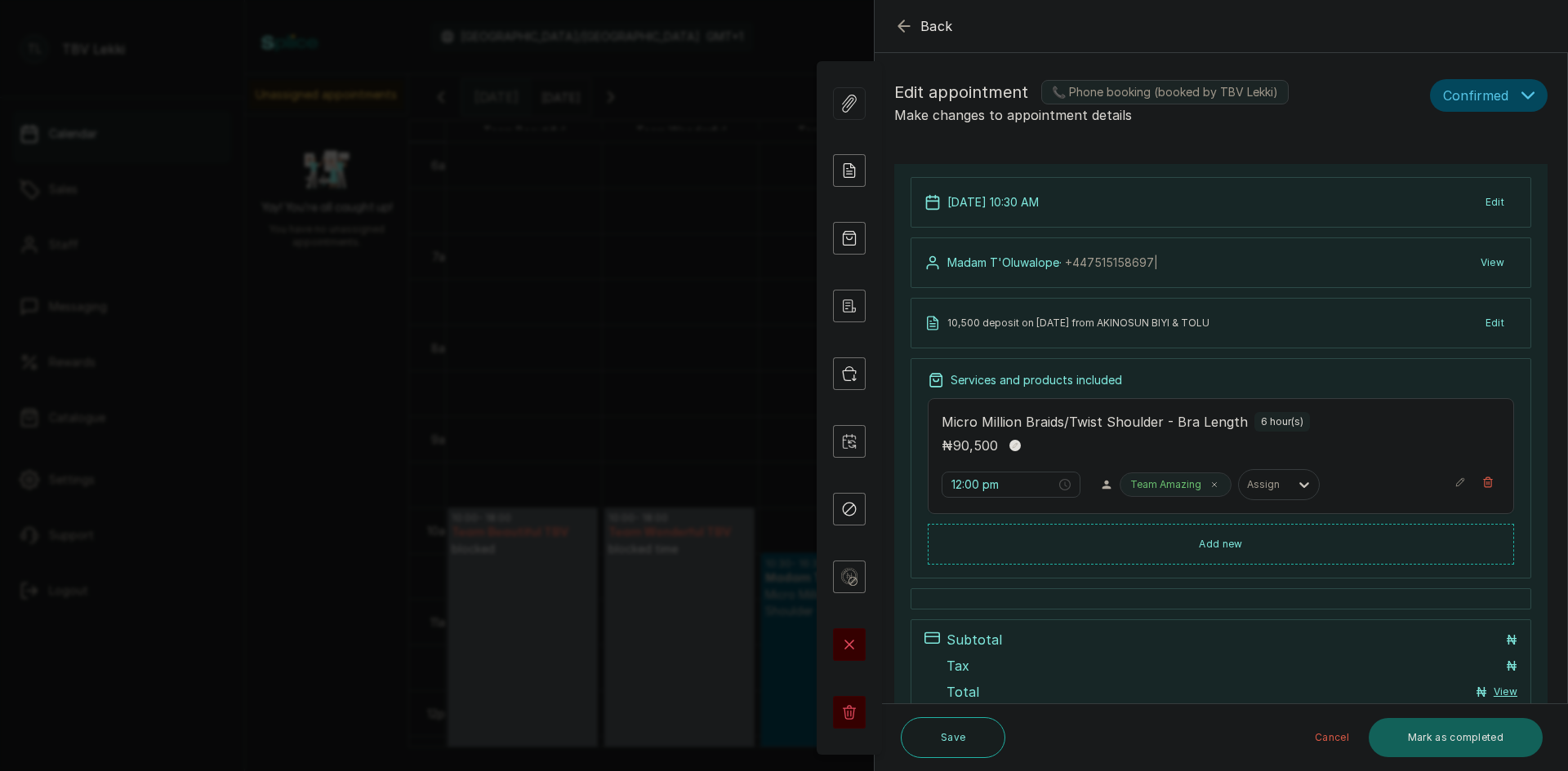
type input "10:30 am"
click at [1483, 100] on span "Confirmed" at bounding box center [1475, 95] width 66 height 20
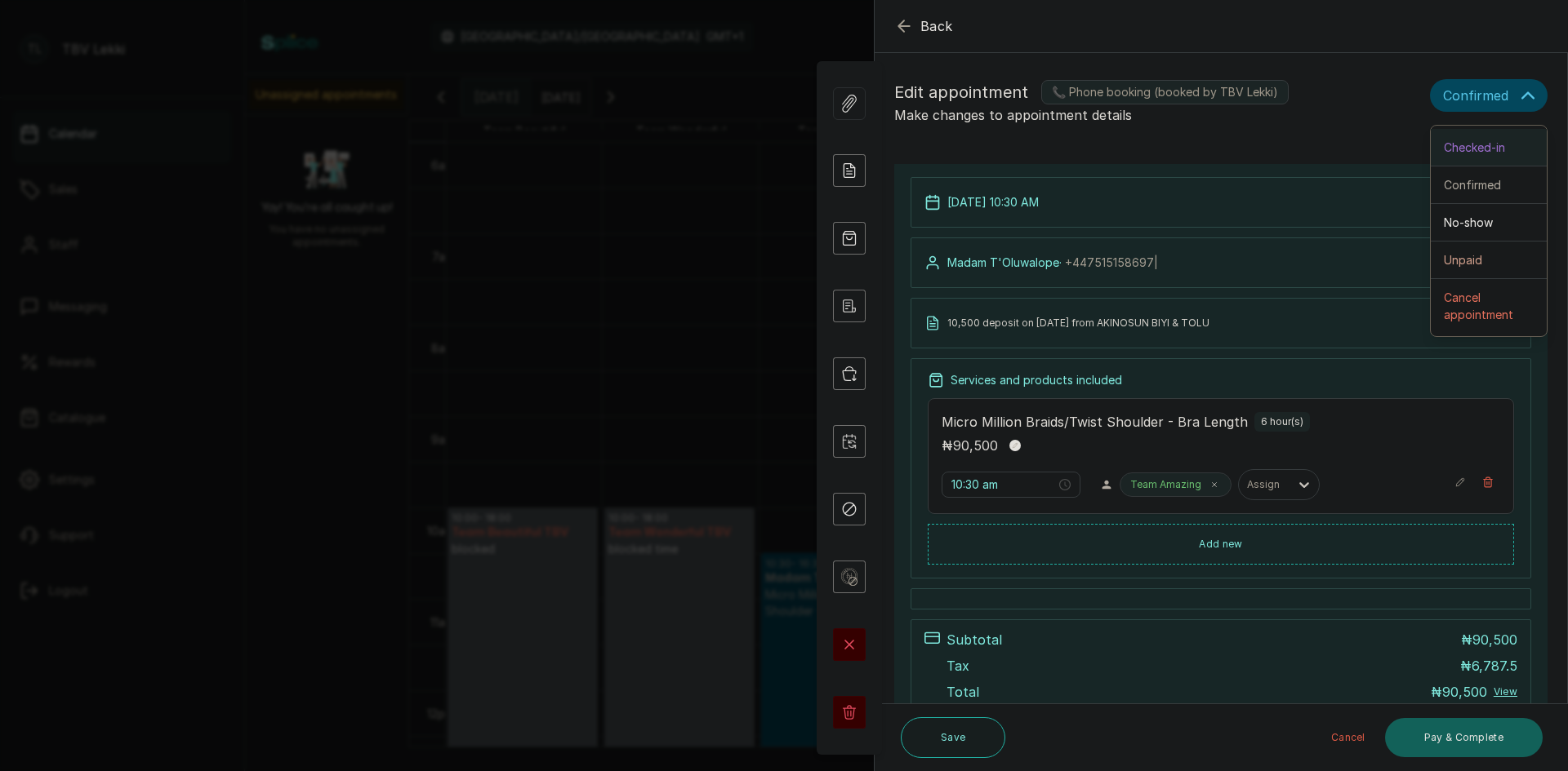
click at [1450, 142] on span "Checked-in" at bounding box center [1474, 147] width 61 height 17
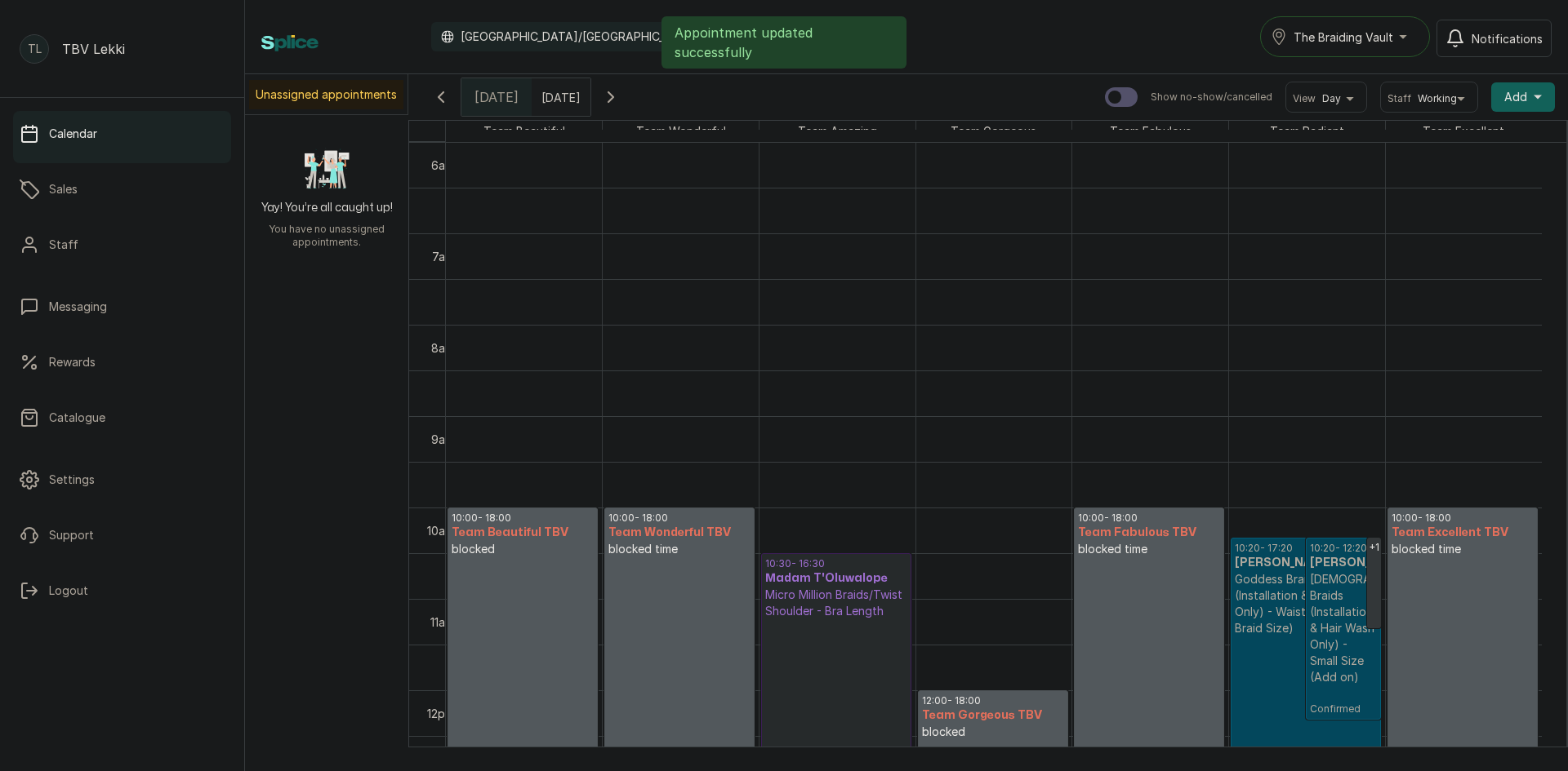
click at [1272, 581] on p "Goddess Braids (Installation & Hair Wash Only) - Waist (Medium Braid Size)" at bounding box center [1306, 604] width 142 height 66
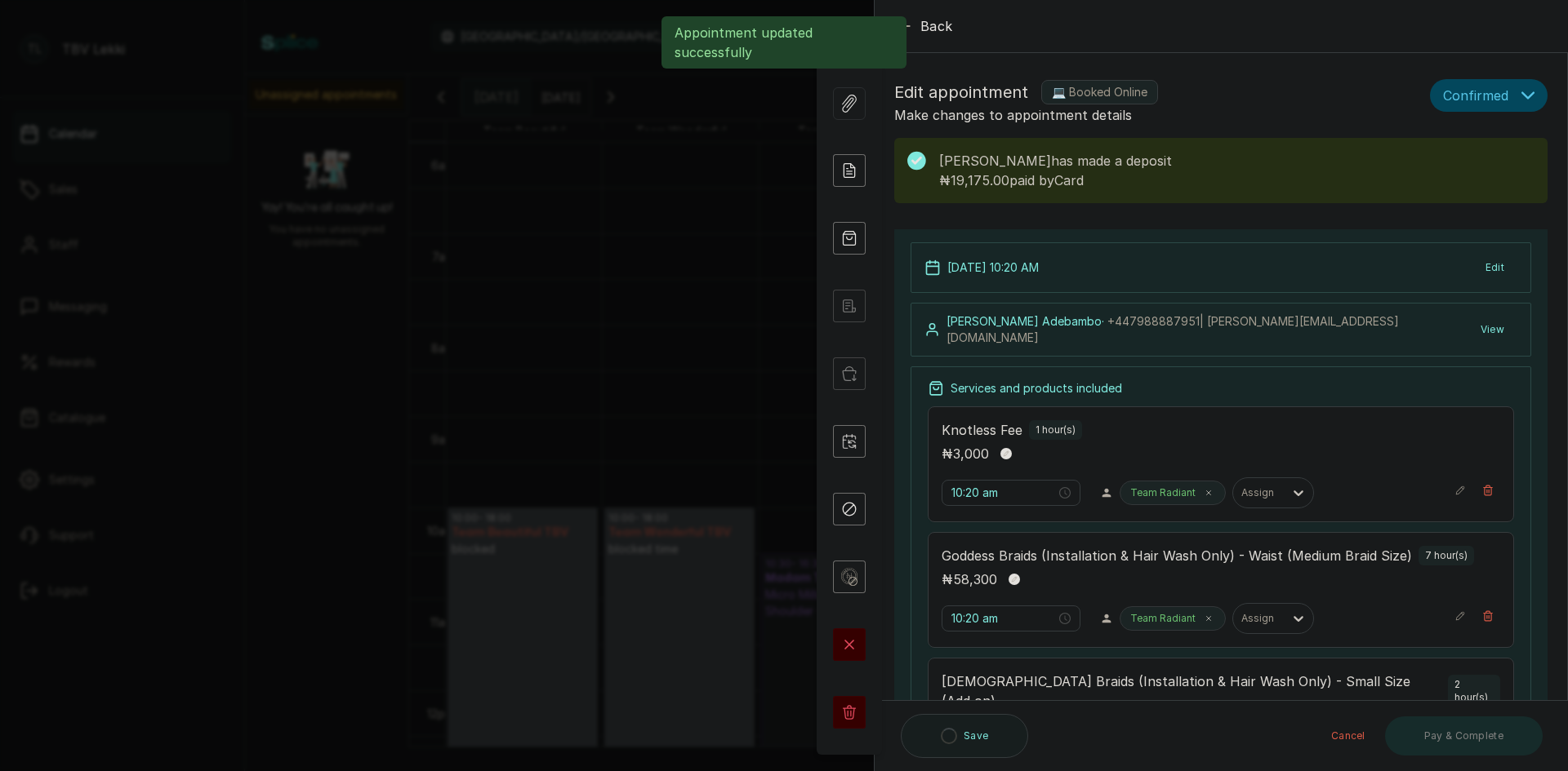
click at [1479, 87] on span "Confirmed" at bounding box center [1475, 95] width 66 height 20
click at [1458, 153] on span "Checked-in" at bounding box center [1474, 147] width 61 height 17
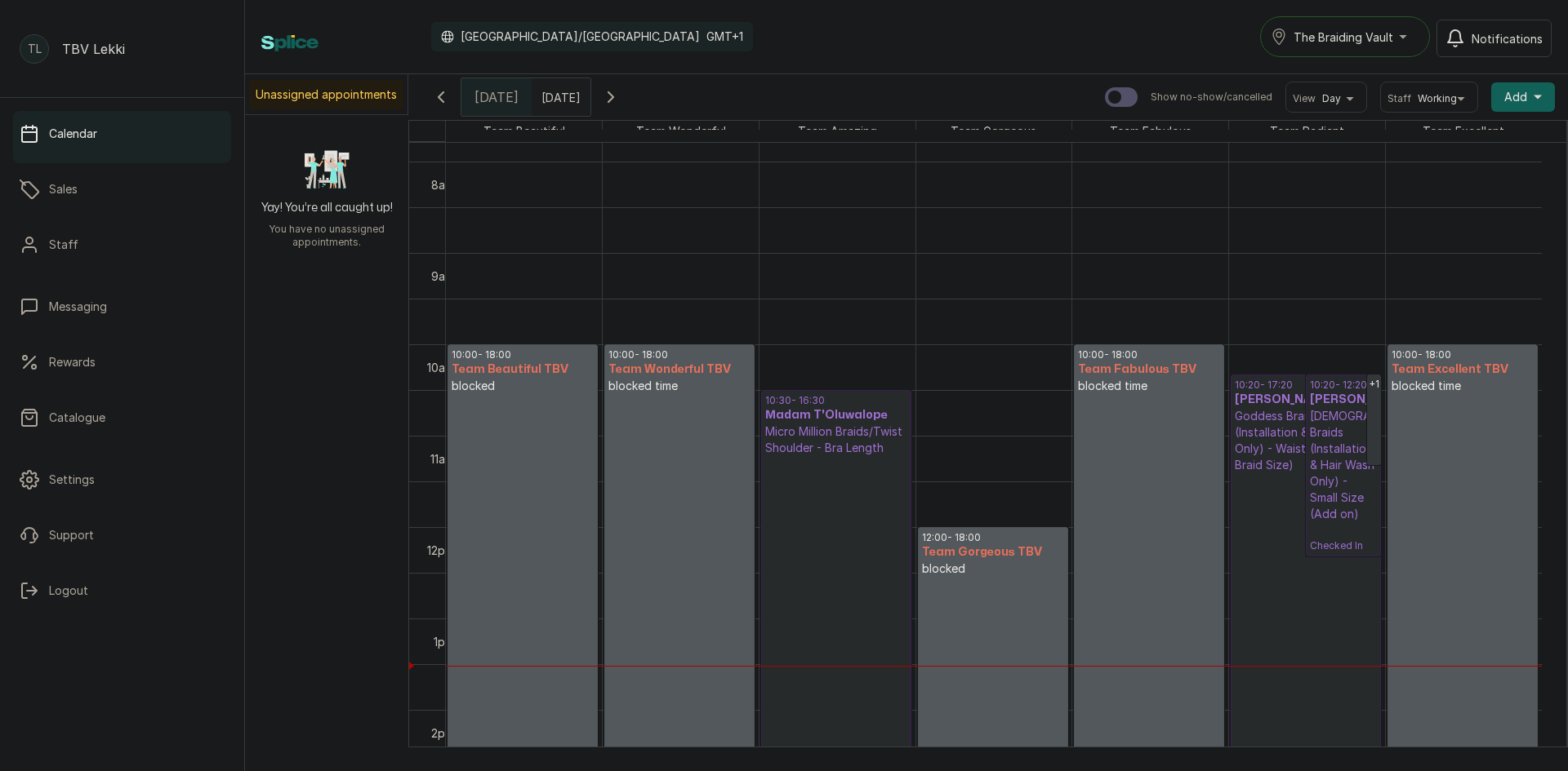
click at [871, 480] on p "Checked In" at bounding box center [837, 695] width 142 height 478
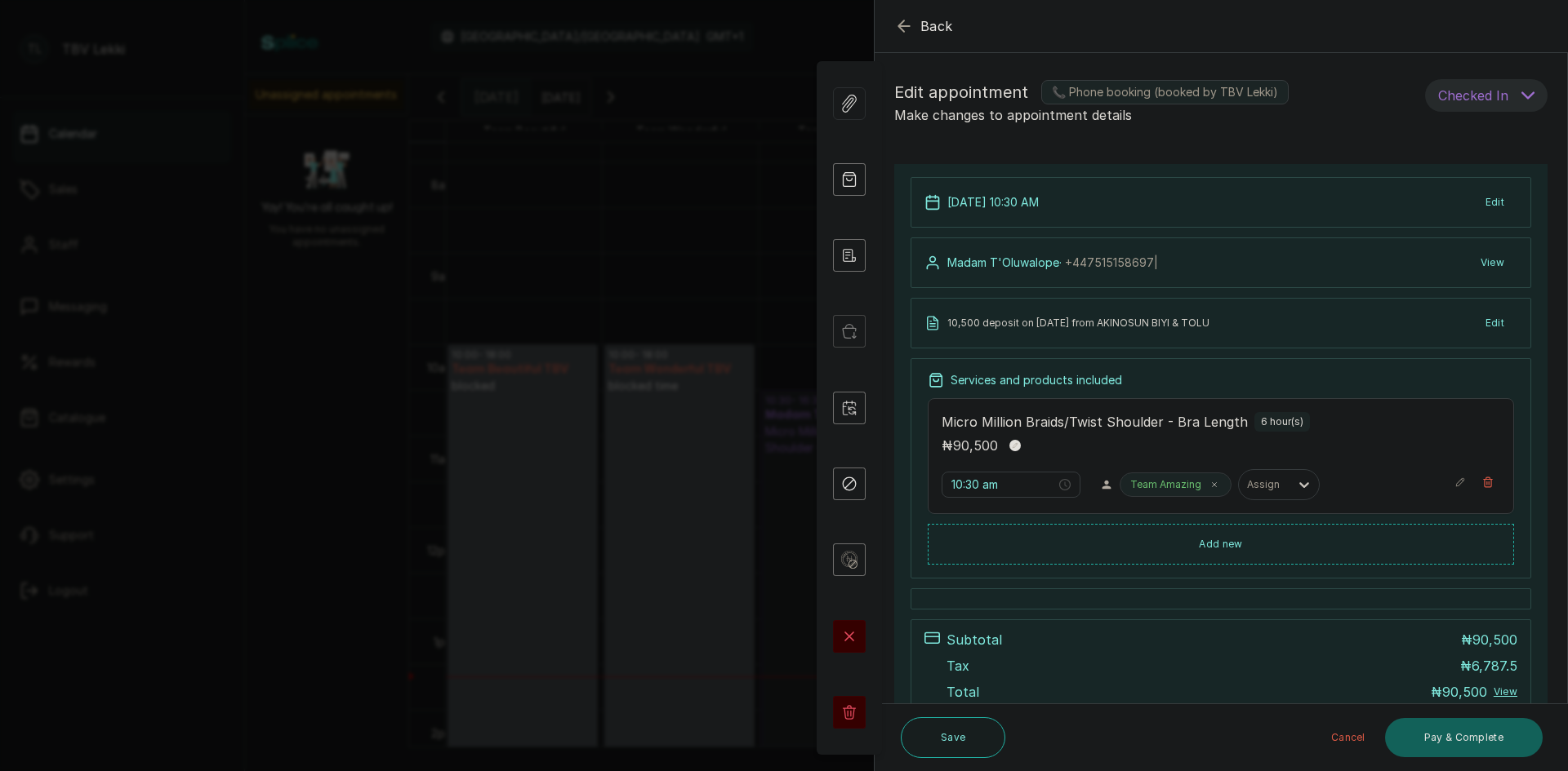
click at [905, 28] on icon "button" at bounding box center [903, 26] width 20 height 20
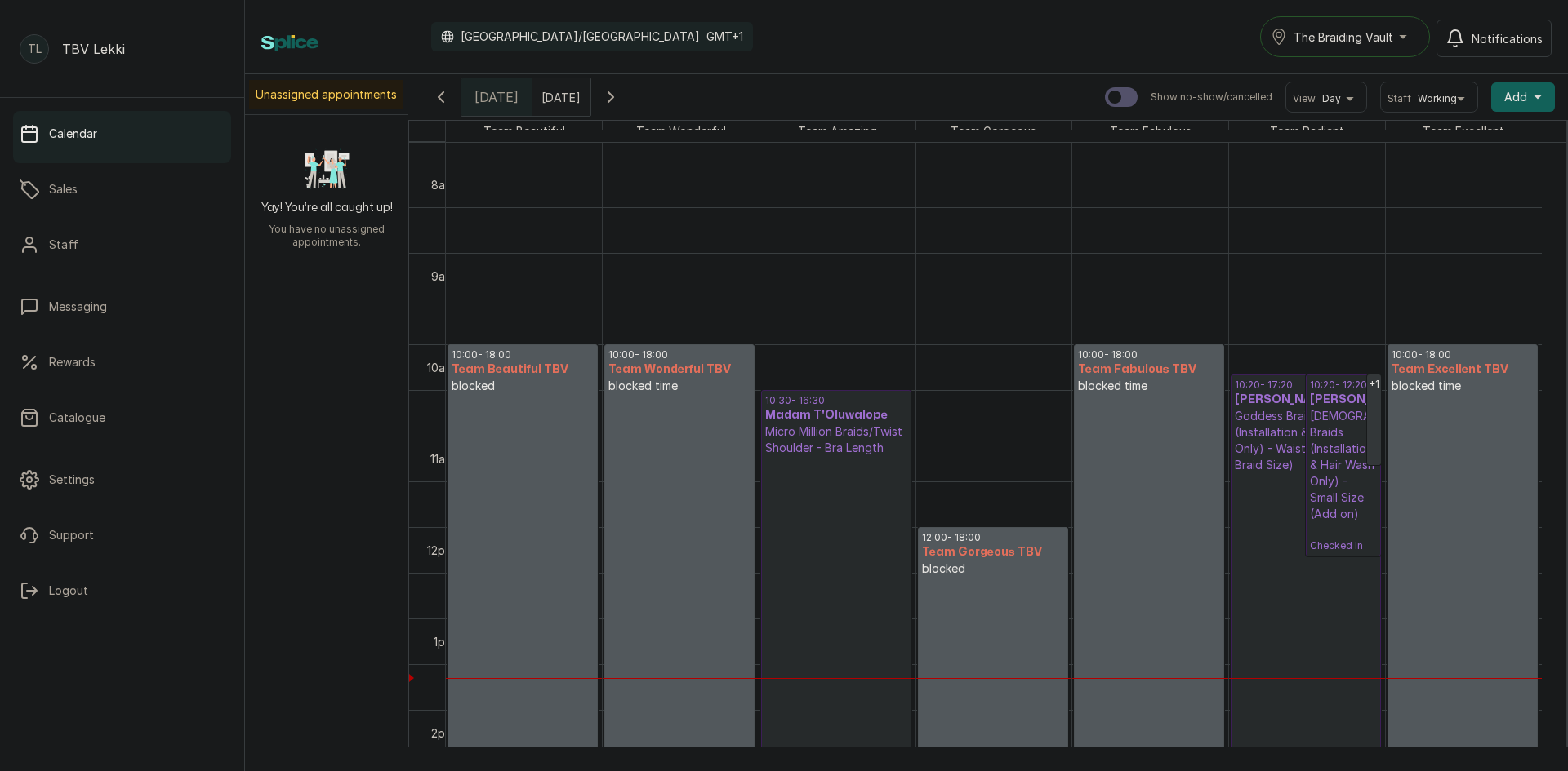
click at [1339, 35] on span "The Braiding Vault" at bounding box center [1343, 37] width 100 height 17
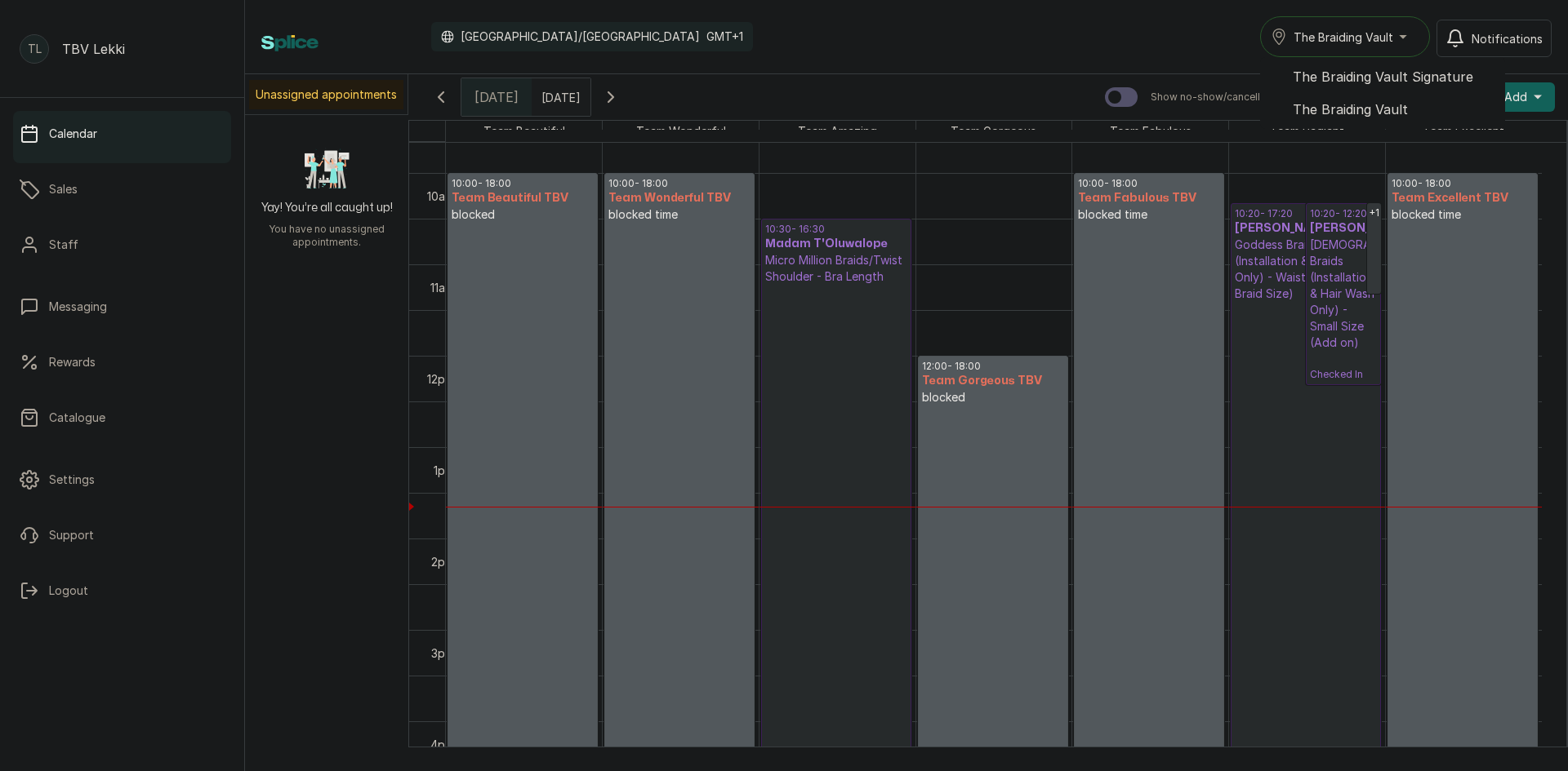
scroll to position [795, 0]
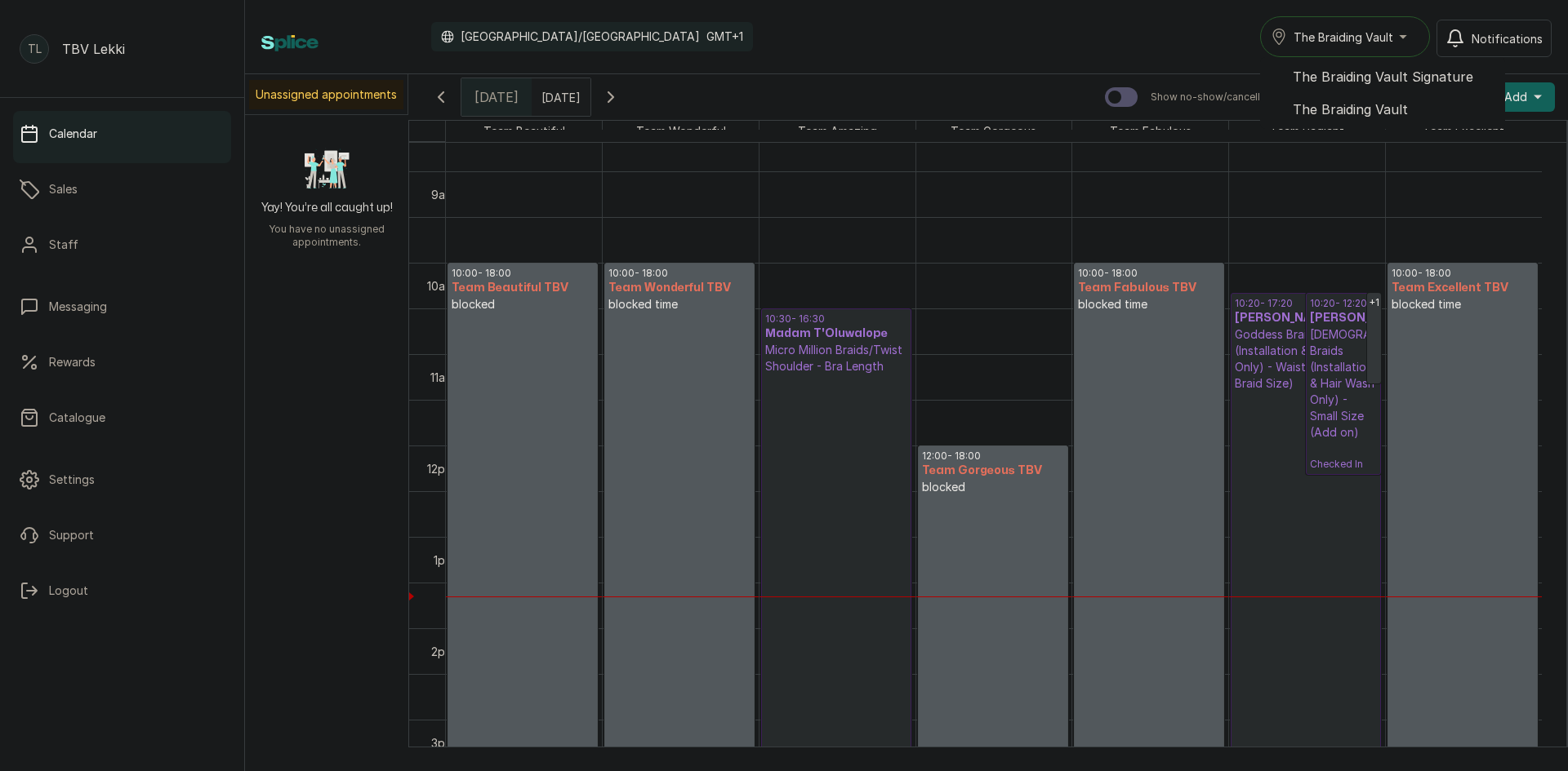
click at [620, 94] on icon "button" at bounding box center [611, 97] width 20 height 20
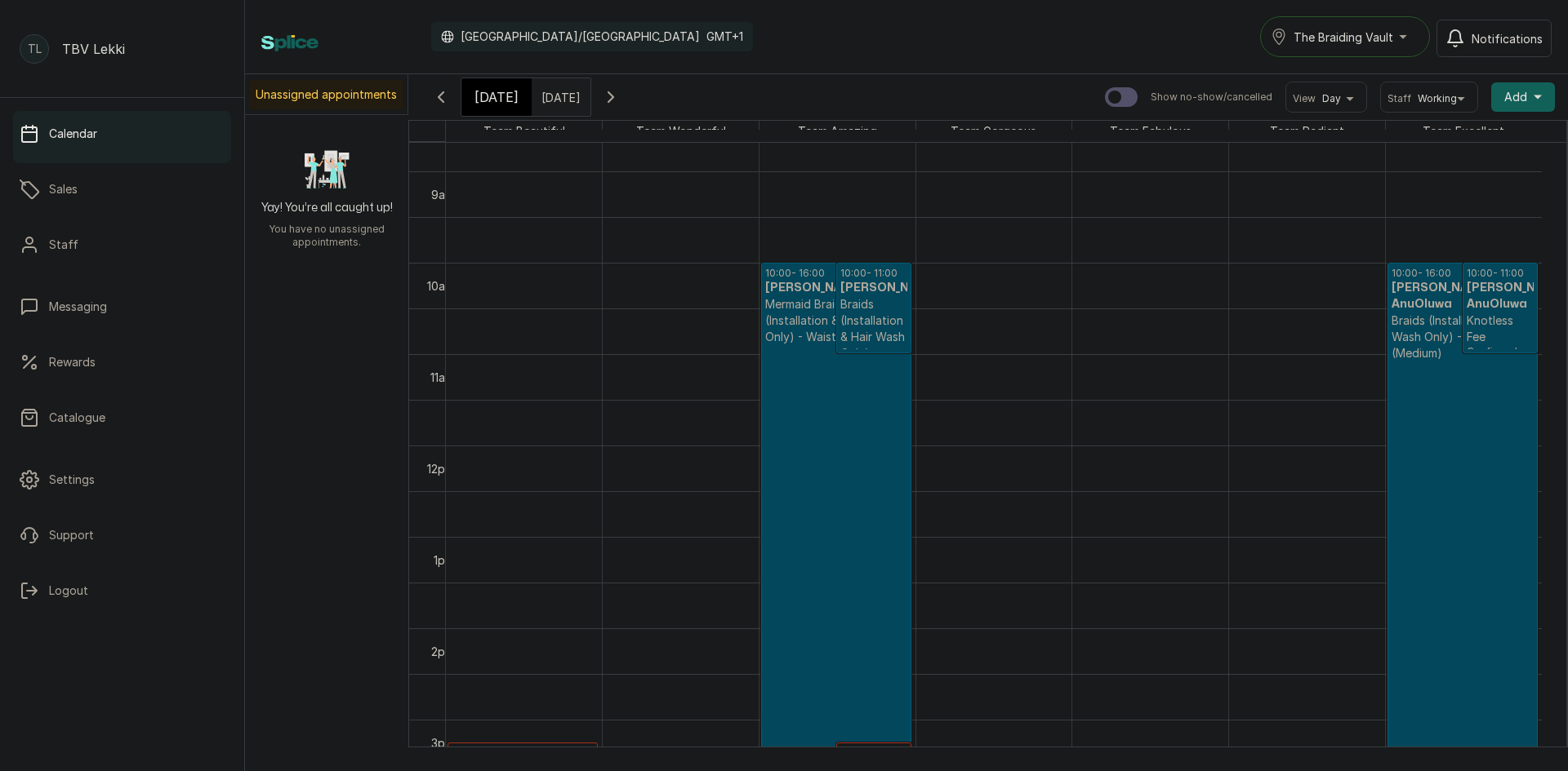
click at [477, 87] on span "[DATE]" at bounding box center [497, 97] width 44 height 20
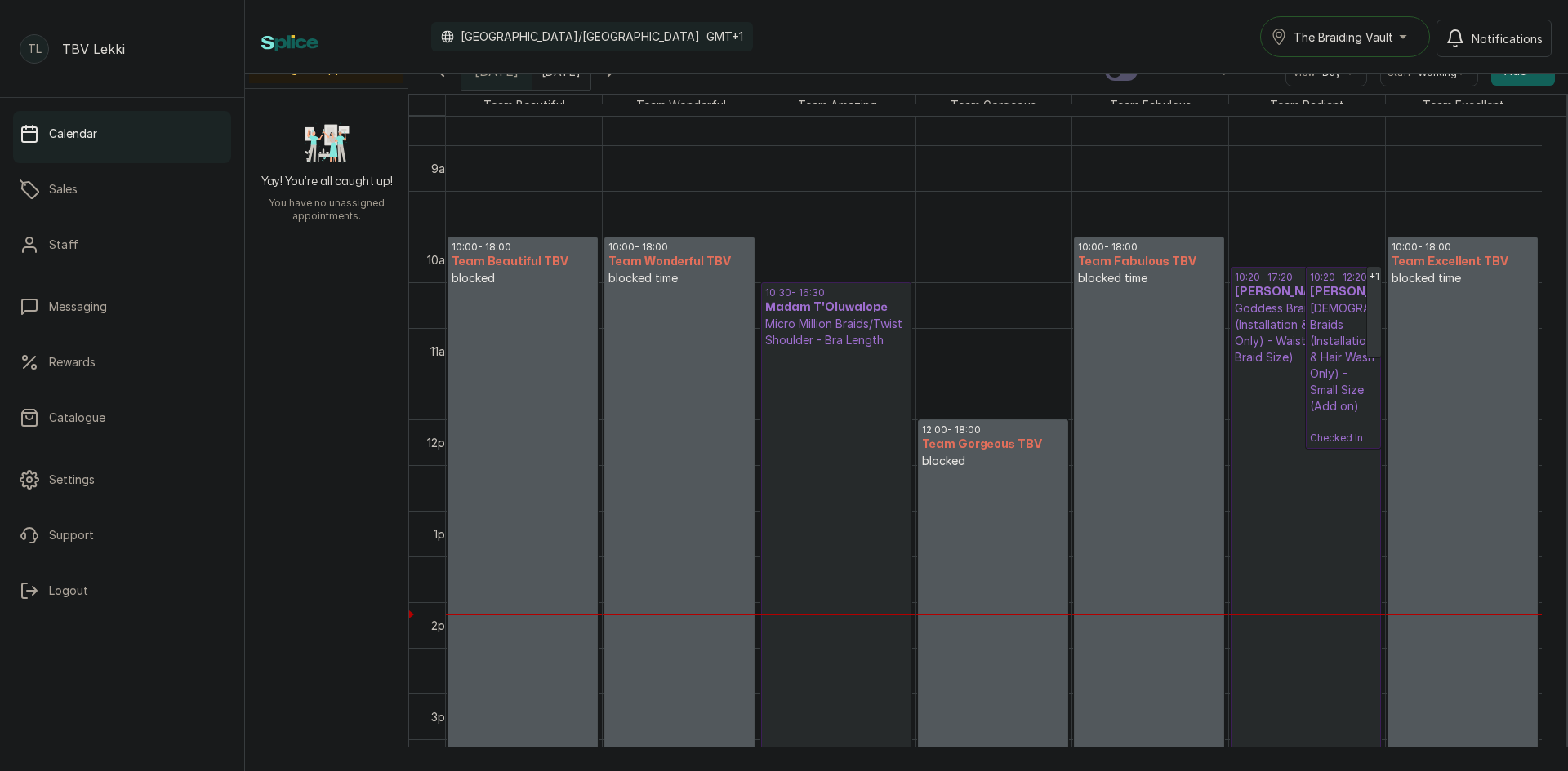
scroll to position [28, 0]
click at [1289, 285] on h3 "[PERSON_NAME]" at bounding box center [1306, 290] width 142 height 16
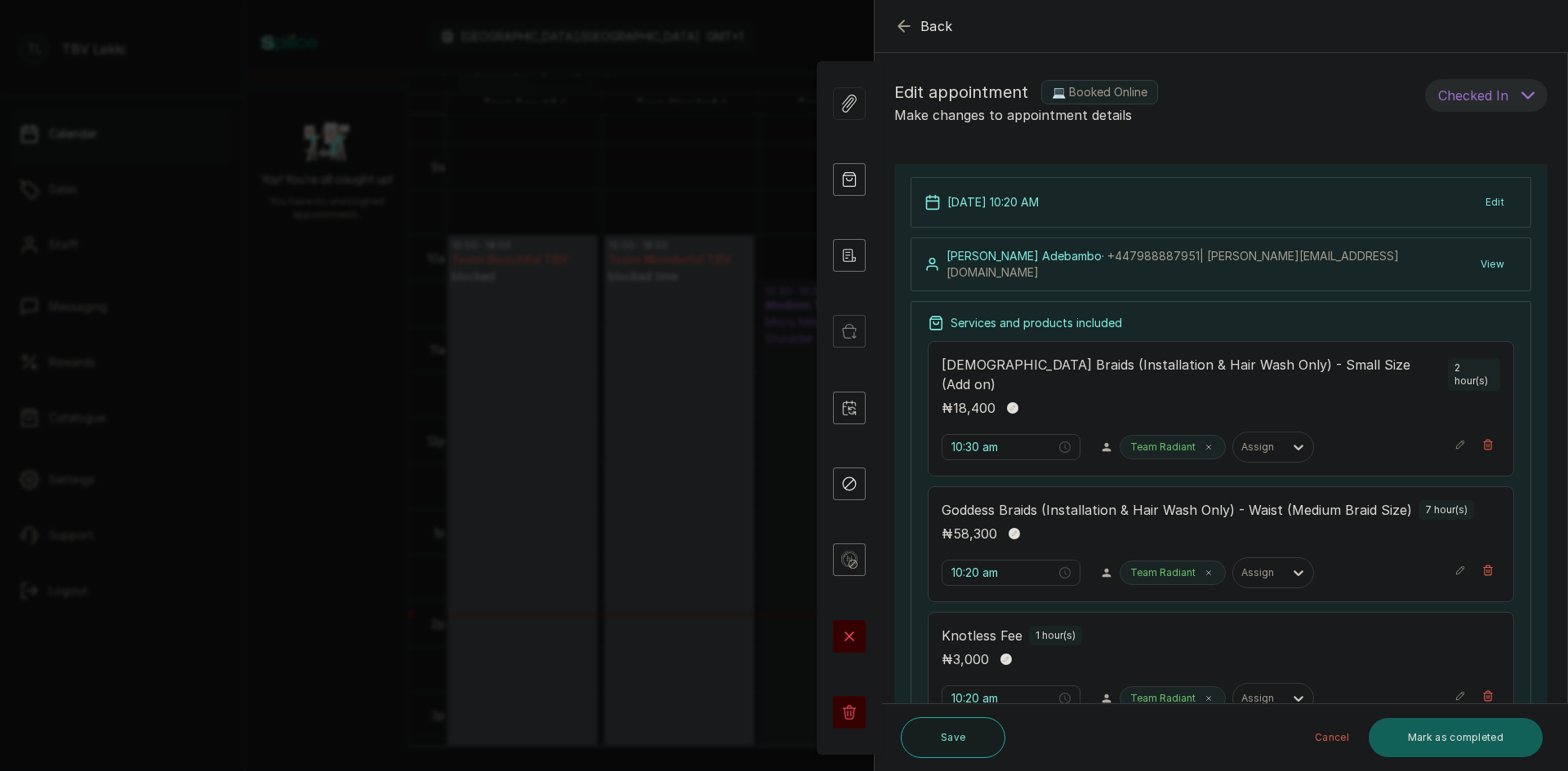
type input "10:20 am"
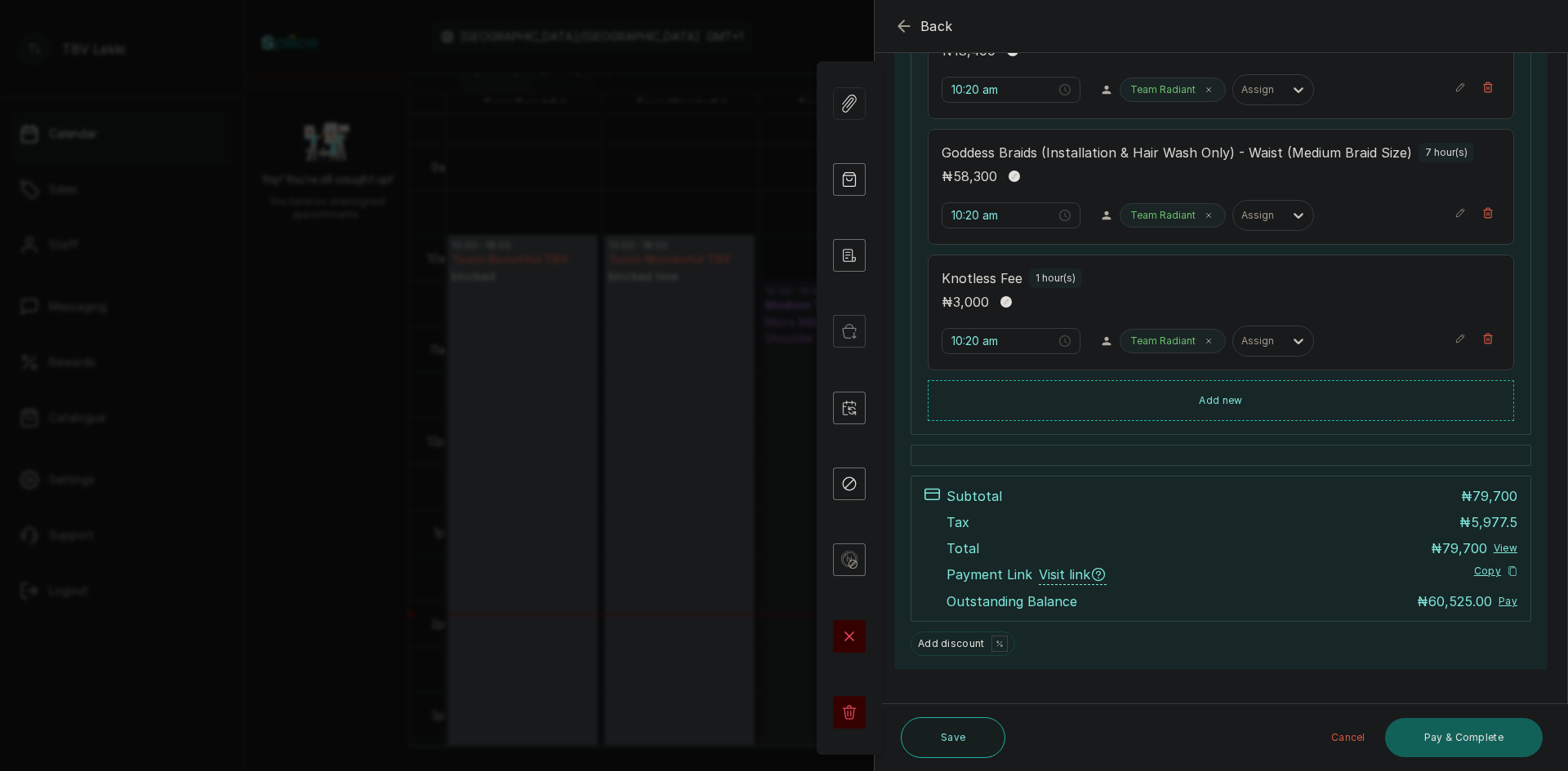
scroll to position [423, 0]
click at [899, 20] on icon "button" at bounding box center [903, 26] width 20 height 20
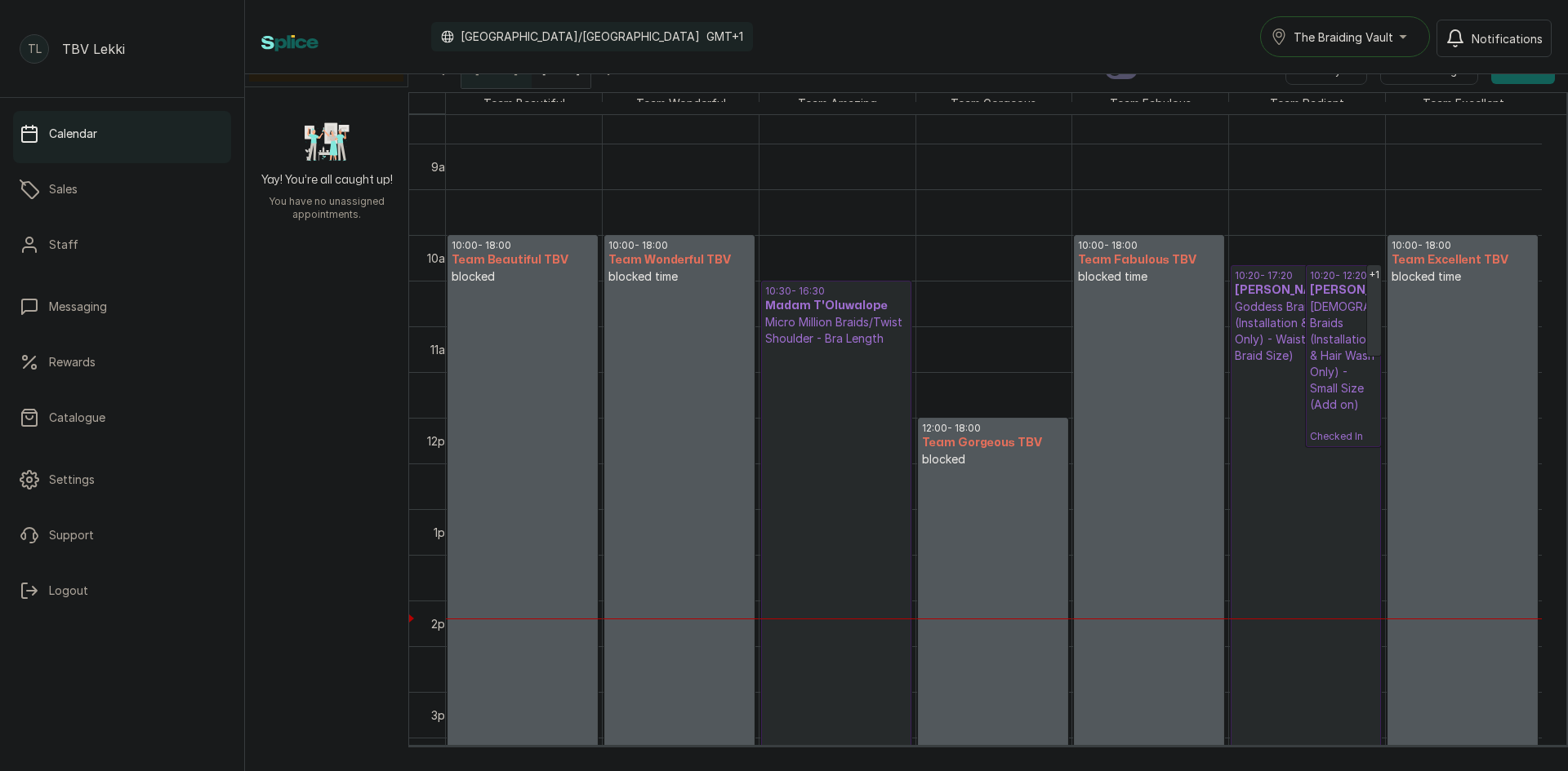
click at [784, 347] on p "Micro Million Braids/Twist Shoulder - Bra Length" at bounding box center [837, 330] width 142 height 32
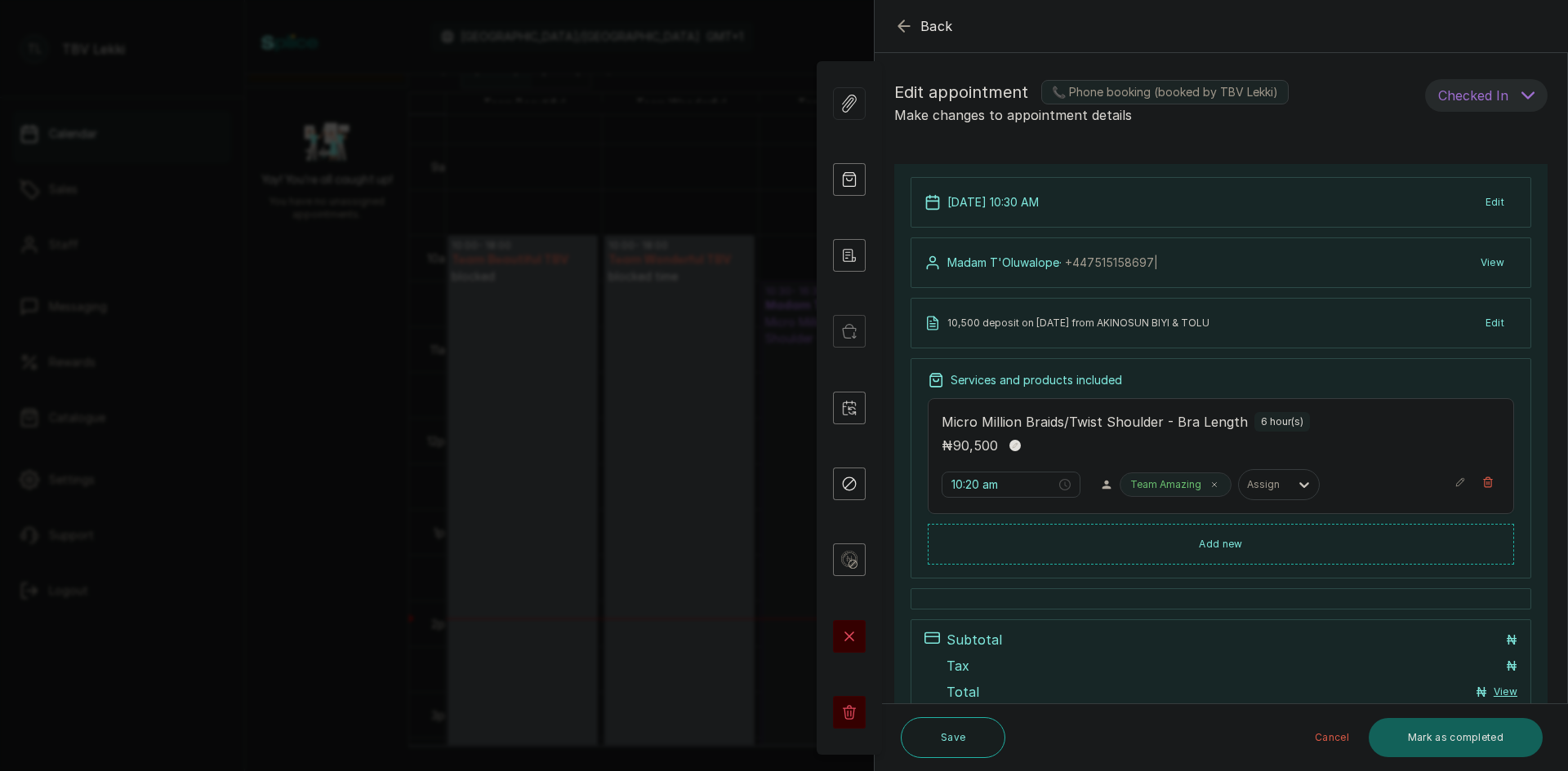
type input "10:30 am"
click at [930, 28] on span "Back" at bounding box center [936, 26] width 32 height 20
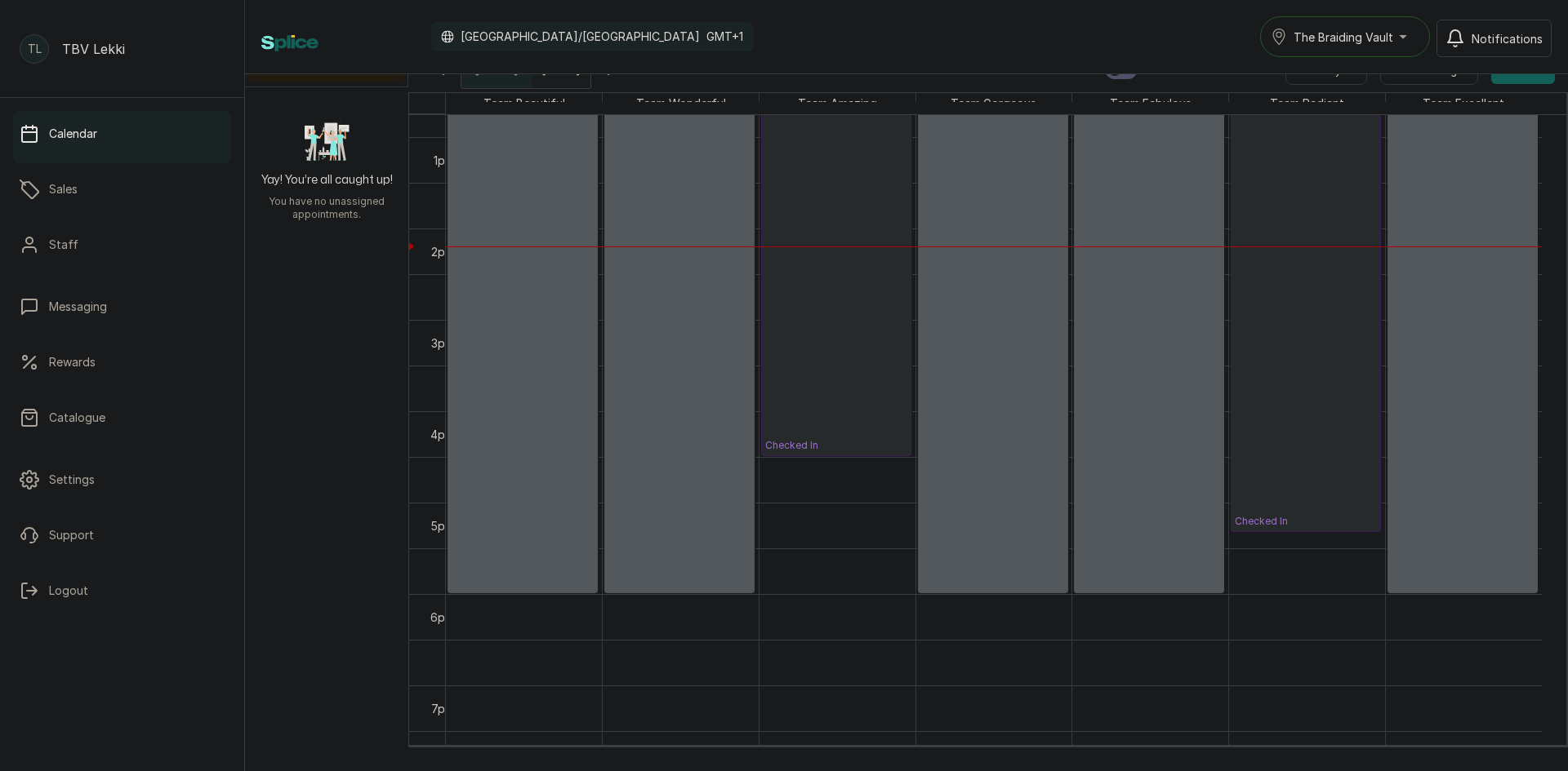
scroll to position [1256, 0]
